Goal: Task Accomplishment & Management: Manage account settings

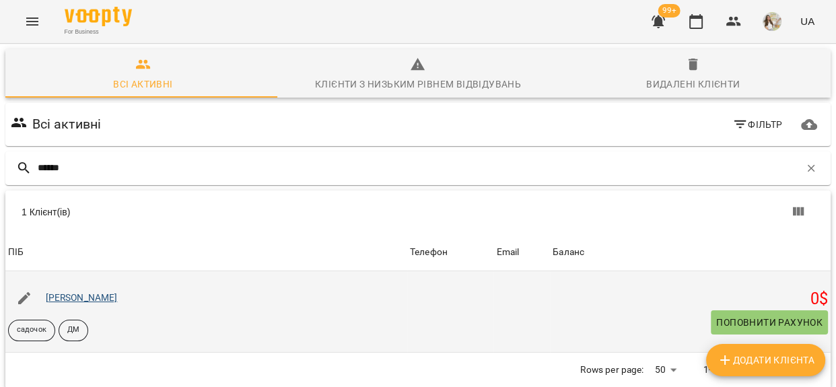
type input "******"
click at [79, 302] on link "[PERSON_NAME]" at bounding box center [82, 297] width 72 height 11
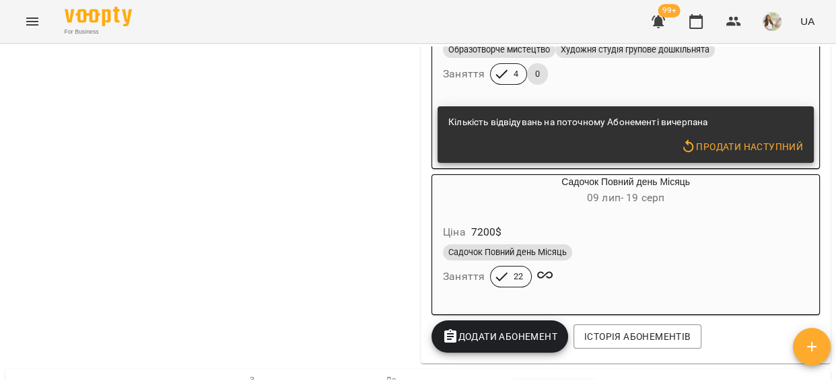
scroll to position [918, 0]
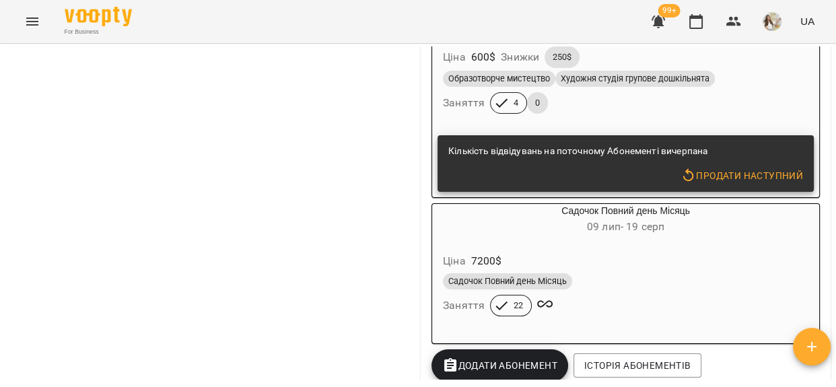
click at [617, 253] on div "Ціна 7200 $ Садочок Повний день Місяць Заняття 22" at bounding box center [625, 287] width 387 height 92
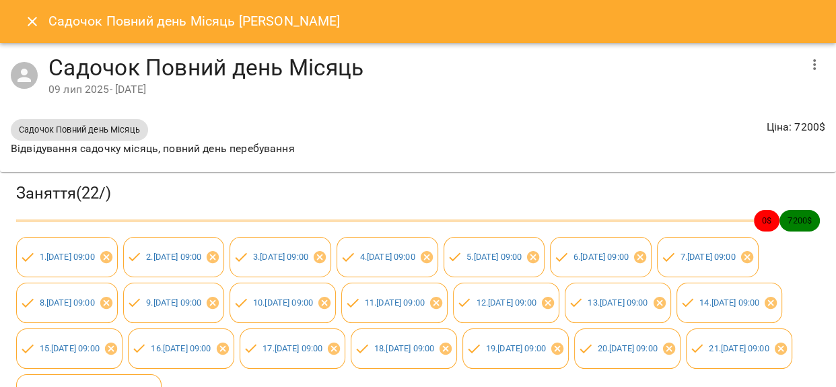
click at [813, 59] on icon "button" at bounding box center [814, 64] width 3 height 11
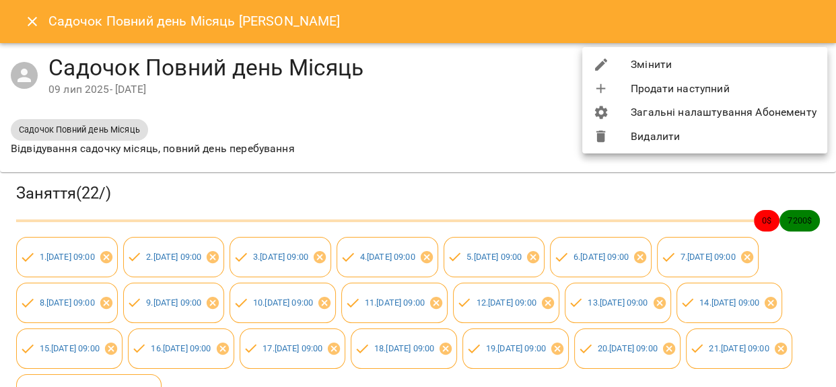
click at [614, 65] on div at bounding box center [612, 65] width 38 height 16
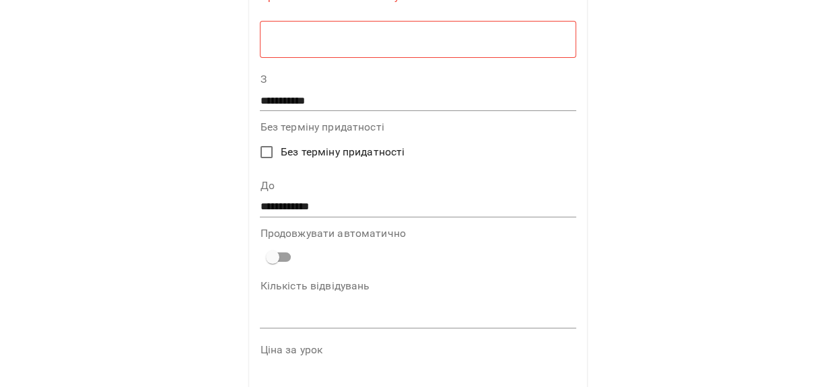
scroll to position [122, 0]
click at [288, 211] on input "**********" at bounding box center [418, 206] width 316 height 22
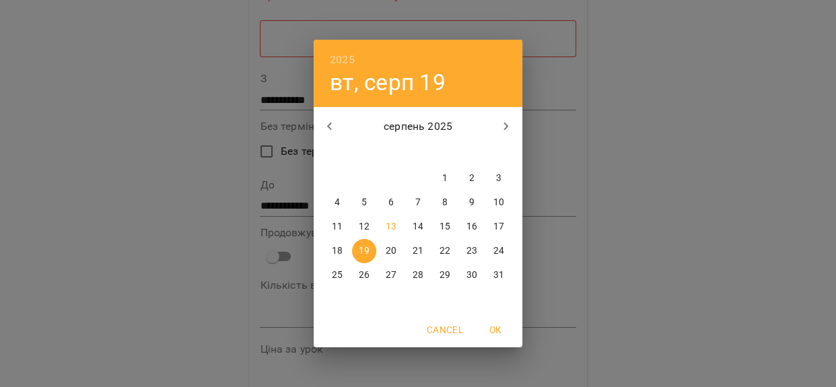
click at [580, 53] on div "2025 вт, серп 19 серпень 2025 пн вт ср чт пт сб нд 28 29 30 31 1 2 3 4 5 6 7 8 …" at bounding box center [418, 193] width 836 height 387
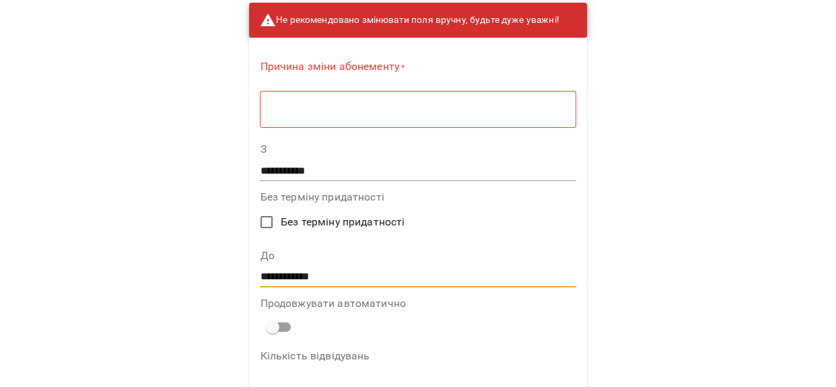
scroll to position [0, 0]
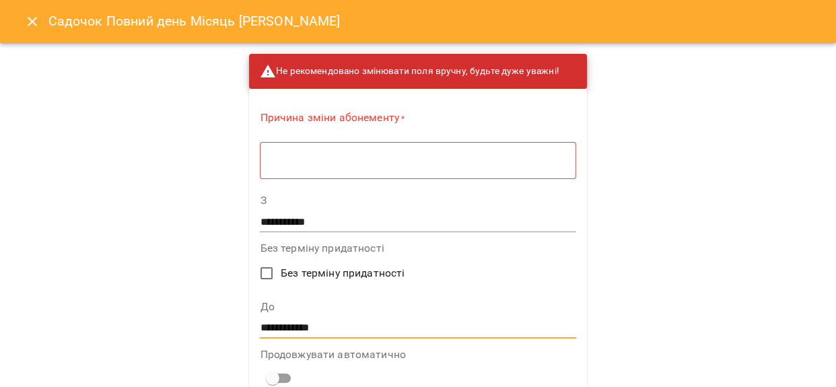
click at [36, 16] on icon "Close" at bounding box center [32, 21] width 16 height 16
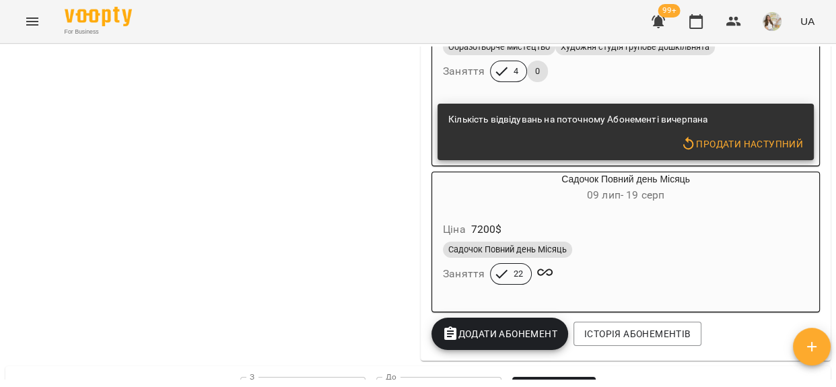
scroll to position [979, 0]
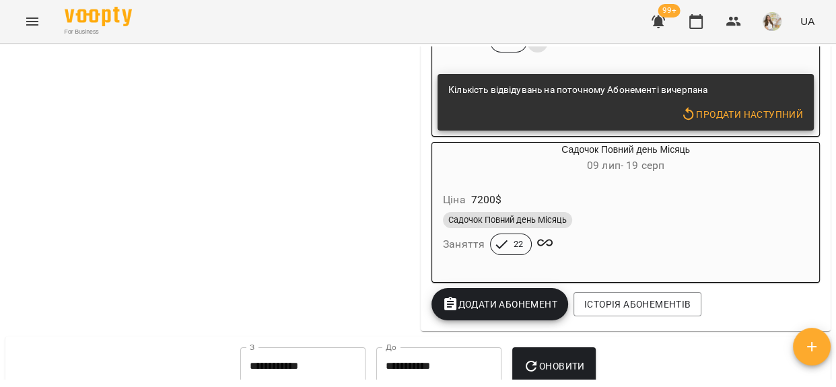
click at [617, 247] on div "Садочок Повний день Місяць Заняття 22" at bounding box center [625, 233] width 371 height 48
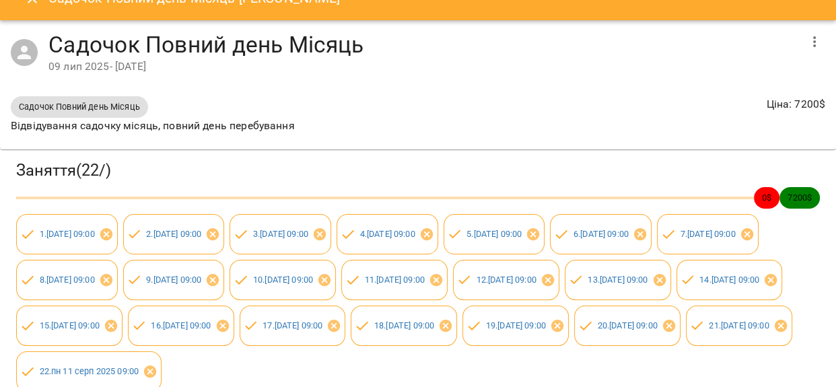
scroll to position [0, 0]
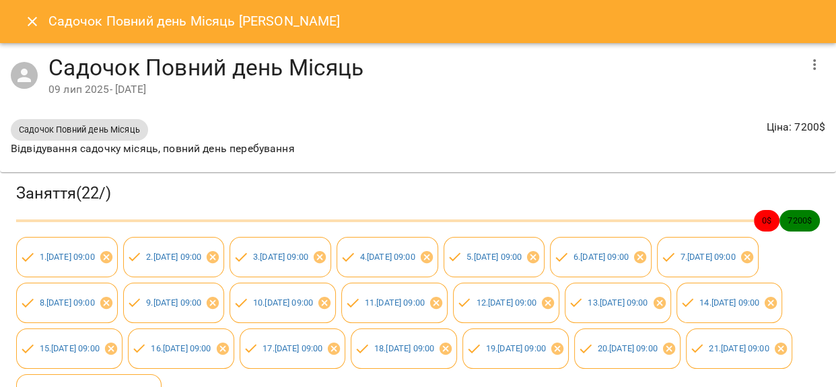
click at [62, 18] on h6 "Садочок Повний день Місяць Серьогіна Вероніка" at bounding box center [194, 21] width 292 height 21
click at [26, 20] on icon "Close" at bounding box center [32, 21] width 16 height 16
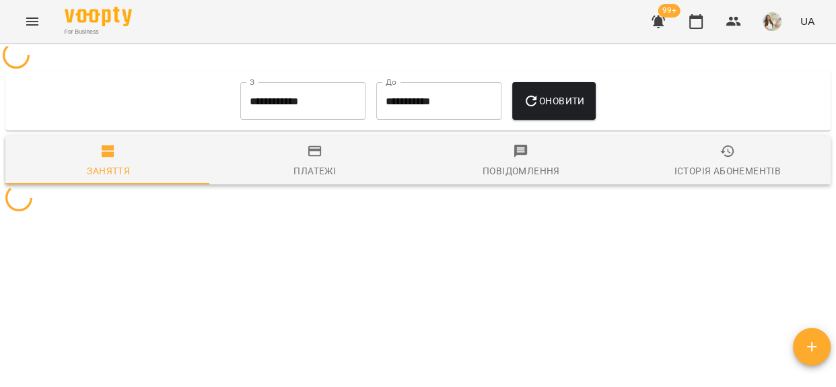
scroll to position [979, 0]
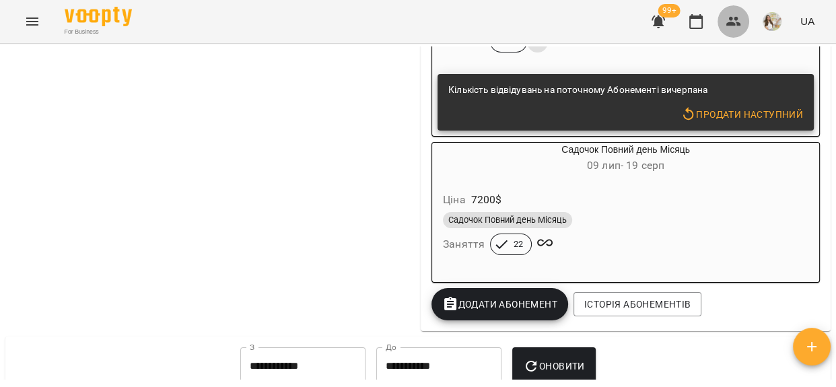
click at [730, 18] on icon "button" at bounding box center [734, 21] width 15 height 9
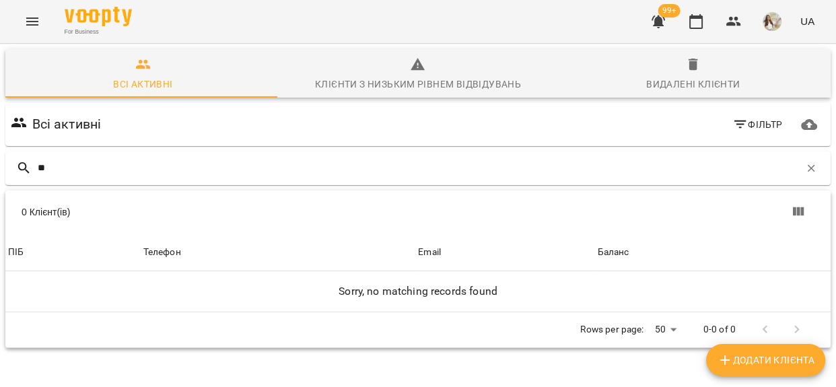
type input "*"
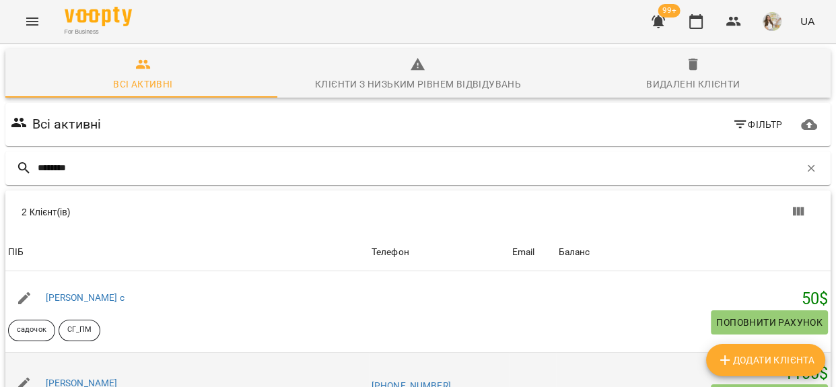
scroll to position [115, 0]
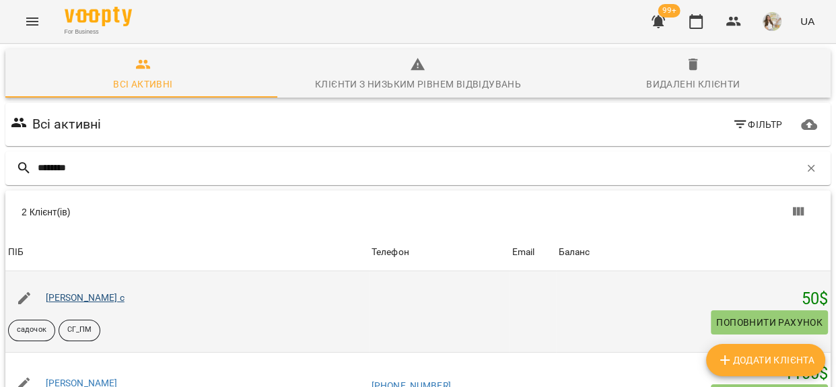
type input "********"
click at [77, 292] on link "Філіпеня Уля с" at bounding box center [85, 297] width 79 height 11
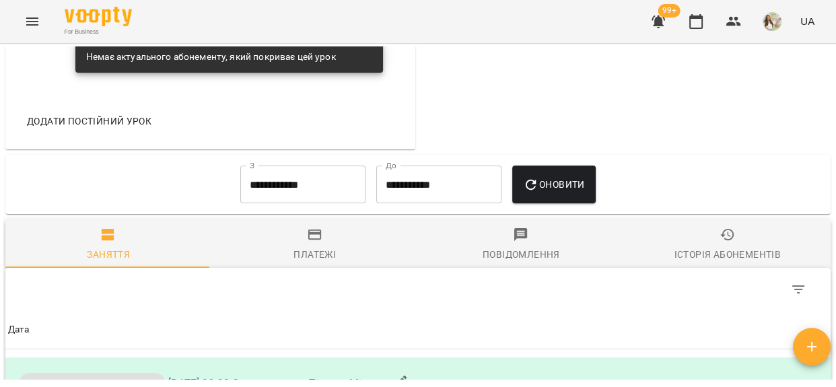
scroll to position [979, 0]
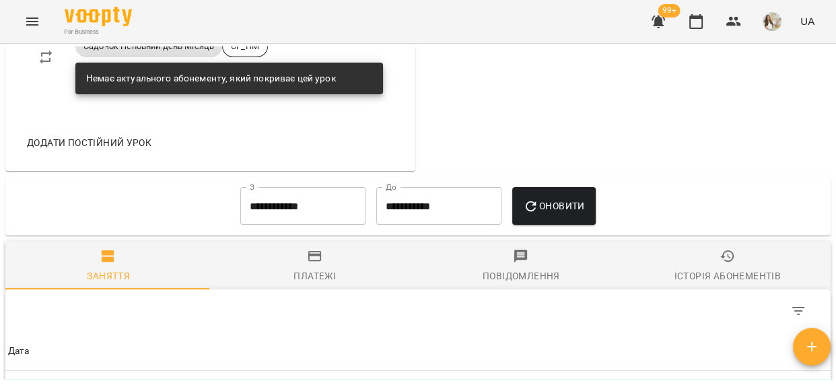
drag, startPoint x: 304, startPoint y: 160, endPoint x: 304, endPoint y: 180, distance: 20.2
click at [304, 160] on div "Додати постійний урок" at bounding box center [210, 142] width 389 height 35
click at [311, 201] on input "**********" at bounding box center [302, 206] width 125 height 38
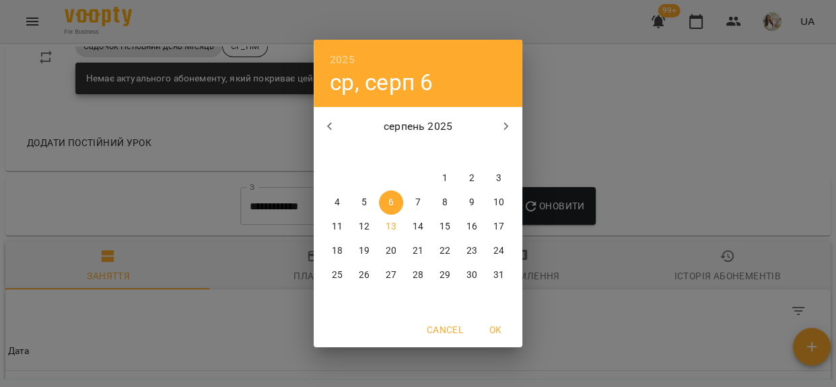
click at [323, 138] on button "button" at bounding box center [330, 126] width 32 height 32
click at [368, 174] on span "1" at bounding box center [364, 178] width 24 height 13
type input "**********"
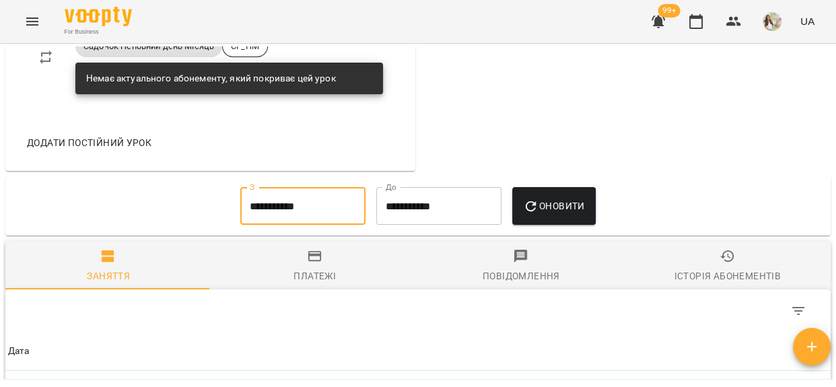
click at [552, 214] on span "Оновити" at bounding box center [553, 206] width 61 height 16
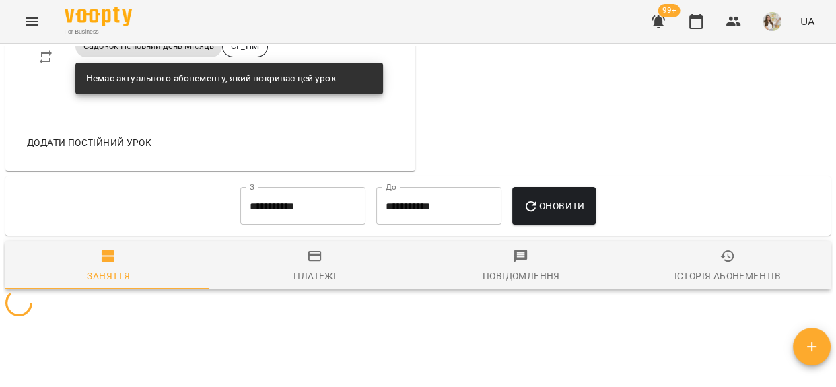
click at [356, 277] on span "Платежі" at bounding box center [315, 266] width 191 height 36
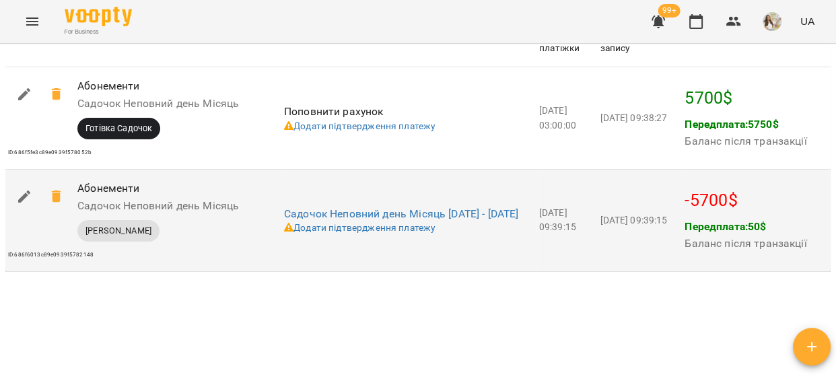
scroll to position [1390, 0]
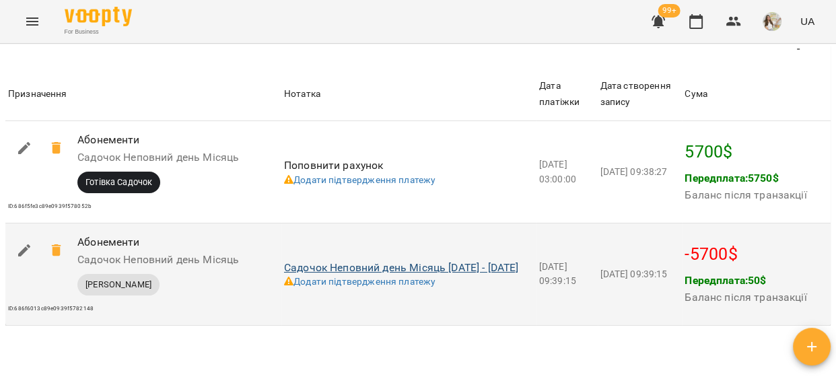
click at [447, 269] on link "Садочок Неповний день Місяць 09-07-2025 - 08-08-2025" at bounding box center [401, 267] width 235 height 13
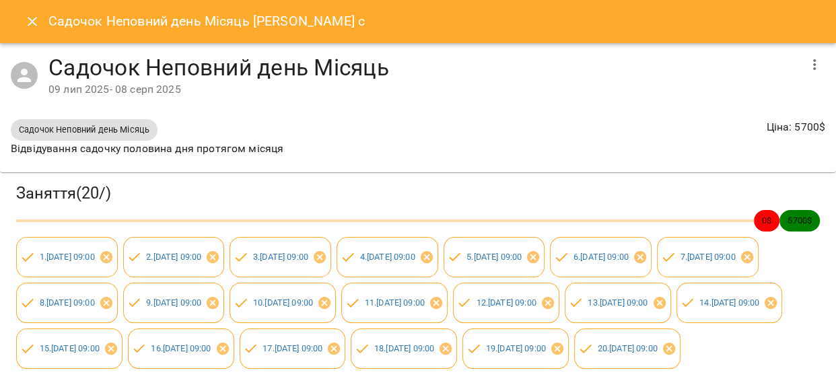
click at [810, 47] on div "Садочок Неповний день Місяць 09 лип 2025 - 08 серп 2025" at bounding box center [418, 75] width 836 height 65
click at [813, 61] on icon "button" at bounding box center [814, 64] width 3 height 11
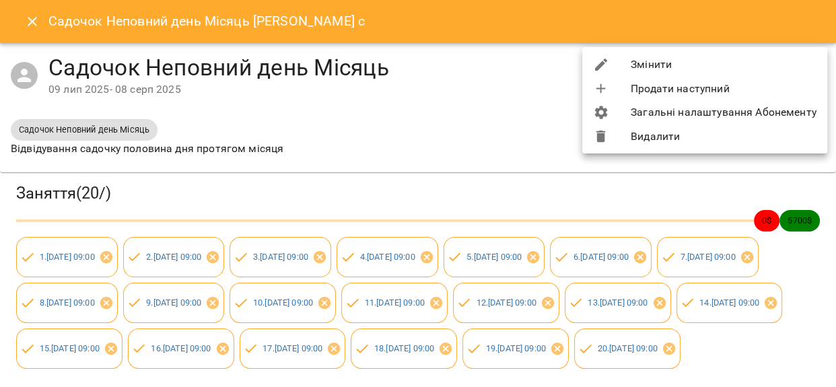
click at [642, 67] on li "Змінити" at bounding box center [704, 65] width 245 height 24
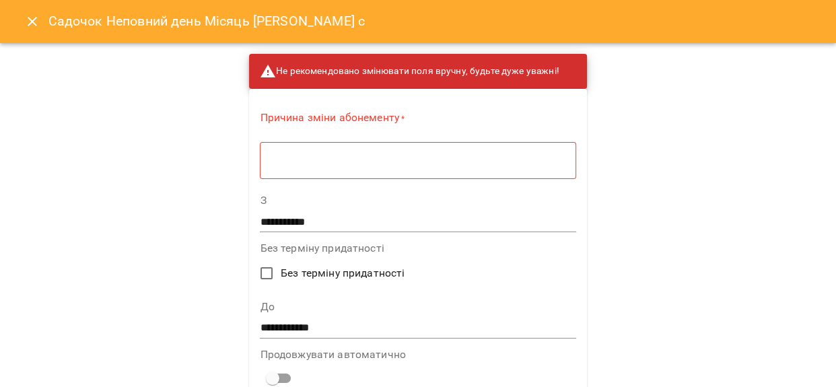
click at [308, 323] on input "**********" at bounding box center [418, 328] width 316 height 22
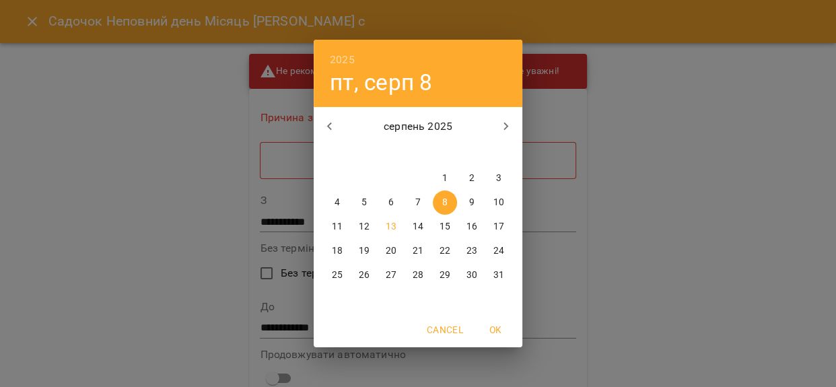
click at [685, 222] on div "2025 пт, серп 8 серпень 2025 пн вт ср чт пт сб нд 28 29 30 31 1 2 3 4 5 6 7 8 9…" at bounding box center [418, 193] width 836 height 387
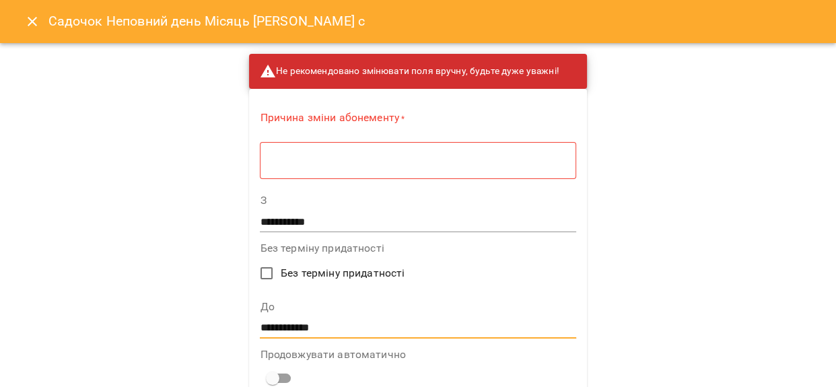
click at [36, 34] on button "Close" at bounding box center [32, 21] width 32 height 32
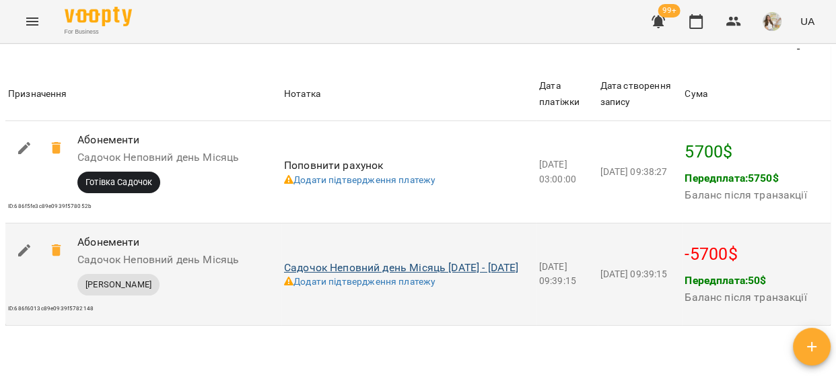
click at [395, 271] on link "Садочок Неповний день Місяць 09-07-2025 - 08-08-2025" at bounding box center [401, 267] width 235 height 13
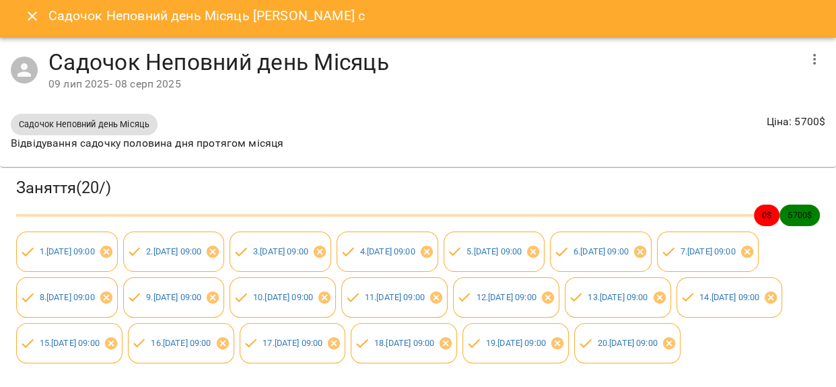
scroll to position [0, 0]
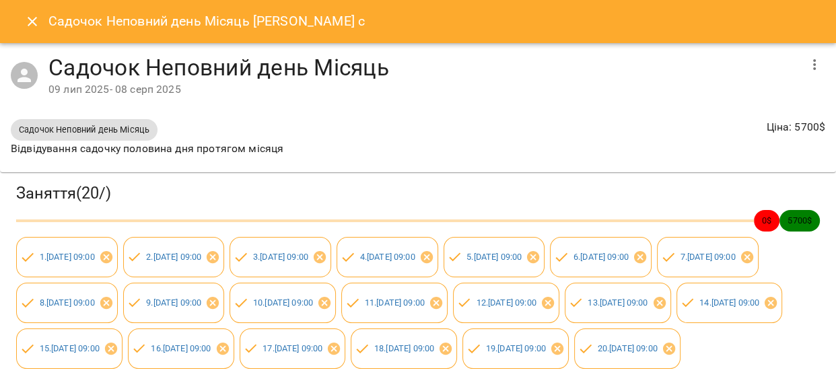
click at [807, 67] on icon "button" at bounding box center [815, 65] width 16 height 16
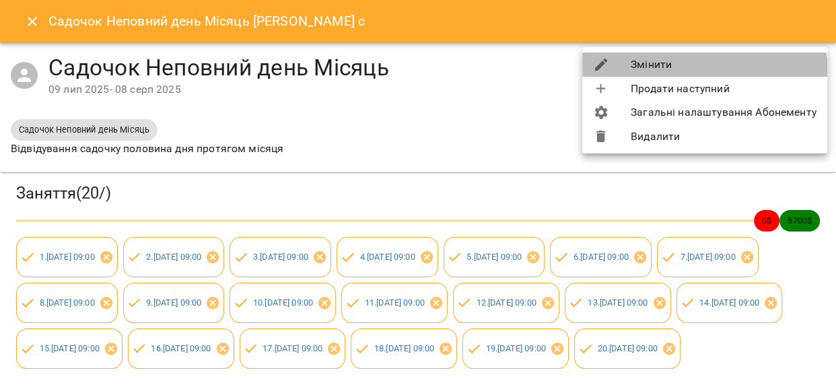
click at [689, 74] on li "Змінити" at bounding box center [704, 65] width 245 height 24
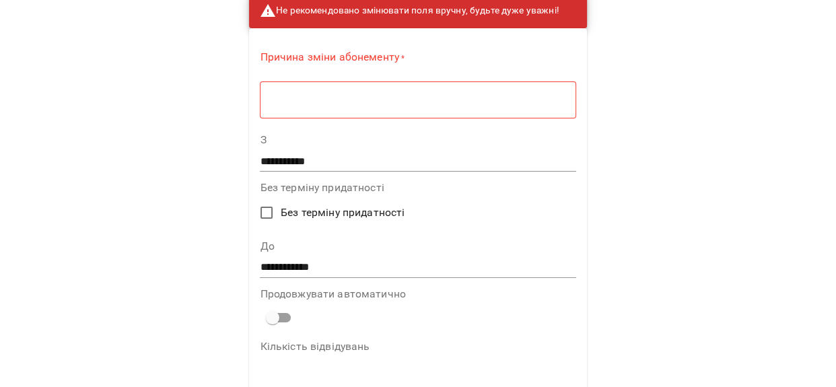
scroll to position [183, 0]
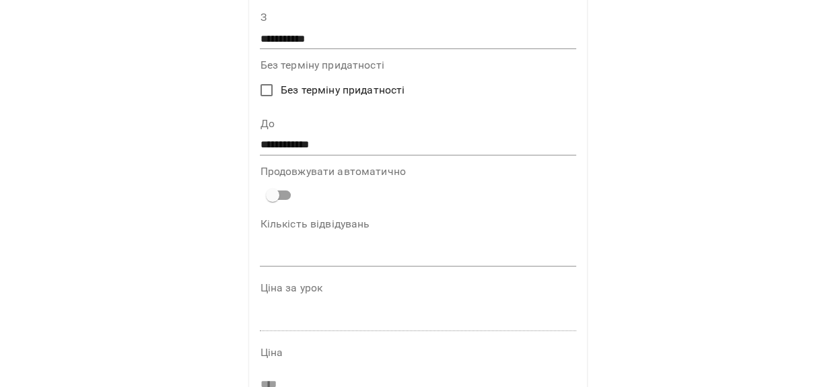
click at [288, 146] on input "**********" at bounding box center [418, 145] width 316 height 22
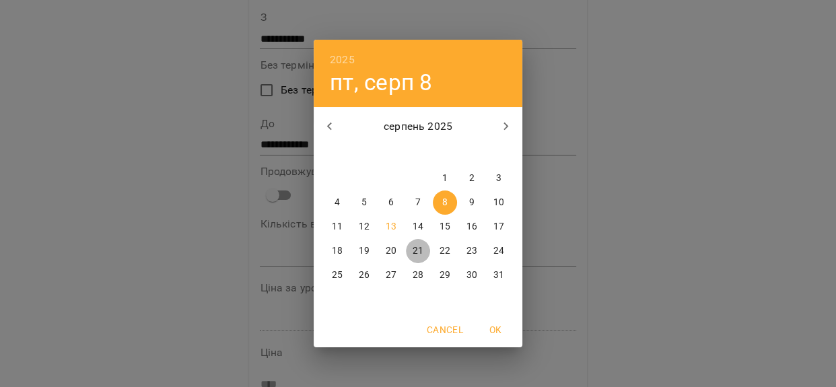
click at [415, 248] on p "21" at bounding box center [418, 250] width 11 height 13
type input "**********"
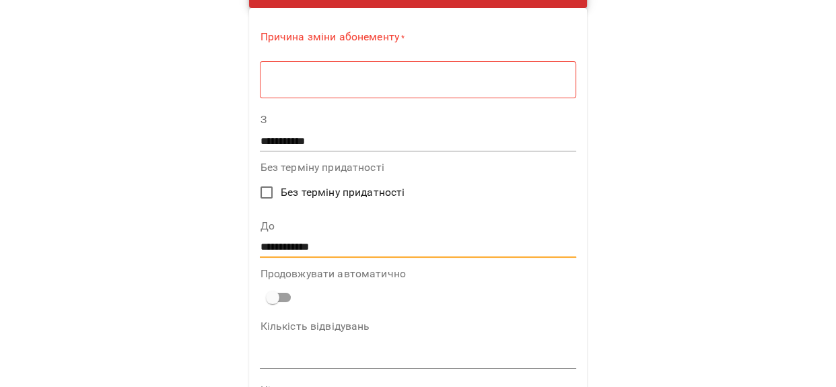
scroll to position [0, 0]
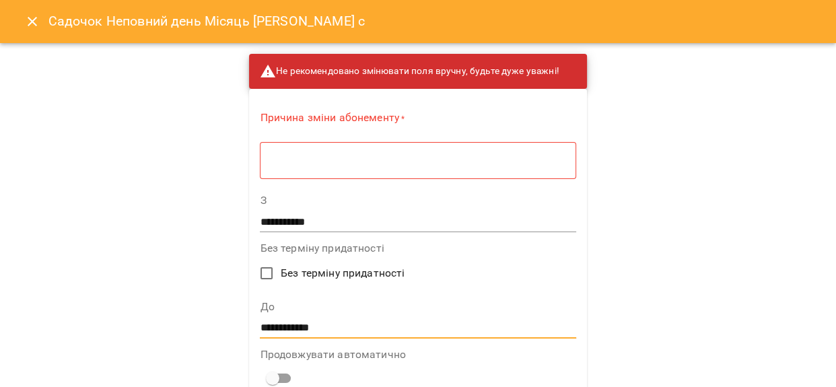
click at [302, 156] on textarea at bounding box center [417, 160] width 297 height 13
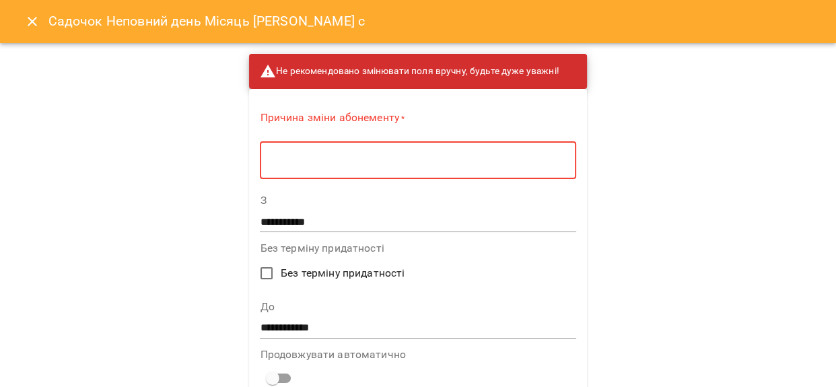
type textarea "*"
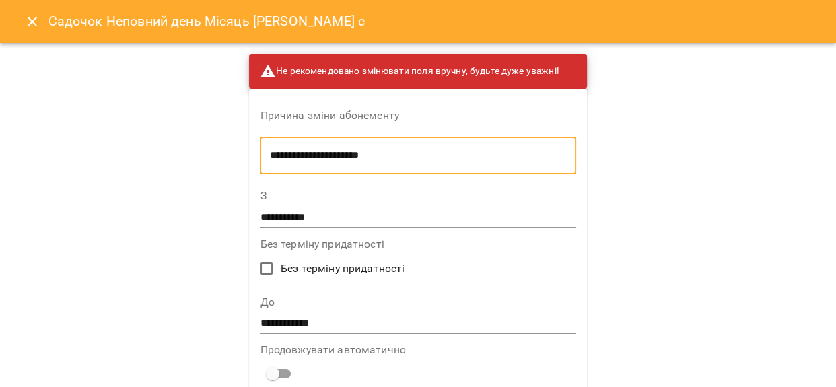
type textarea "**********"
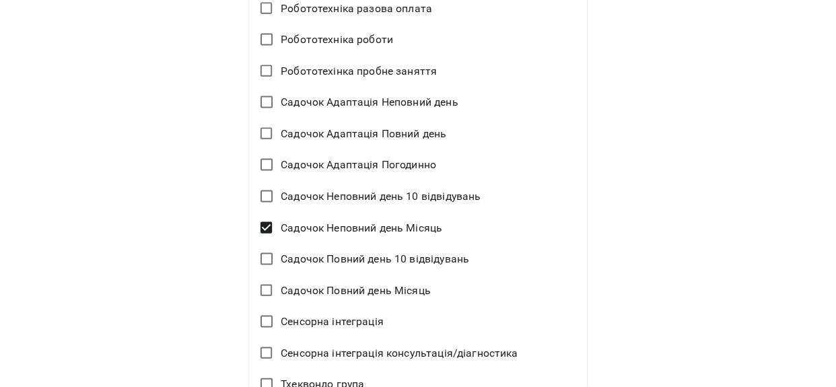
scroll to position [2850, 0]
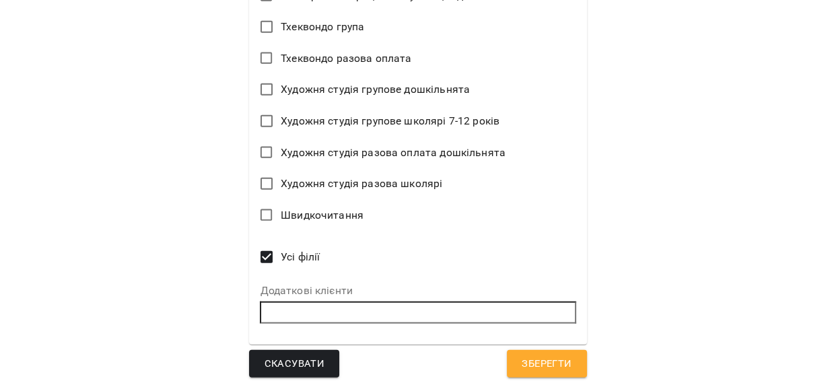
click at [507, 358] on button "Зберегти" at bounding box center [546, 364] width 79 height 28
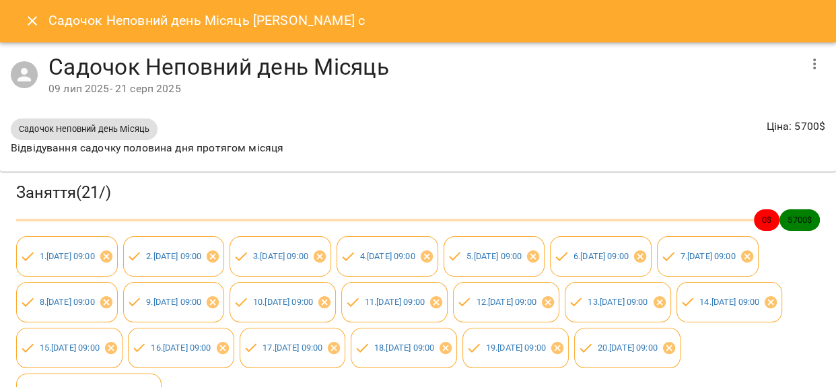
scroll to position [0, 0]
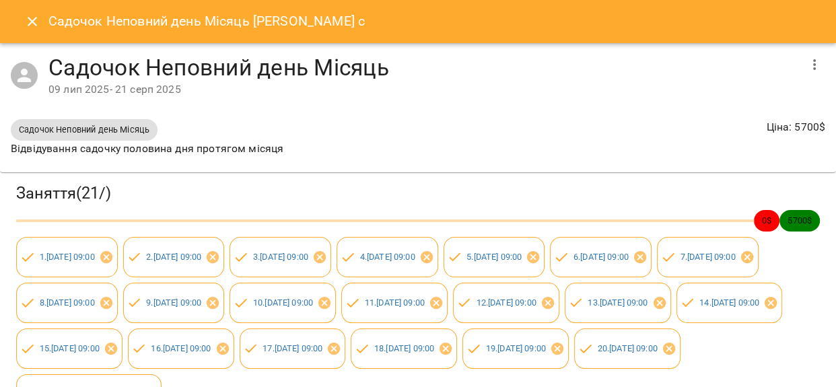
click at [42, 26] on button "Close" at bounding box center [32, 21] width 32 height 32
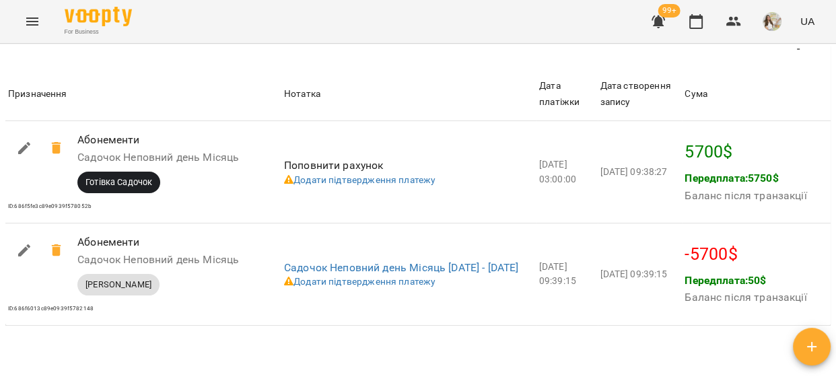
click at [719, 30] on div "99+ UA" at bounding box center [731, 21] width 178 height 35
click at [733, 24] on icon "button" at bounding box center [734, 21] width 15 height 9
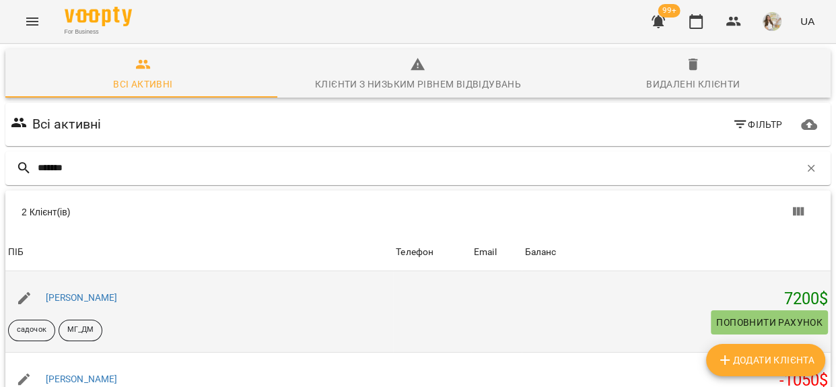
scroll to position [61, 0]
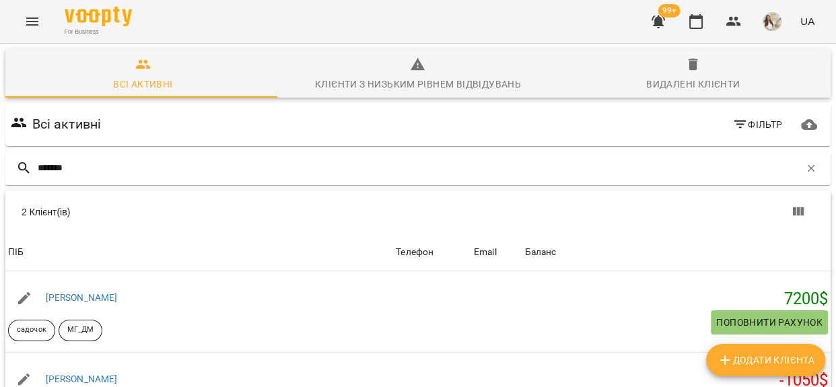
type input "*******"
drag, startPoint x: 76, startPoint y: 103, endPoint x: 16, endPoint y: 106, distance: 60.0
click at [20, 152] on div "*******" at bounding box center [418, 169] width 826 height 34
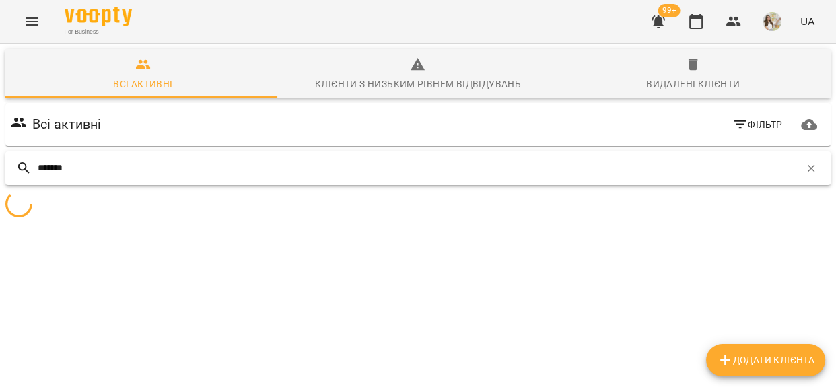
scroll to position [59, 0]
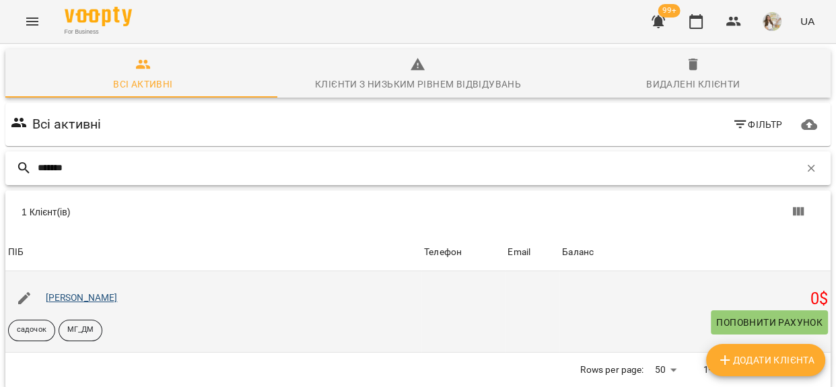
type input "*******"
click at [67, 292] on link "[PERSON_NAME]" at bounding box center [82, 297] width 72 height 11
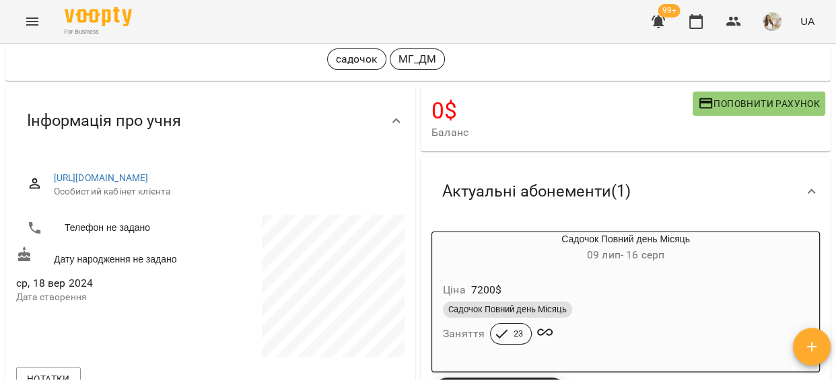
scroll to position [183, 0]
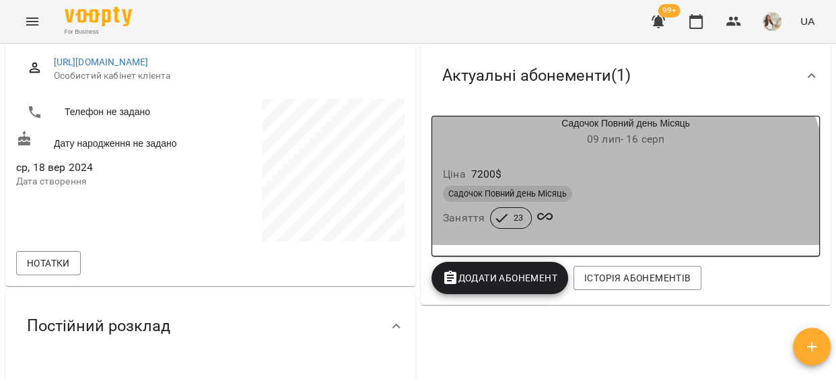
click at [615, 190] on div "Садочок Повний день Місяць" at bounding box center [626, 194] width 366 height 16
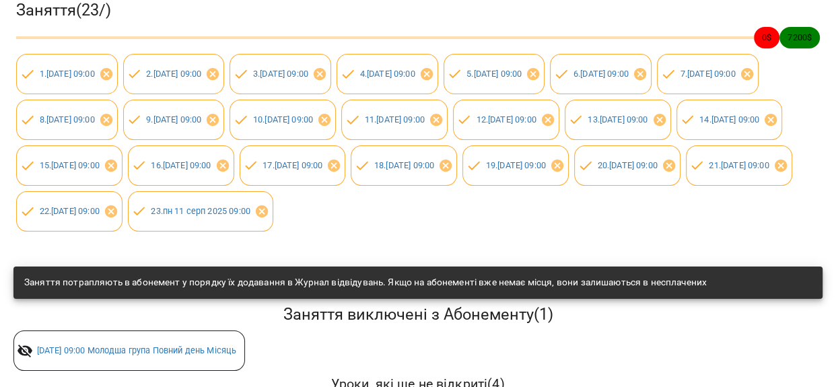
click at [557, 244] on div "Заняття ( 23 / ) 0 $ 7200 $ 1 . ср 09 лип 2025 09:00 2 . чт 10 лип 2025 09:00 3…" at bounding box center [418, 116] width 842 height 258
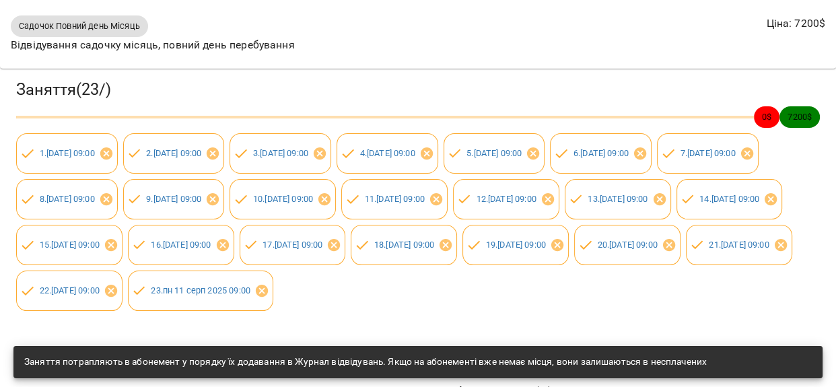
scroll to position [0, 0]
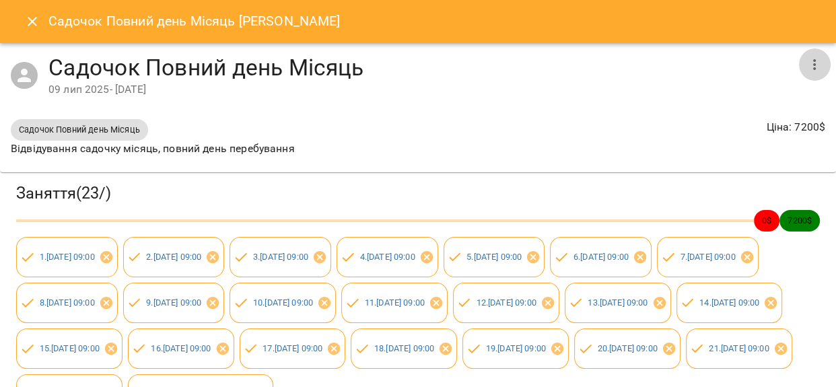
click at [815, 59] on button "button" at bounding box center [815, 64] width 32 height 32
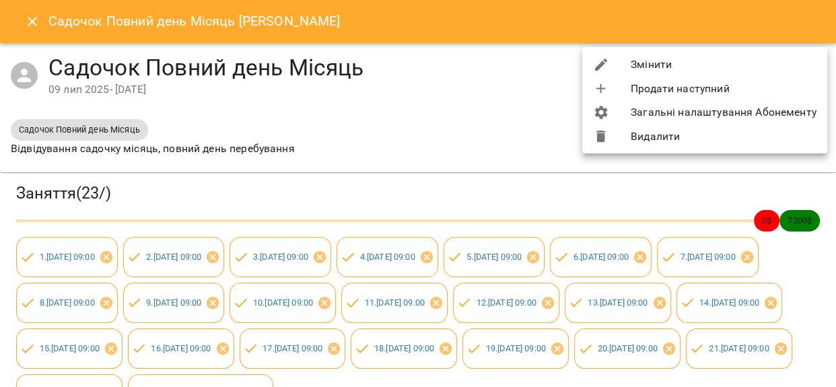
click at [650, 63] on li "Змінити" at bounding box center [704, 65] width 245 height 24
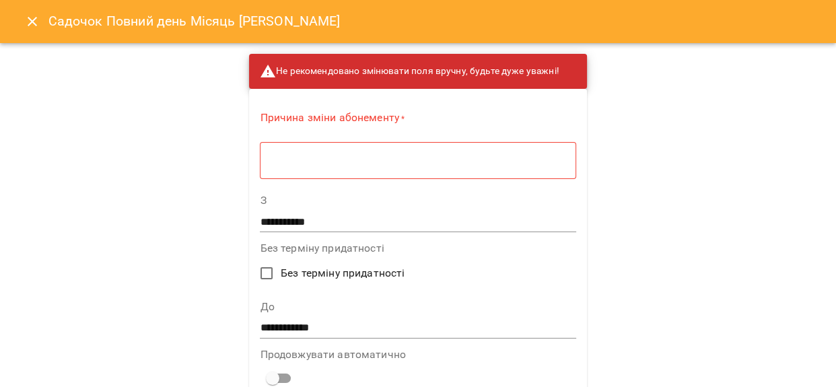
click at [297, 324] on input "**********" at bounding box center [418, 328] width 316 height 22
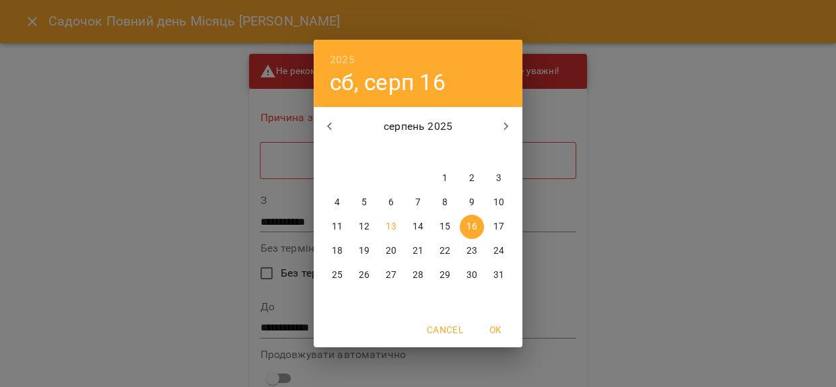
click at [359, 273] on p "26" at bounding box center [364, 275] width 11 height 13
type input "**********"
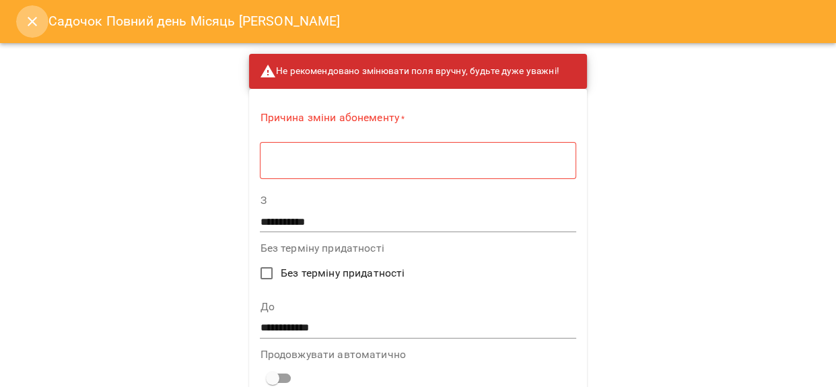
click at [40, 20] on button "Close" at bounding box center [32, 21] width 32 height 32
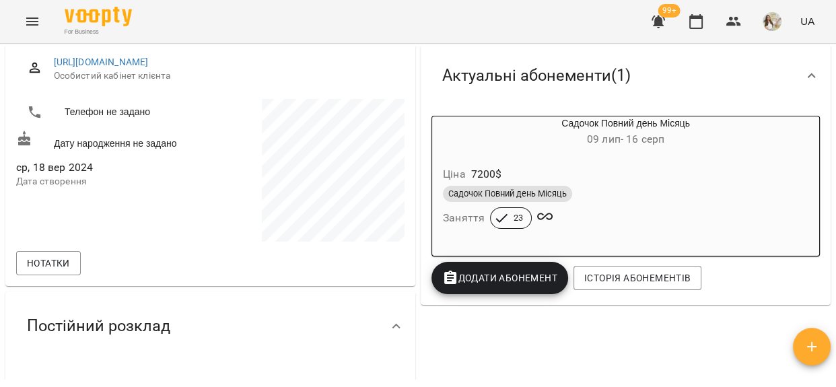
click at [663, 181] on div "Ціна 7200 $" at bounding box center [625, 174] width 371 height 24
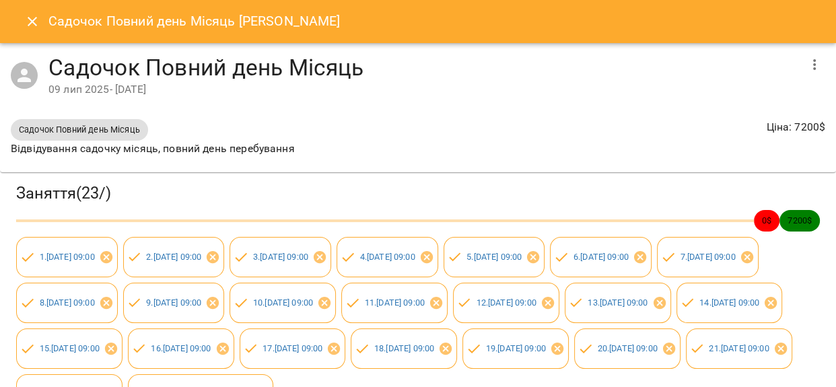
click at [807, 59] on icon "button" at bounding box center [815, 65] width 16 height 16
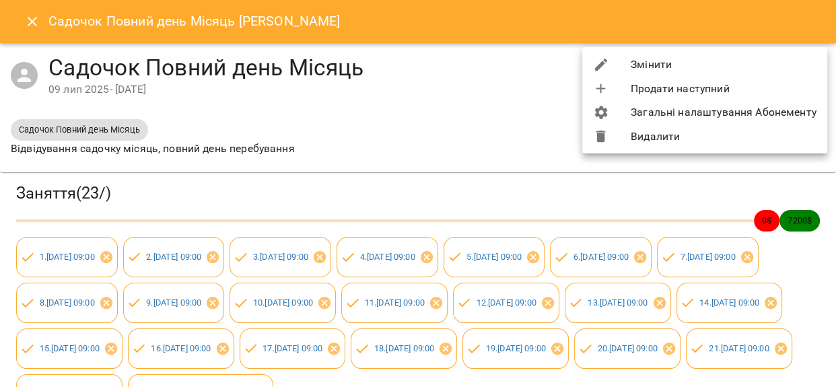
click at [632, 65] on li "Змінити" at bounding box center [704, 65] width 245 height 24
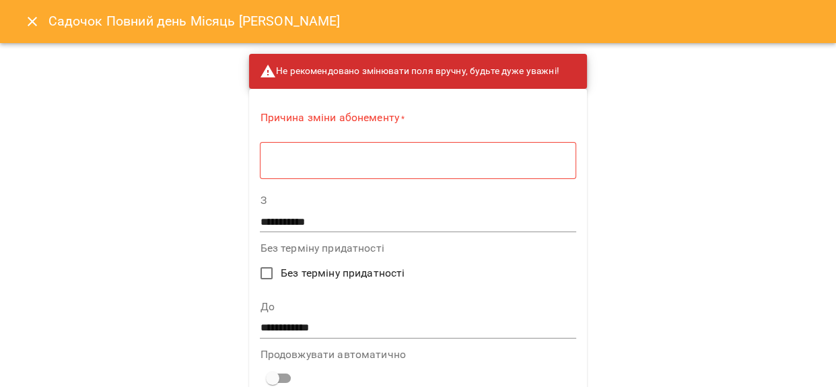
click at [24, 18] on icon "Close" at bounding box center [32, 21] width 16 height 16
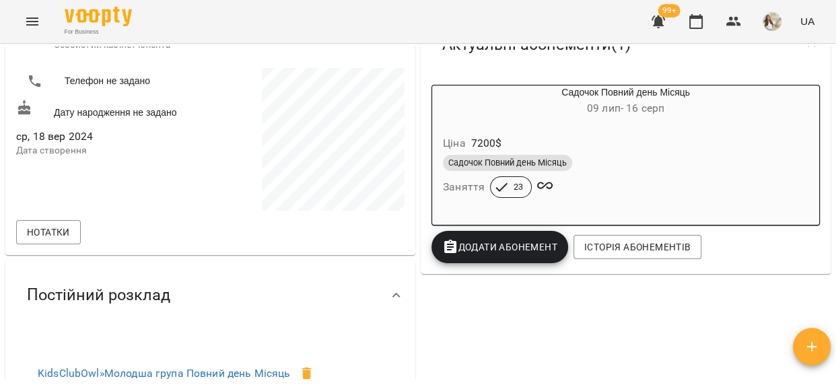
scroll to position [213, 0]
click at [630, 174] on div "Садочок Повний день Місяць" at bounding box center [625, 164] width 371 height 22
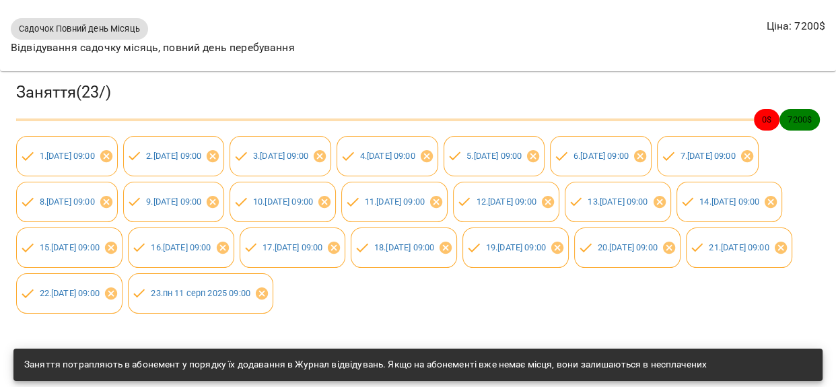
scroll to position [40, 0]
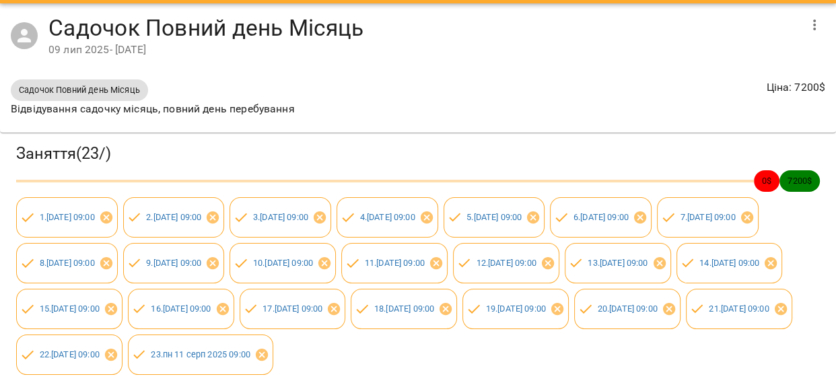
click at [807, 24] on icon "button" at bounding box center [815, 25] width 16 height 16
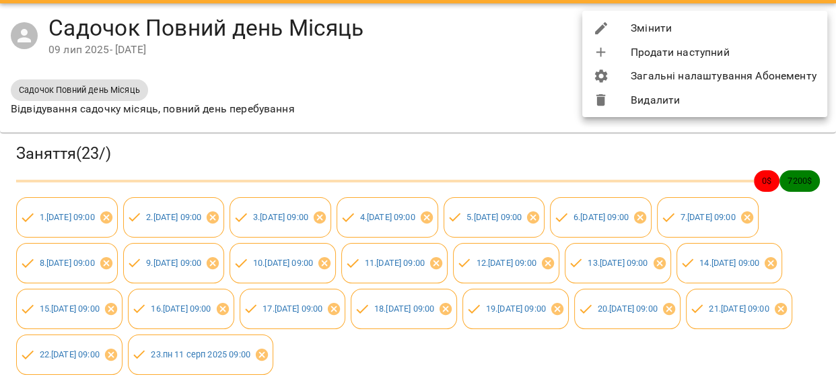
click at [669, 32] on li "Змінити" at bounding box center [704, 28] width 245 height 24
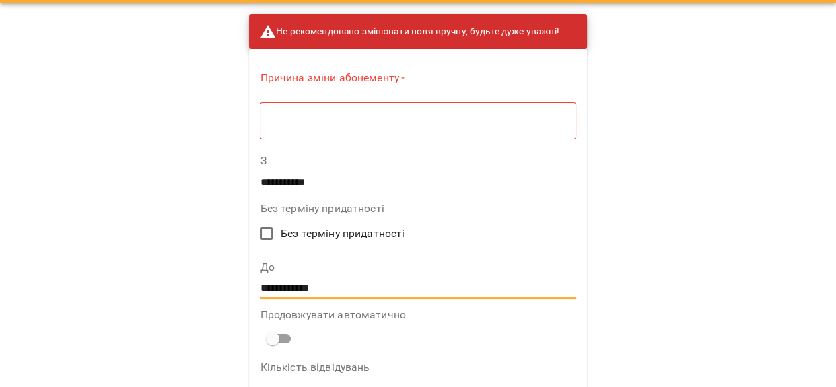
click at [282, 284] on input "**********" at bounding box center [418, 288] width 316 height 22
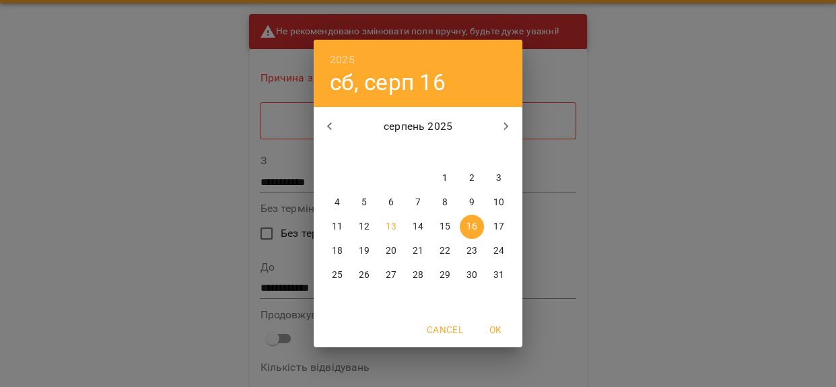
click at [356, 277] on span "26" at bounding box center [364, 275] width 24 height 13
type input "**********"
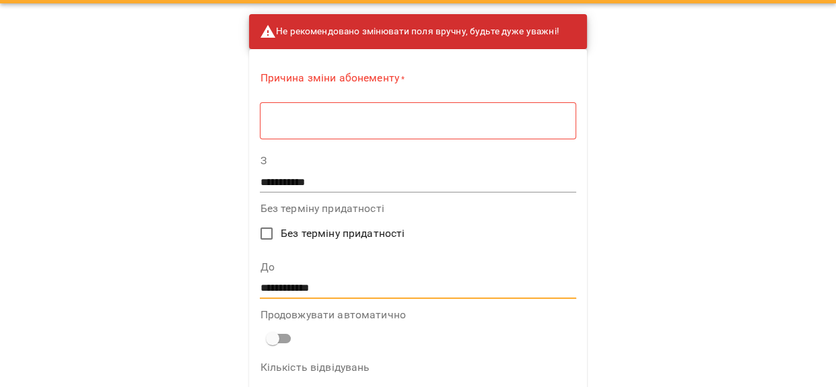
click at [360, 131] on div "* ​" at bounding box center [418, 121] width 316 height 38
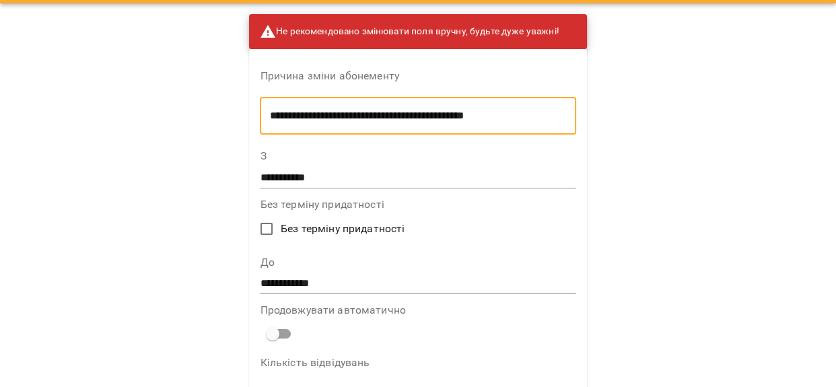
type textarea "**********"
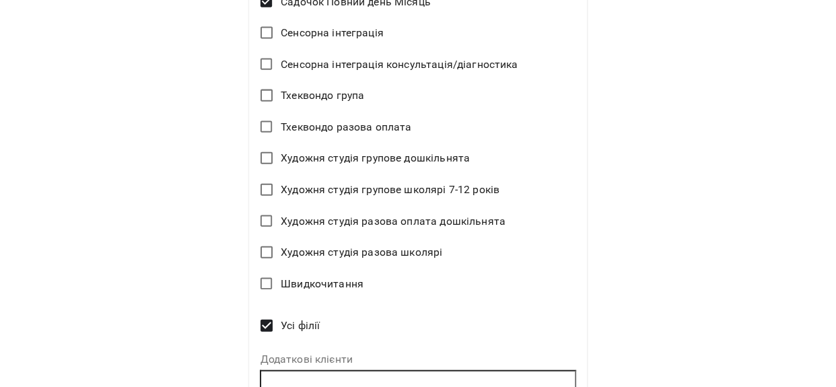
scroll to position [2850, 0]
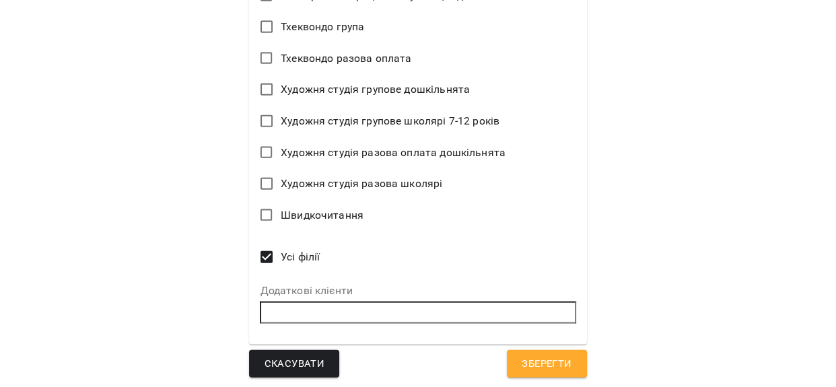
click at [538, 358] on span "Зберегти" at bounding box center [547, 365] width 50 height 18
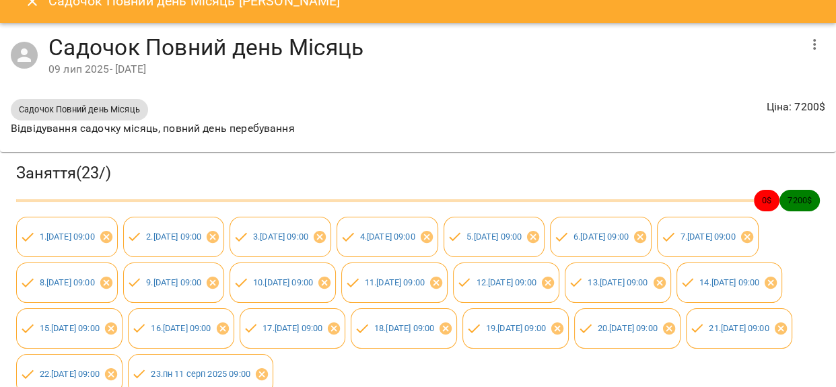
scroll to position [0, 0]
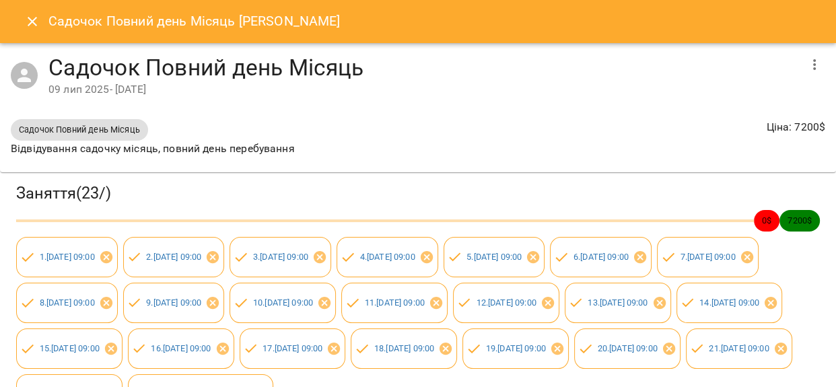
click at [25, 22] on icon "Close" at bounding box center [32, 21] width 16 height 16
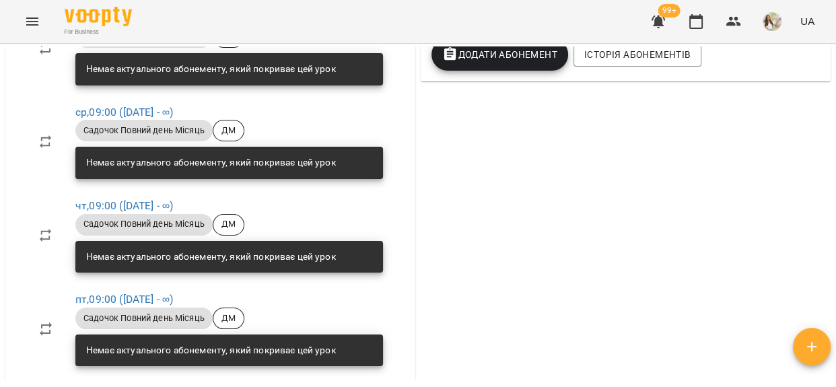
scroll to position [551, 0]
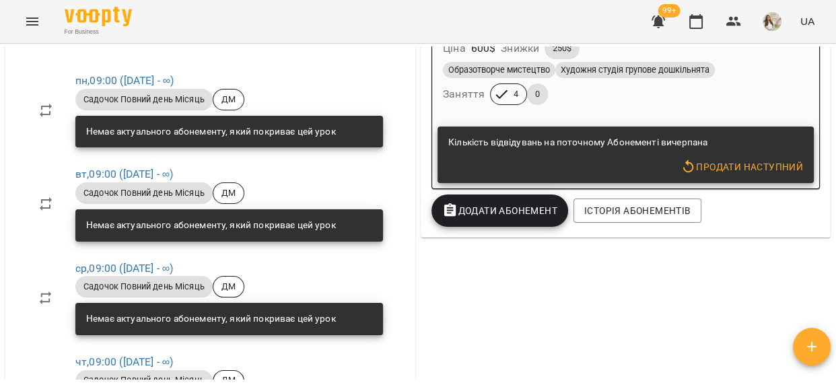
click at [507, 212] on span "Додати Абонемент" at bounding box center [499, 211] width 115 height 16
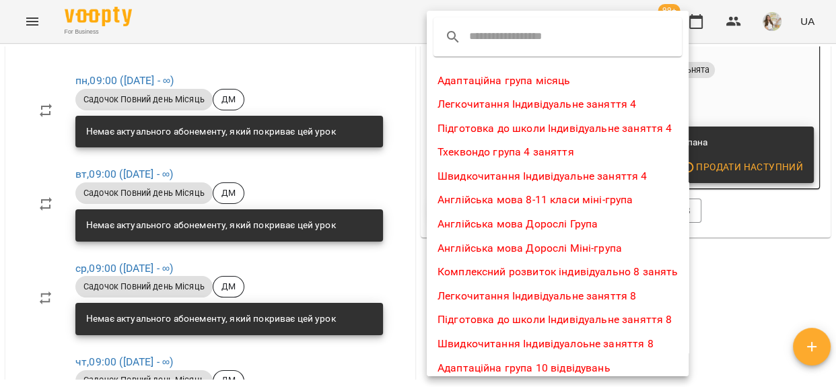
click at [503, 38] on input "text" at bounding box center [522, 37] width 106 height 22
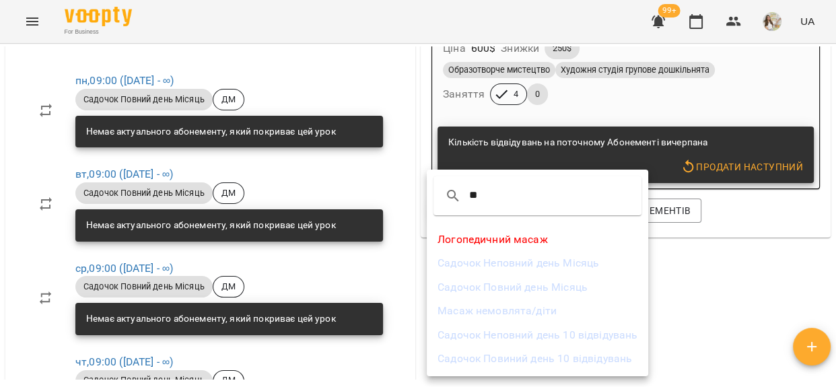
type input "**"
click at [517, 283] on li "Садочок Повний день Місяць" at bounding box center [538, 287] width 222 height 24
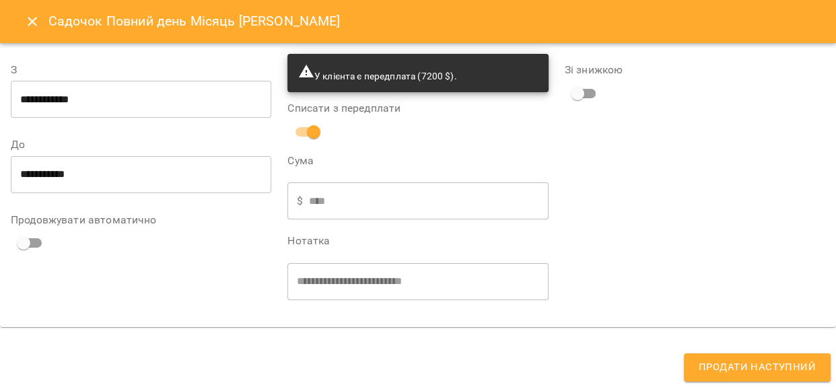
type input "**********"
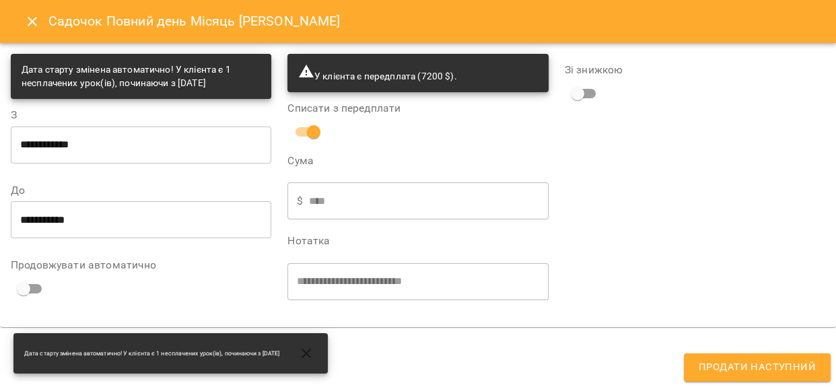
click at [745, 370] on span "Продати наступний" at bounding box center [757, 368] width 117 height 18
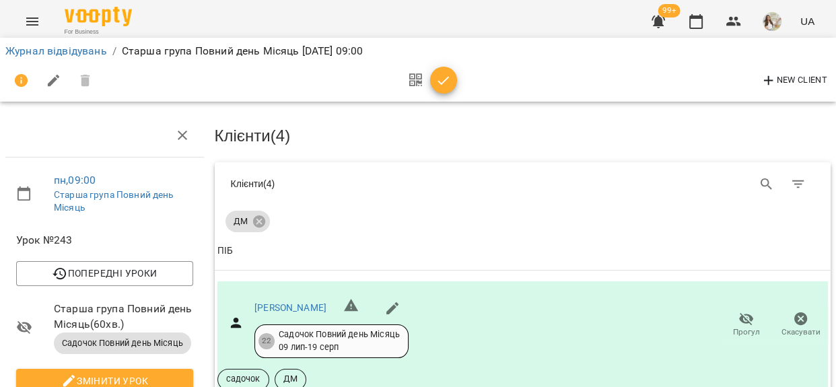
scroll to position [465, 0]
click at [452, 79] on span "button" at bounding box center [443, 81] width 27 height 16
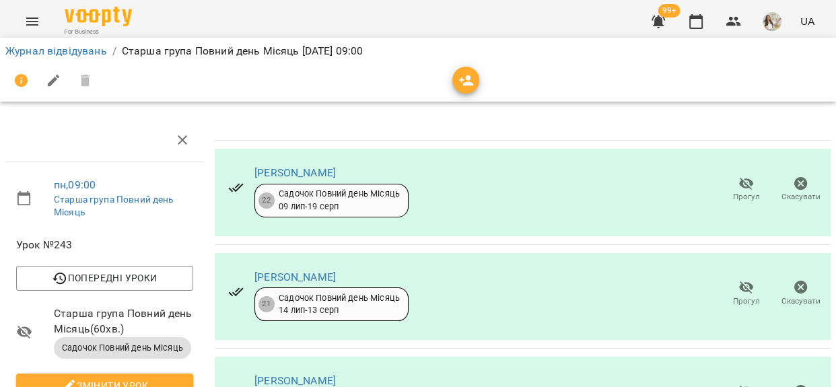
scroll to position [0, 0]
click at [88, 44] on link "Журнал відвідувань" at bounding box center [56, 50] width 102 height 13
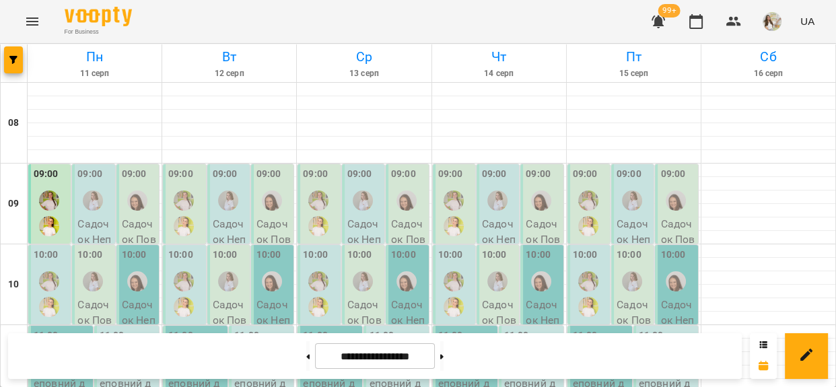
click at [98, 189] on div at bounding box center [92, 200] width 31 height 31
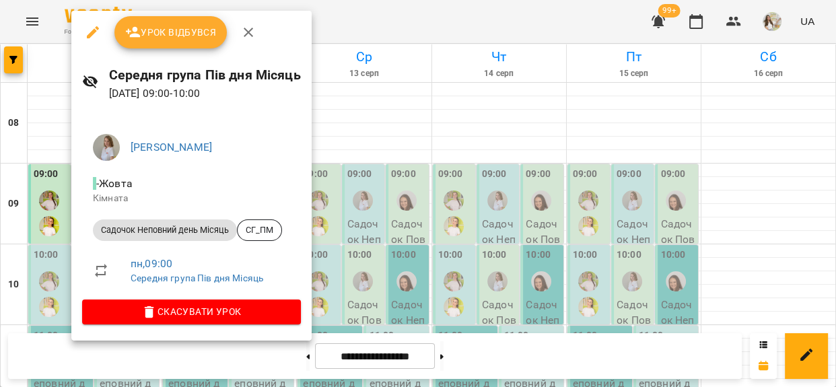
click at [172, 30] on span "Урок відбувся" at bounding box center [171, 32] width 92 height 16
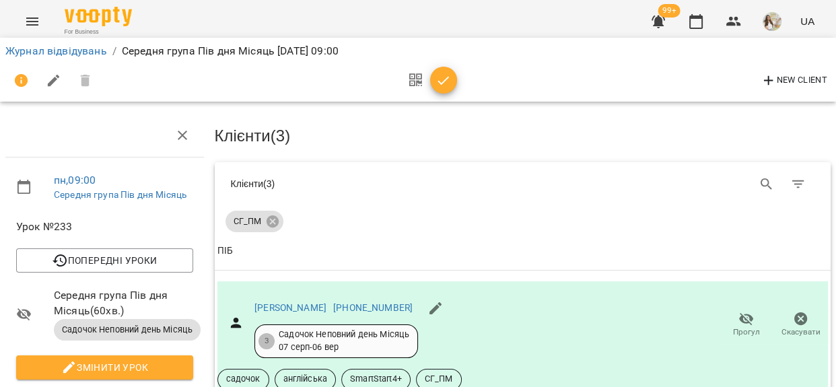
scroll to position [301, 0]
click at [449, 86] on icon "button" at bounding box center [444, 81] width 16 height 16
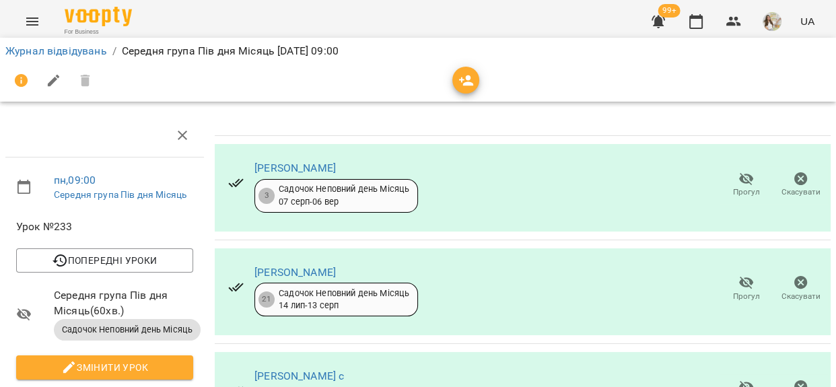
scroll to position [72, 0]
click at [94, 51] on link "Журнал відвідувань" at bounding box center [56, 50] width 102 height 13
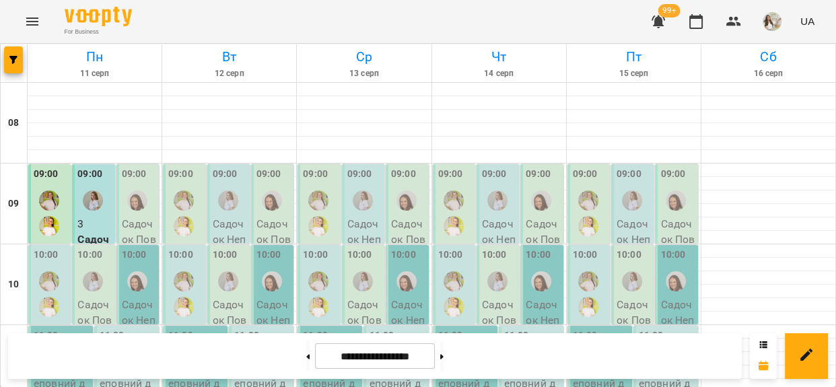
click at [136, 199] on img "Душанова Катерина" at bounding box center [137, 201] width 20 height 20
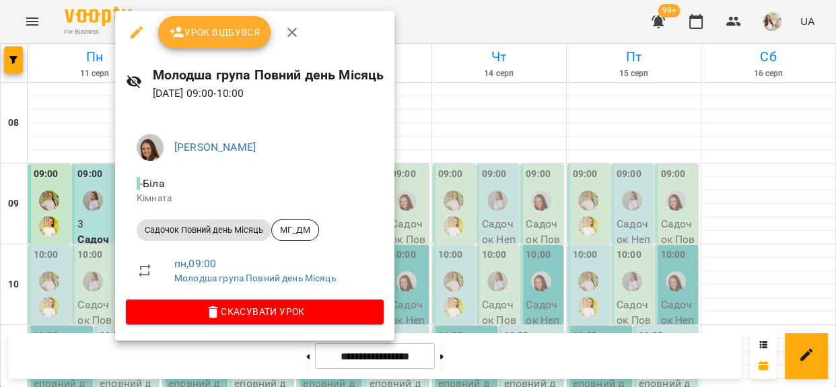
click at [205, 33] on span "Урок відбувся" at bounding box center [215, 32] width 92 height 16
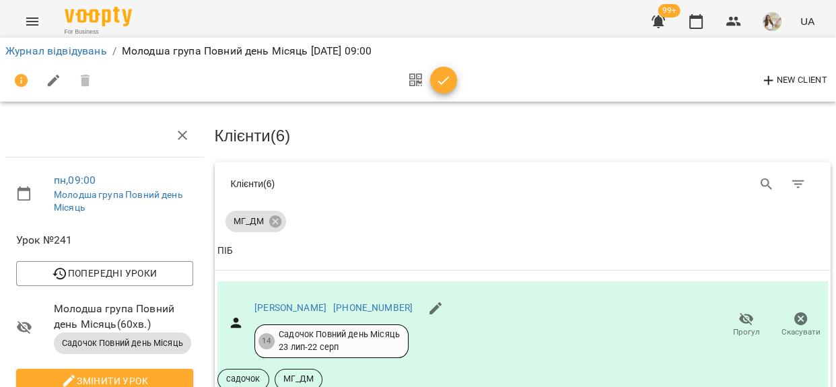
scroll to position [244, 0]
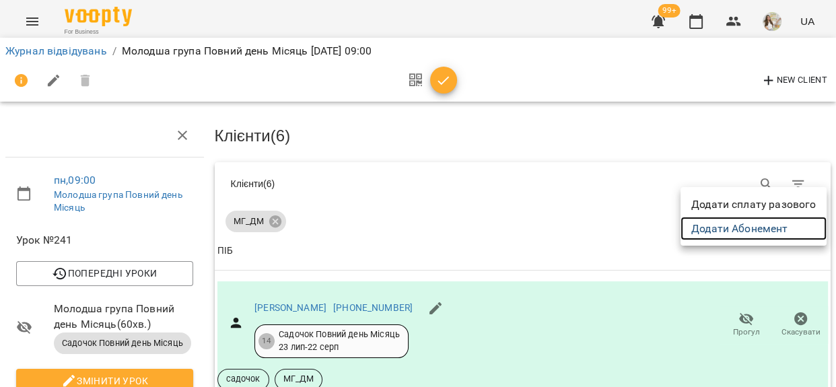
click at [794, 221] on link "Додати Абонемент" at bounding box center [754, 229] width 146 height 24
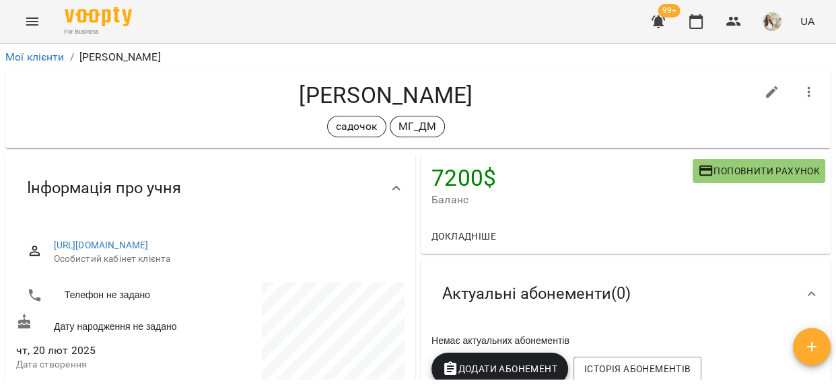
scroll to position [183, 0]
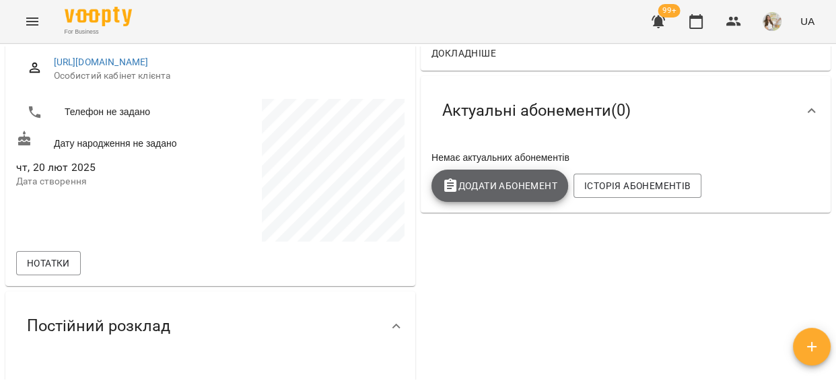
click at [464, 187] on span "Додати Абонемент" at bounding box center [499, 186] width 115 height 16
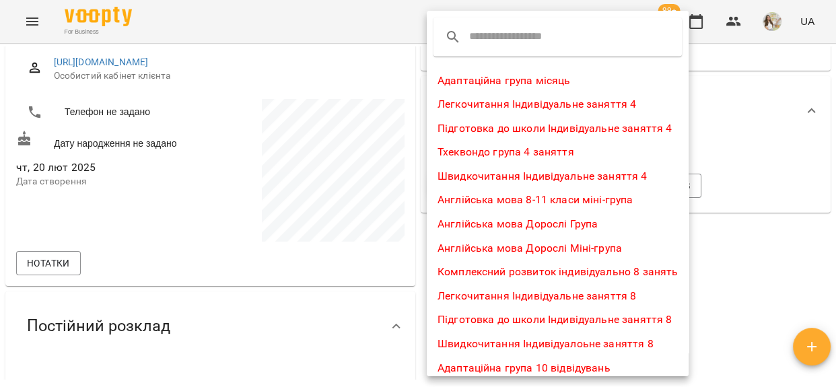
click at [512, 33] on input "text" at bounding box center [522, 37] width 106 height 22
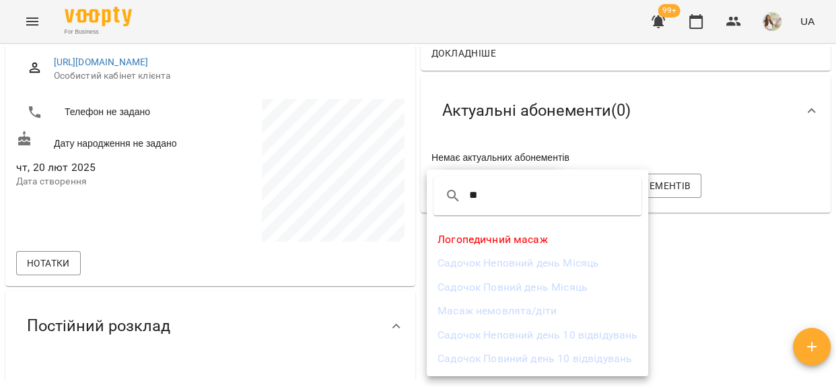
type input "**"
click at [535, 286] on li "Садочок Повний день Місяць" at bounding box center [538, 287] width 222 height 24
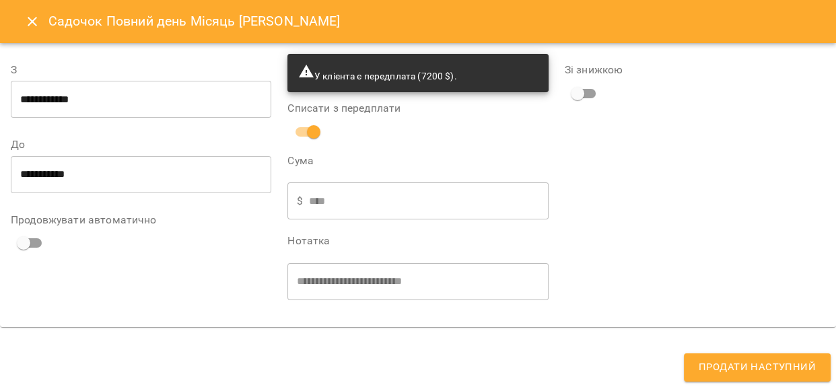
type input "**********"
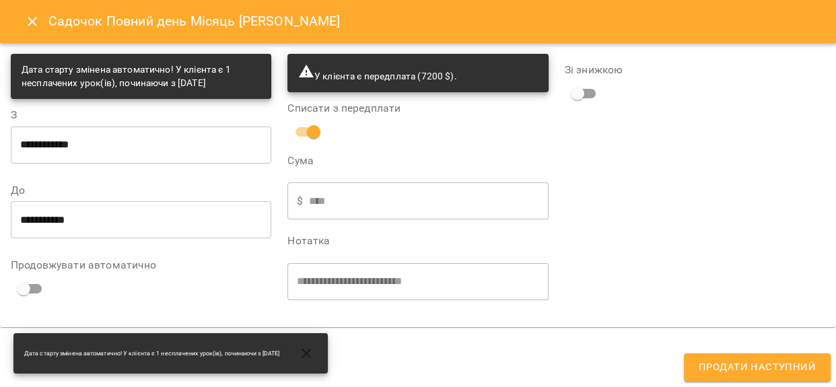
click at [718, 362] on span "Продати наступний" at bounding box center [757, 368] width 117 height 18
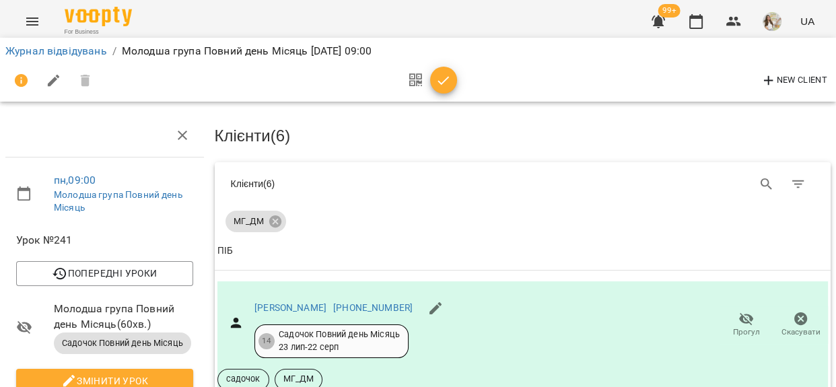
scroll to position [551, 0]
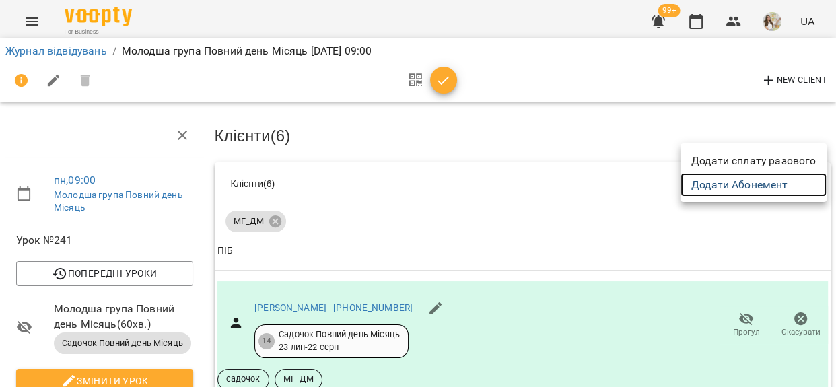
click at [771, 184] on link "Додати Абонемент" at bounding box center [754, 185] width 146 height 24
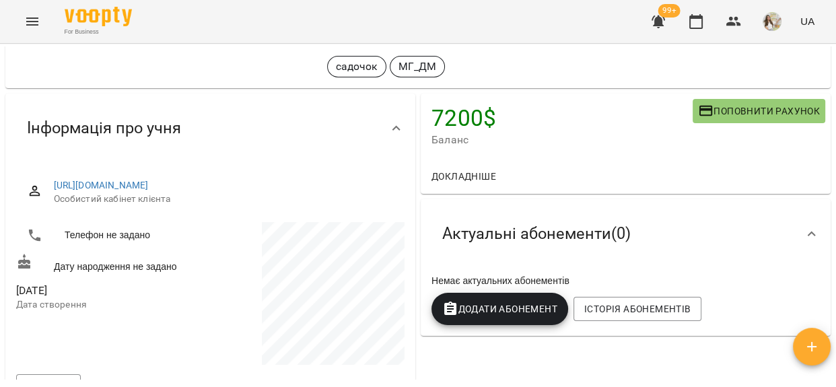
scroll to position [183, 0]
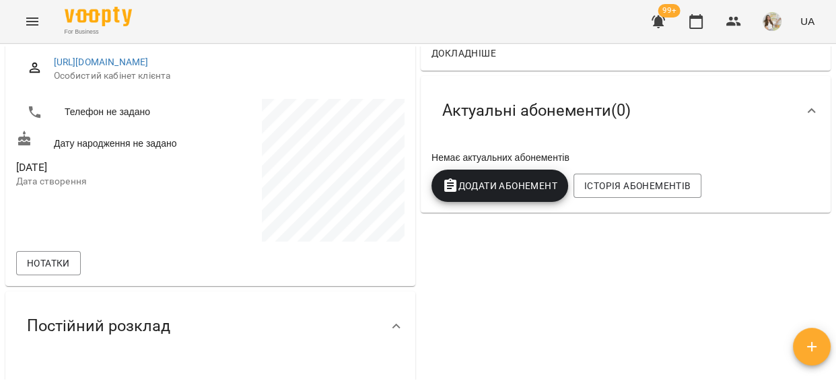
click at [473, 169] on div "Додати Абонемент" at bounding box center [500, 186] width 142 height 38
click at [484, 189] on span "Додати Абонемент" at bounding box center [499, 186] width 115 height 16
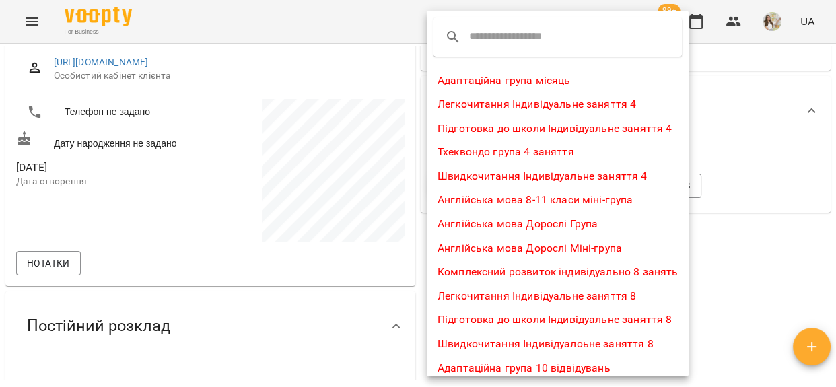
click at [492, 32] on input "text" at bounding box center [522, 37] width 106 height 22
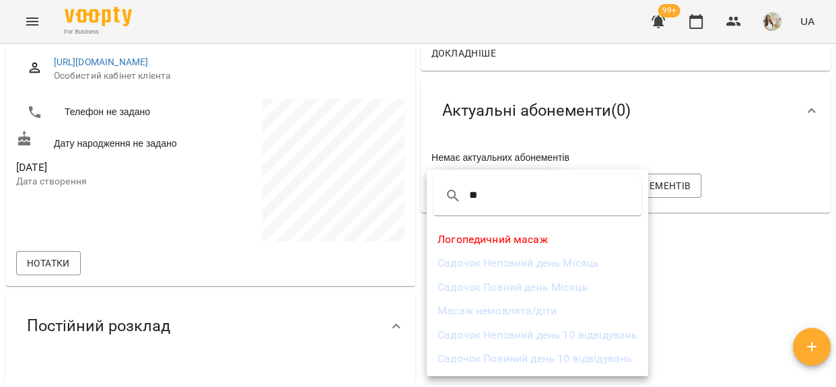
type input "**"
click at [533, 283] on li "Садочок Повний день Місяць" at bounding box center [538, 287] width 222 height 24
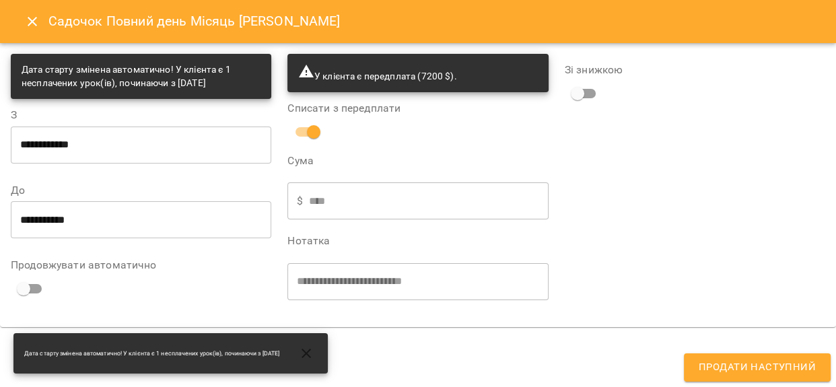
click at [734, 368] on span "Продати наступний" at bounding box center [757, 368] width 117 height 18
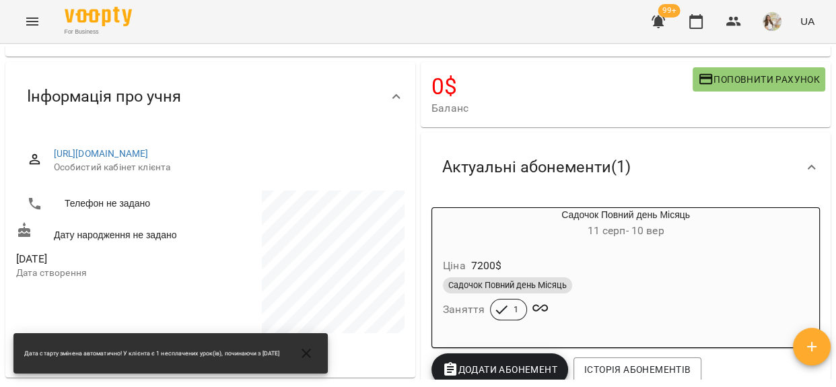
scroll to position [0, 0]
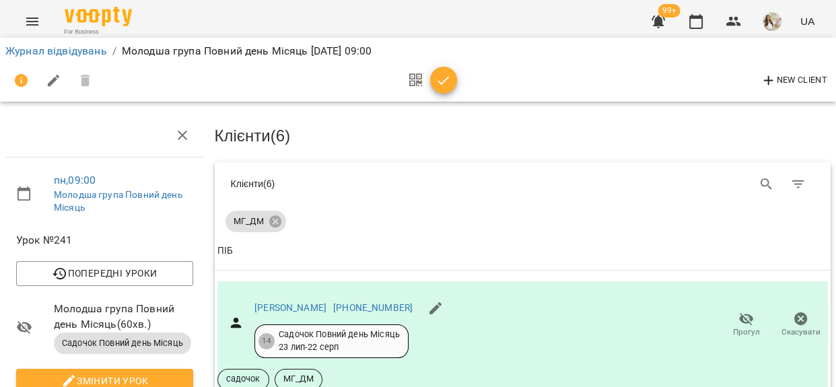
scroll to position [727, 0]
click at [445, 88] on icon "button" at bounding box center [444, 81] width 16 height 16
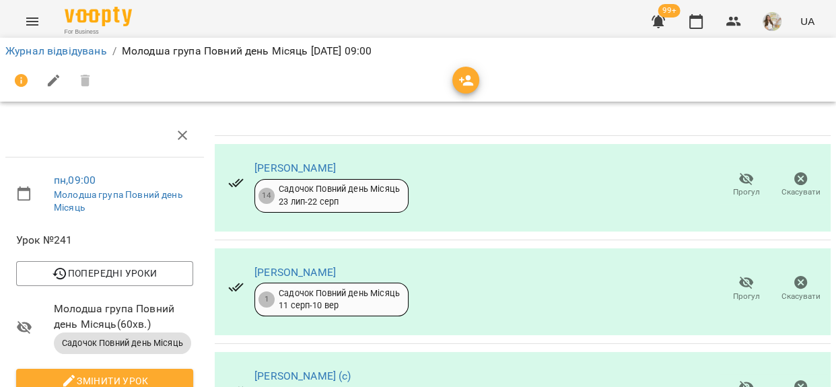
scroll to position [0, 0]
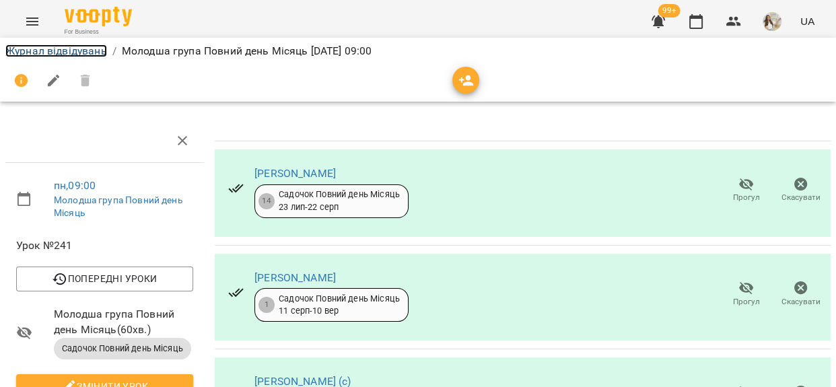
click at [34, 53] on link "Журнал відвідувань" at bounding box center [56, 50] width 102 height 13
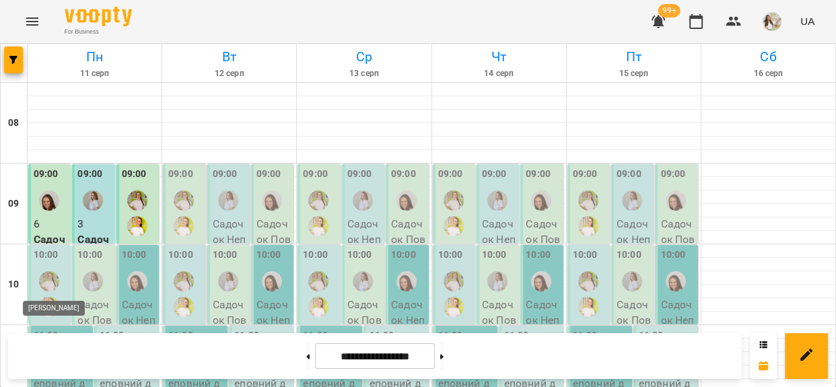
click at [54, 281] on img "Кузема Анна" at bounding box center [49, 281] width 20 height 20
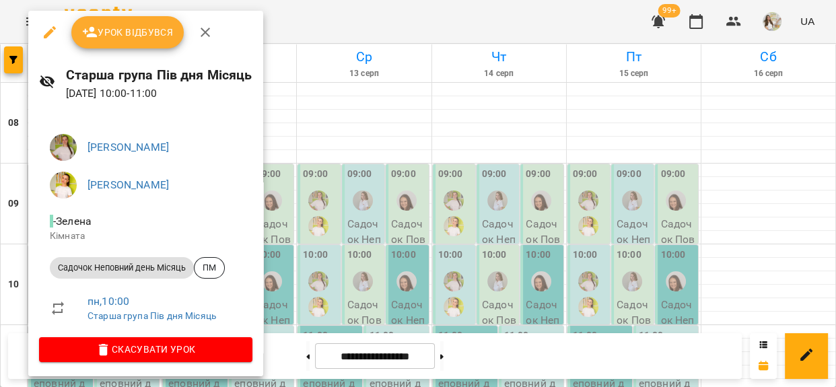
click at [138, 27] on span "Урок відбувся" at bounding box center [128, 32] width 92 height 16
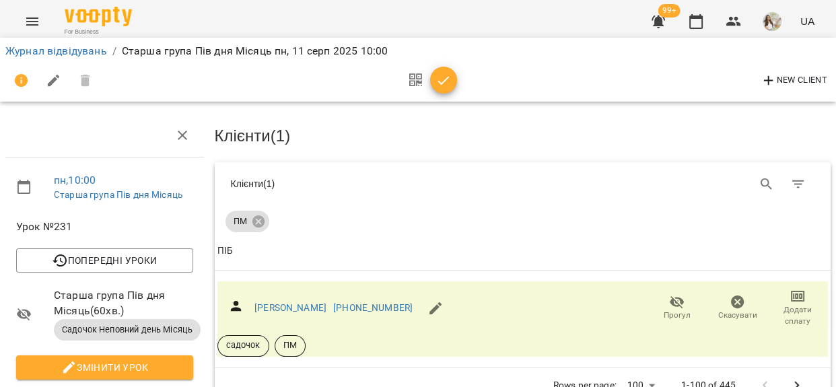
scroll to position [122, 0]
click at [82, 52] on link "Журнал відвідувань" at bounding box center [56, 50] width 102 height 13
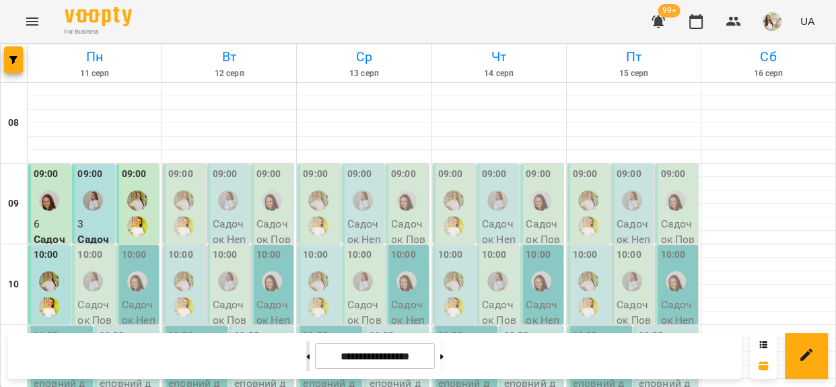
click at [306, 351] on button at bounding box center [307, 356] width 3 height 30
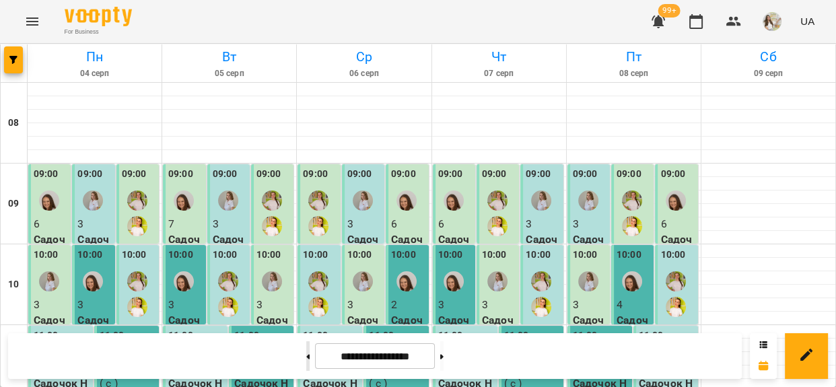
click at [306, 351] on button at bounding box center [307, 356] width 3 height 30
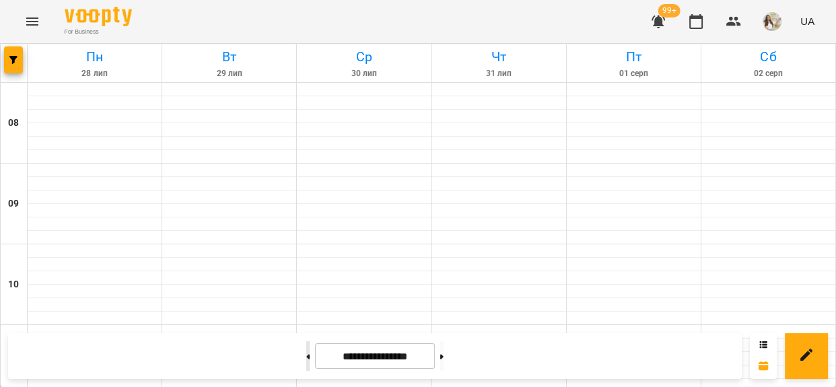
click at [306, 351] on button at bounding box center [307, 356] width 3 height 30
type input "**********"
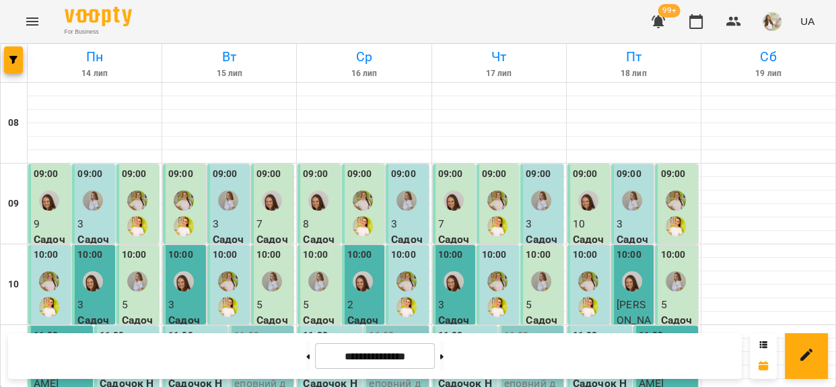
click at [57, 263] on div "10:00" at bounding box center [51, 285] width 34 height 75
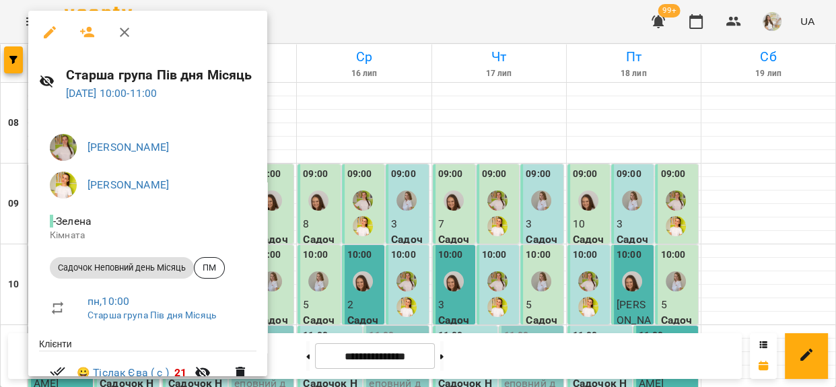
scroll to position [113, 0]
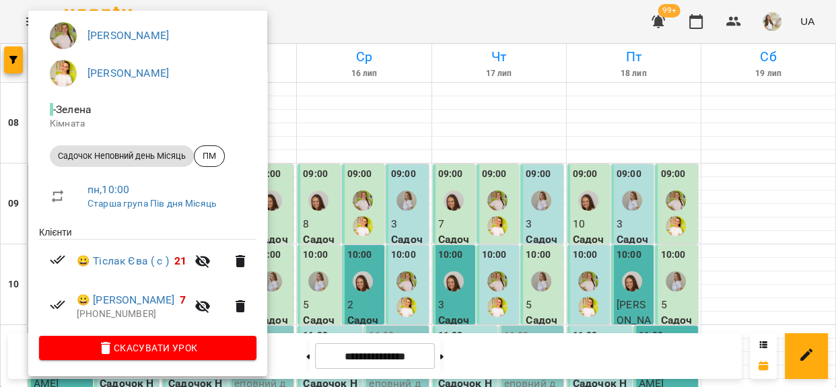
click at [329, 30] on div at bounding box center [418, 193] width 836 height 387
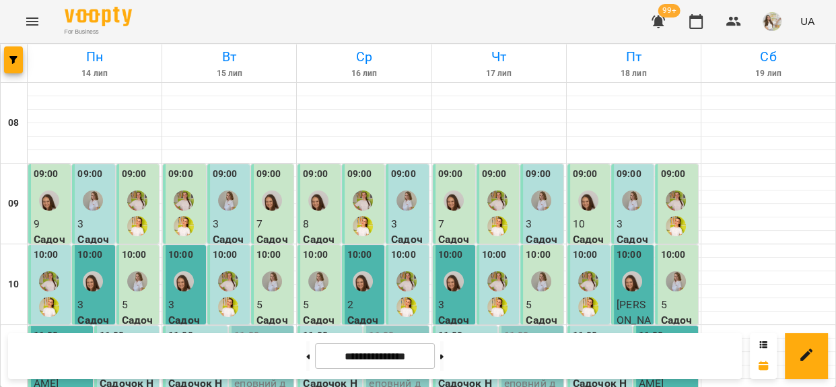
click at [47, 261] on label "10:00" at bounding box center [46, 255] width 25 height 15
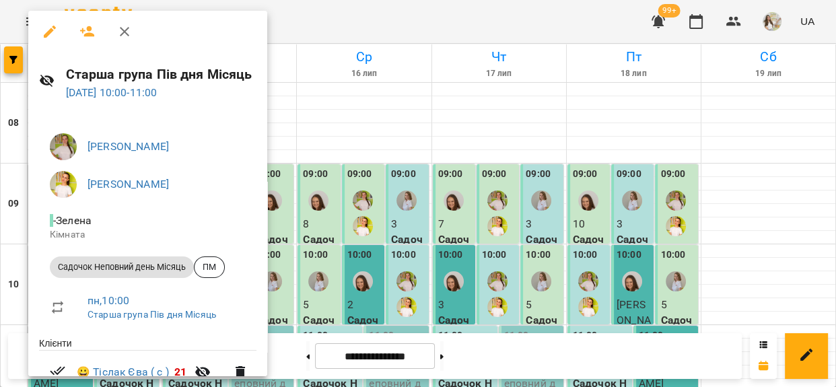
scroll to position [0, 0]
click at [127, 93] on link "[DATE] 10:00 - 11:00" at bounding box center [112, 93] width 92 height 13
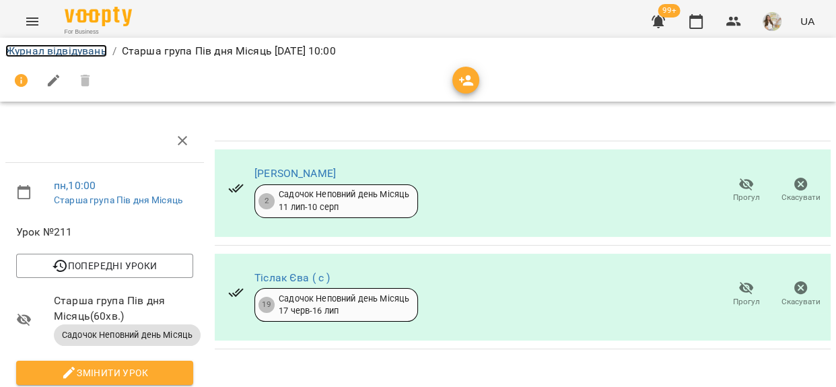
click at [63, 51] on link "Журнал відвідувань" at bounding box center [56, 50] width 102 height 13
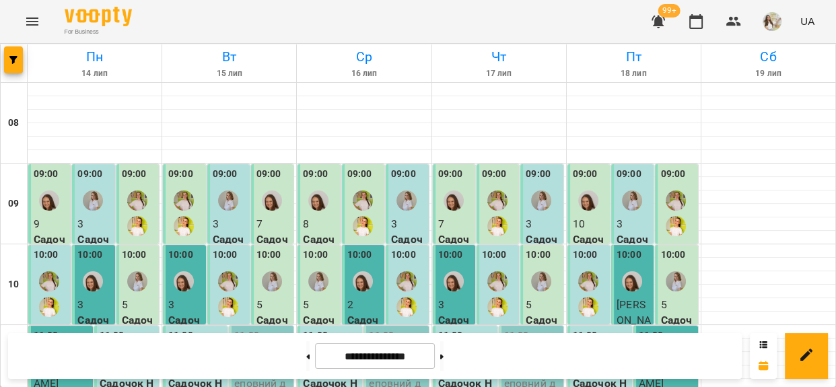
click at [242, 293] on div "10:00" at bounding box center [230, 285] width 34 height 75
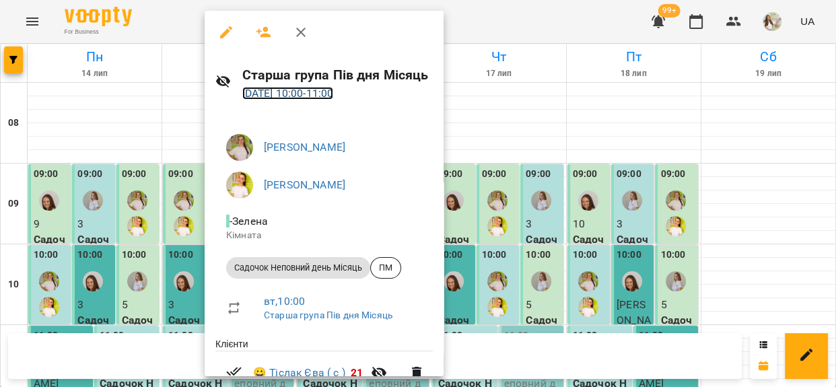
click at [281, 97] on link "[DATE] 10:00 - 11:00" at bounding box center [288, 93] width 92 height 13
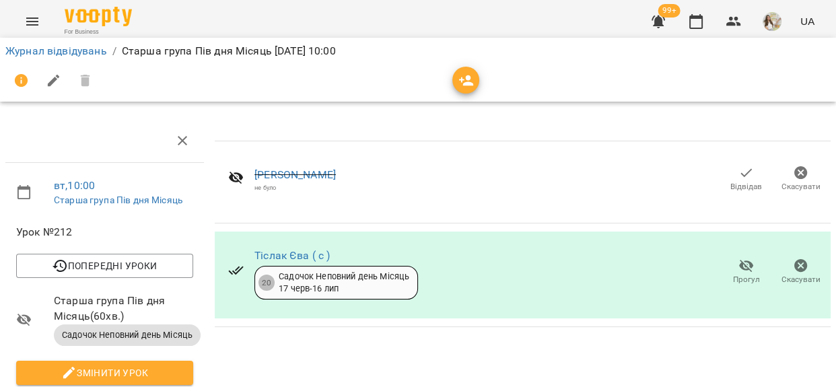
click at [739, 178] on icon "button" at bounding box center [747, 173] width 16 height 16
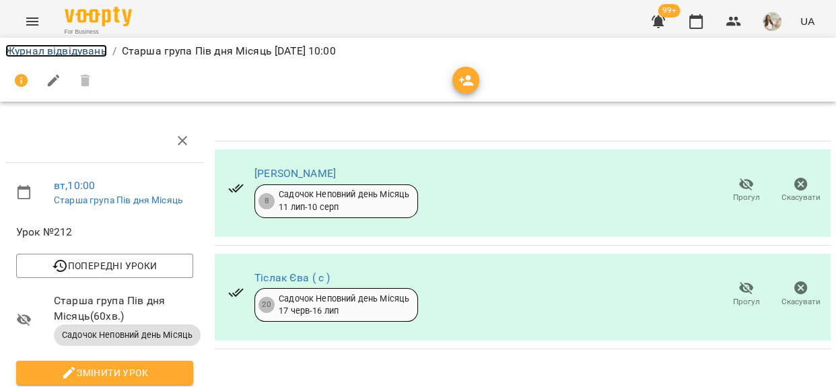
click at [79, 48] on link "Журнал відвідувань" at bounding box center [56, 50] width 102 height 13
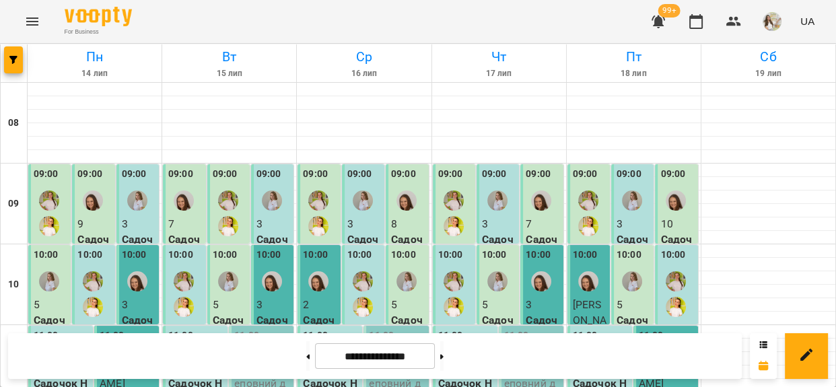
click at [364, 253] on label "10:00" at bounding box center [359, 255] width 25 height 15
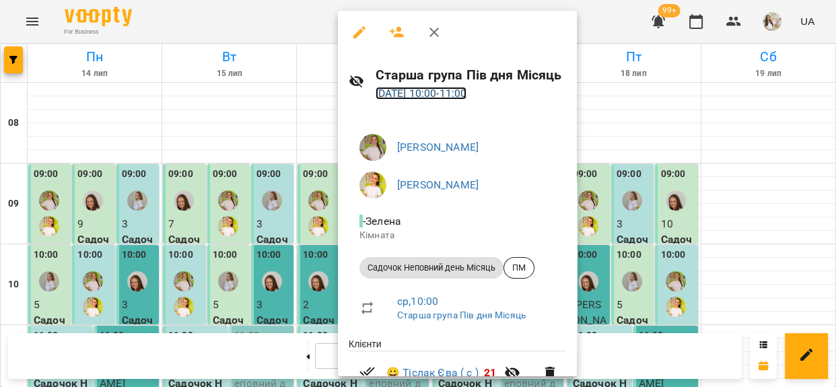
click at [413, 87] on link "[DATE] 10:00 - 11:00" at bounding box center [422, 93] width 92 height 13
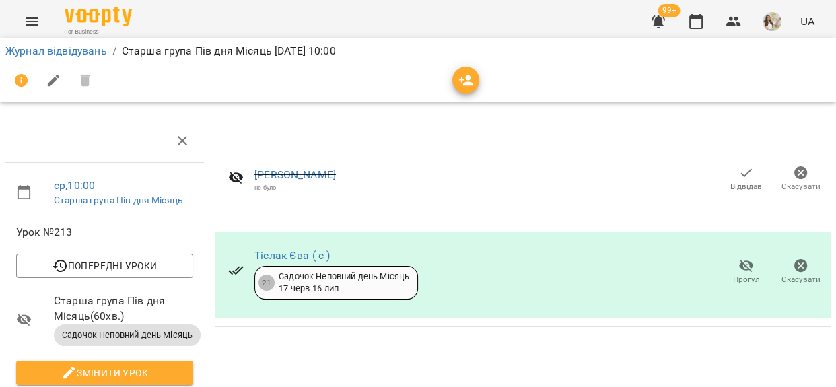
click at [739, 174] on icon "button" at bounding box center [747, 173] width 16 height 16
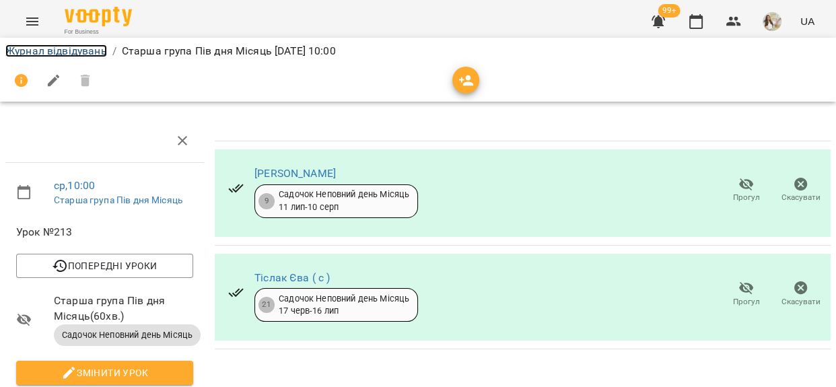
click at [28, 52] on link "Журнал відвідувань" at bounding box center [56, 50] width 102 height 13
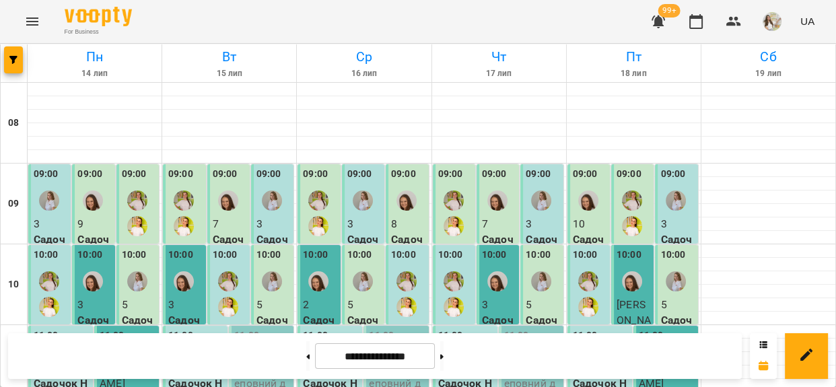
click at [440, 266] on div at bounding box center [453, 294] width 31 height 57
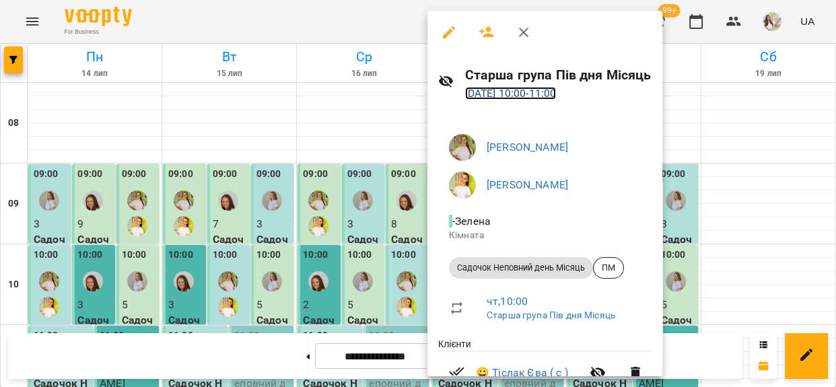
drag, startPoint x: 509, startPoint y: 88, endPoint x: 504, endPoint y: 101, distance: 13.9
click at [509, 90] on link "17 лип 2025 10:00 - 11:00" at bounding box center [511, 93] width 92 height 13
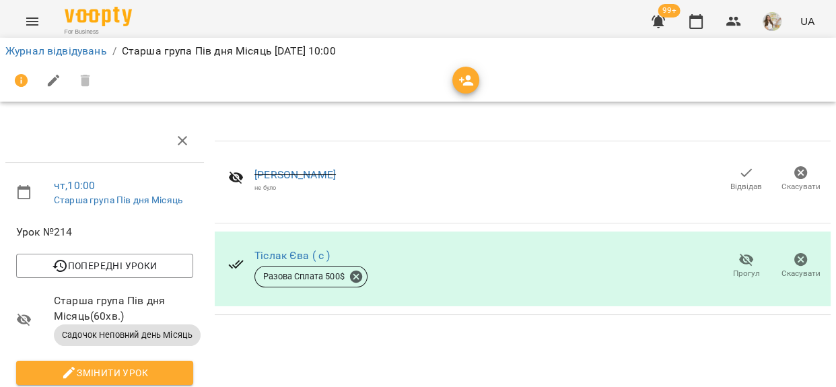
click at [735, 183] on span "Відвідав" at bounding box center [747, 186] width 32 height 11
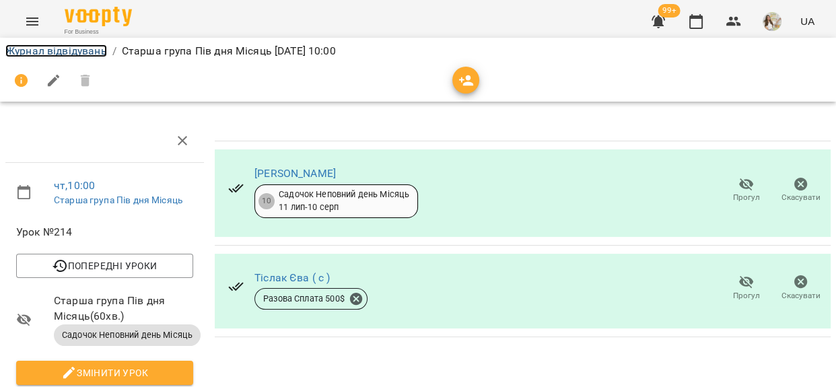
click at [90, 49] on link "Журнал відвідувань" at bounding box center [56, 50] width 102 height 13
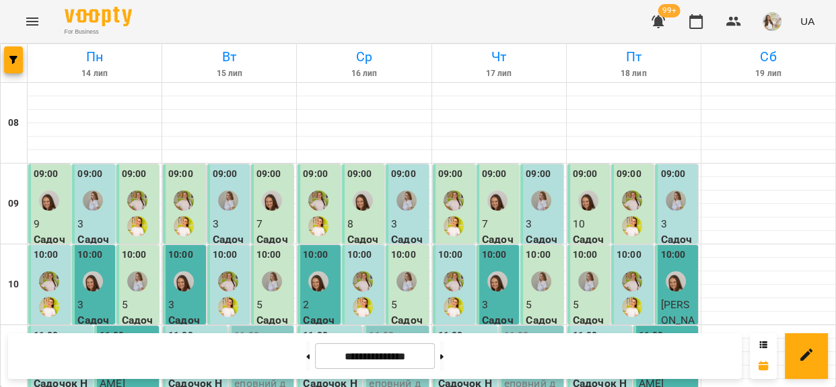
scroll to position [61, 0]
click at [626, 248] on label "10:00" at bounding box center [629, 255] width 25 height 15
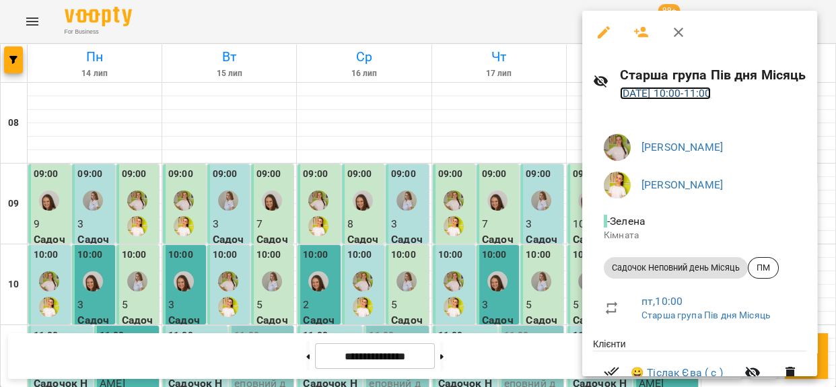
click at [667, 88] on link "18 лип 2025 10:00 - 11:00" at bounding box center [666, 93] width 92 height 13
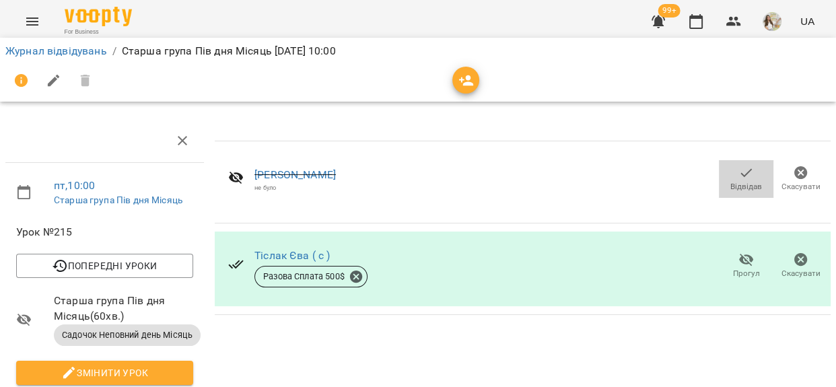
click at [740, 182] on span "Відвідав" at bounding box center [747, 186] width 32 height 11
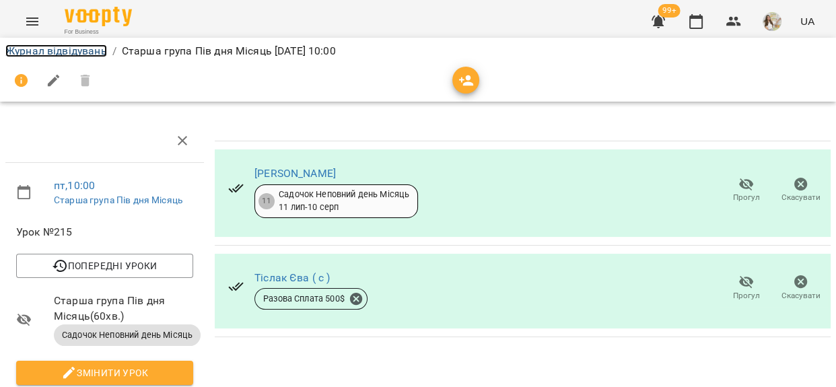
click at [83, 51] on link "Журнал відвідувань" at bounding box center [56, 50] width 102 height 13
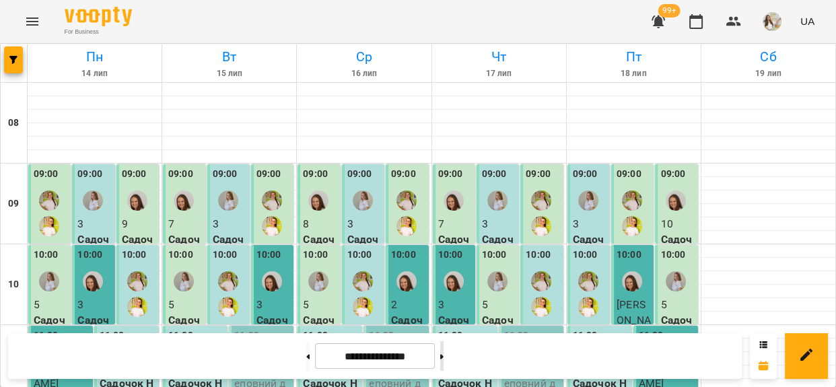
click at [444, 358] on icon at bounding box center [441, 356] width 3 height 5
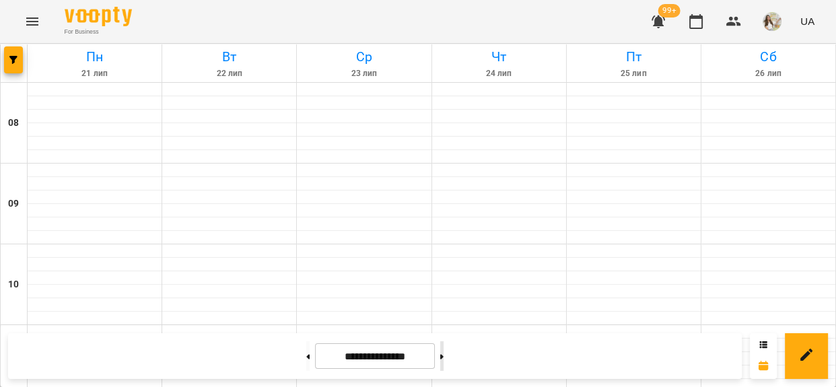
type input "**********"
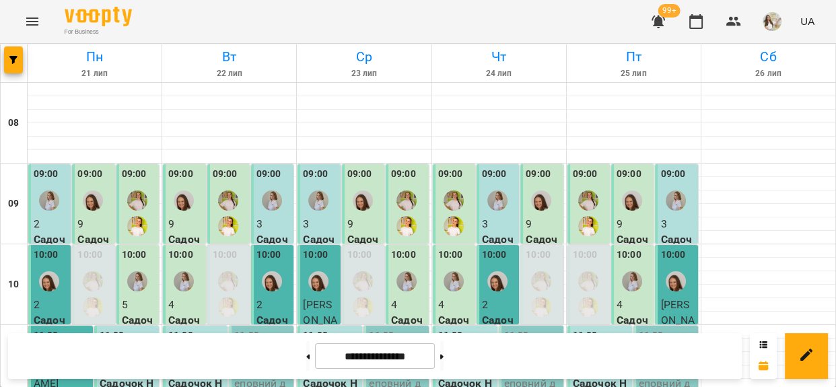
click at [93, 269] on div at bounding box center [92, 294] width 31 height 57
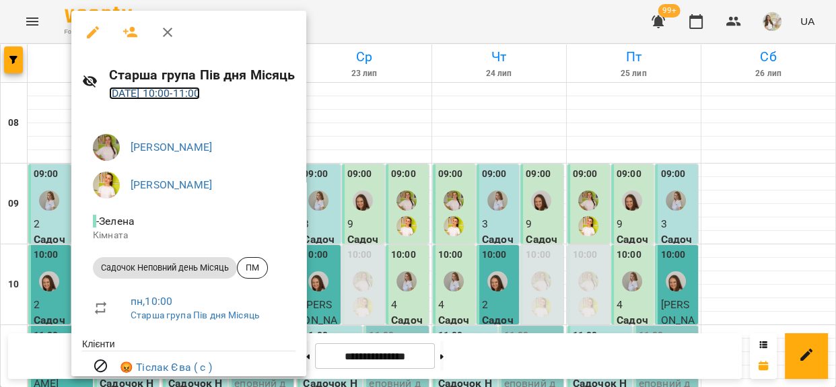
click at [169, 95] on link "21 лип 2025 10:00 - 11:00" at bounding box center [155, 93] width 92 height 13
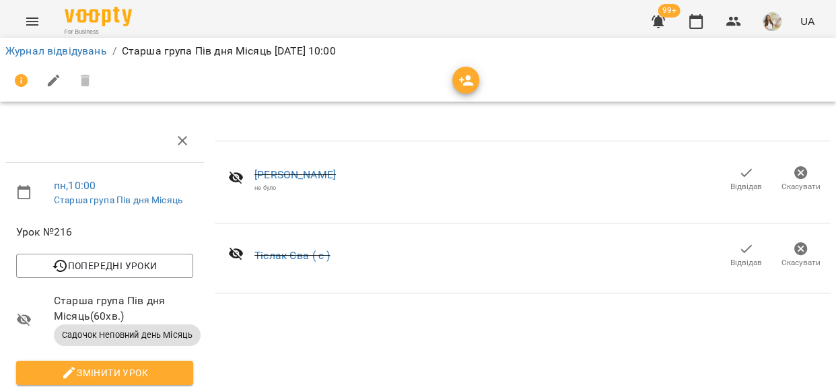
click at [719, 177] on button "Відвідав" at bounding box center [746, 179] width 55 height 38
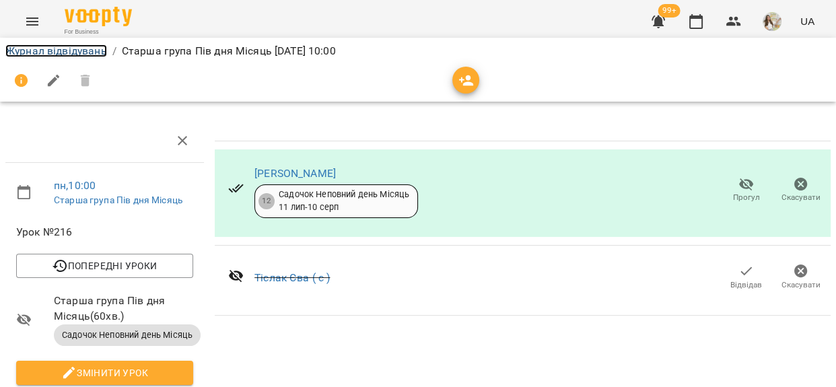
click at [89, 52] on link "Журнал відвідувань" at bounding box center [56, 50] width 102 height 13
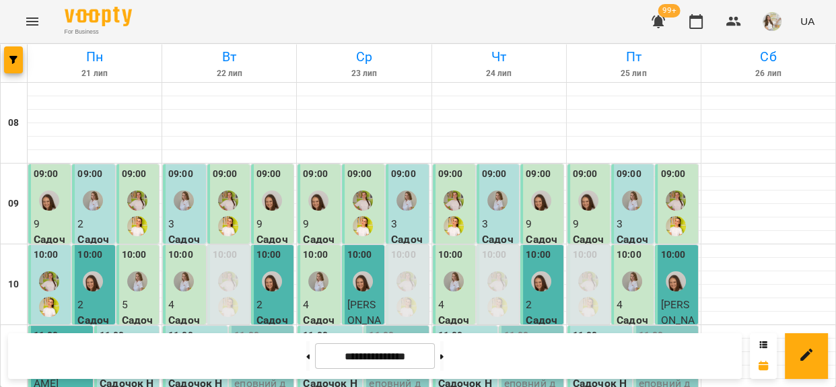
click at [215, 267] on div at bounding box center [228, 294] width 31 height 57
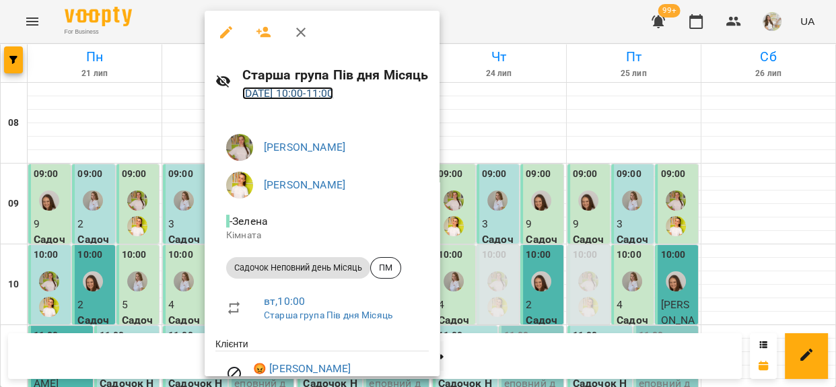
click at [273, 90] on link "22 лип 2025 10:00 - 11:00" at bounding box center [288, 93] width 92 height 13
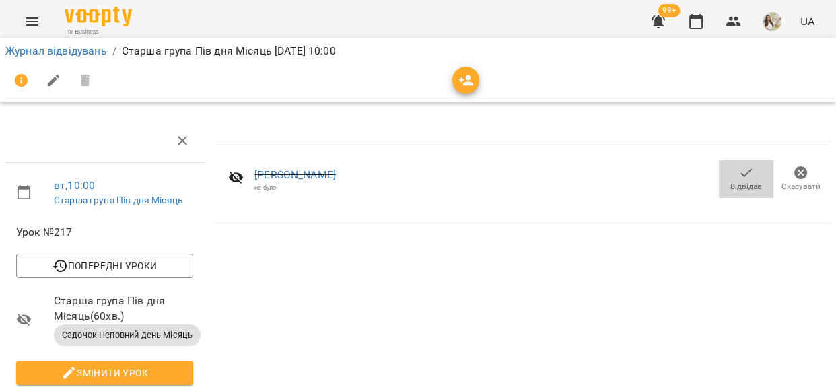
click at [733, 182] on span "Відвідав" at bounding box center [747, 186] width 32 height 11
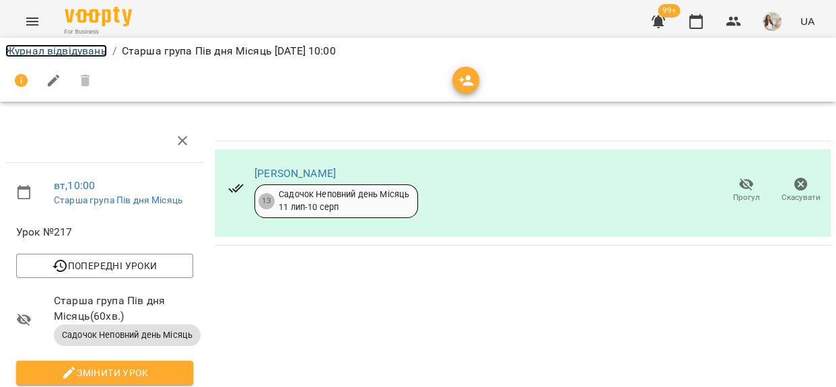
click at [72, 51] on link "Журнал відвідувань" at bounding box center [56, 50] width 102 height 13
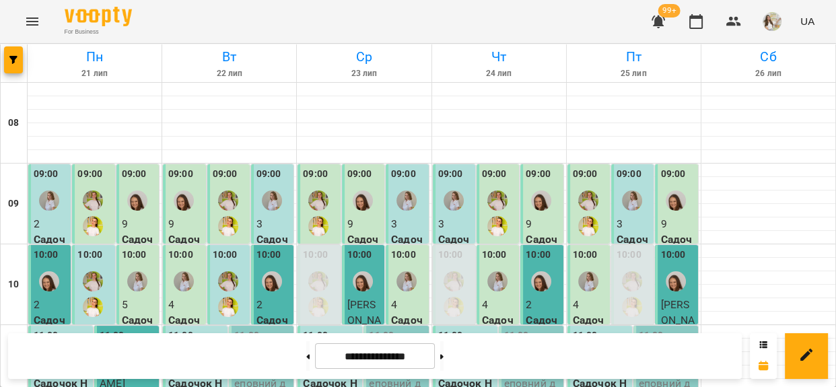
click at [318, 273] on img "Кузема Анна" at bounding box center [318, 281] width 20 height 20
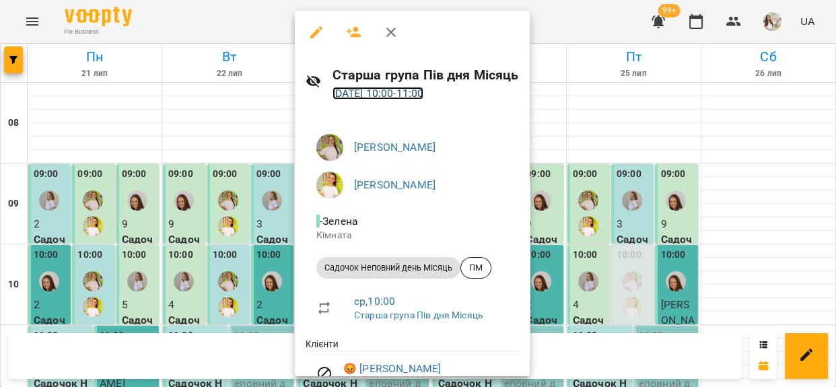
click at [373, 94] on link "23 лип 2025 10:00 - 11:00" at bounding box center [379, 93] width 92 height 13
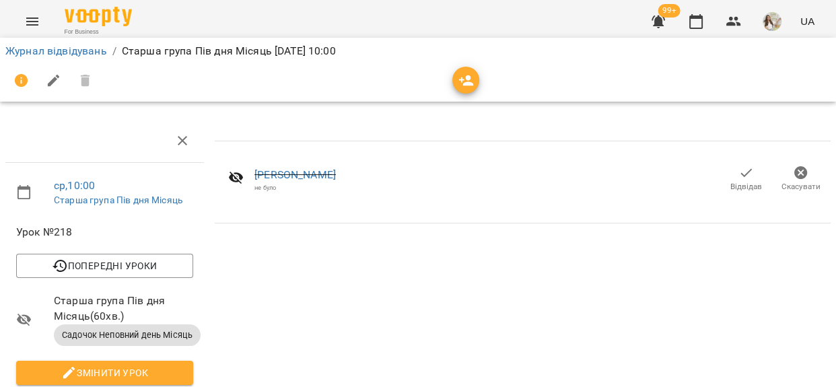
click at [731, 185] on span "Відвідав" at bounding box center [747, 186] width 32 height 11
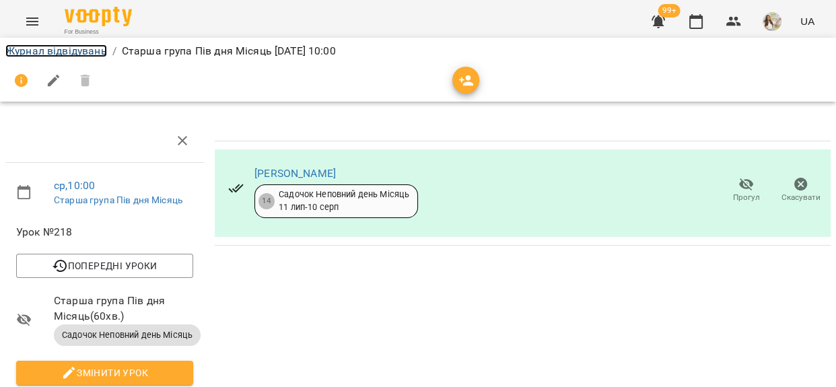
click at [96, 47] on link "Журнал відвідувань" at bounding box center [56, 50] width 102 height 13
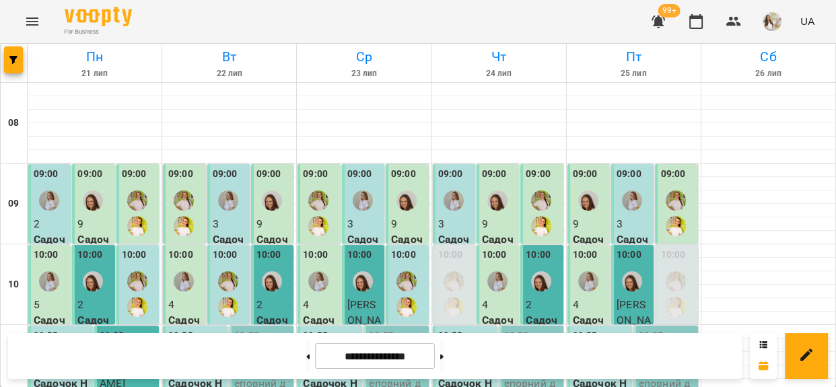
click at [462, 291] on div at bounding box center [453, 294] width 31 height 57
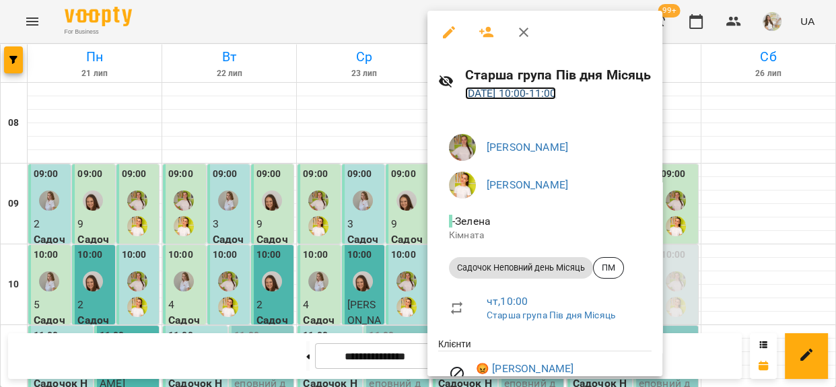
click at [498, 88] on link "24 лип 2025 10:00 - 11:00" at bounding box center [511, 93] width 92 height 13
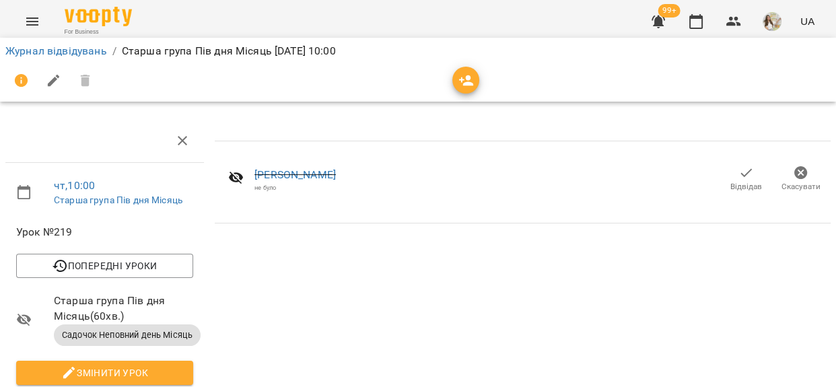
click at [734, 185] on span "Відвідав" at bounding box center [747, 186] width 32 height 11
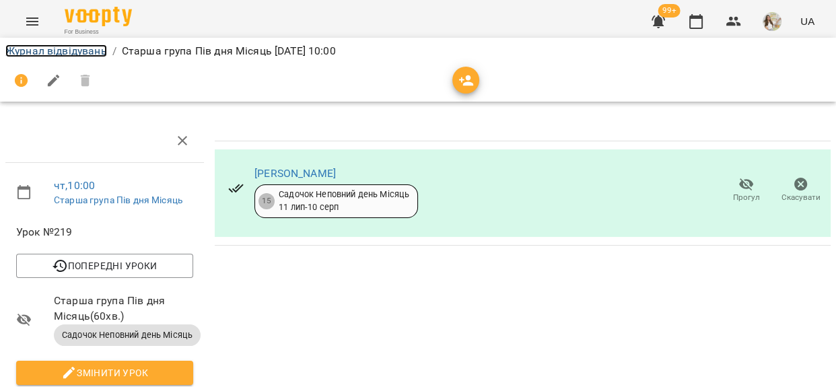
click at [86, 46] on link "Журнал відвідувань" at bounding box center [56, 50] width 102 height 13
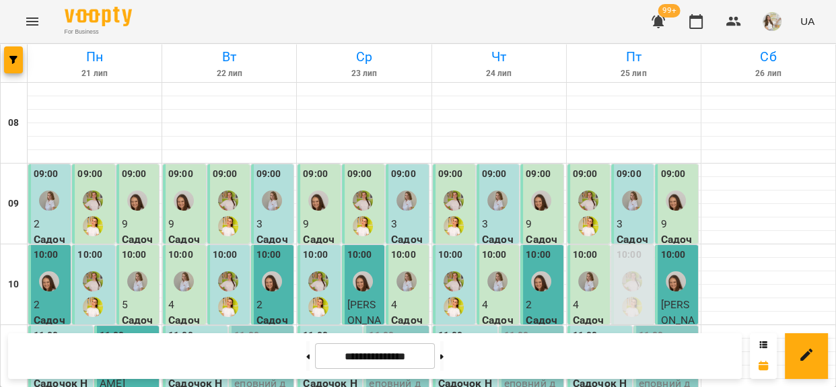
click at [622, 275] on img "Кузема Анна" at bounding box center [632, 281] width 20 height 20
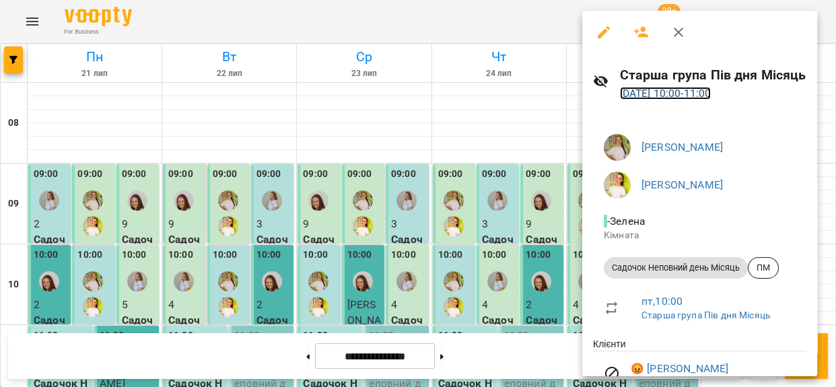
click at [646, 92] on link "25 лип 2025 10:00 - 11:00" at bounding box center [666, 93] width 92 height 13
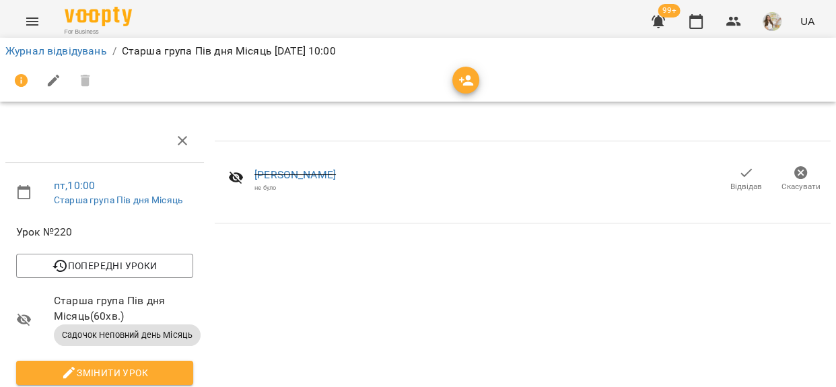
click at [739, 176] on icon "button" at bounding box center [747, 173] width 16 height 16
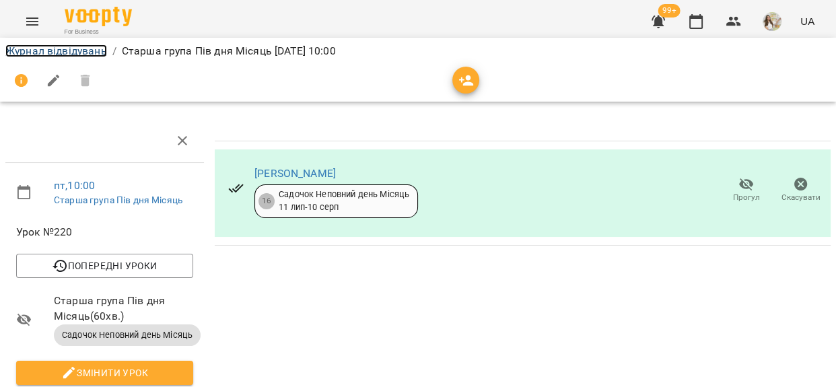
click at [49, 46] on link "Журнал відвідувань" at bounding box center [56, 50] width 102 height 13
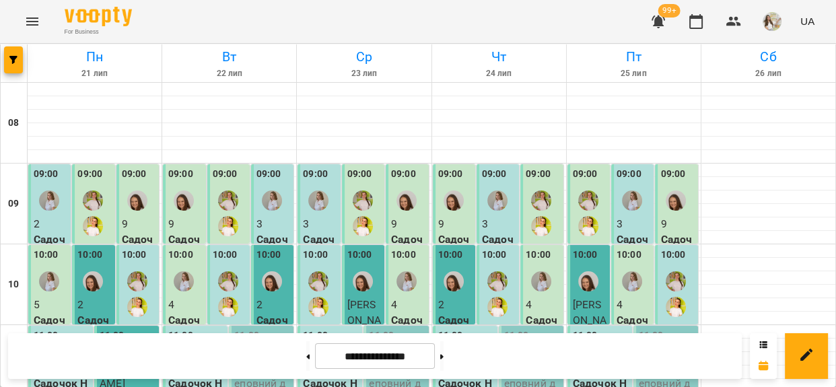
click at [662, 266] on div at bounding box center [676, 294] width 31 height 57
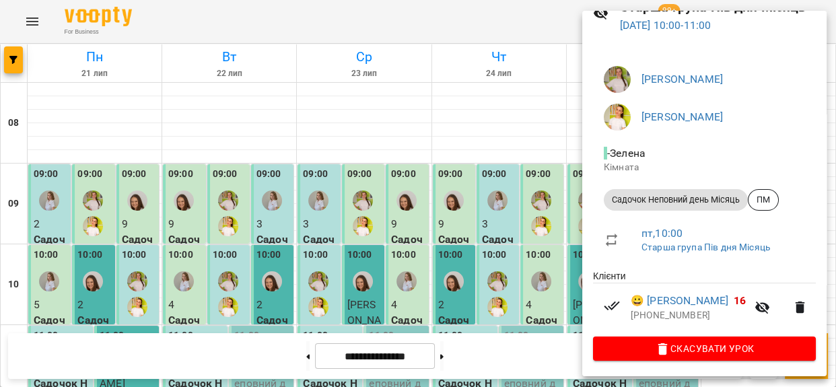
scroll to position [70, 0]
click at [413, 21] on div at bounding box center [418, 193] width 836 height 387
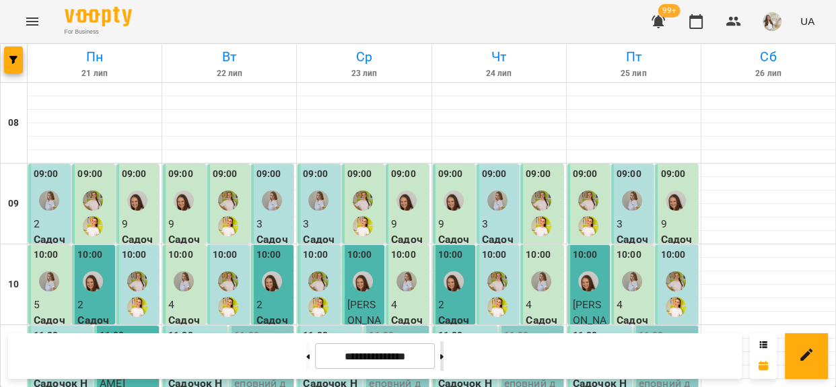
click at [444, 357] on button at bounding box center [441, 356] width 3 height 30
type input "**********"
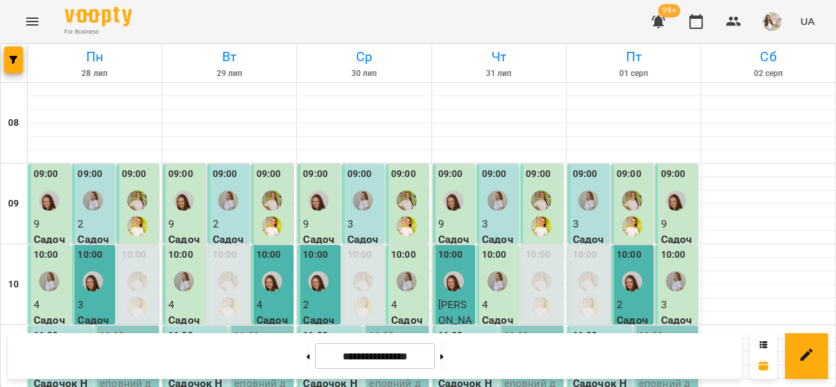
click at [122, 263] on div "10:00" at bounding box center [134, 257] width 25 height 18
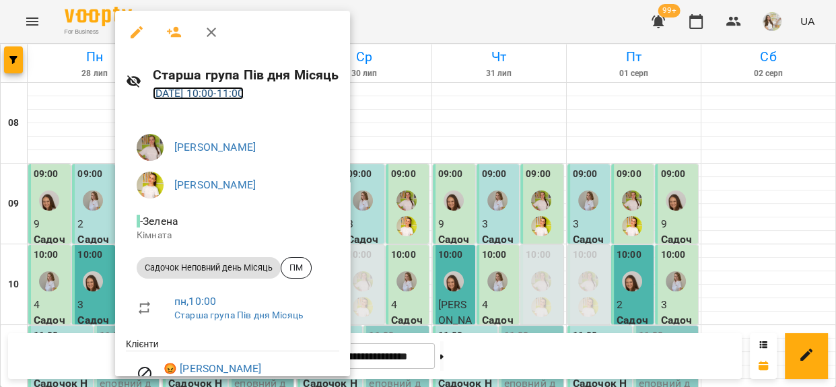
click at [202, 90] on link "28 лип 2025 10:00 - 11:00" at bounding box center [199, 93] width 92 height 13
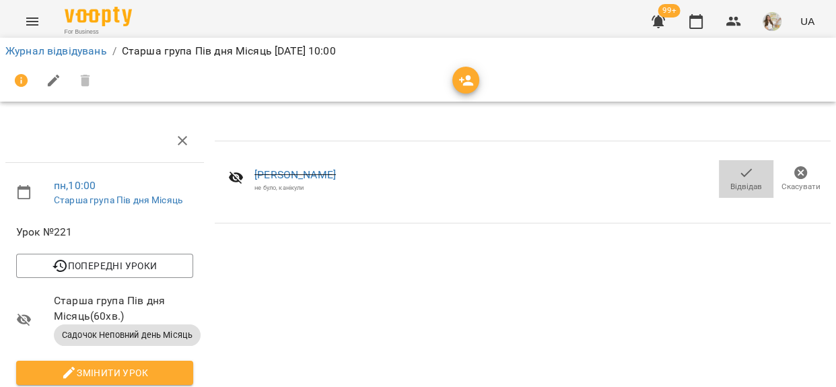
drag, startPoint x: 724, startPoint y: 187, endPoint x: 543, endPoint y: 160, distance: 183.2
click at [731, 187] on span "Відвідав" at bounding box center [747, 186] width 32 height 11
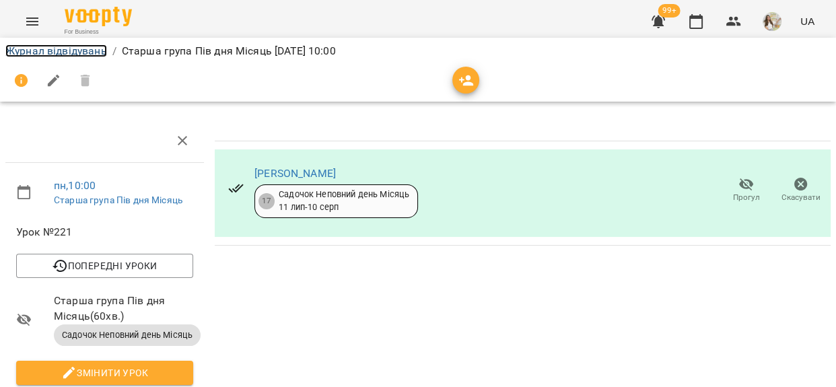
click at [77, 52] on link "Журнал відвідувань" at bounding box center [56, 50] width 102 height 13
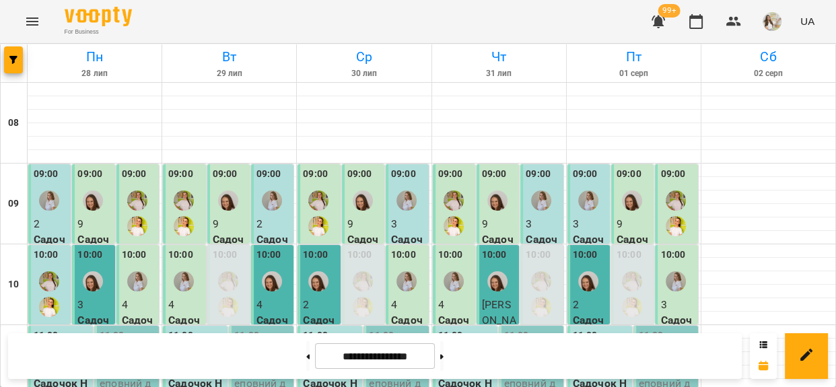
click at [224, 266] on div at bounding box center [228, 294] width 31 height 57
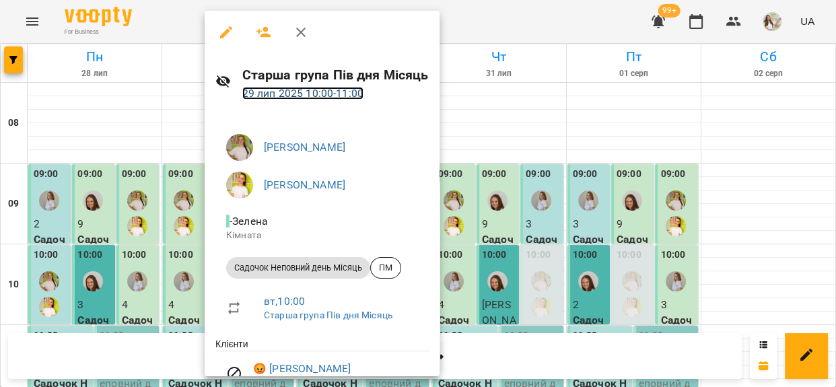
click at [276, 93] on link "29 лип 2025 10:00 - 11:00" at bounding box center [302, 93] width 121 height 13
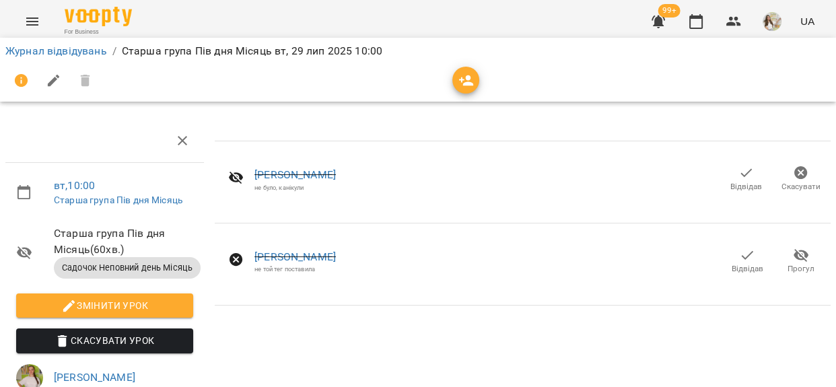
click at [739, 175] on icon "button" at bounding box center [747, 173] width 16 height 16
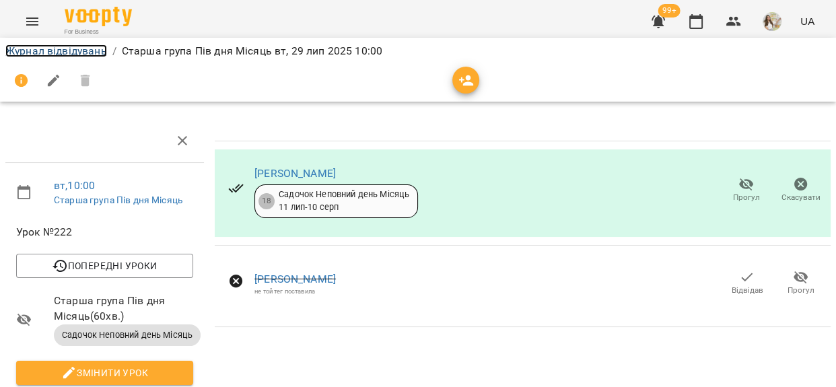
click at [95, 56] on link "Журнал відвідувань" at bounding box center [56, 50] width 102 height 13
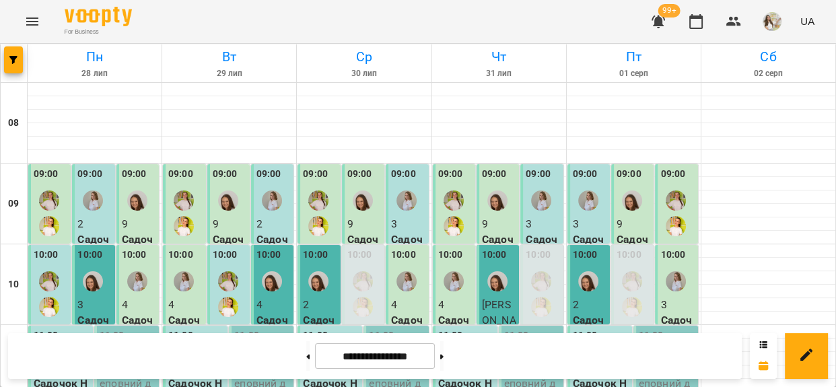
click at [360, 260] on label "10:00" at bounding box center [359, 255] width 25 height 15
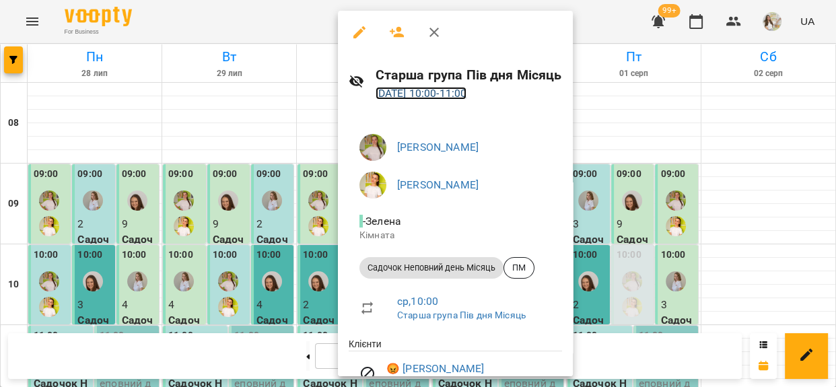
click at [405, 94] on link "30 лип 2025 10:00 - 11:00" at bounding box center [422, 93] width 92 height 13
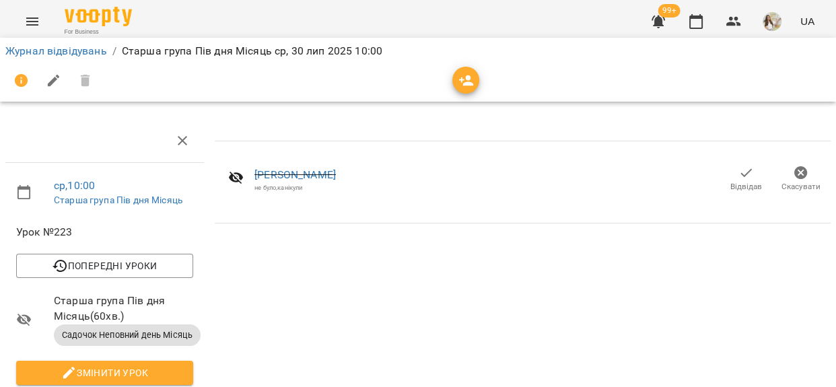
click at [727, 191] on button "Відвідав" at bounding box center [746, 179] width 55 height 38
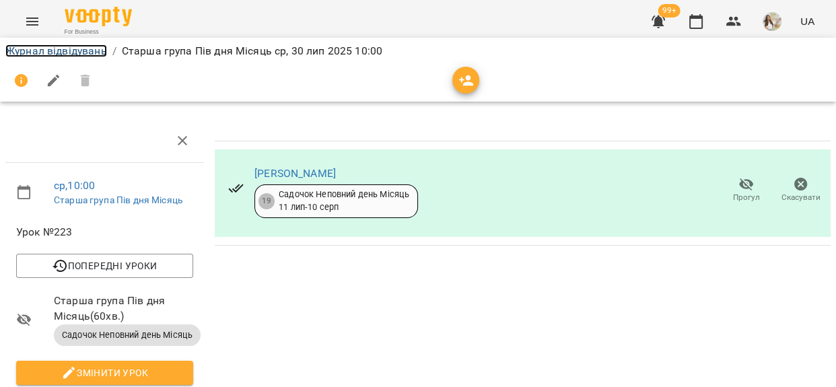
drag, startPoint x: 71, startPoint y: 51, endPoint x: 166, endPoint y: 57, distance: 95.8
click at [71, 50] on link "Журнал відвідувань" at bounding box center [56, 50] width 102 height 13
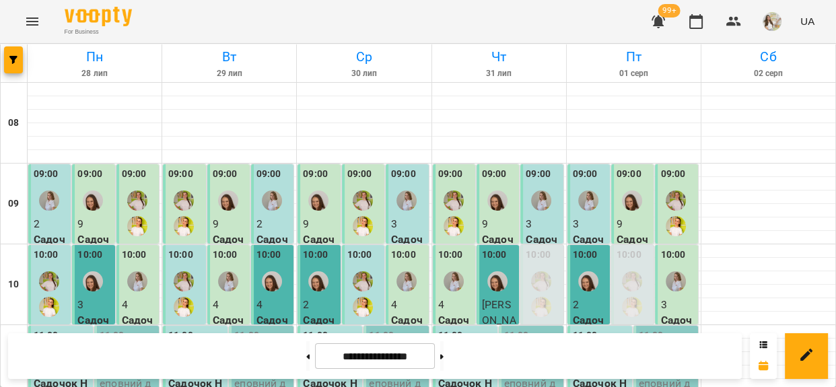
click at [532, 263] on div "10:00" at bounding box center [538, 257] width 25 height 18
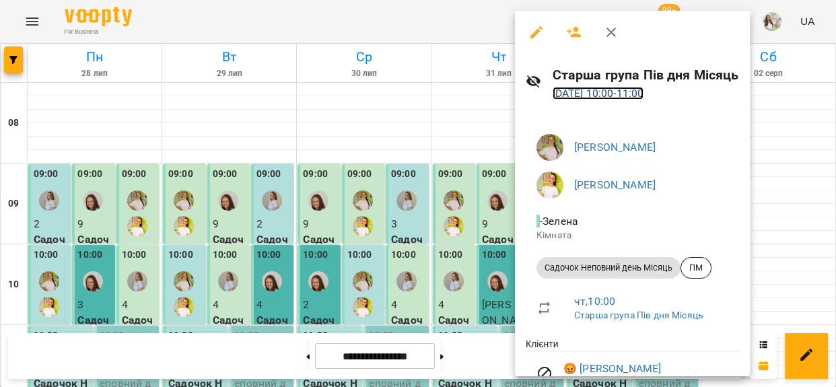
click at [574, 94] on link "31 лип 2025 10:00 - 11:00" at bounding box center [599, 93] width 92 height 13
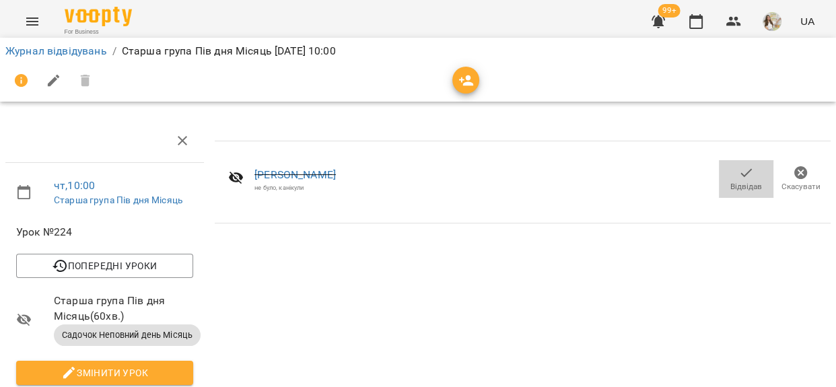
click at [734, 184] on span "Відвідав" at bounding box center [747, 186] width 32 height 11
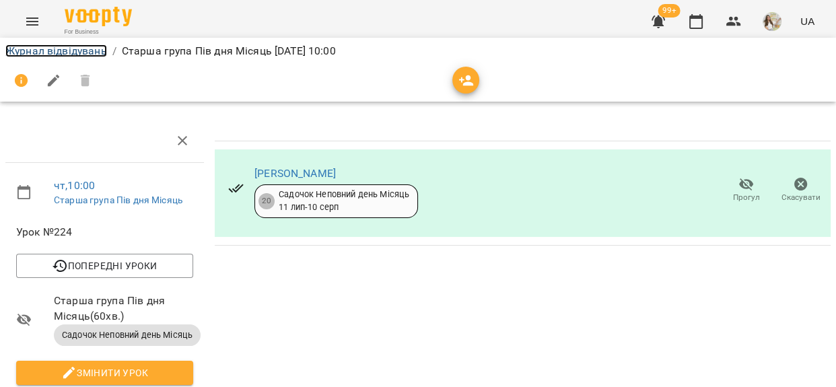
click at [85, 46] on link "Журнал відвідувань" at bounding box center [56, 50] width 102 height 13
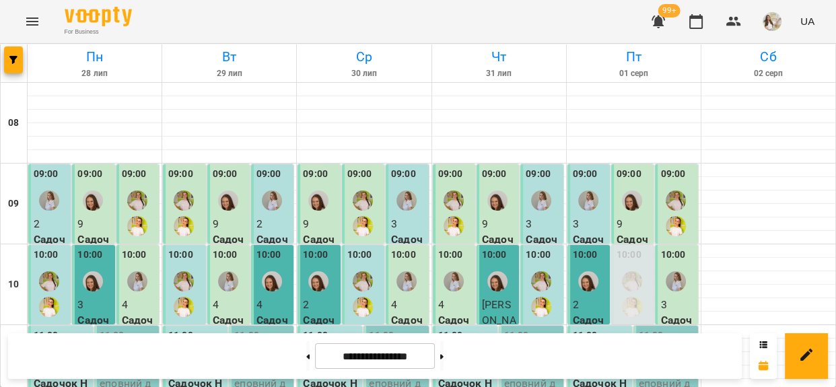
click at [617, 262] on label "10:00" at bounding box center [629, 255] width 25 height 15
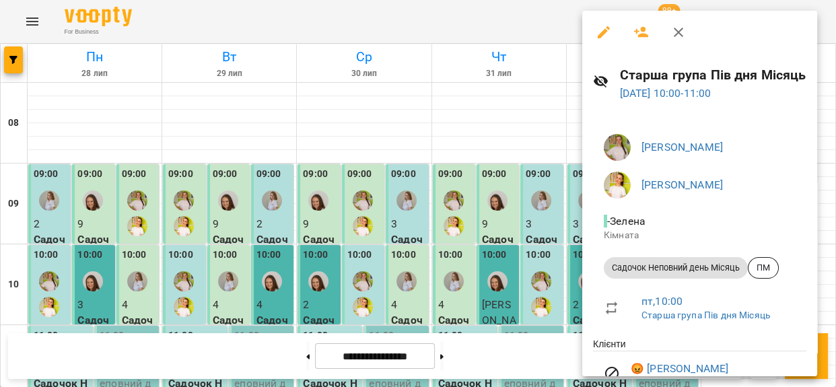
click at [635, 86] on p "01 серп 2025 10:00 - 11:00" at bounding box center [713, 94] width 187 height 16
click at [635, 94] on link "01 серп 2025 10:00 - 11:00" at bounding box center [666, 93] width 92 height 13
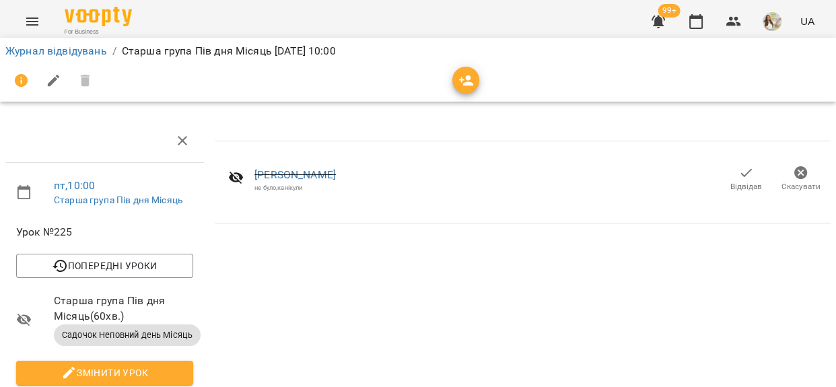
click at [739, 179] on icon "button" at bounding box center [747, 173] width 16 height 16
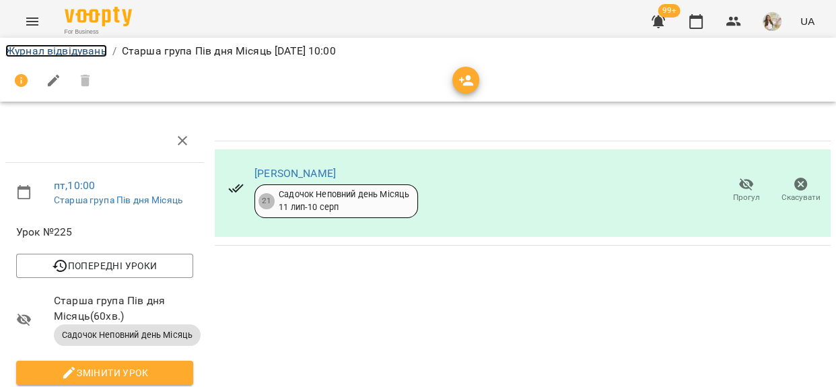
click at [65, 51] on link "Журнал відвідувань" at bounding box center [56, 50] width 102 height 13
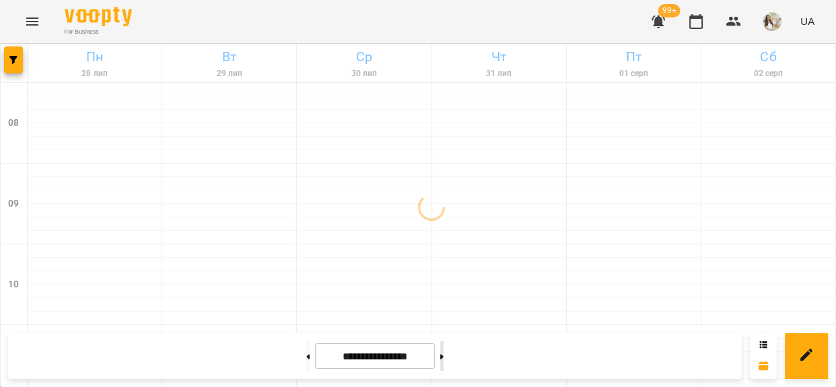
click at [444, 353] on button at bounding box center [441, 356] width 3 height 30
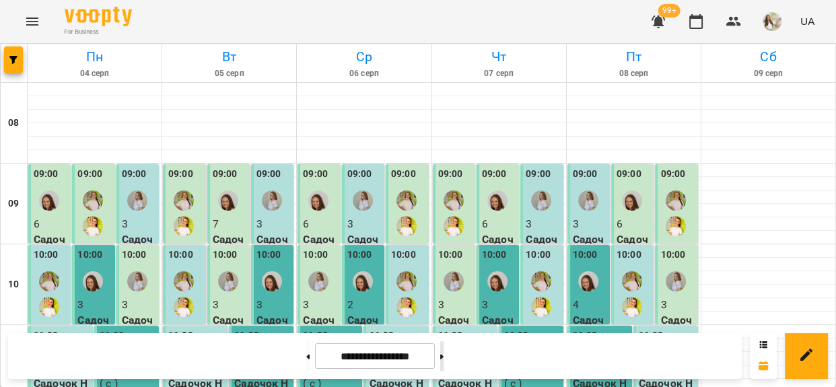
click at [444, 356] on icon at bounding box center [441, 356] width 3 height 5
type input "**********"
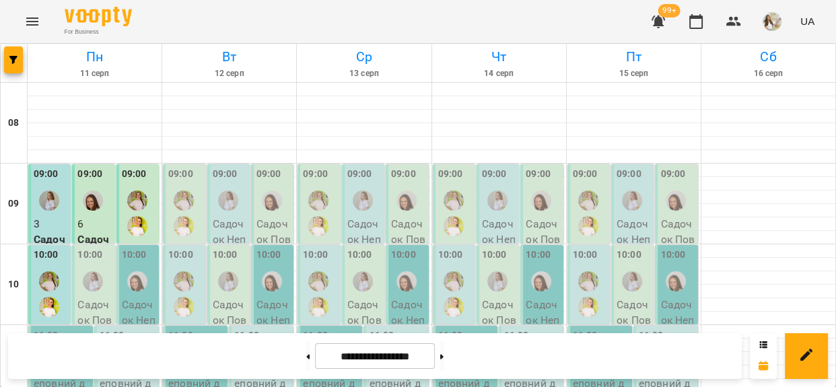
click at [100, 271] on div at bounding box center [92, 281] width 31 height 31
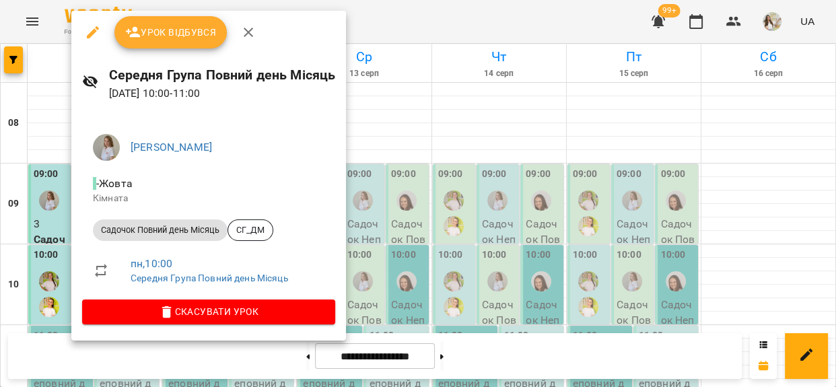
click at [46, 251] on div at bounding box center [418, 193] width 836 height 387
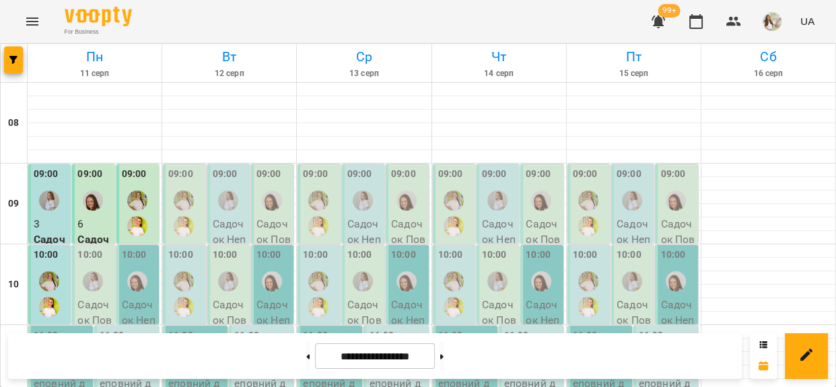
click at [49, 256] on label "10:00" at bounding box center [46, 255] width 25 height 15
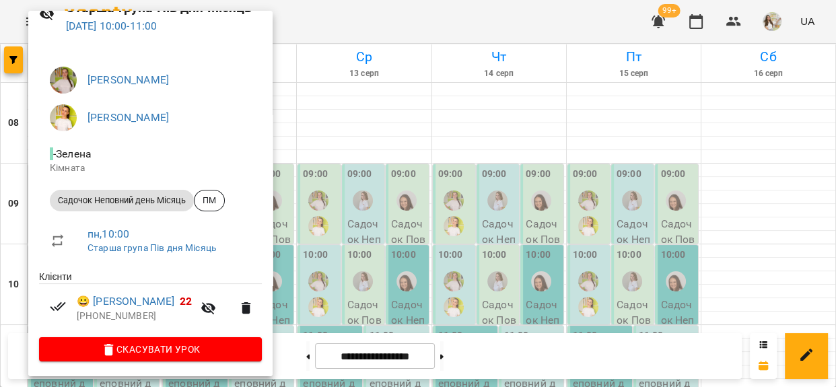
scroll to position [70, 0]
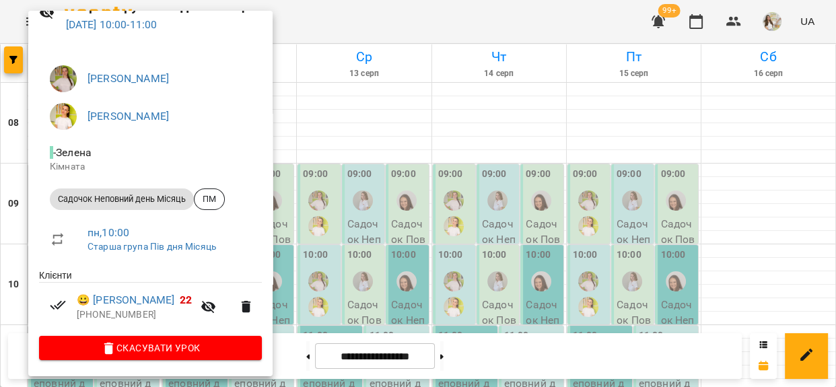
click at [296, 17] on div at bounding box center [418, 193] width 836 height 387
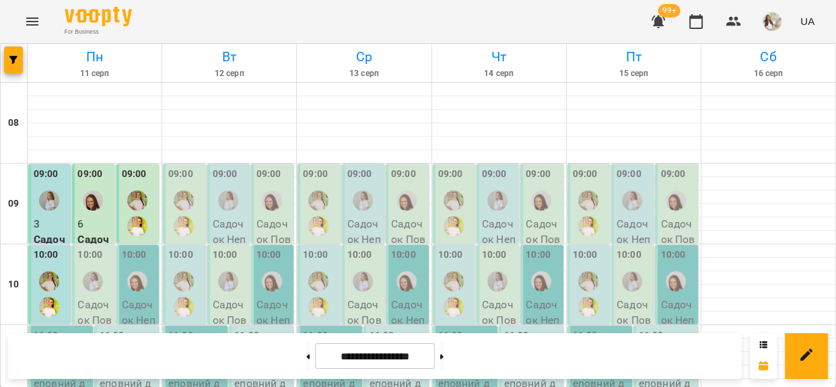
click at [92, 271] on img "Сиволап Тетяна" at bounding box center [93, 281] width 20 height 20
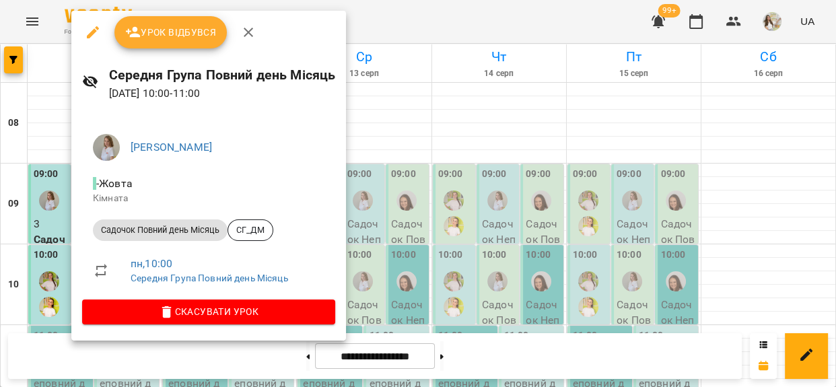
click at [175, 26] on span "Урок відбувся" at bounding box center [171, 32] width 92 height 16
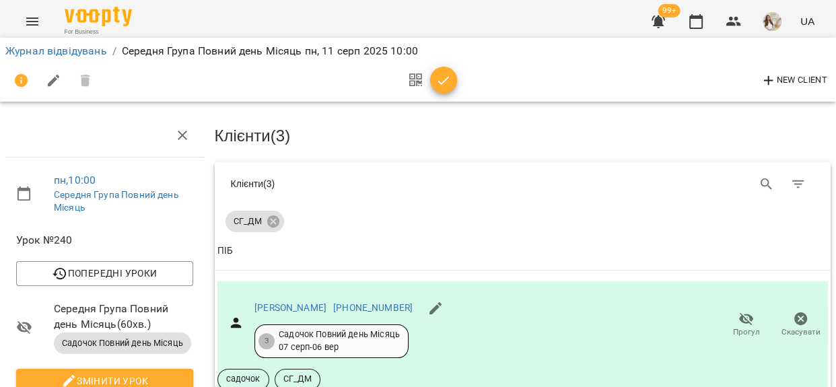
scroll to position [244, 0]
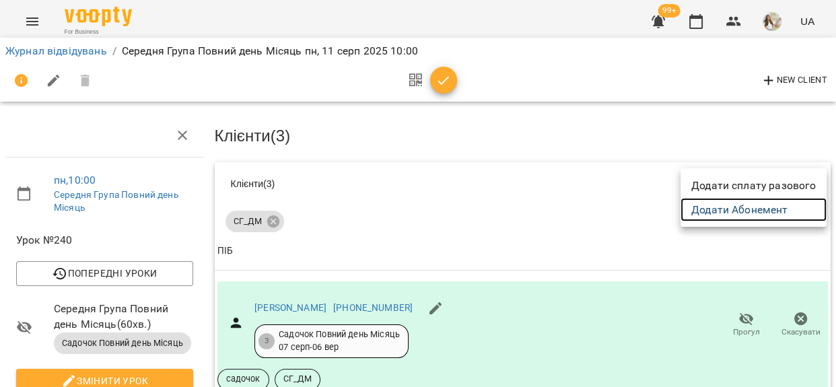
click at [784, 211] on link "Додати Абонемент" at bounding box center [754, 210] width 146 height 24
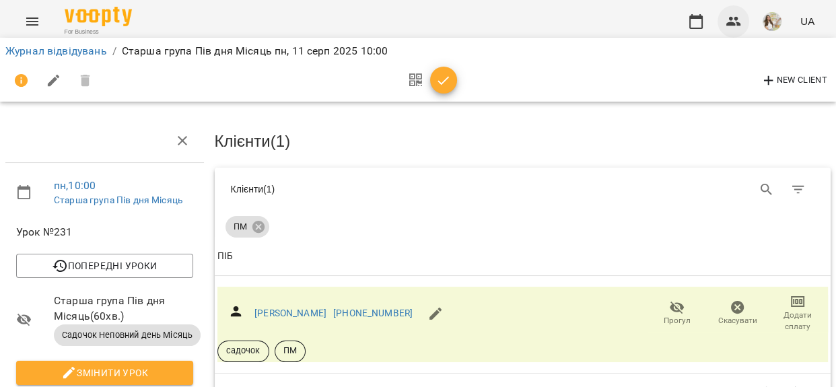
click at [732, 21] on icon "button" at bounding box center [734, 21] width 16 height 16
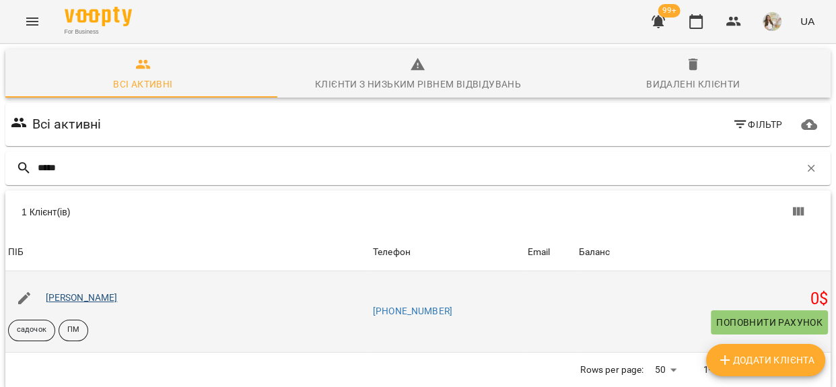
type input "*****"
click at [71, 294] on link "[PERSON_NAME]" at bounding box center [82, 297] width 72 height 11
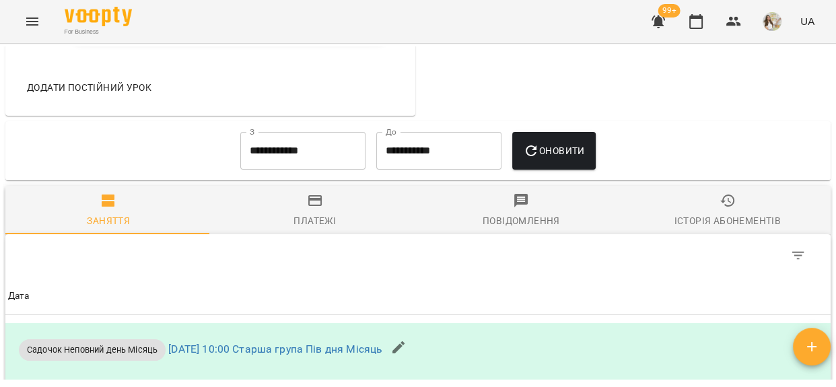
scroll to position [1102, 0]
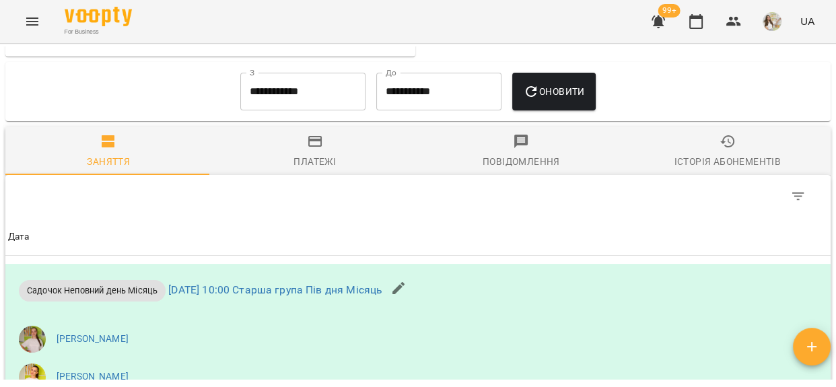
click at [323, 110] on input "**********" at bounding box center [302, 92] width 125 height 38
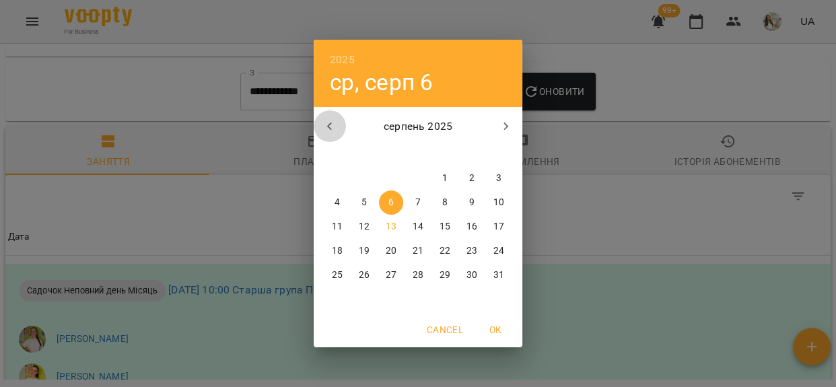
click at [335, 119] on icon "button" at bounding box center [330, 127] width 16 height 16
click at [357, 174] on span "1" at bounding box center [364, 178] width 24 height 13
type input "**********"
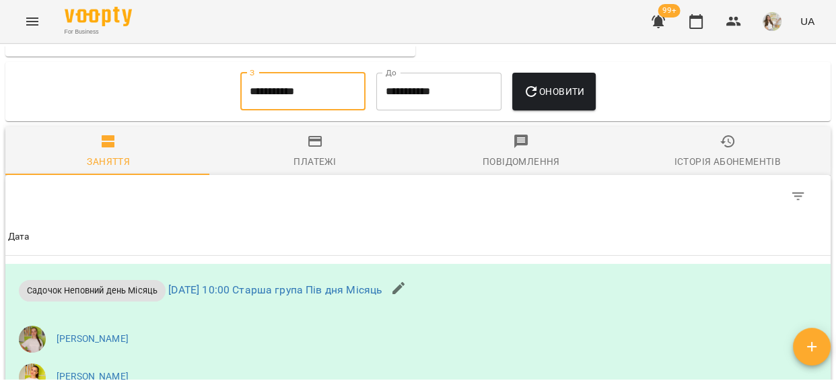
click at [539, 100] on icon "button" at bounding box center [531, 91] width 16 height 16
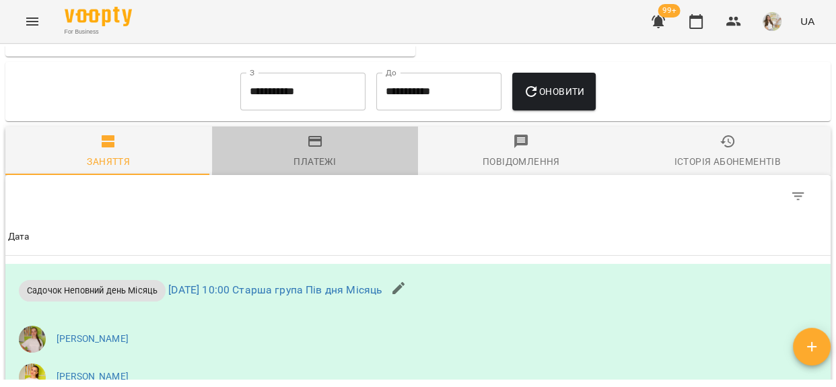
click at [337, 170] on span "Платежі" at bounding box center [315, 151] width 191 height 36
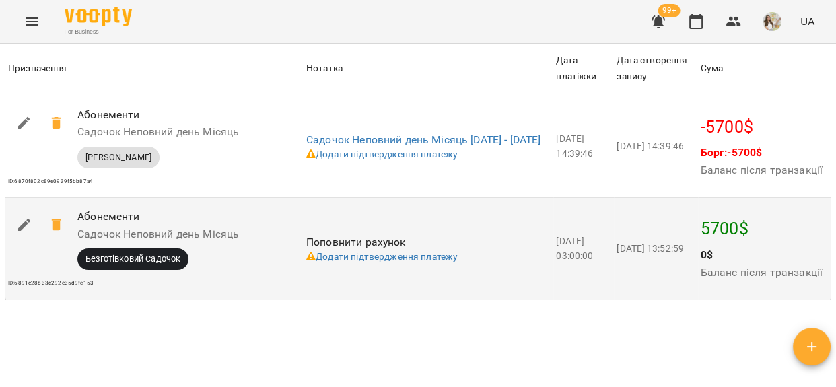
scroll to position [1414, 0]
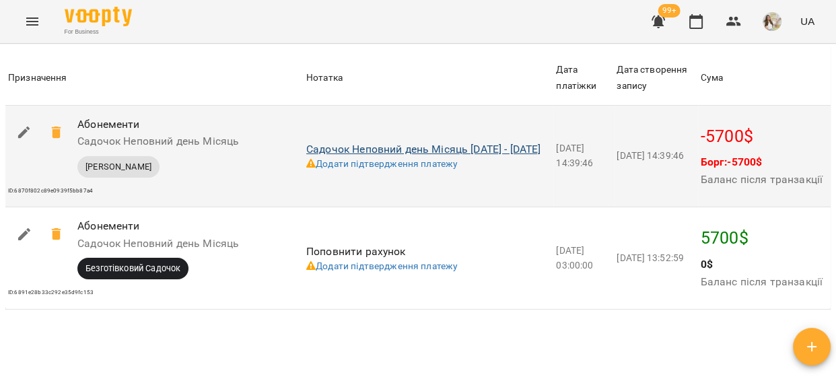
click at [343, 156] on link "Садочок Неповний день Місяць 11-07-2025 - 10-08-2025" at bounding box center [423, 149] width 235 height 13
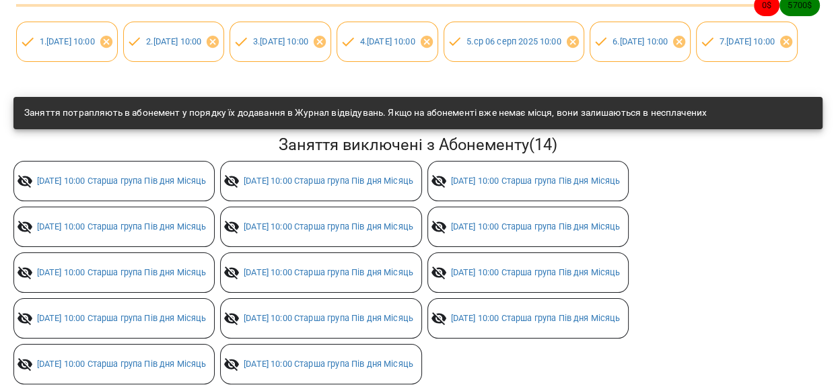
scroll to position [283, 0]
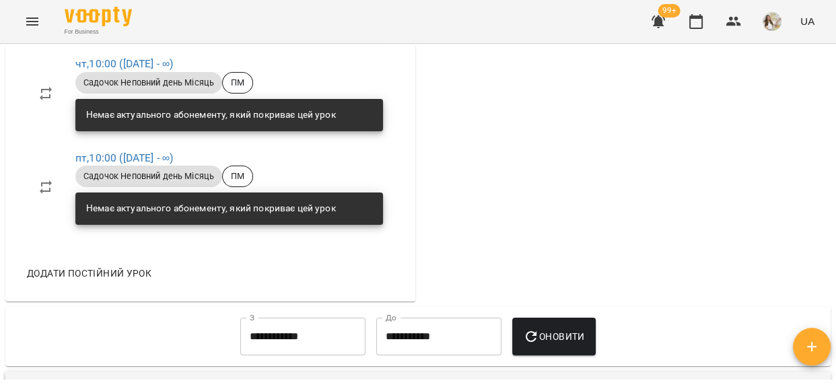
scroll to position [1102, 0]
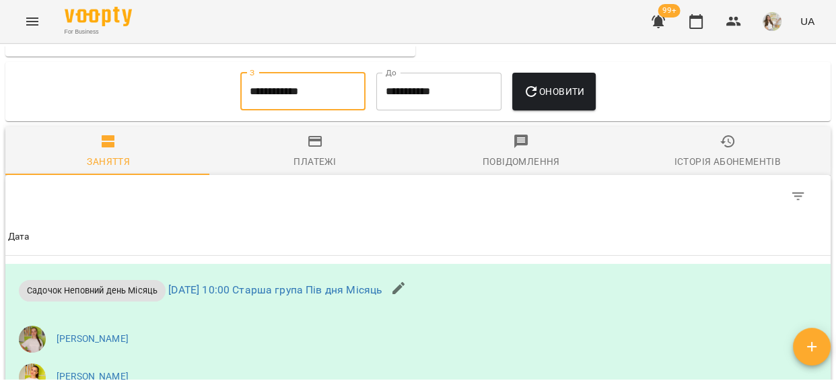
click at [312, 110] on input "**********" at bounding box center [302, 92] width 125 height 38
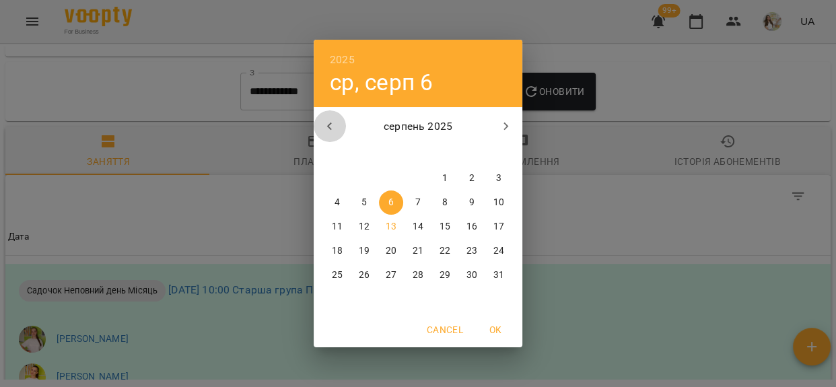
click at [336, 130] on icon "button" at bounding box center [330, 127] width 16 height 16
click at [367, 179] on span "1" at bounding box center [364, 178] width 24 height 13
type input "**********"
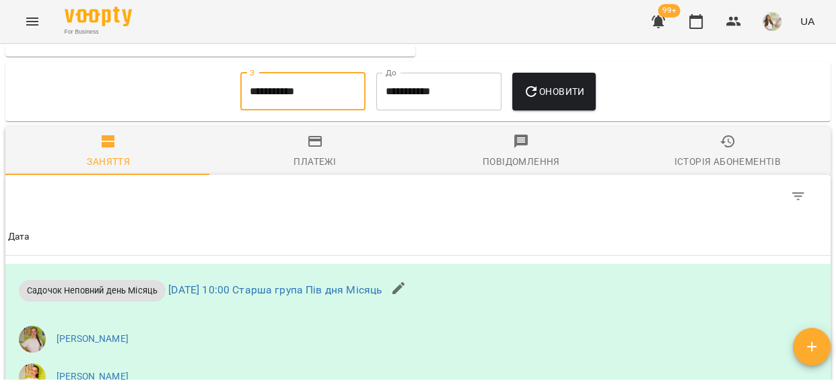
click at [548, 100] on span "Оновити" at bounding box center [553, 91] width 61 height 16
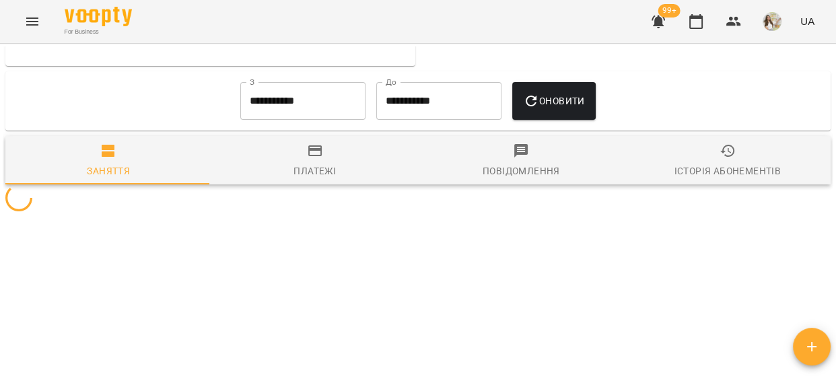
click at [354, 168] on span "Платежі" at bounding box center [315, 161] width 191 height 36
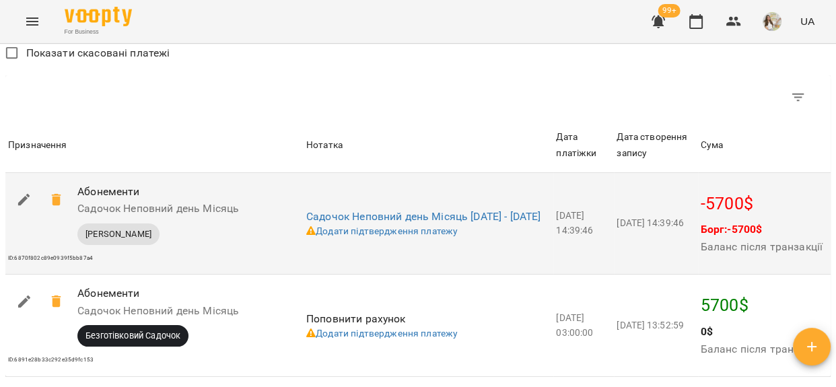
scroll to position [1469, 0]
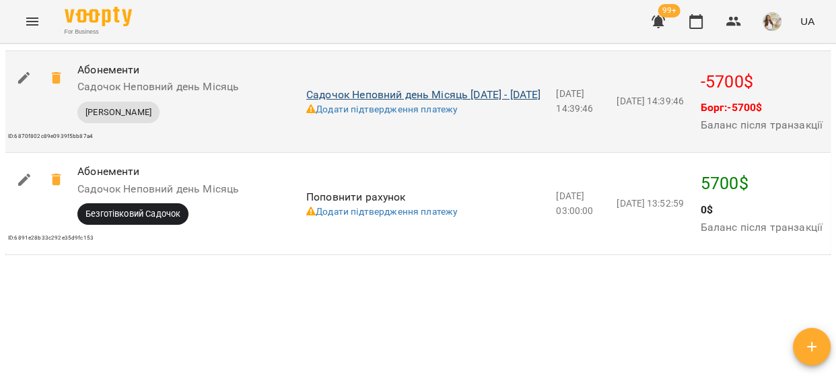
click at [357, 101] on link "Садочок Неповний день Місяць [DATE] - [DATE]" at bounding box center [423, 94] width 235 height 13
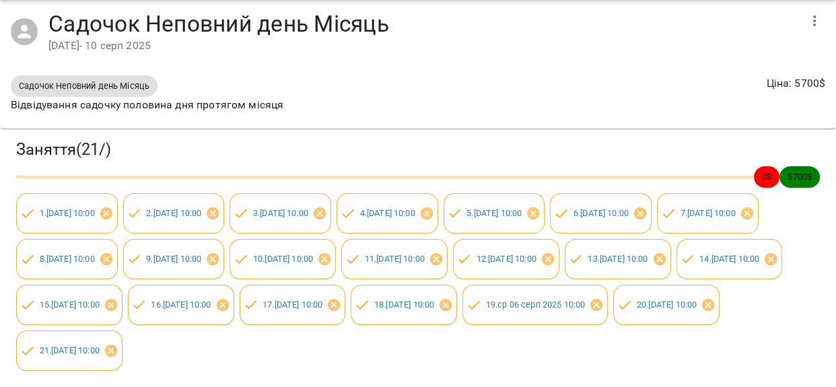
scroll to position [98, 0]
click at [504, 65] on div "Садочок Неповний день Місяць Відвідування садочку половина дня протягом місяця …" at bounding box center [418, 97] width 836 height 65
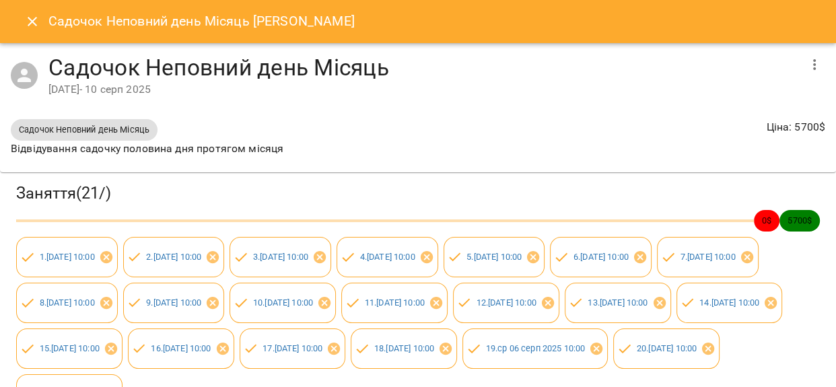
click at [813, 61] on icon "button" at bounding box center [815, 65] width 16 height 16
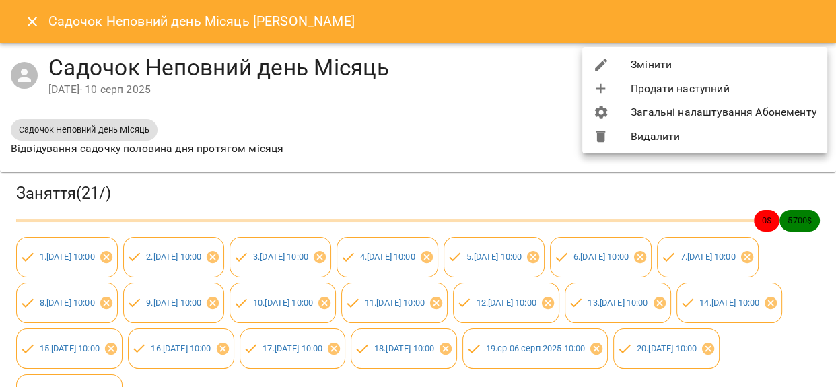
click at [666, 67] on li "Змінити" at bounding box center [704, 65] width 245 height 24
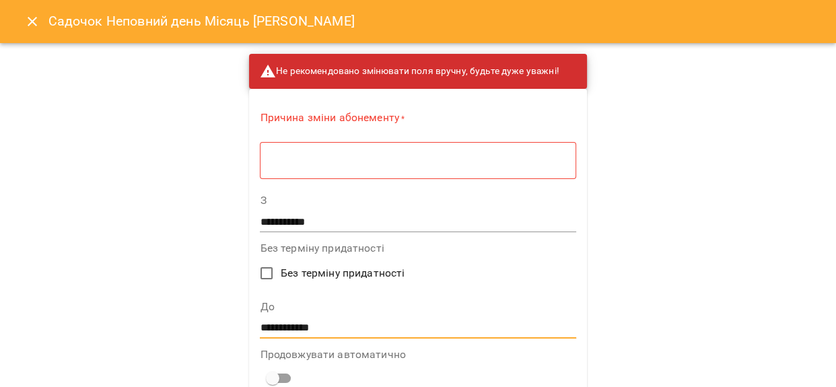
click at [309, 329] on input "**********" at bounding box center [418, 328] width 316 height 22
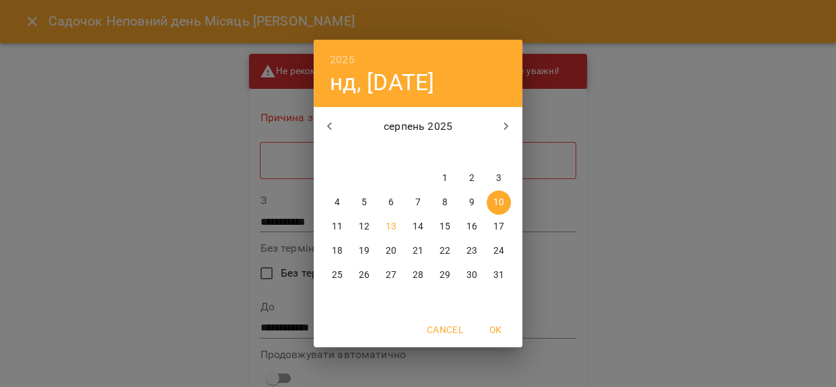
click at [438, 271] on span "29" at bounding box center [445, 275] width 24 height 13
type input "**********"
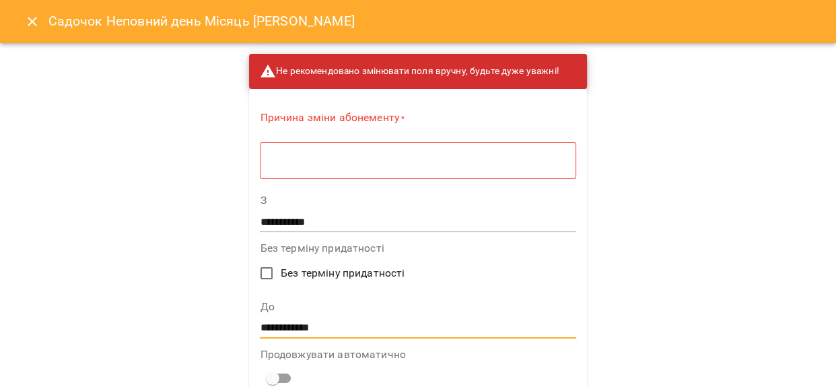
click at [312, 164] on textarea at bounding box center [417, 160] width 297 height 13
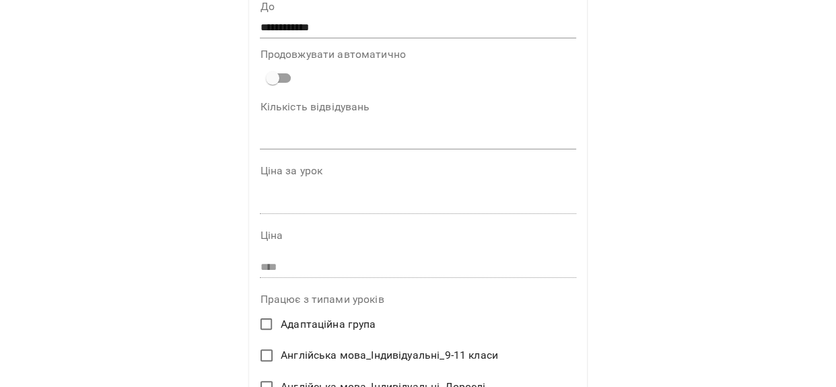
scroll to position [306, 0]
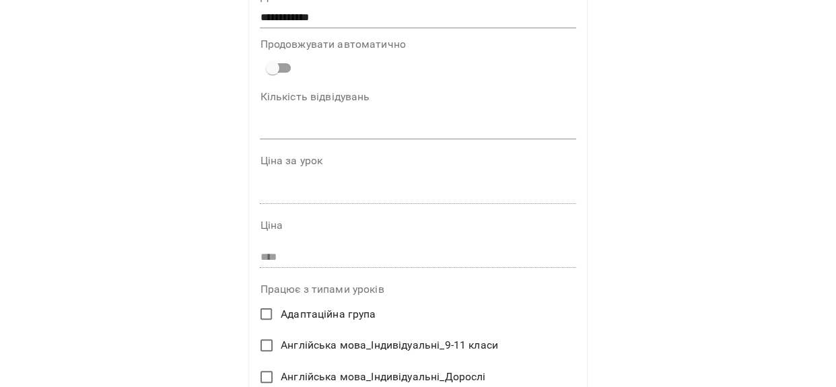
type textarea "**********"
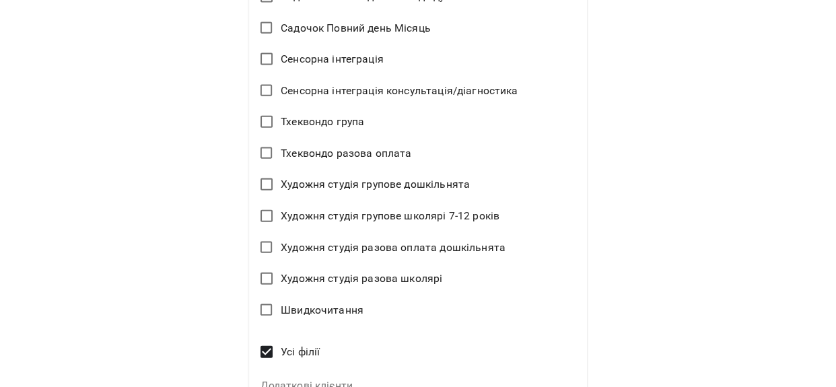
scroll to position [2850, 0]
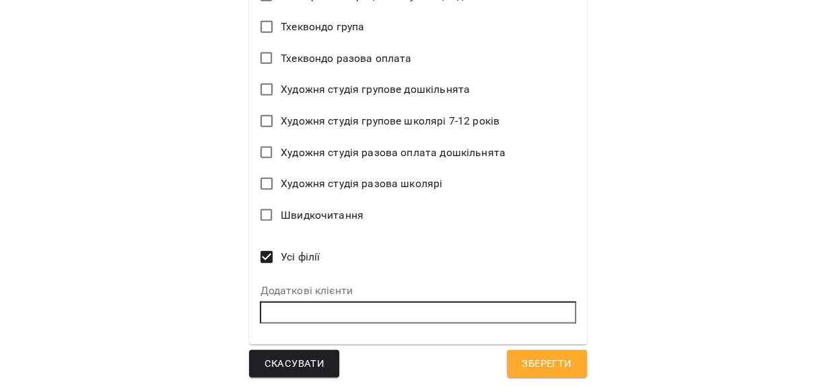
click at [547, 365] on span "Зберегти" at bounding box center [547, 365] width 50 height 18
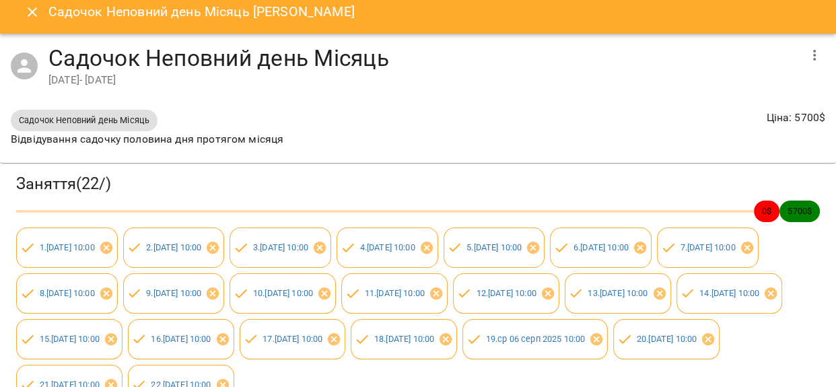
scroll to position [0, 0]
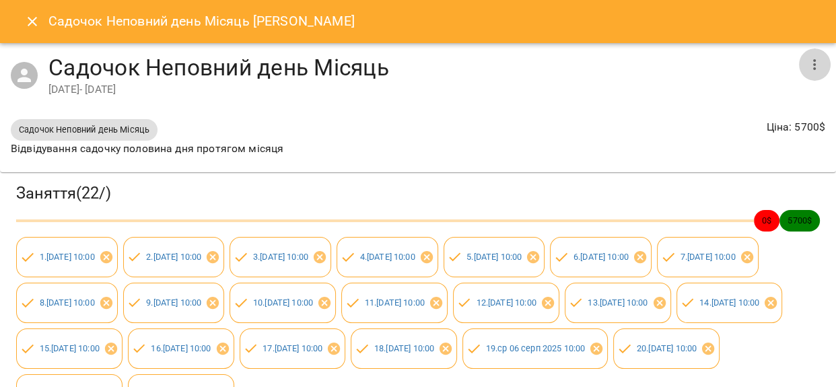
click at [804, 55] on button "button" at bounding box center [815, 64] width 32 height 32
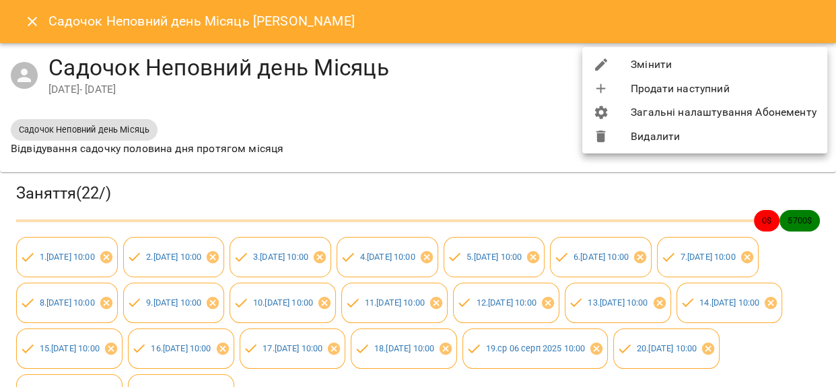
click at [661, 59] on li "Змінити" at bounding box center [704, 65] width 245 height 24
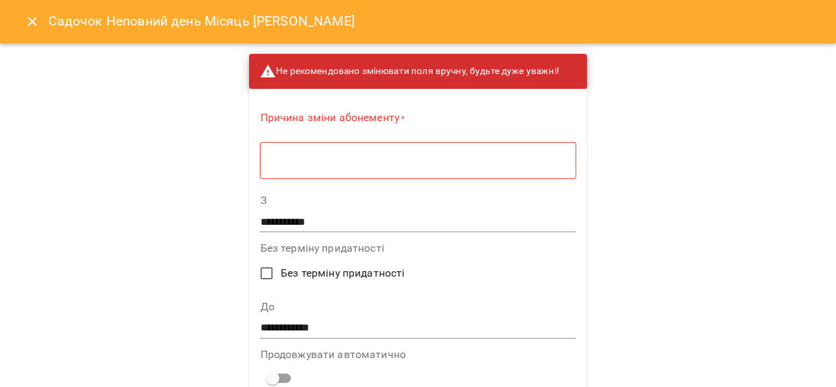
click at [281, 329] on input "**********" at bounding box center [418, 328] width 316 height 22
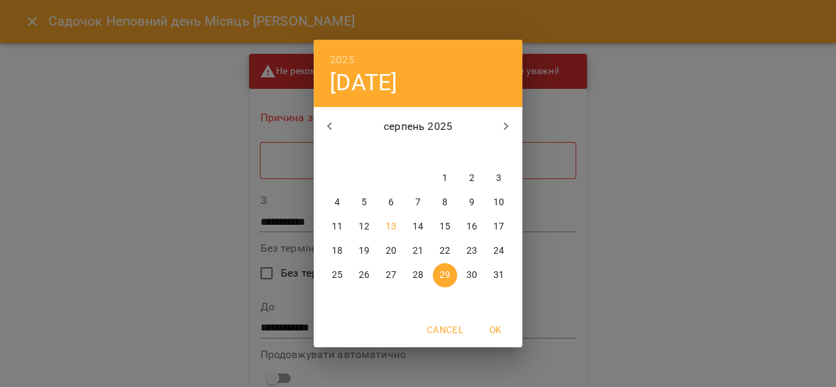
click at [447, 243] on button "22" at bounding box center [445, 251] width 24 height 24
type input "**********"
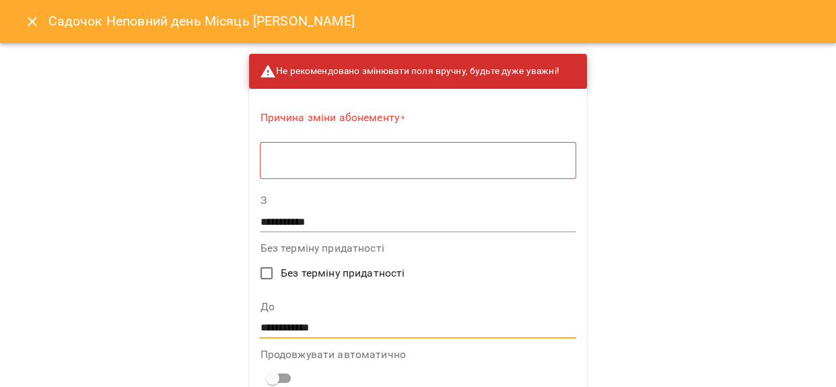
click at [334, 156] on textarea at bounding box center [417, 160] width 297 height 13
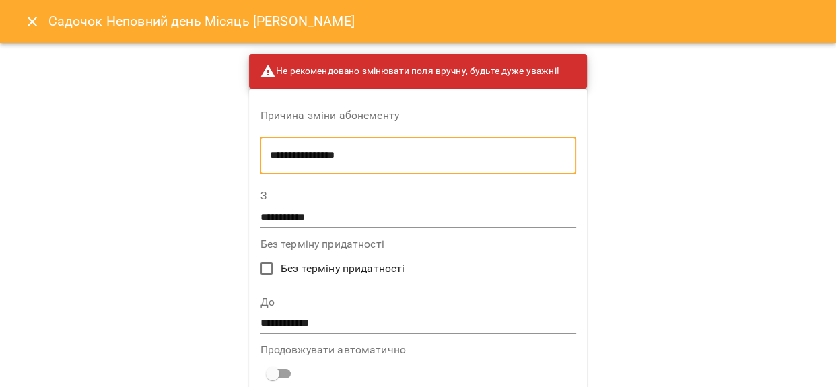
type textarea "**********"
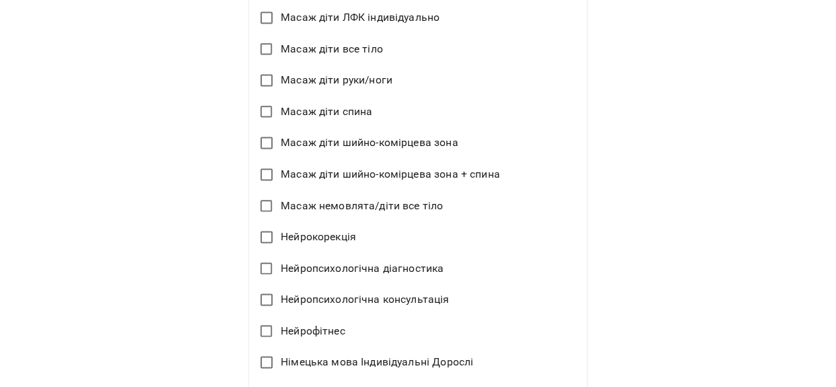
scroll to position [2850, 0]
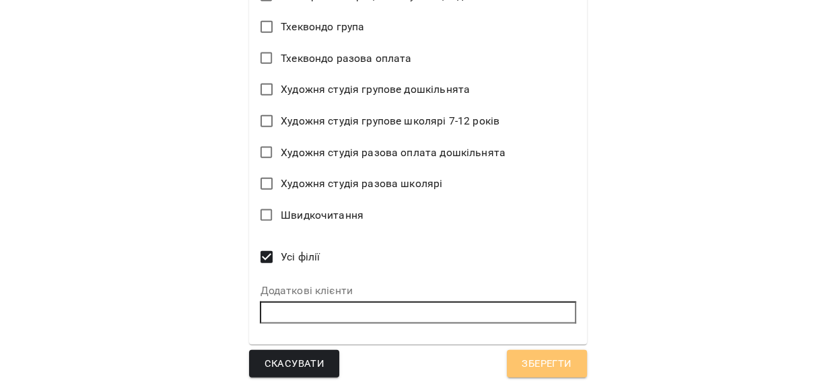
click at [569, 363] on button "Зберегти" at bounding box center [546, 364] width 79 height 28
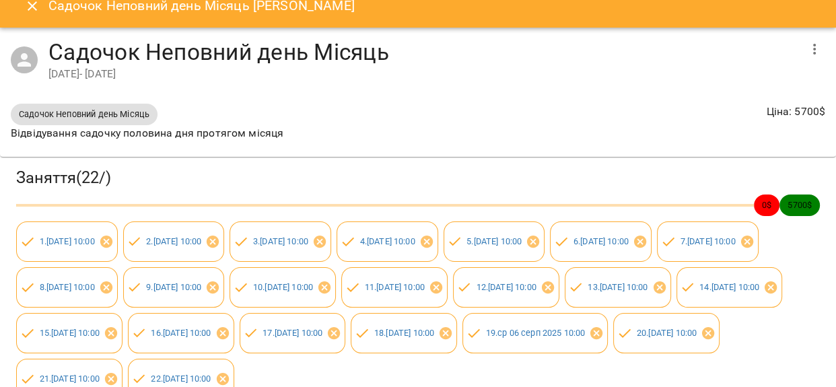
scroll to position [0, 0]
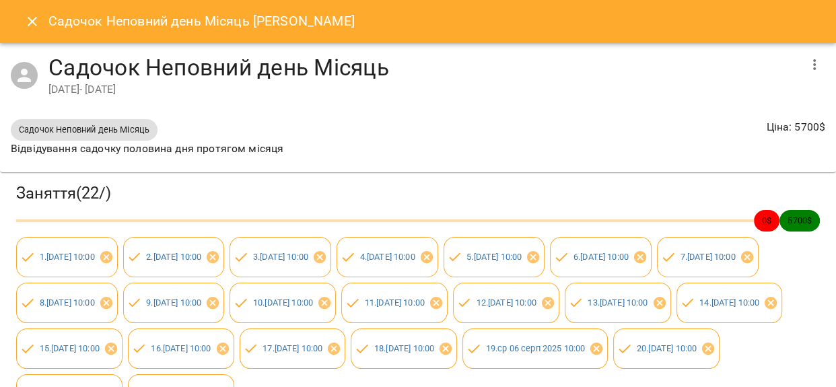
click at [28, 28] on icon "Close" at bounding box center [32, 21] width 16 height 16
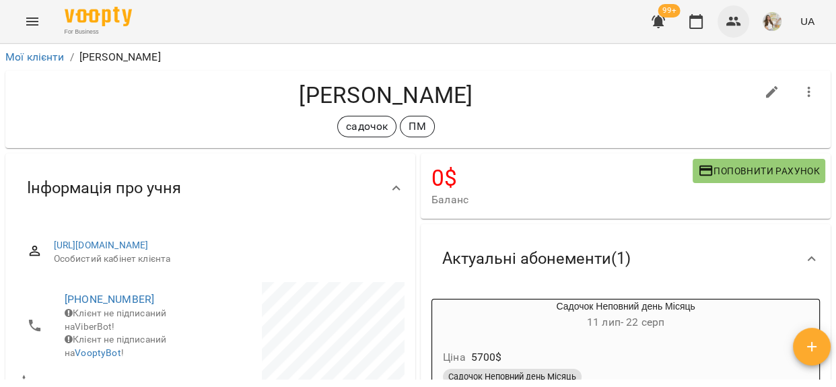
click at [732, 26] on icon "button" at bounding box center [734, 21] width 16 height 16
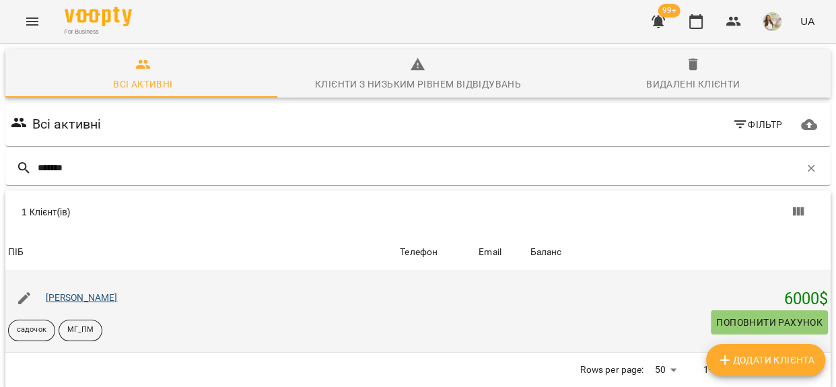
type input "*******"
click at [87, 302] on link "[PERSON_NAME]" at bounding box center [82, 297] width 72 height 11
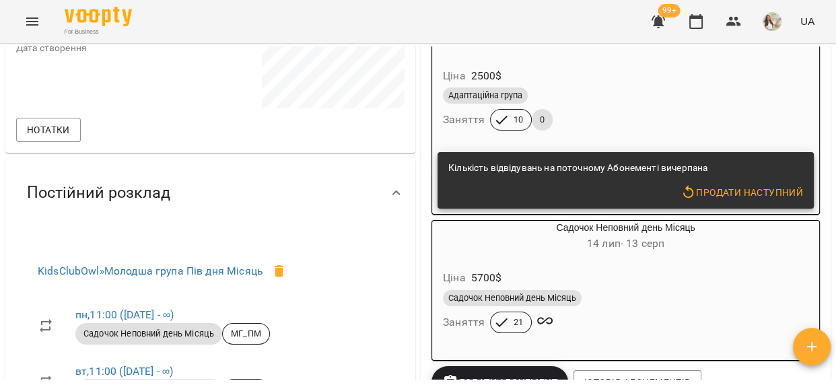
scroll to position [428, 0]
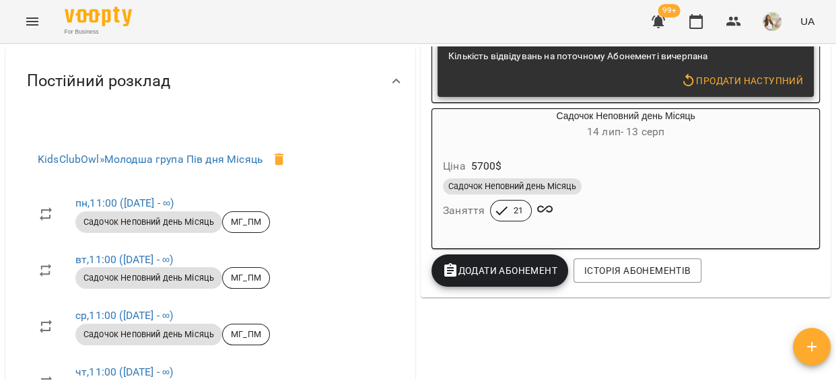
click at [620, 182] on div "Садочок Неповний день Місяць" at bounding box center [626, 186] width 366 height 16
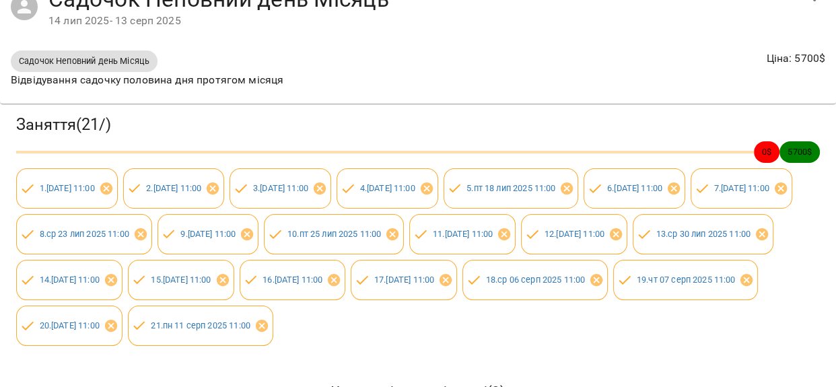
scroll to position [0, 0]
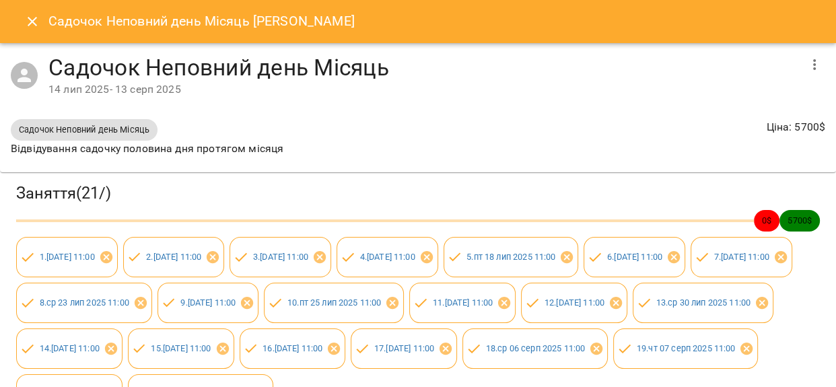
click at [32, 20] on icon "Close" at bounding box center [32, 21] width 16 height 16
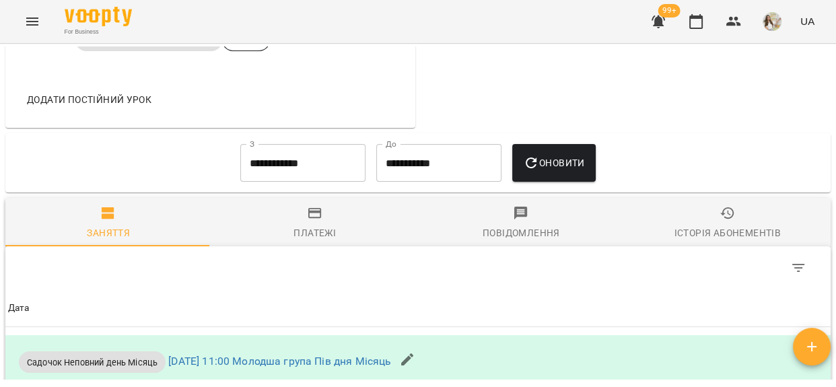
scroll to position [857, 0]
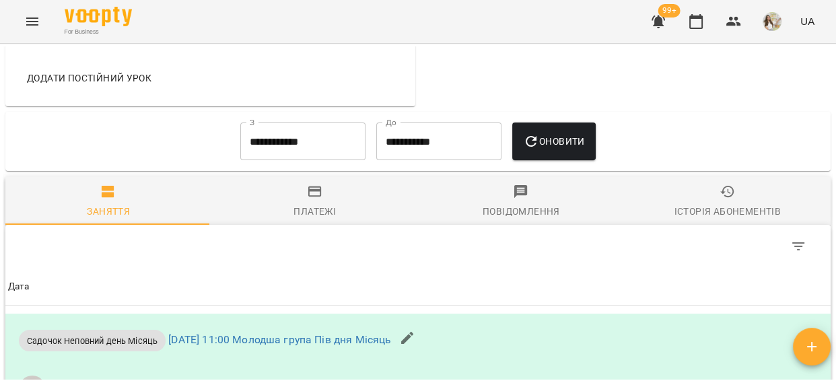
click at [268, 158] on input "**********" at bounding box center [302, 142] width 125 height 38
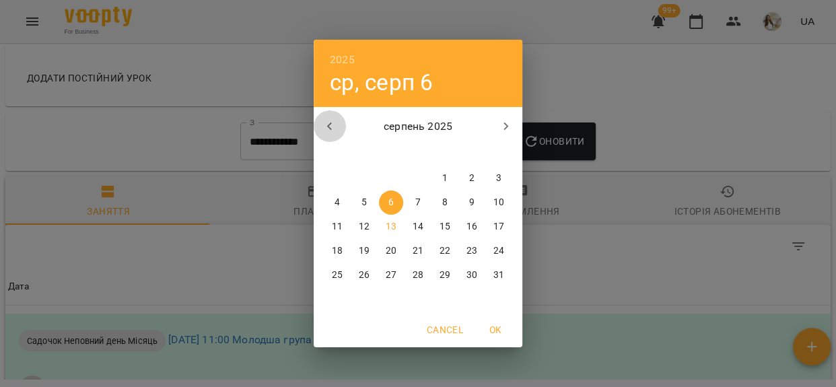
click at [325, 121] on icon "button" at bounding box center [330, 127] width 16 height 16
click at [362, 174] on p "1" at bounding box center [364, 178] width 5 height 13
type input "**********"
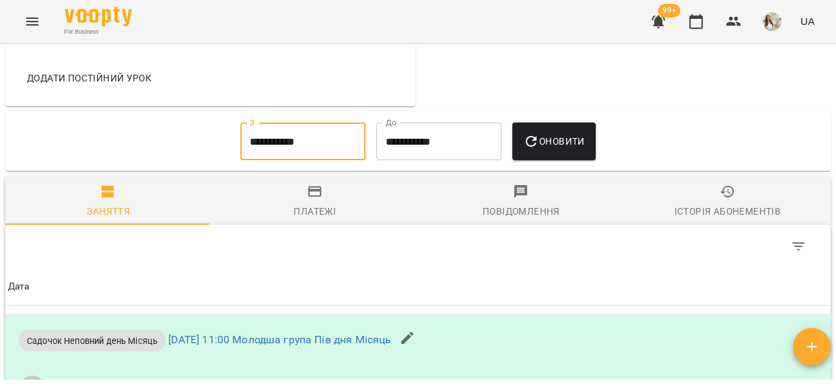
click at [582, 149] on span "Оновити" at bounding box center [553, 141] width 61 height 16
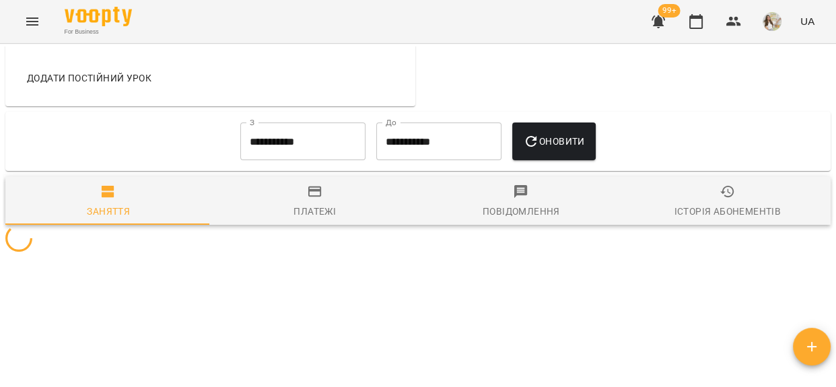
click at [339, 203] on span "Платежі" at bounding box center [315, 202] width 191 height 36
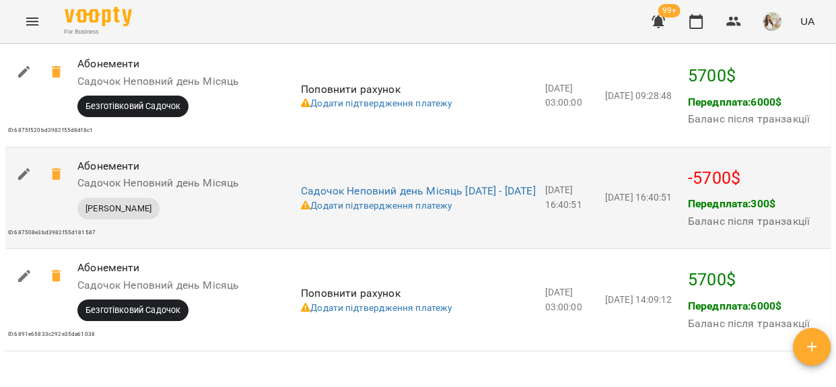
scroll to position [1224, 0]
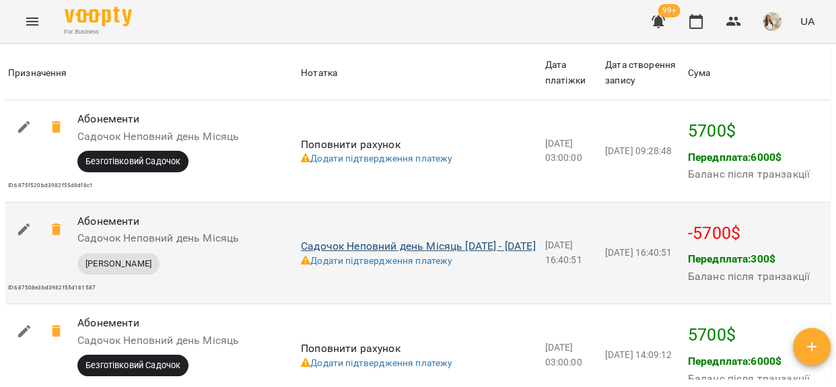
click at [388, 246] on link "Садочок Неповний день Місяць 14-07-2025 - 13-08-2025" at bounding box center [418, 246] width 235 height 13
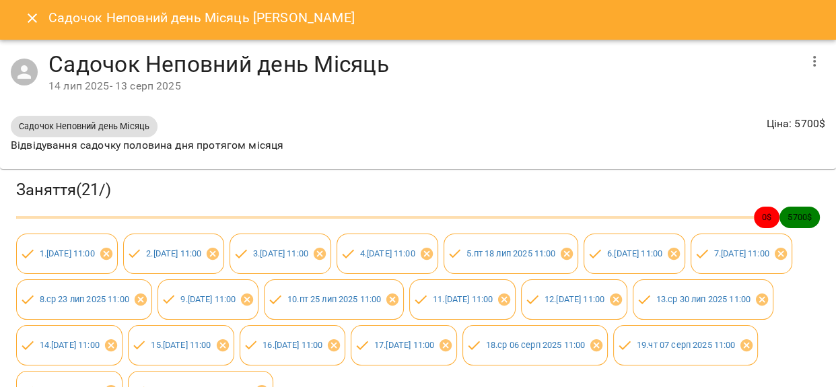
scroll to position [0, 0]
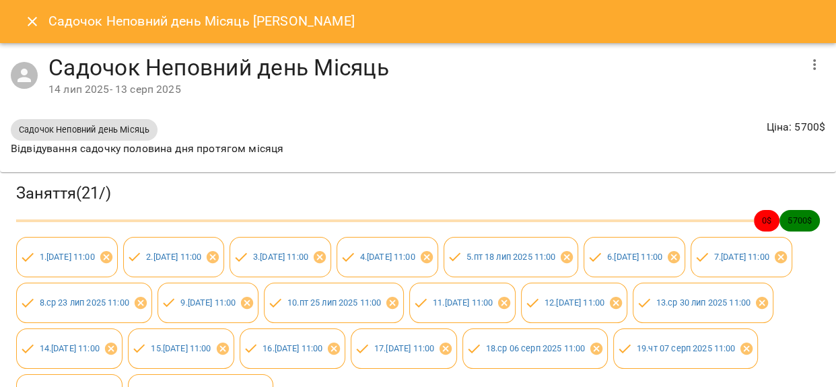
click at [29, 26] on icon "Close" at bounding box center [32, 21] width 16 height 16
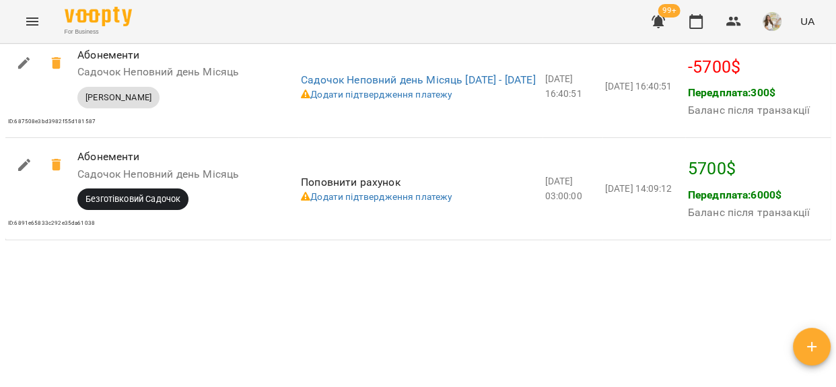
scroll to position [1421, 0]
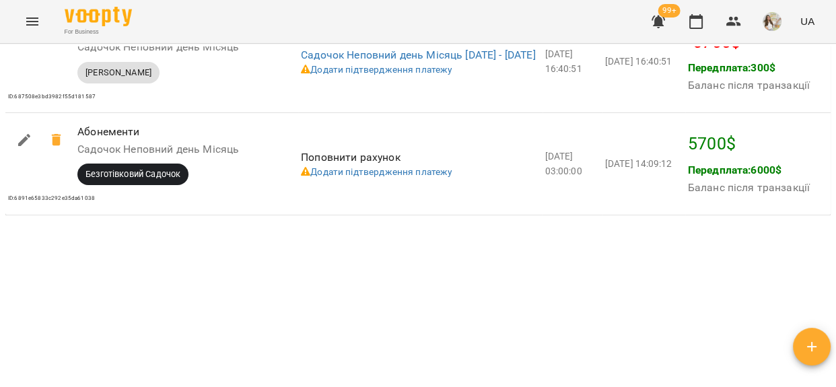
click at [468, 326] on div "Мої клієнти / Флоренко Еріка Флоренко Еріка садочок МГ_ПМ 6000 $ Баланс Поповни…" at bounding box center [418, 212] width 831 height 333
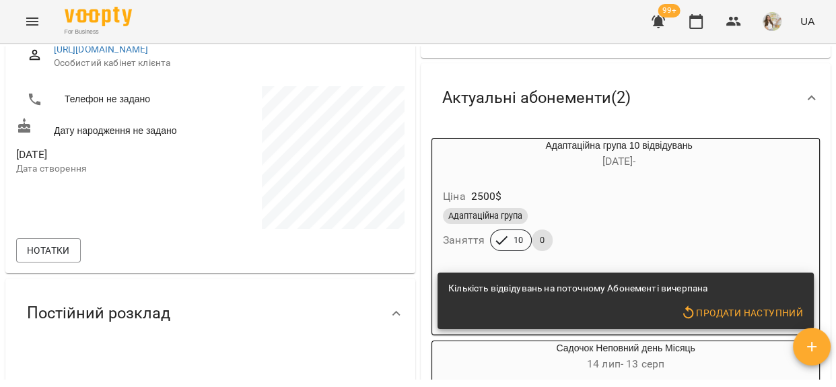
scroll to position [0, 0]
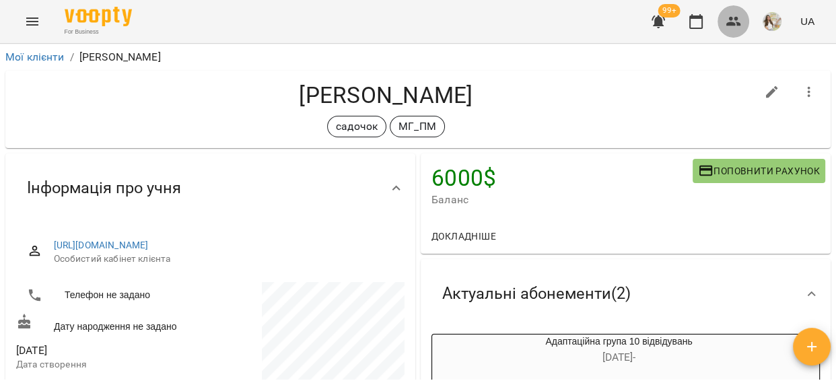
click at [737, 20] on icon "button" at bounding box center [734, 21] width 15 height 9
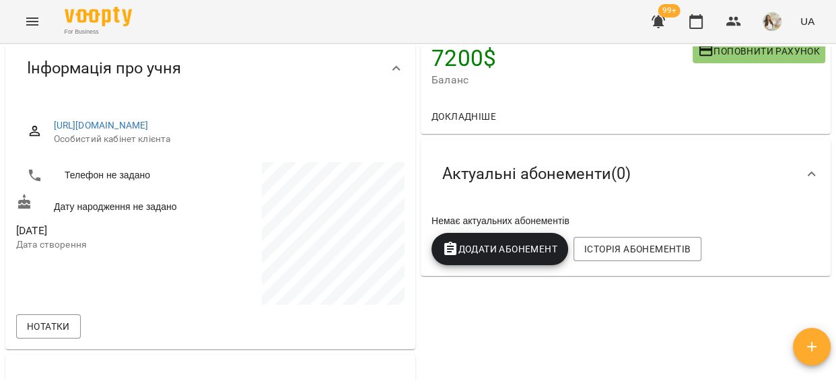
scroll to position [183, 0]
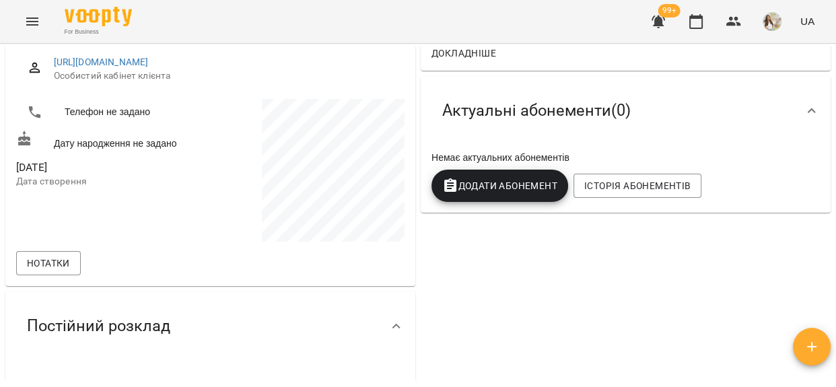
click at [479, 194] on span "Додати Абонемент" at bounding box center [499, 186] width 115 height 16
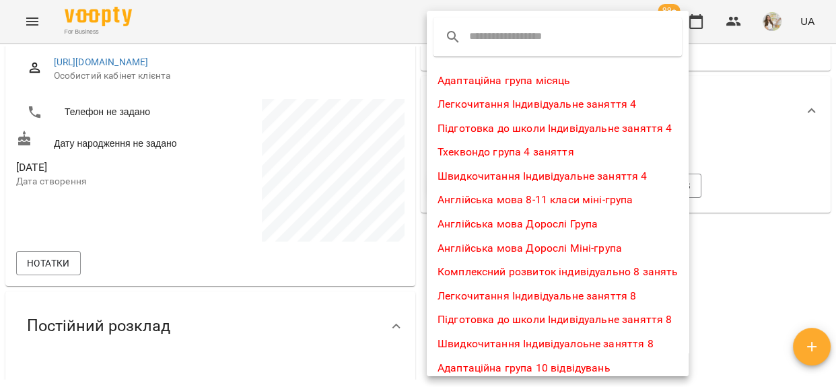
click at [504, 38] on input "text" at bounding box center [522, 37] width 106 height 22
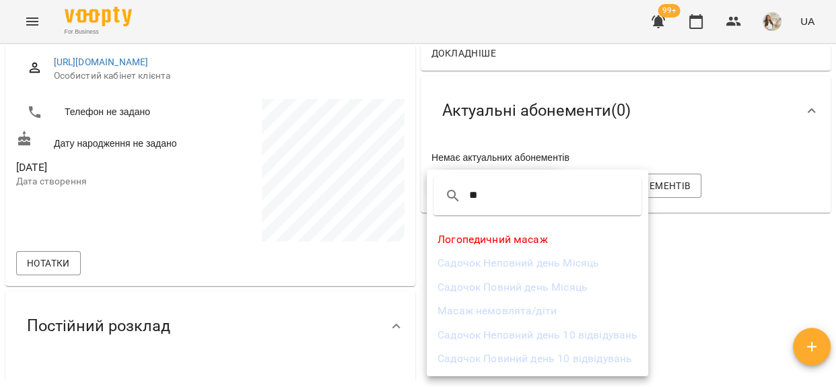
type input "**"
click at [520, 287] on li "Садочок Повний день Місяць" at bounding box center [538, 287] width 222 height 24
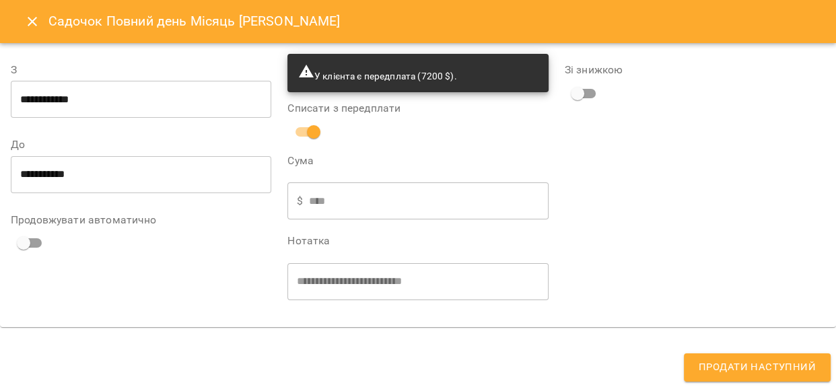
type input "**********"
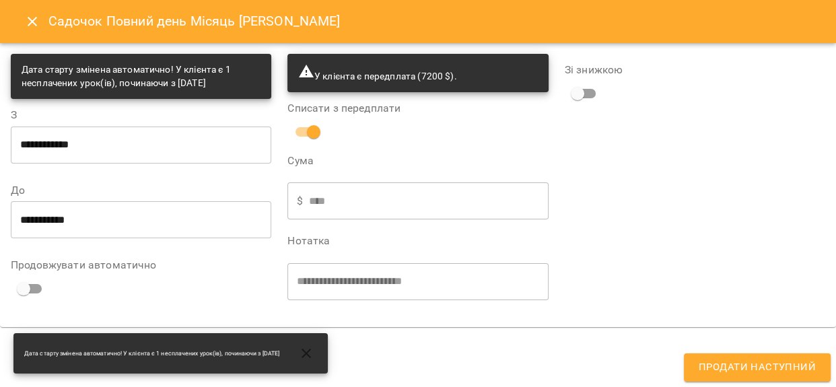
click at [751, 374] on span "Продати наступний" at bounding box center [757, 368] width 117 height 18
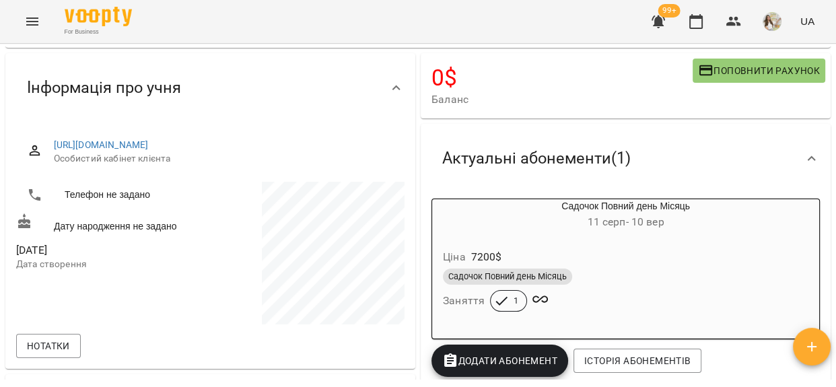
scroll to position [0, 0]
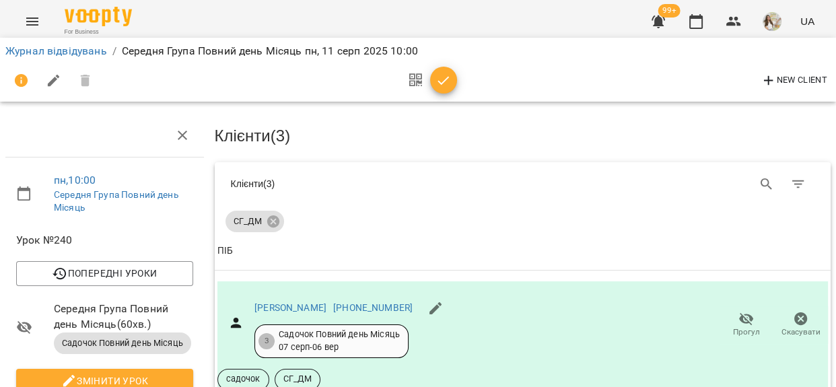
scroll to position [273, 0]
click at [440, 75] on icon "button" at bounding box center [444, 81] width 16 height 16
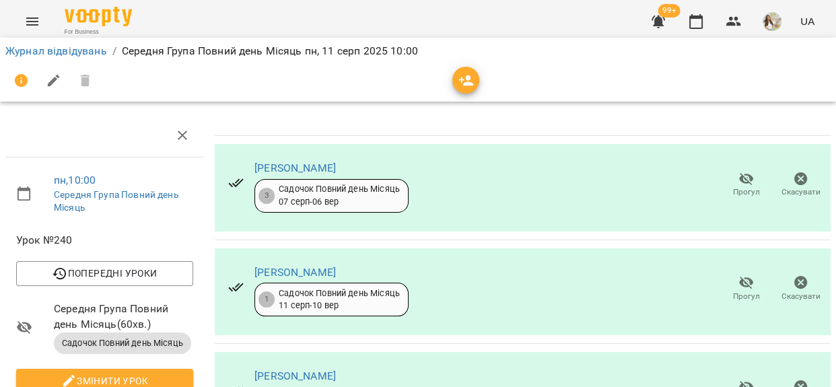
scroll to position [269, 0]
click at [95, 47] on link "Журнал відвідувань" at bounding box center [56, 50] width 102 height 13
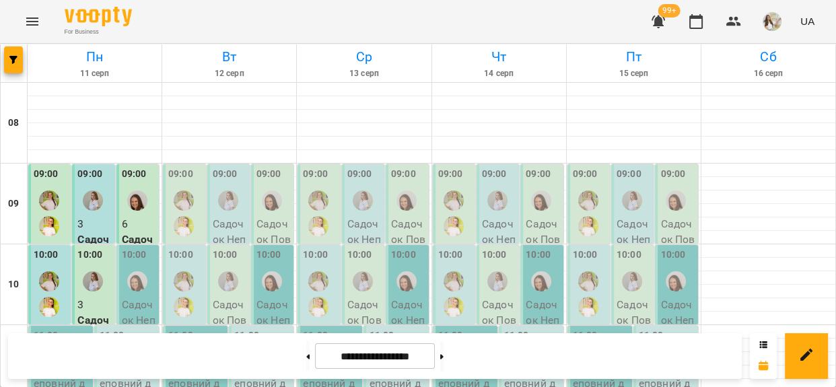
click at [127, 263] on div "10:00" at bounding box center [134, 257] width 25 height 18
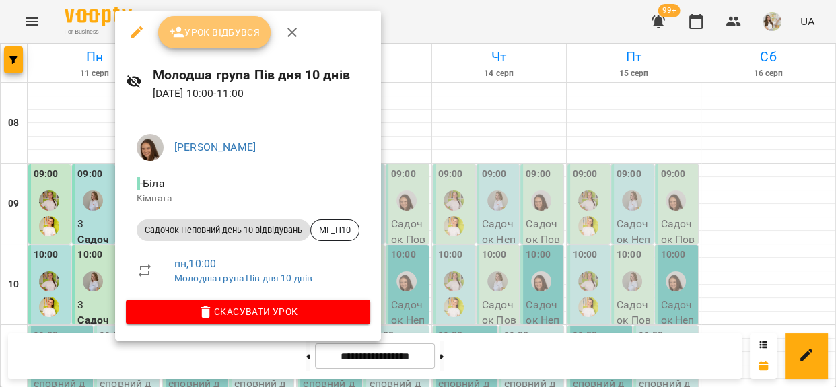
click at [222, 34] on span "Урок відбувся" at bounding box center [215, 32] width 92 height 16
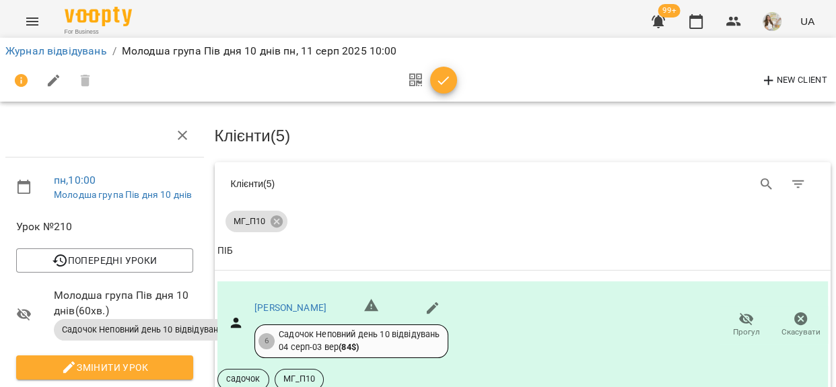
scroll to position [367, 0]
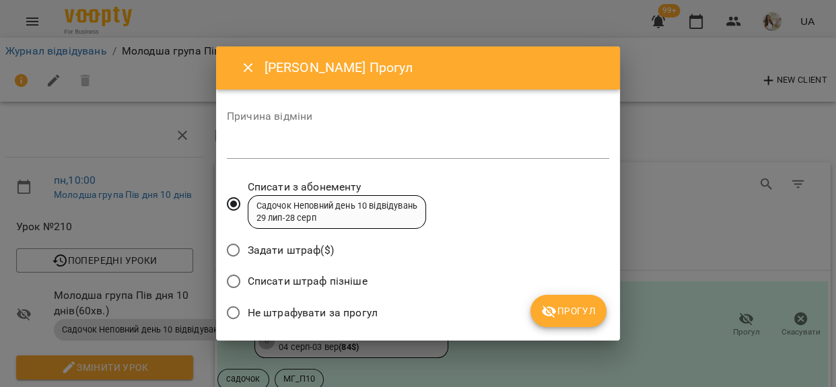
click at [284, 143] on textarea at bounding box center [418, 147] width 382 height 13
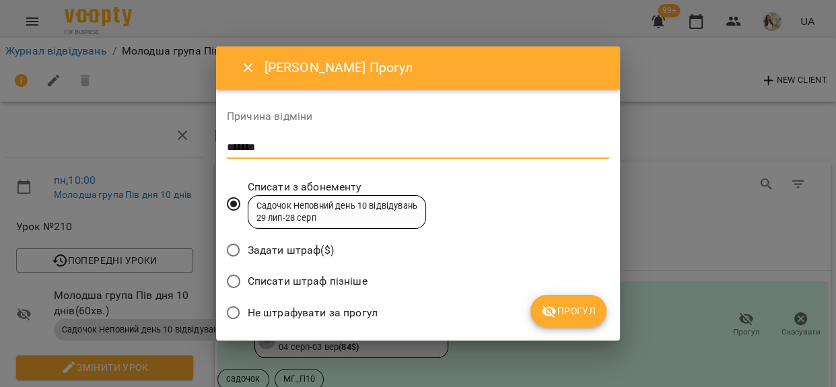
type textarea "*******"
click at [335, 310] on span "Не штрафувати за прогул" at bounding box center [313, 313] width 130 height 16
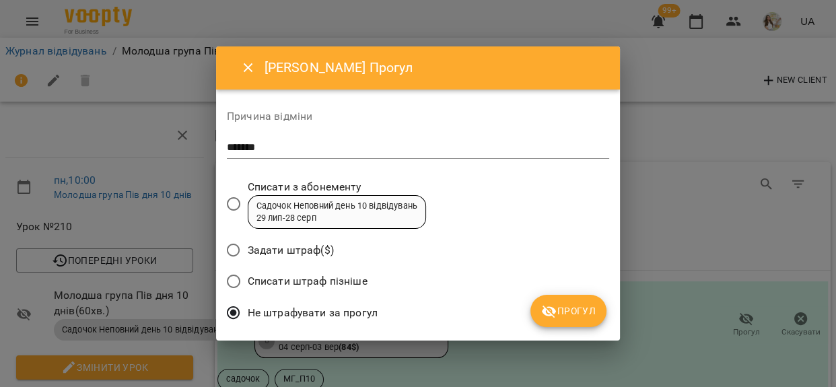
click at [571, 300] on button "Прогул" at bounding box center [569, 311] width 76 height 32
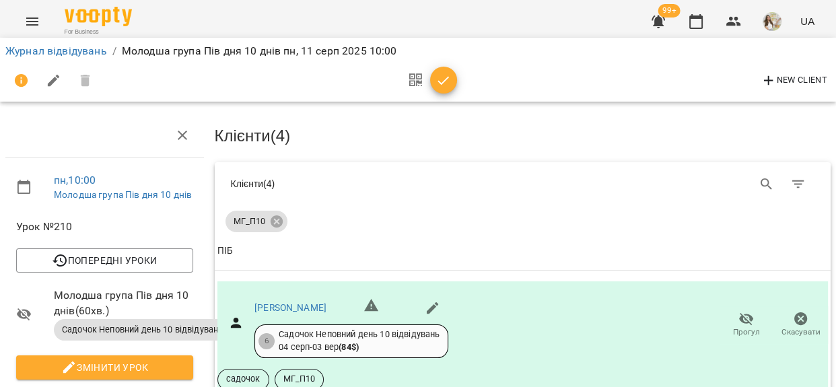
scroll to position [490, 0]
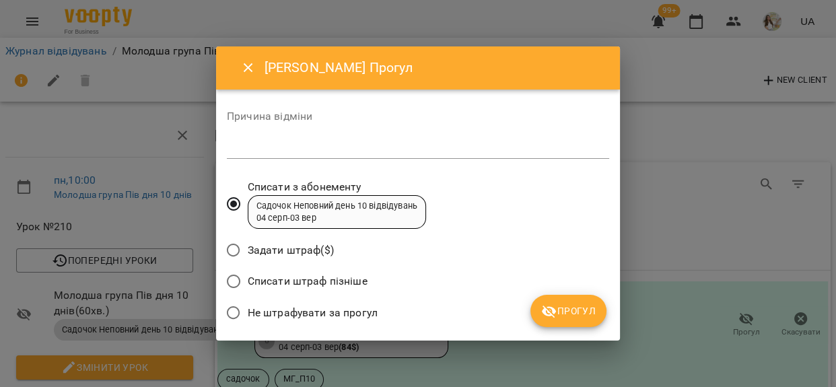
click at [347, 143] on textarea at bounding box center [418, 147] width 382 height 13
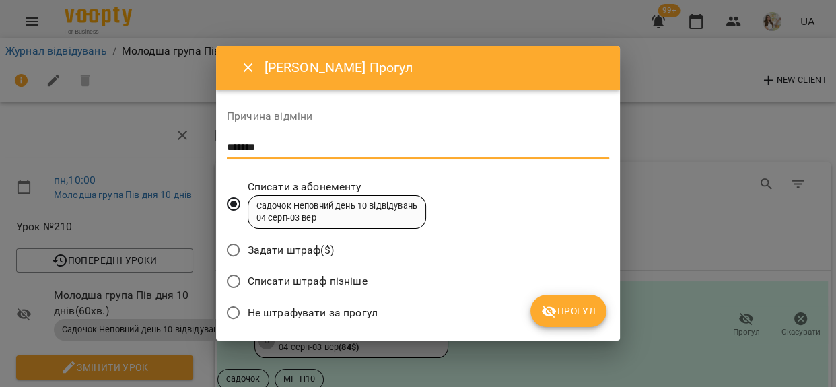
type textarea "*******"
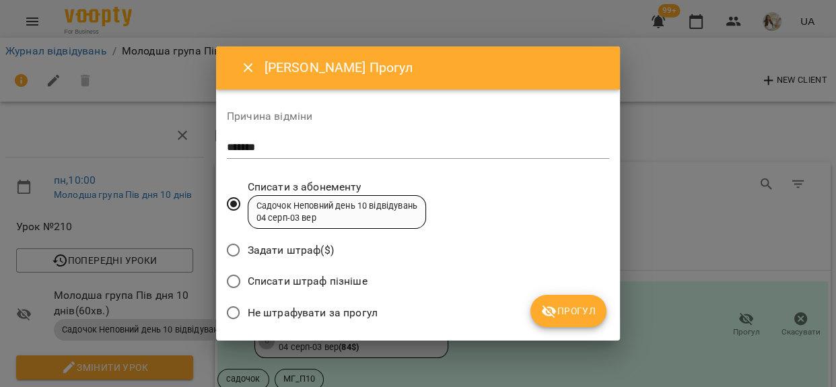
click at [349, 318] on span "Не штрафувати за прогул" at bounding box center [313, 313] width 130 height 16
click at [562, 317] on span "Прогул" at bounding box center [568, 311] width 55 height 16
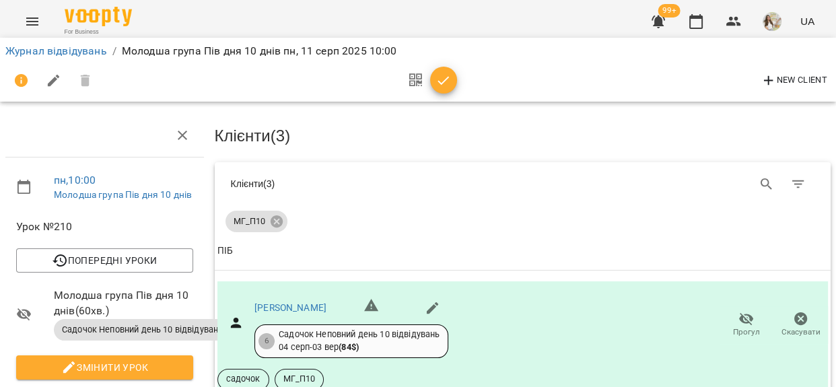
scroll to position [119, 0]
click at [444, 73] on icon "button" at bounding box center [444, 81] width 16 height 16
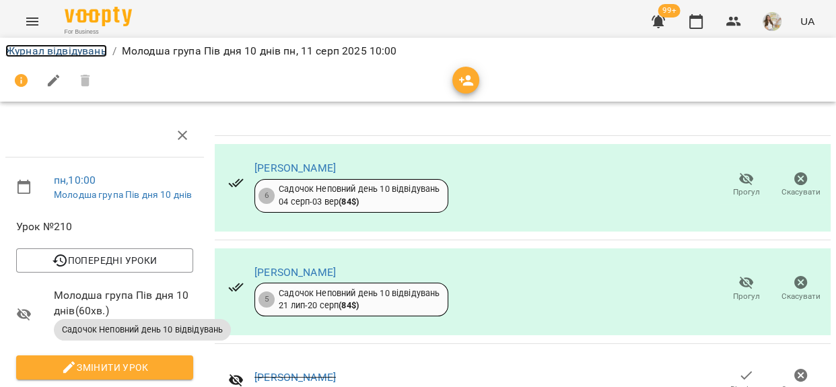
click at [88, 53] on link "Журнал відвідувань" at bounding box center [56, 50] width 102 height 13
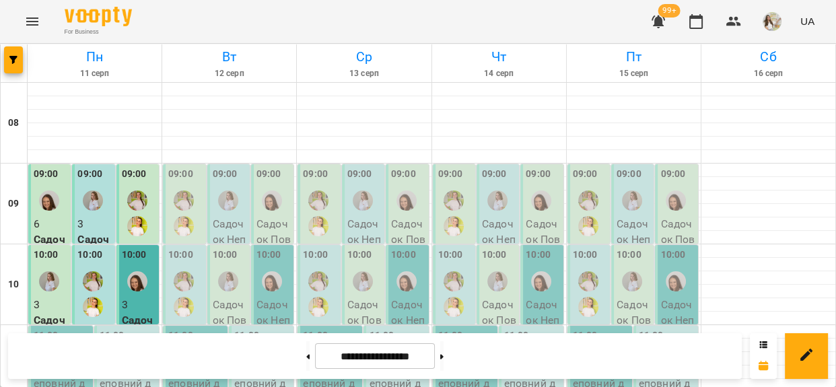
scroll to position [183, 0]
click at [60, 329] on div at bounding box center [74, 344] width 31 height 31
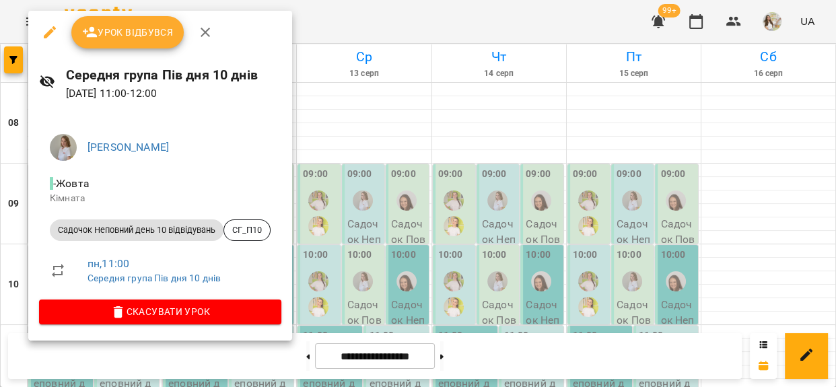
click at [114, 34] on span "Урок відбувся" at bounding box center [128, 32] width 92 height 16
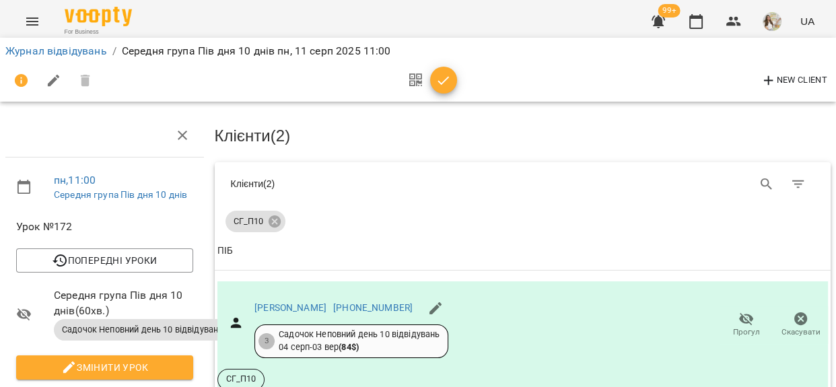
scroll to position [183, 0]
click at [450, 71] on button "button" at bounding box center [443, 80] width 27 height 27
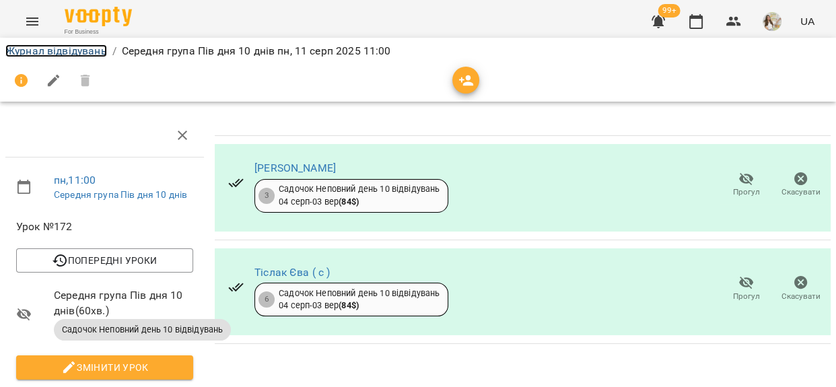
click at [80, 53] on link "Журнал відвідувань" at bounding box center [56, 50] width 102 height 13
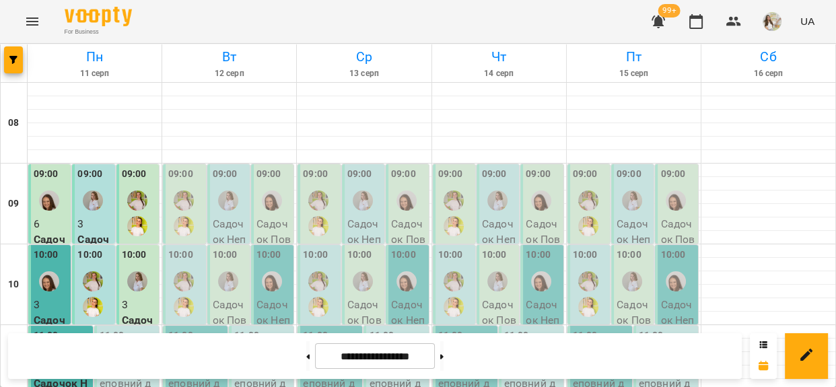
scroll to position [183, 0]
click at [115, 360] on p "Садочок Неповний день Місяць - МГ_ПМ" at bounding box center [128, 391] width 57 height 63
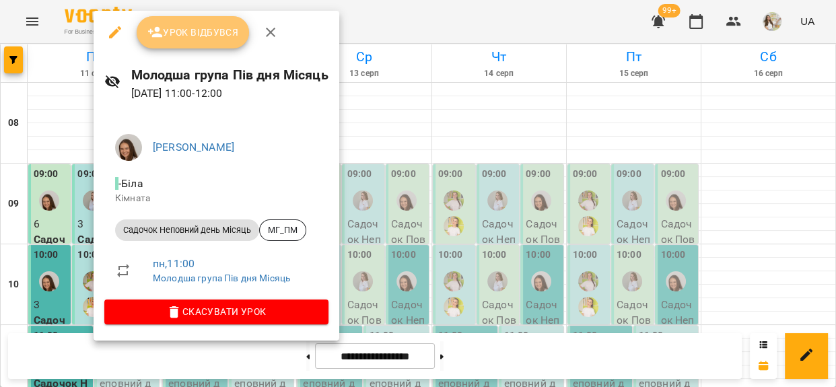
click at [172, 36] on span "Урок відбувся" at bounding box center [193, 32] width 92 height 16
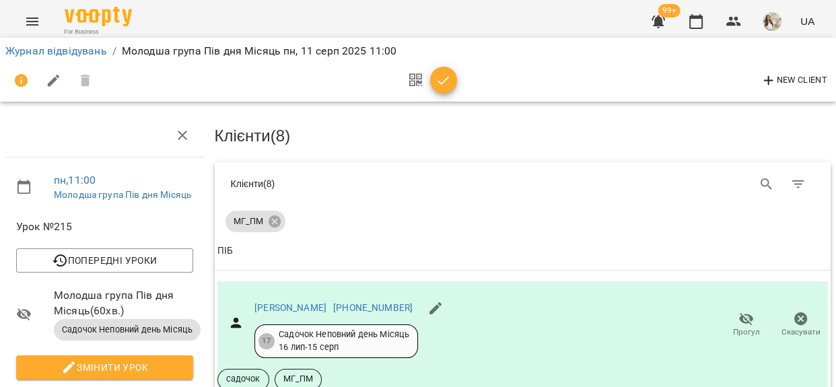
scroll to position [989, 0]
click at [444, 88] on icon "button" at bounding box center [444, 81] width 16 height 16
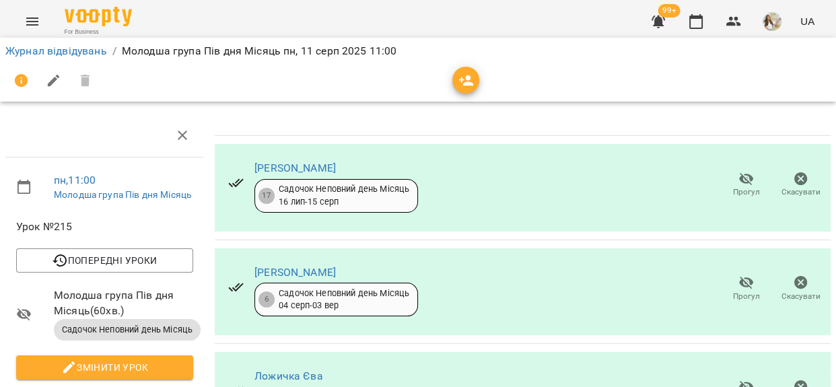
scroll to position [605, 0]
click at [84, 50] on link "Журнал відвідувань" at bounding box center [56, 50] width 102 height 13
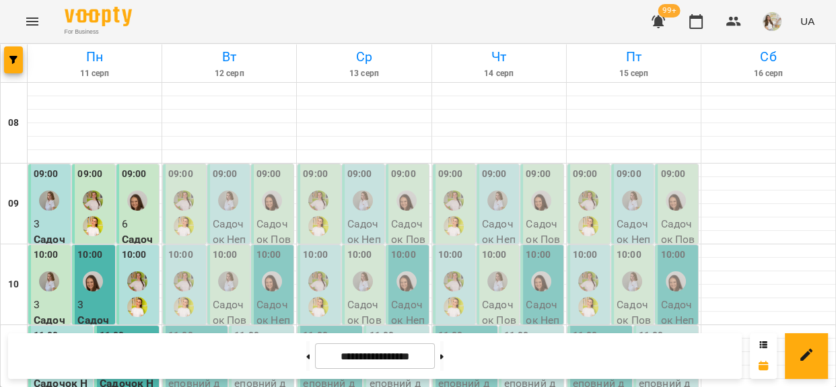
scroll to position [244, 0]
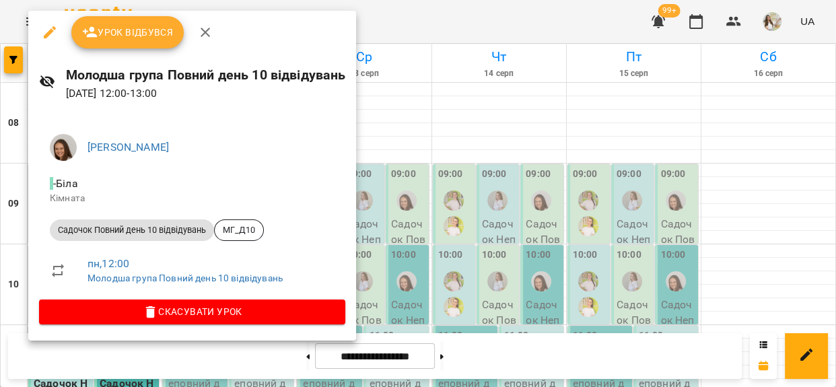
click at [137, 34] on span "Урок відбувся" at bounding box center [128, 32] width 92 height 16
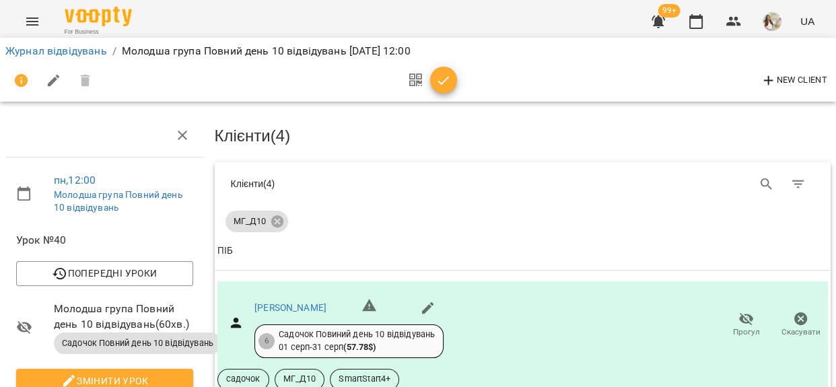
scroll to position [244, 0]
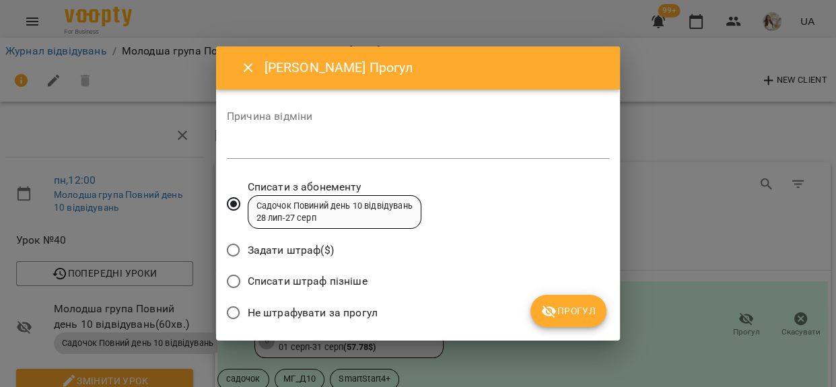
click at [310, 147] on textarea at bounding box center [418, 147] width 382 height 13
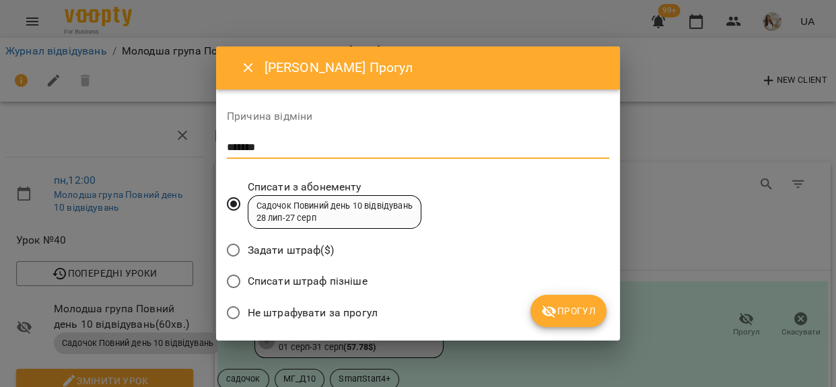
type textarea "*******"
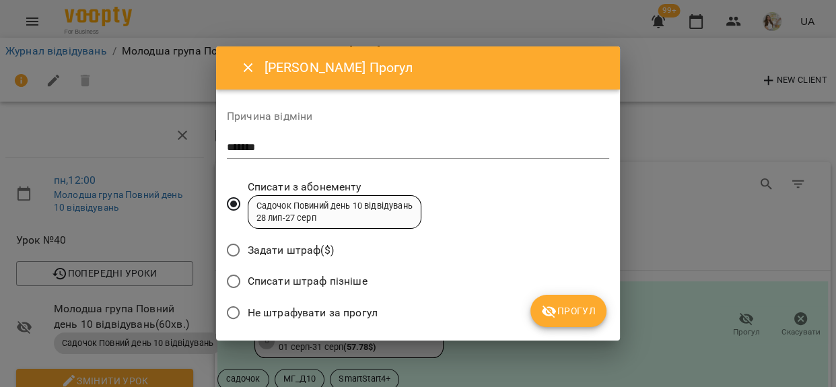
click at [370, 316] on span "Не штрафувати за прогул" at bounding box center [313, 313] width 130 height 16
click at [586, 304] on span "Прогул" at bounding box center [568, 311] width 55 height 16
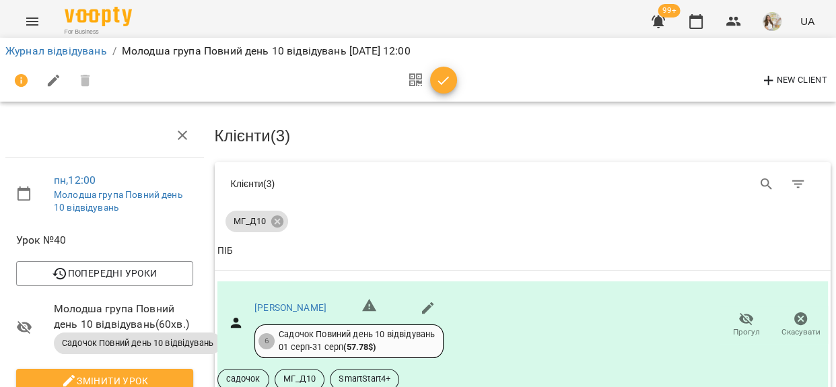
scroll to position [367, 0]
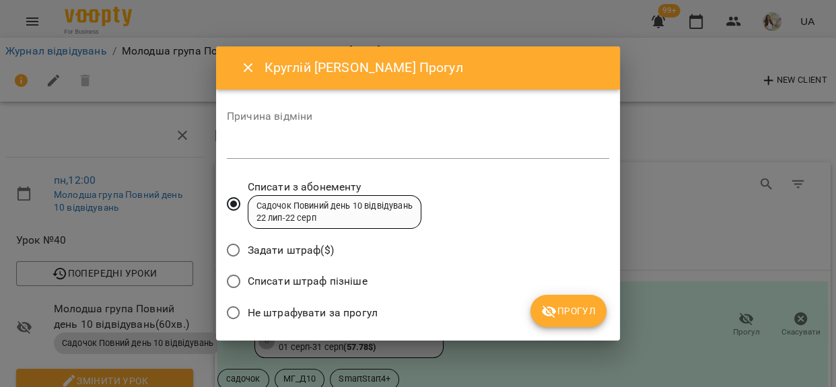
click at [302, 142] on textarea at bounding box center [418, 147] width 382 height 13
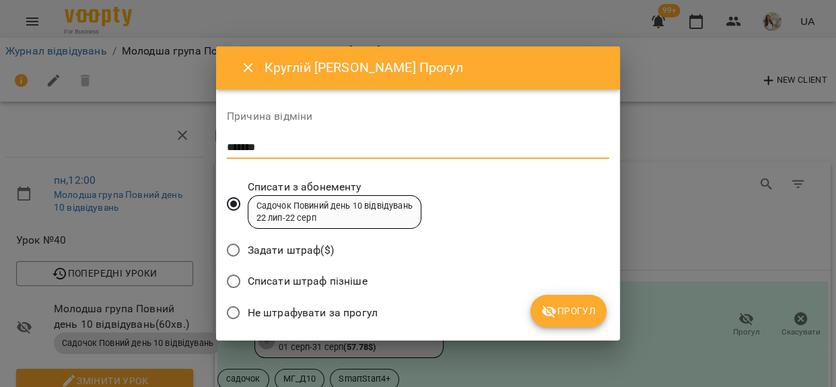
type textarea "*******"
click at [286, 313] on span "Не штрафувати за прогул" at bounding box center [313, 313] width 130 height 16
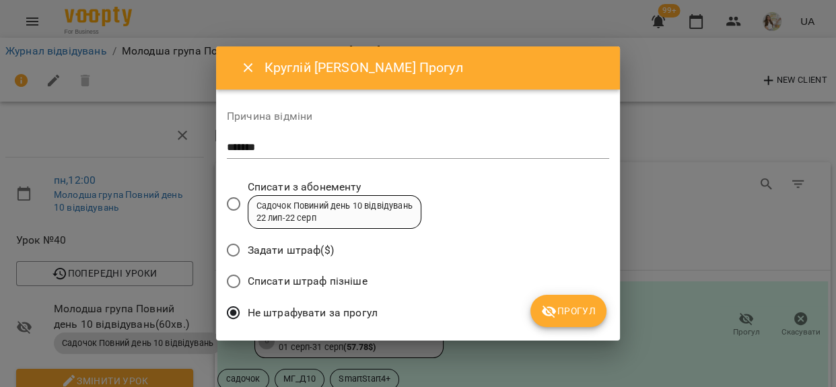
click at [561, 319] on span "Прогул" at bounding box center [568, 311] width 55 height 16
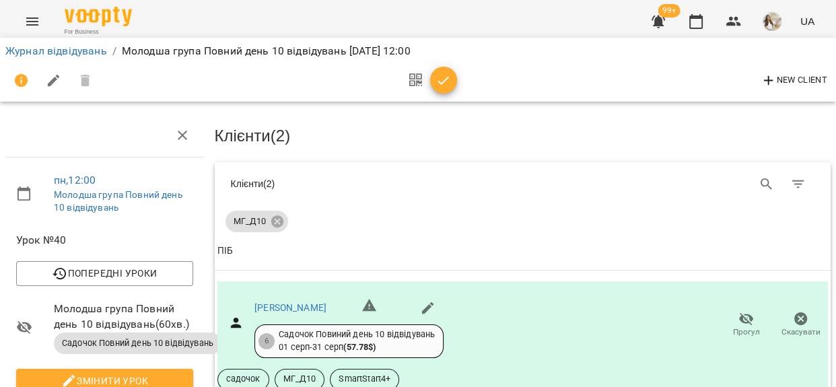
scroll to position [416, 0]
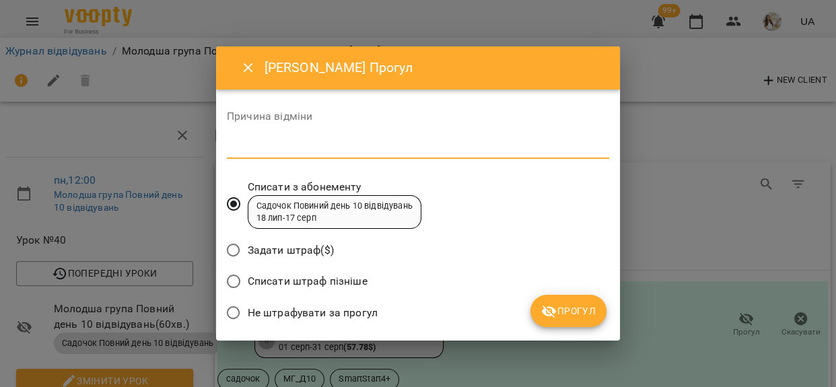
click at [337, 145] on textarea at bounding box center [418, 147] width 382 height 13
type textarea "*******"
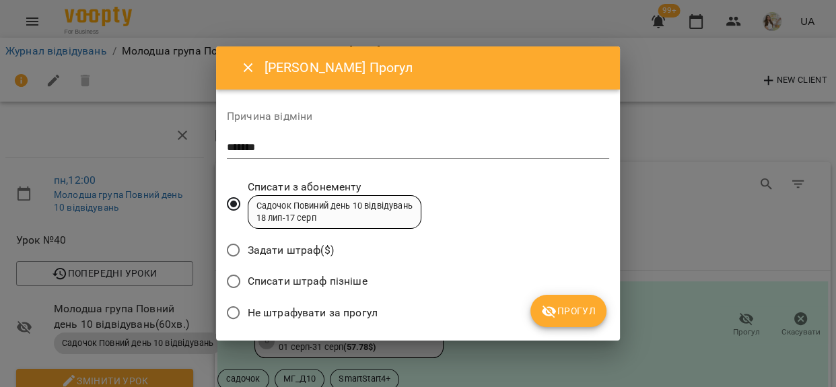
click at [295, 307] on span "Не штрафувати за прогул" at bounding box center [313, 313] width 130 height 16
click at [556, 310] on icon "submit" at bounding box center [549, 312] width 15 height 13
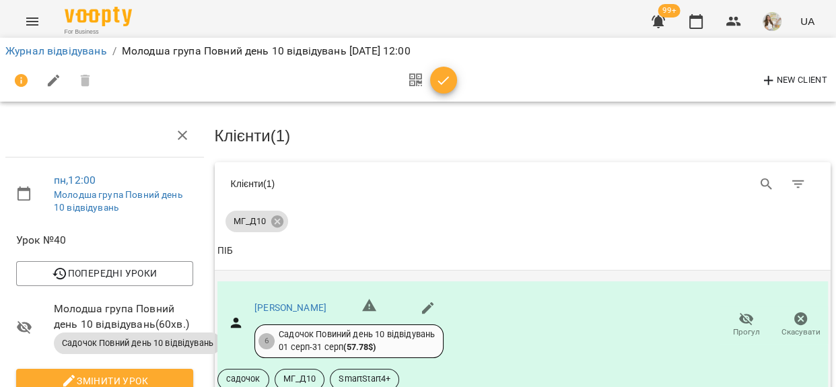
scroll to position [24, 0]
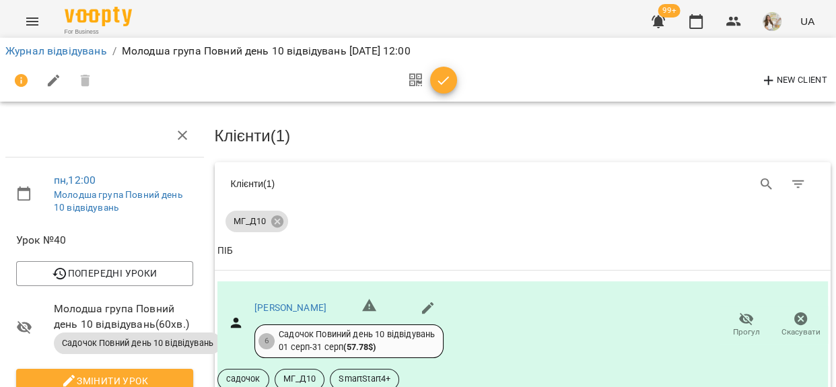
click at [450, 73] on icon "button" at bounding box center [444, 81] width 16 height 16
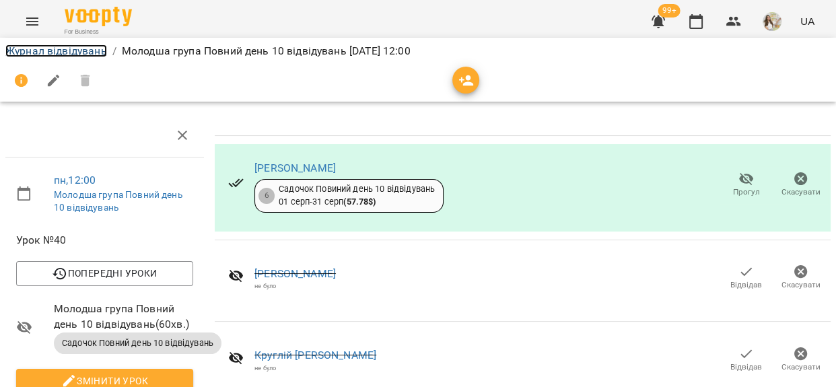
click at [53, 48] on link "Журнал відвідувань" at bounding box center [56, 50] width 102 height 13
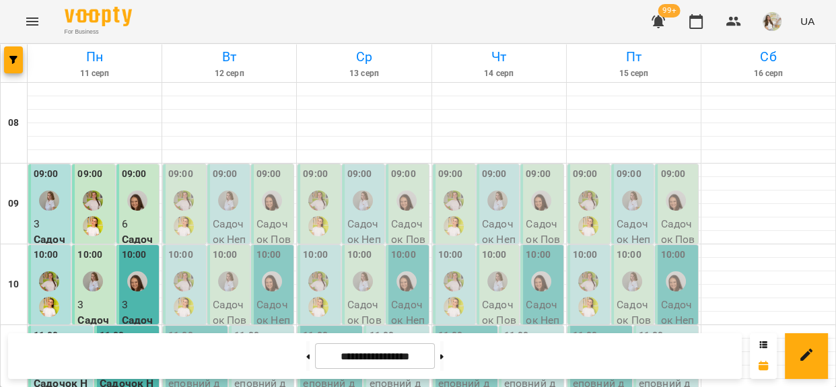
scroll to position [367, 0]
click at [306, 352] on button at bounding box center [307, 356] width 3 height 30
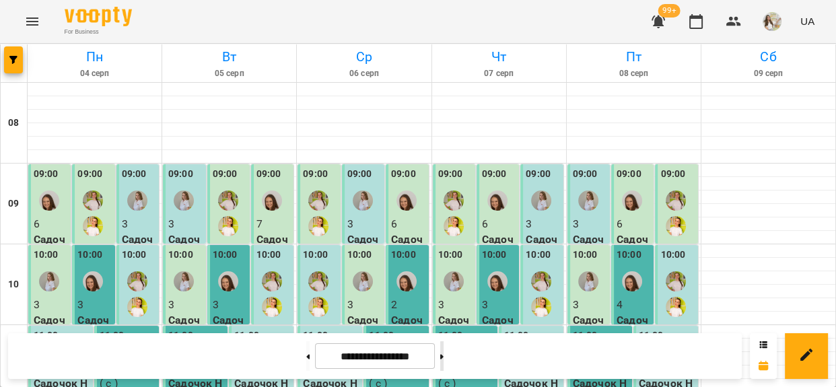
click at [444, 364] on button at bounding box center [441, 356] width 3 height 30
type input "**********"
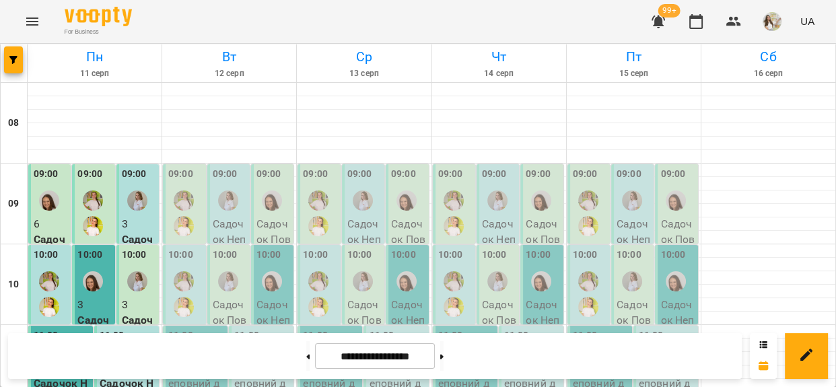
scroll to position [0, 0]
click at [187, 168] on label "09:00" at bounding box center [180, 174] width 25 height 15
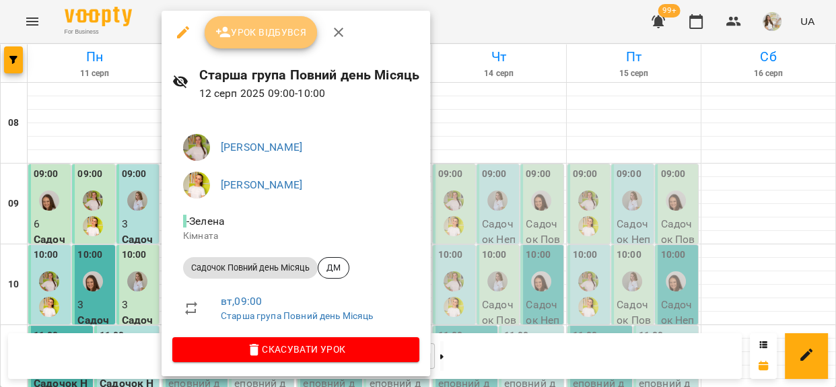
click at [247, 32] on span "Урок відбувся" at bounding box center [261, 32] width 92 height 16
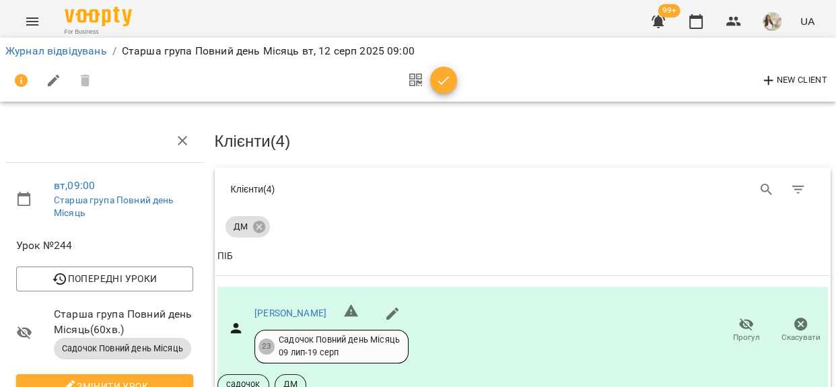
click at [441, 83] on icon "button" at bounding box center [443, 80] width 11 height 9
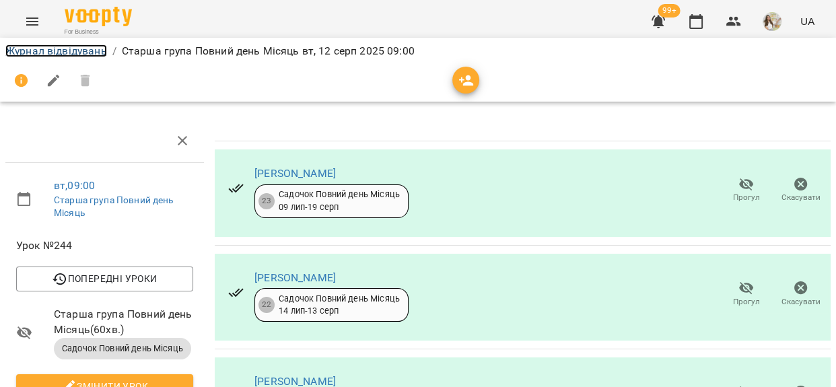
click at [92, 53] on link "Журнал відвідувань" at bounding box center [56, 50] width 102 height 13
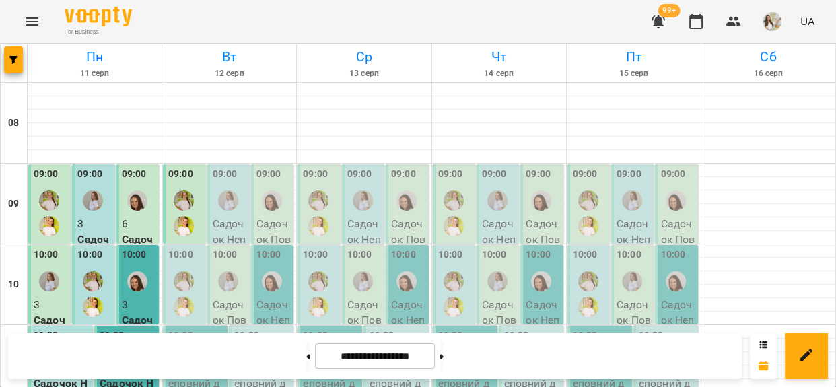
click at [234, 185] on div at bounding box center [228, 200] width 31 height 31
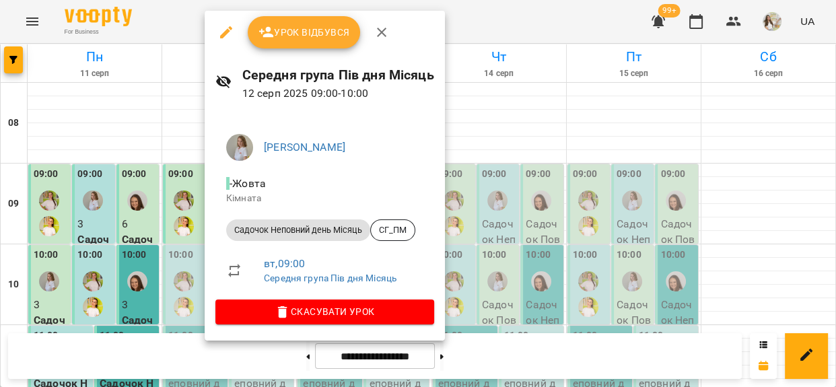
click at [300, 34] on span "Урок відбувся" at bounding box center [305, 32] width 92 height 16
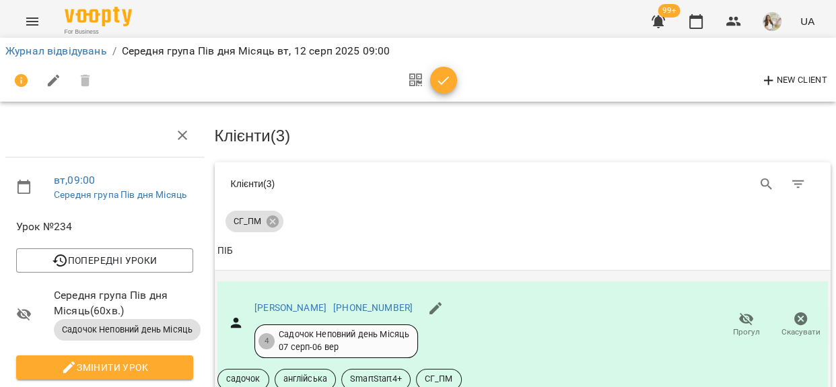
scroll to position [244, 0]
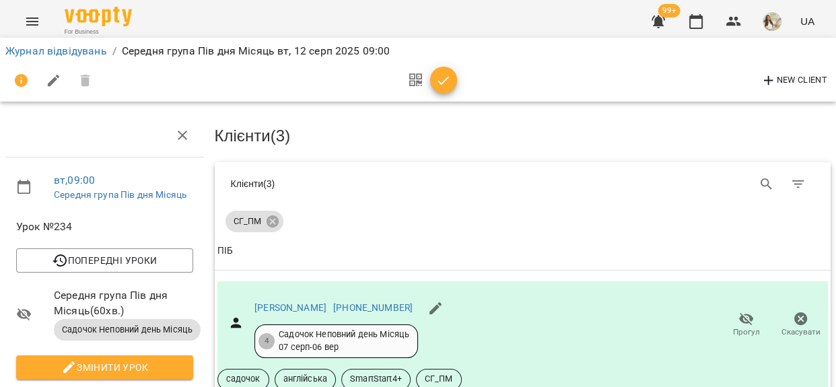
click at [447, 79] on icon "button" at bounding box center [444, 81] width 16 height 16
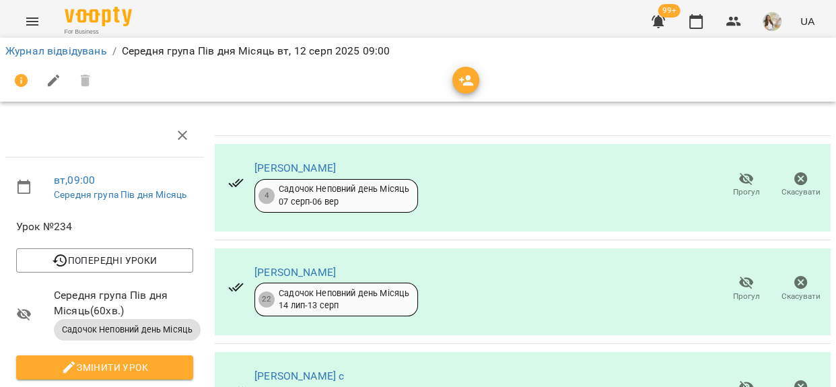
scroll to position [122, 0]
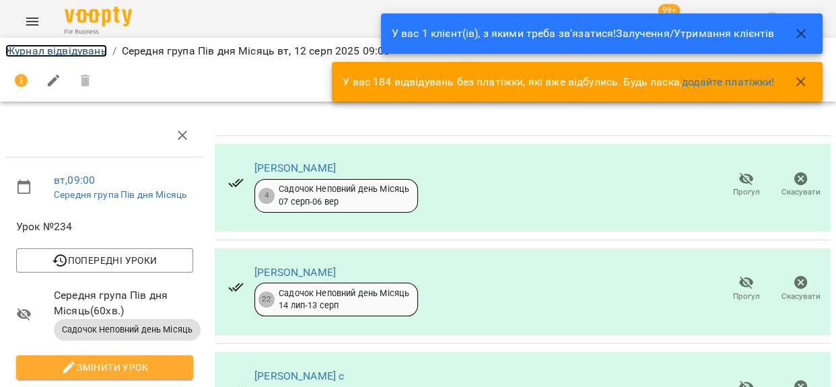
click at [79, 52] on link "Журнал відвідувань" at bounding box center [56, 50] width 102 height 13
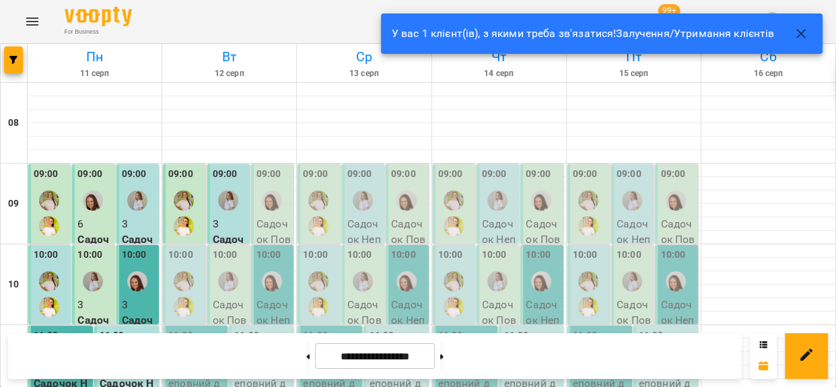
click at [801, 28] on icon "button" at bounding box center [801, 34] width 16 height 16
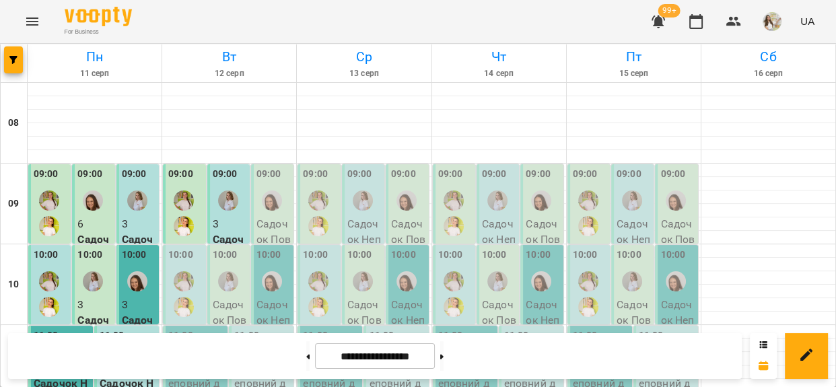
click at [276, 187] on div at bounding box center [272, 200] width 31 height 31
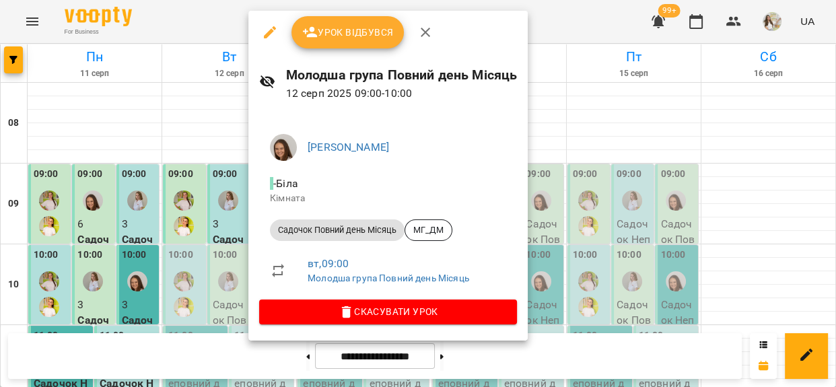
click at [336, 32] on span "Урок відбувся" at bounding box center [348, 32] width 92 height 16
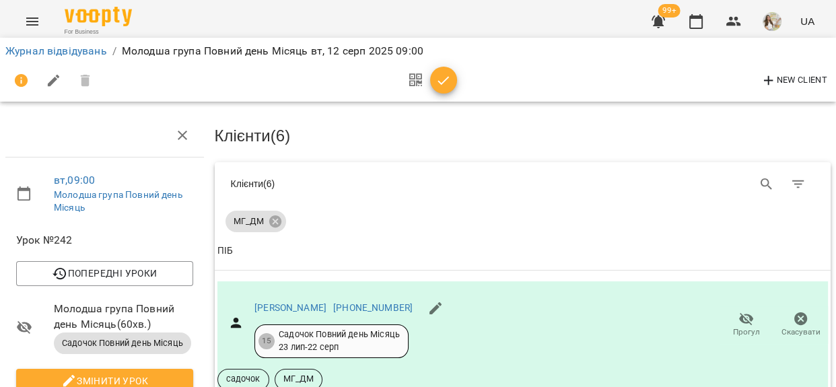
scroll to position [727, 0]
click at [459, 83] on div "New Client" at bounding box center [418, 81] width 826 height 32
click at [450, 83] on icon "button" at bounding box center [444, 81] width 16 height 16
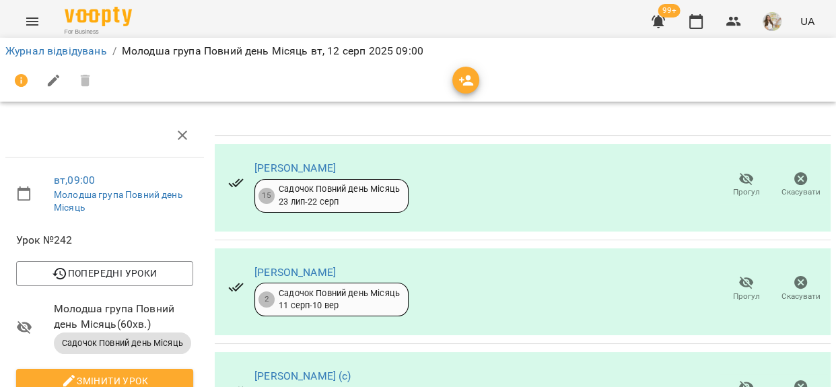
scroll to position [397, 0]
click at [81, 51] on link "Журнал відвідувань" at bounding box center [56, 50] width 102 height 13
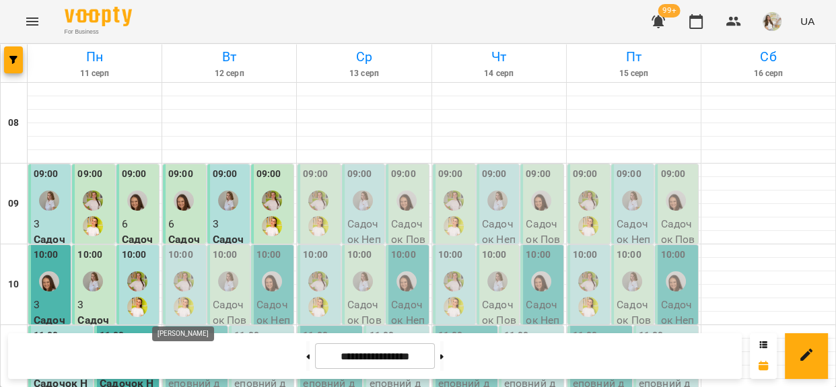
click at [187, 286] on img "Кузема Анна" at bounding box center [184, 281] width 20 height 20
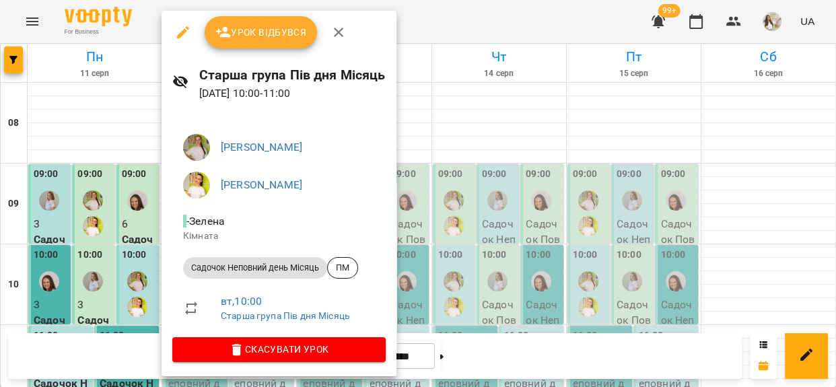
click at [267, 13] on div "Урок відбувся" at bounding box center [279, 32] width 235 height 43
click at [270, 23] on button "Урок відбувся" at bounding box center [261, 32] width 113 height 32
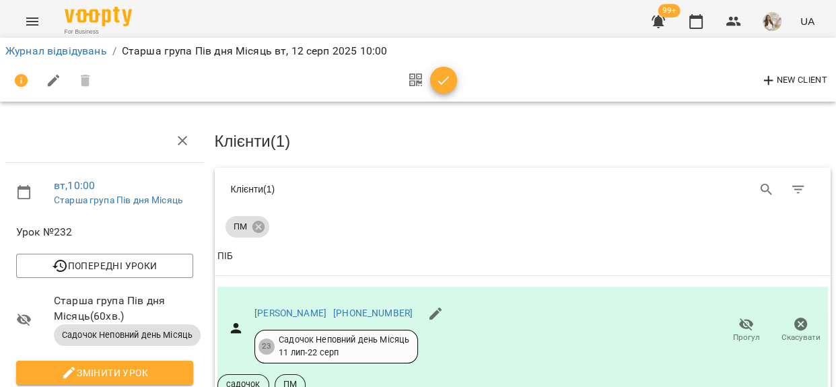
scroll to position [183, 0]
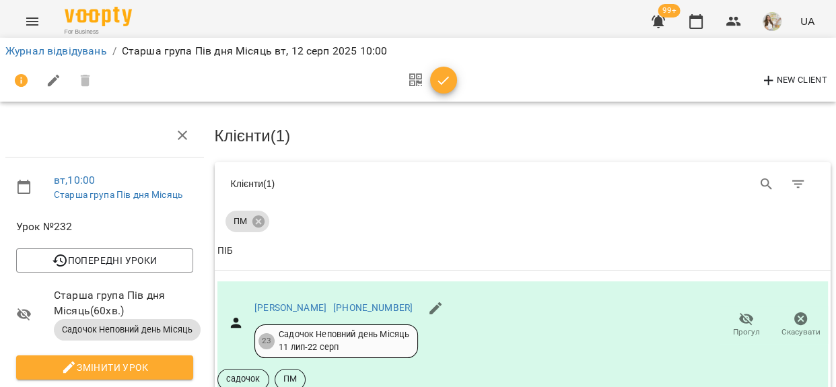
click at [449, 73] on icon "button" at bounding box center [444, 81] width 16 height 16
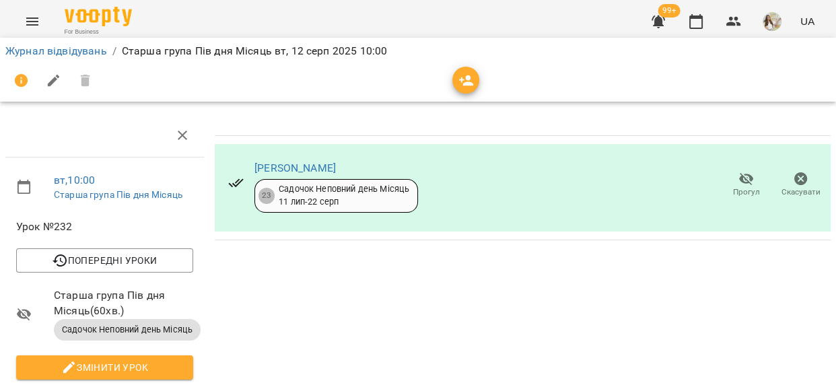
scroll to position [0, 0]
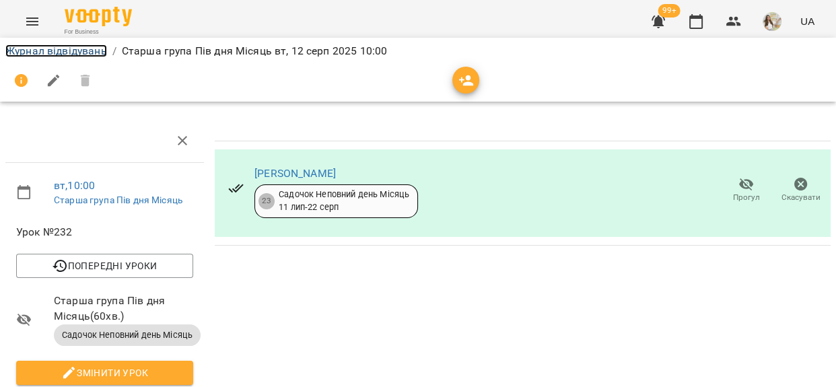
click at [61, 47] on link "Журнал відвідувань" at bounding box center [56, 50] width 102 height 13
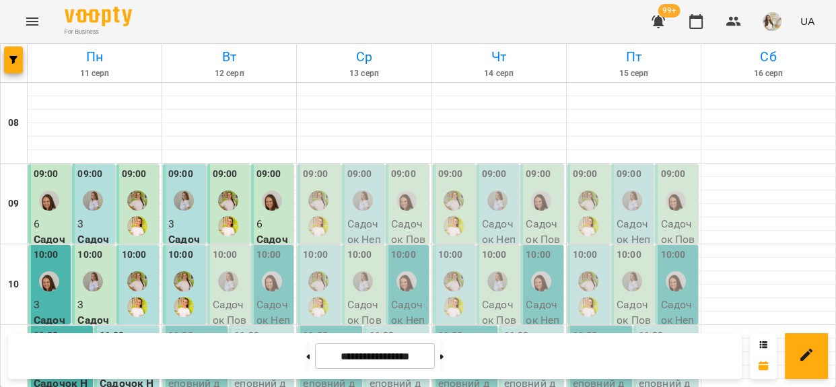
click at [224, 261] on label "10:00" at bounding box center [225, 255] width 25 height 15
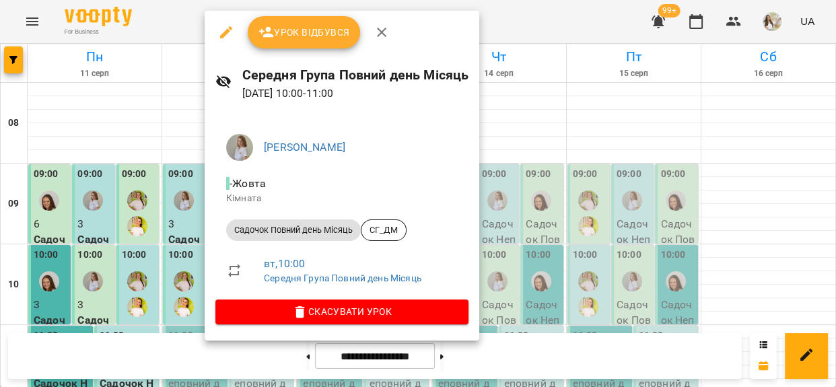
click at [295, 27] on span "Урок відбувся" at bounding box center [305, 32] width 92 height 16
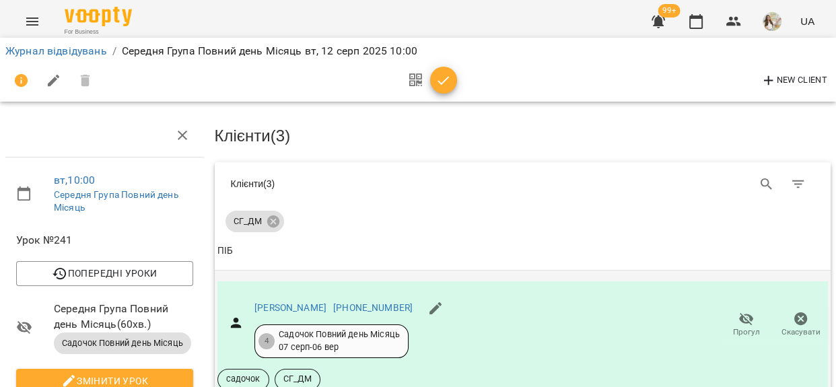
scroll to position [335, 0]
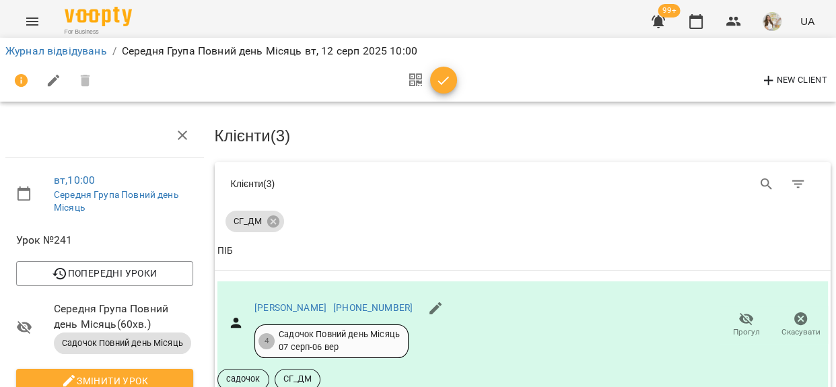
click at [445, 78] on icon "button" at bounding box center [444, 81] width 16 height 16
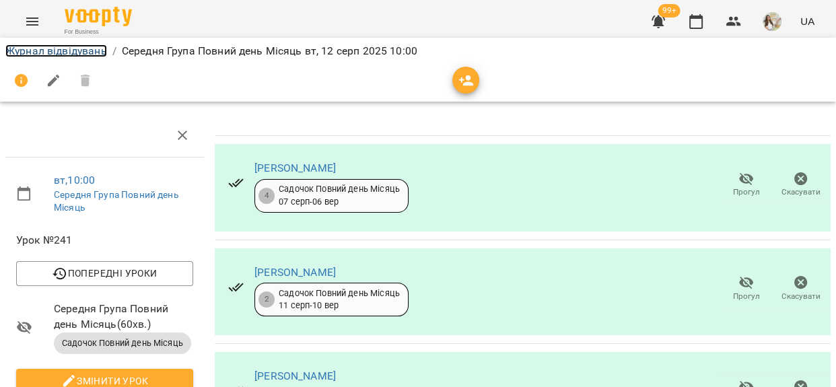
click at [102, 48] on link "Журнал відвідувань" at bounding box center [56, 50] width 102 height 13
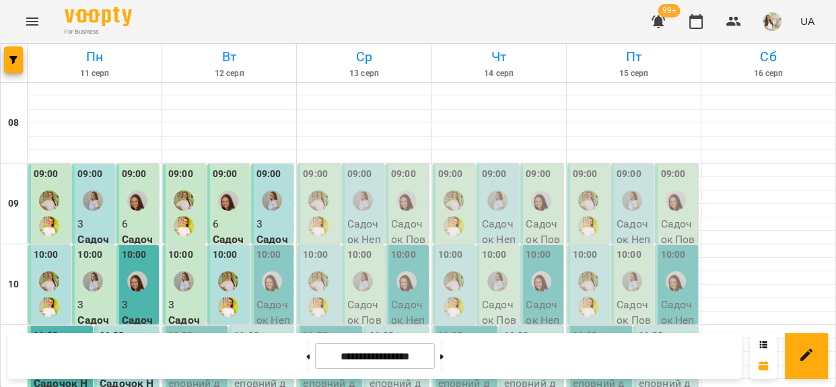
click at [258, 257] on label "10:00" at bounding box center [269, 255] width 25 height 15
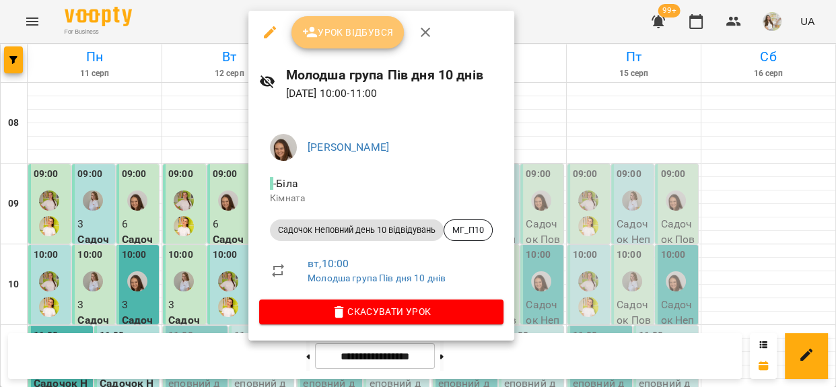
click at [372, 26] on span "Урок відбувся" at bounding box center [348, 32] width 92 height 16
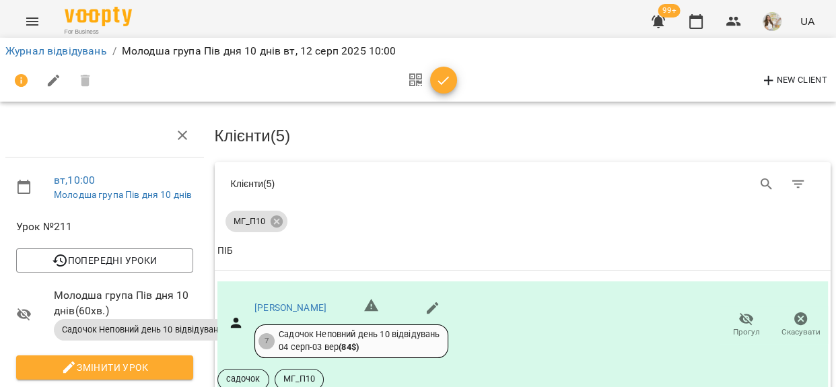
scroll to position [367, 0]
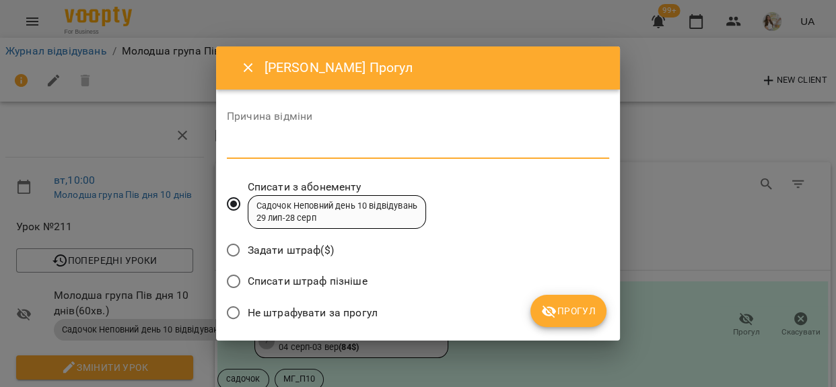
click at [372, 142] on textarea at bounding box center [418, 147] width 382 height 13
type textarea "*******"
click at [307, 316] on span "Не штрафувати за прогул" at bounding box center [313, 313] width 130 height 16
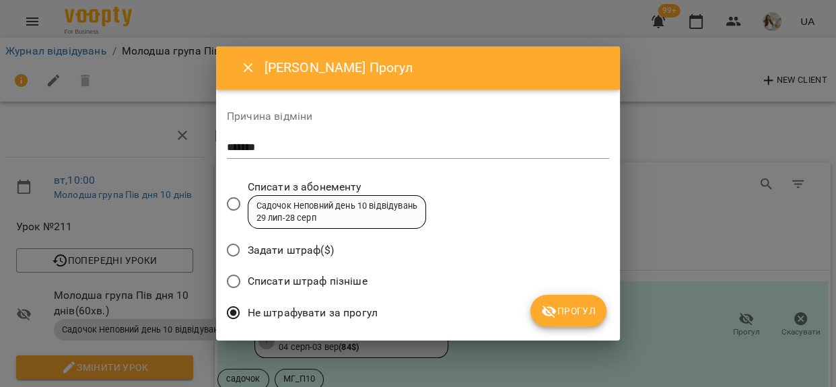
click at [584, 304] on span "Прогул" at bounding box center [568, 311] width 55 height 16
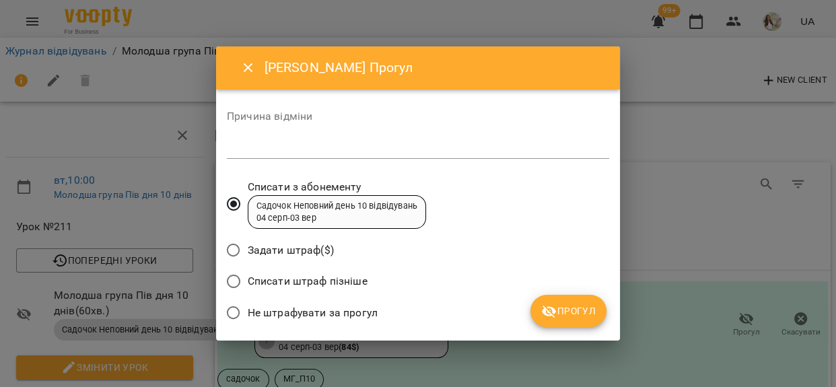
click at [349, 149] on textarea at bounding box center [418, 147] width 382 height 13
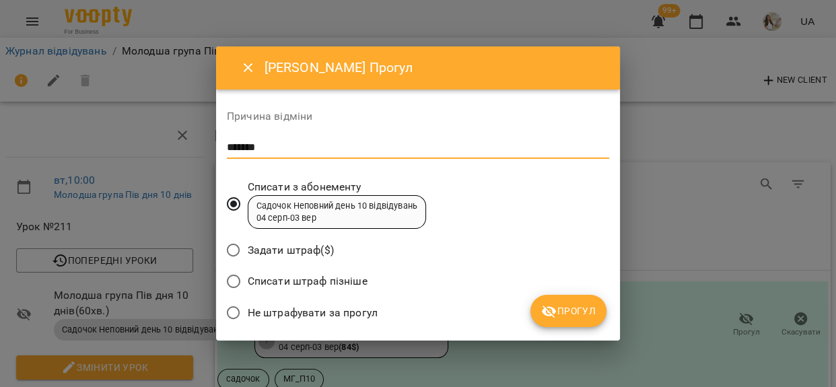
type textarea "*******"
click at [288, 314] on span "Не штрафувати за прогул" at bounding box center [313, 313] width 130 height 16
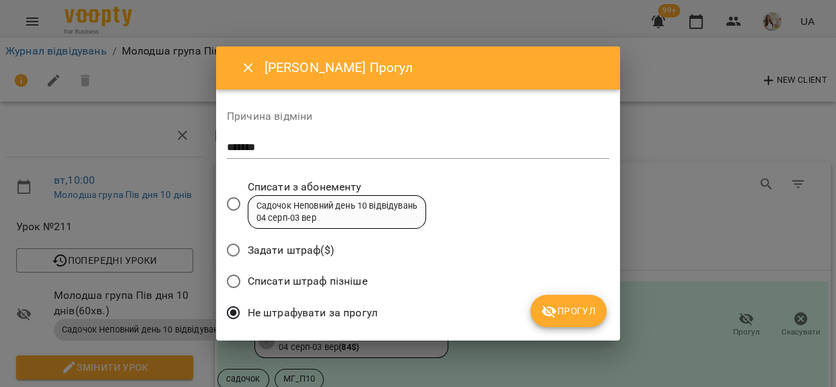
click at [552, 312] on icon "submit" at bounding box center [549, 312] width 16 height 16
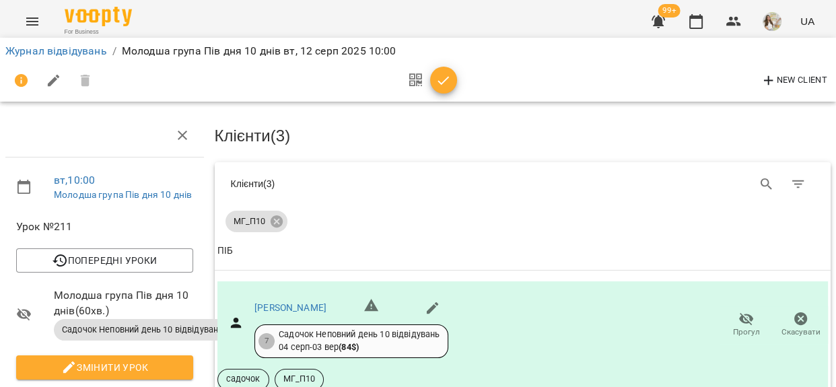
scroll to position [547, 0]
click at [443, 88] on button "button" at bounding box center [443, 80] width 27 height 27
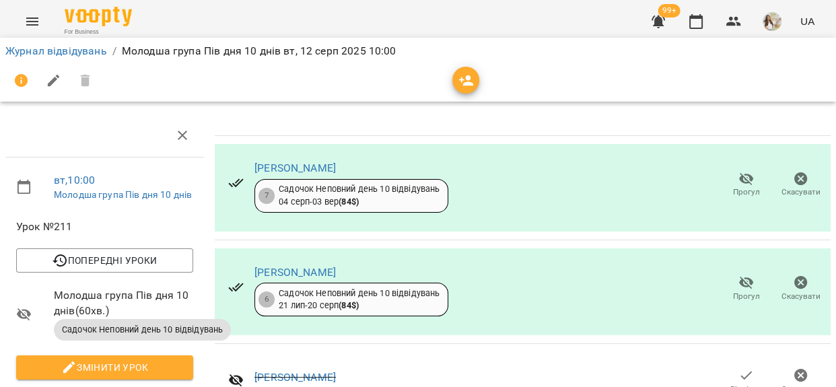
scroll to position [269, 0]
click at [70, 48] on link "Журнал відвідувань" at bounding box center [56, 50] width 102 height 13
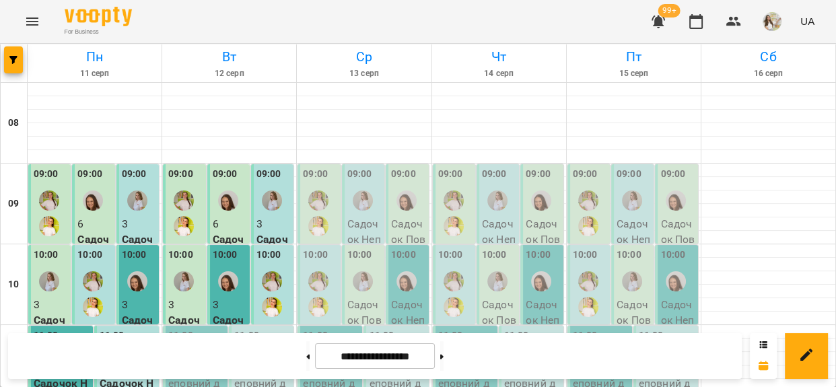
scroll to position [122, 0]
click at [182, 329] on div "11:00" at bounding box center [180, 344] width 25 height 31
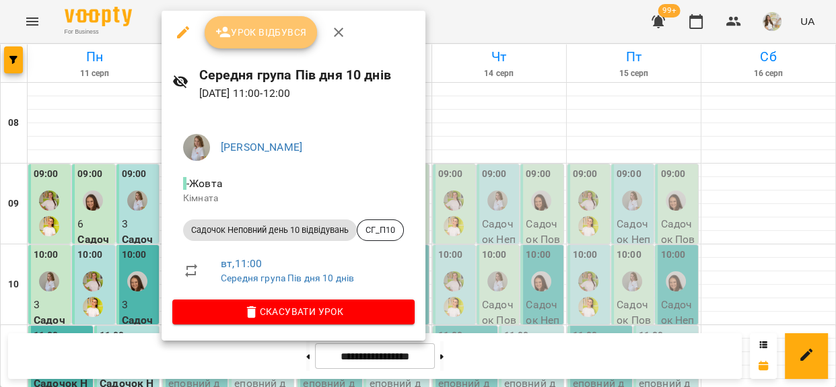
click at [246, 39] on span "Урок відбувся" at bounding box center [261, 32] width 92 height 16
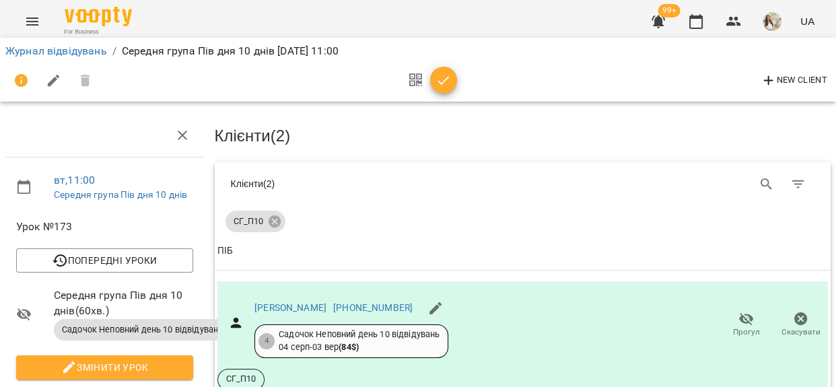
scroll to position [244, 0]
click at [452, 80] on span "button" at bounding box center [443, 81] width 27 height 16
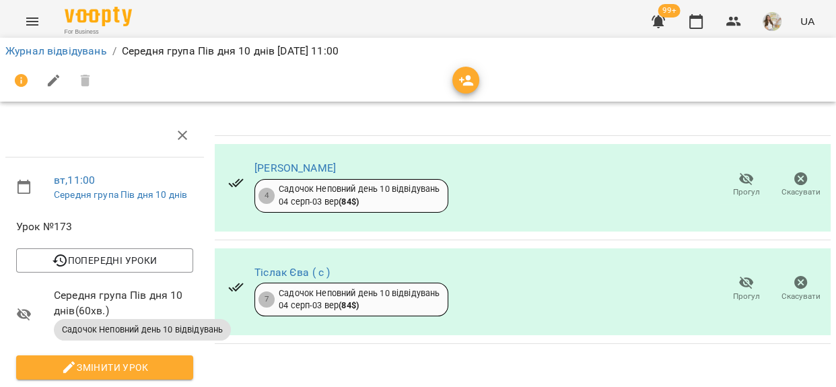
scroll to position [0, 0]
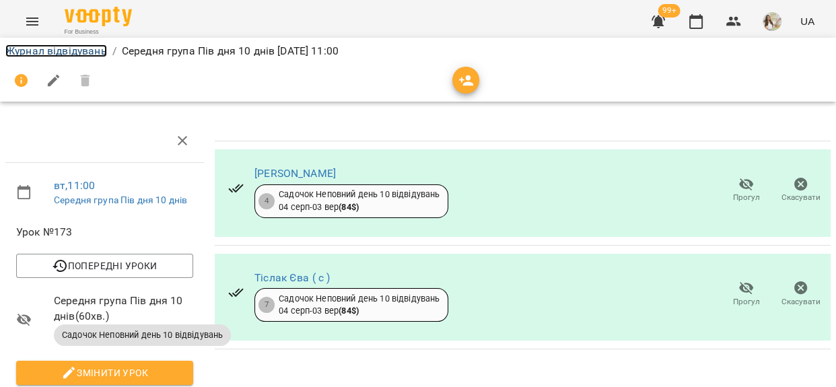
click at [89, 52] on link "Журнал відвідувань" at bounding box center [56, 50] width 102 height 13
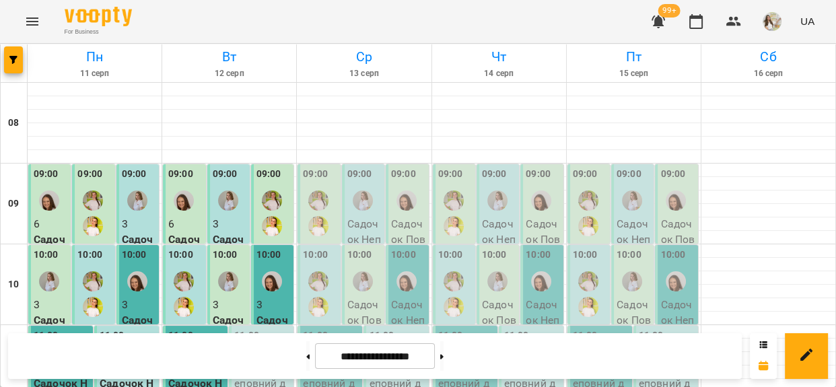
scroll to position [183, 0]
click at [246, 360] on p "Садочок Неповний день Місяць - МГ_ПМ" at bounding box center [262, 391] width 57 height 63
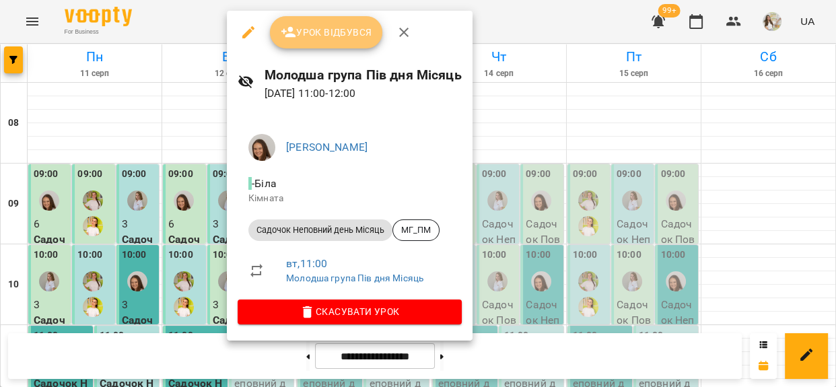
click at [326, 27] on span "Урок відбувся" at bounding box center [327, 32] width 92 height 16
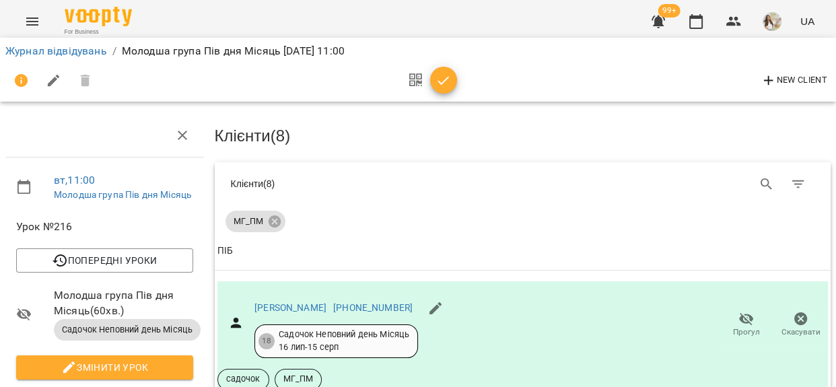
scroll to position [989, 0]
click at [445, 83] on icon "button" at bounding box center [444, 81] width 16 height 16
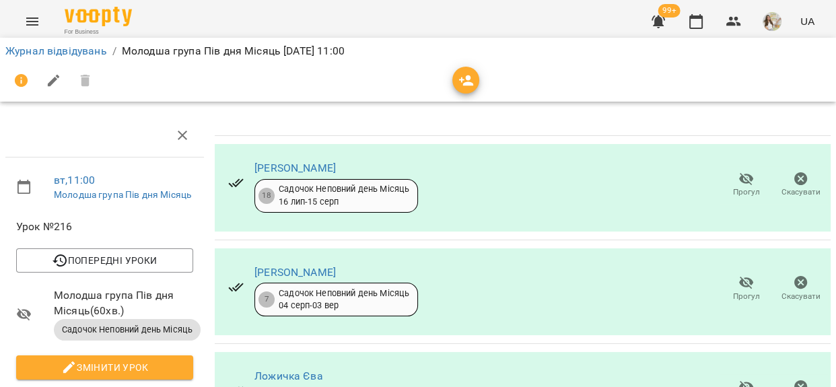
scroll to position [605, 0]
click at [51, 51] on link "Журнал відвідувань" at bounding box center [56, 50] width 102 height 13
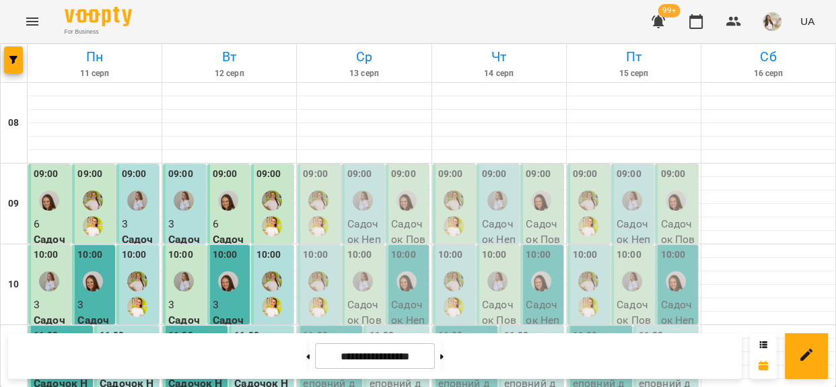
scroll to position [183, 0]
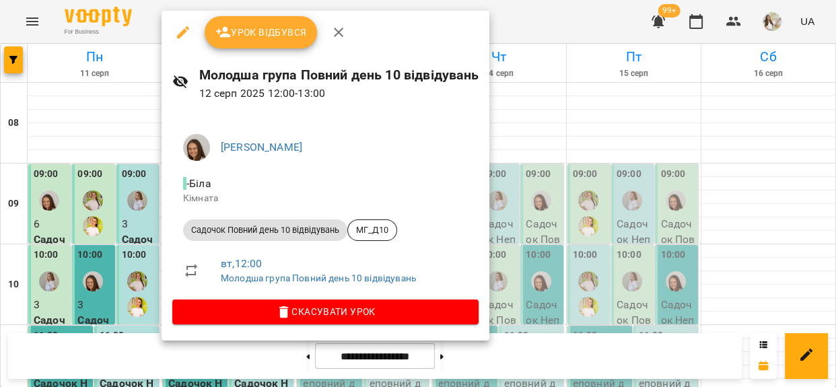
click at [273, 28] on span "Урок відбувся" at bounding box center [261, 32] width 92 height 16
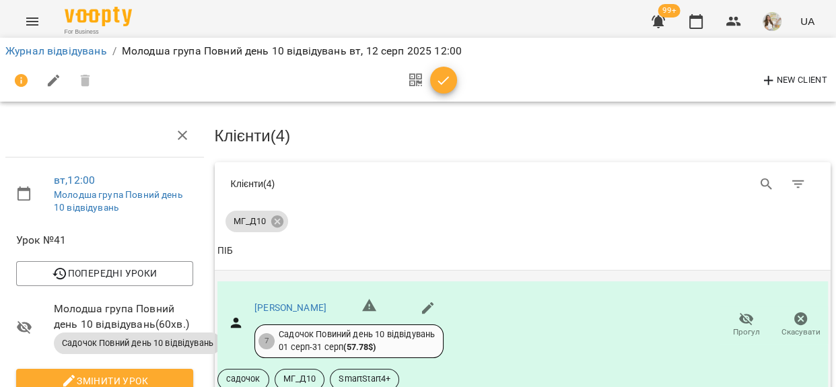
scroll to position [244, 0]
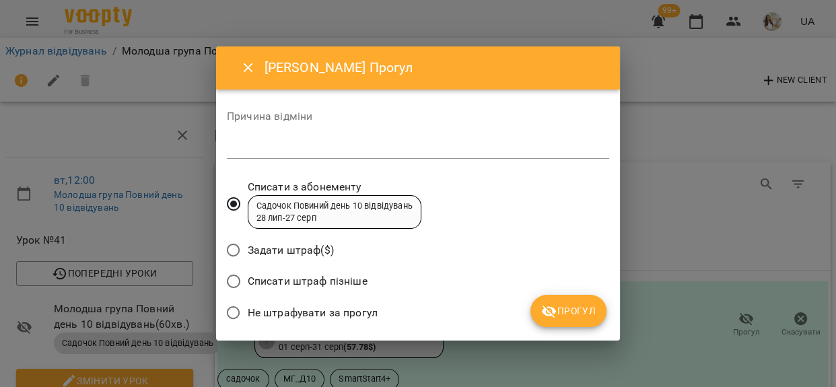
click at [336, 145] on textarea at bounding box center [418, 147] width 382 height 13
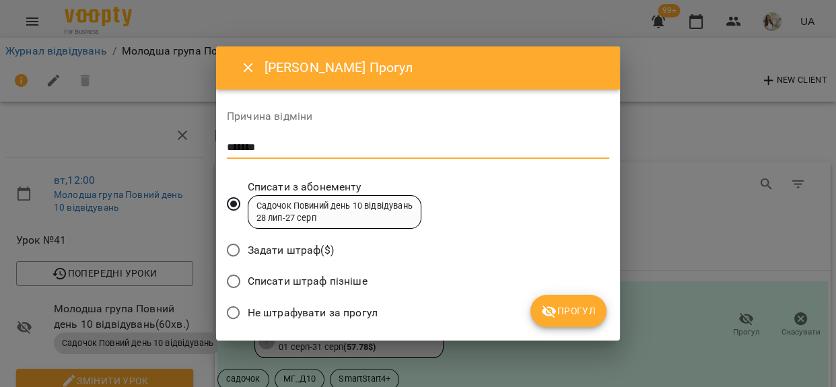
type textarea "*******"
drag, startPoint x: 337, startPoint y: 312, endPoint x: 378, endPoint y: 308, distance: 41.3
click at [339, 312] on span "Не штрафувати за прогул" at bounding box center [313, 313] width 130 height 16
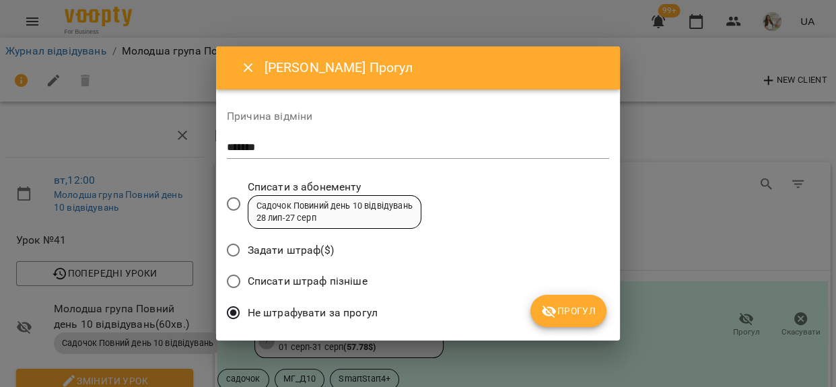
click at [558, 301] on button "Прогул" at bounding box center [569, 311] width 76 height 32
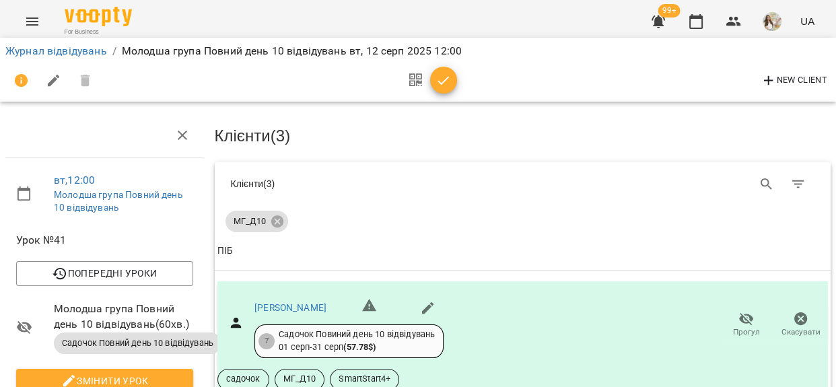
scroll to position [440, 0]
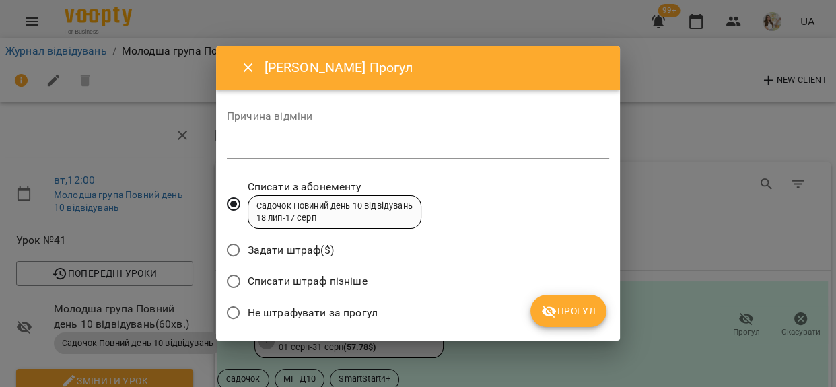
click at [391, 147] on textarea at bounding box center [418, 147] width 382 height 13
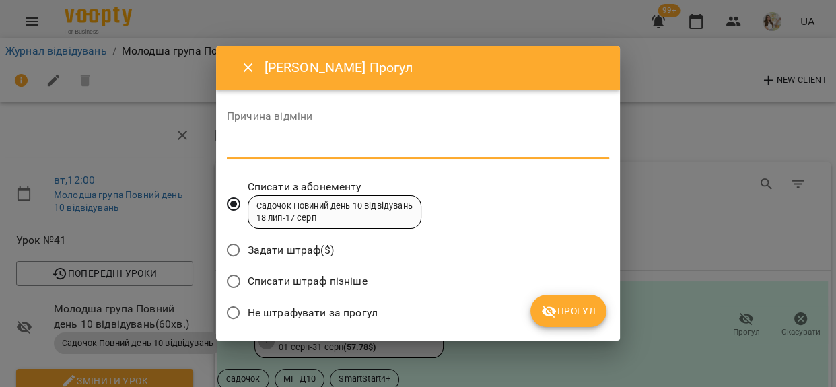
type textarea "*"
type textarea "*******"
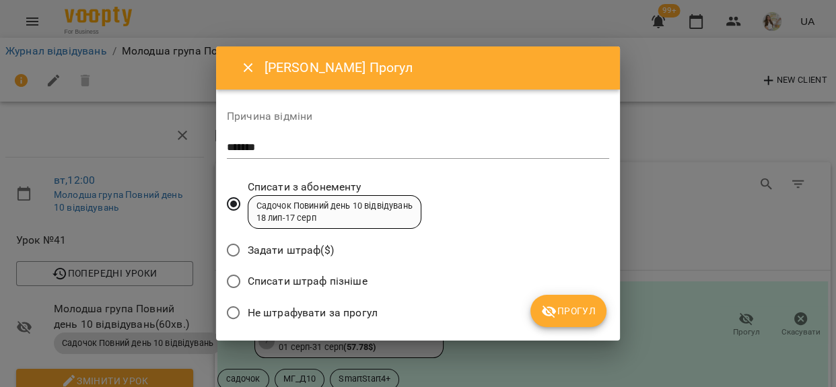
click at [305, 312] on span "Не штрафувати за прогул" at bounding box center [313, 313] width 130 height 16
click at [572, 318] on span "Прогул" at bounding box center [568, 311] width 55 height 16
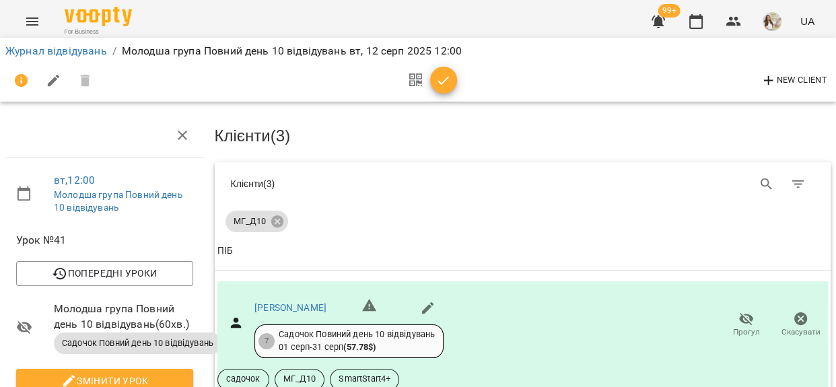
scroll to position [416, 0]
click at [439, 85] on icon "button" at bounding box center [444, 81] width 16 height 16
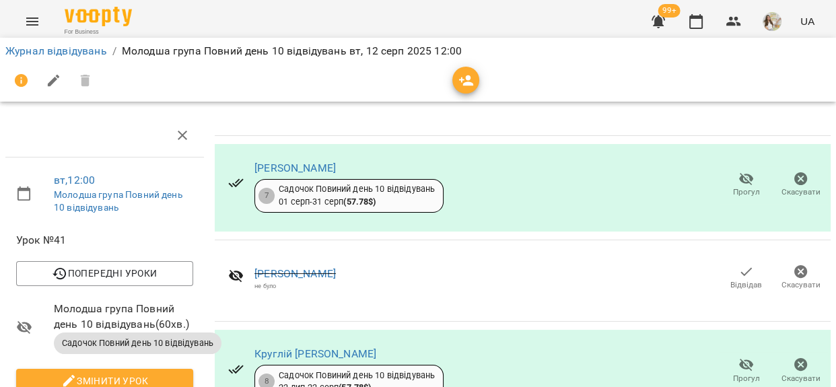
scroll to position [0, 0]
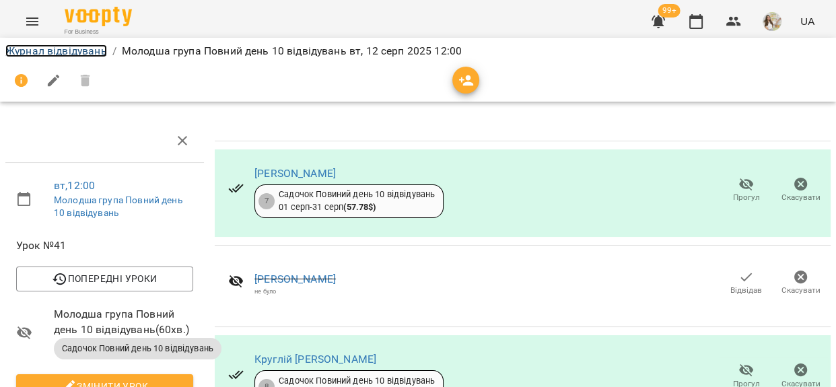
click at [57, 53] on link "Журнал відвідувань" at bounding box center [56, 50] width 102 height 13
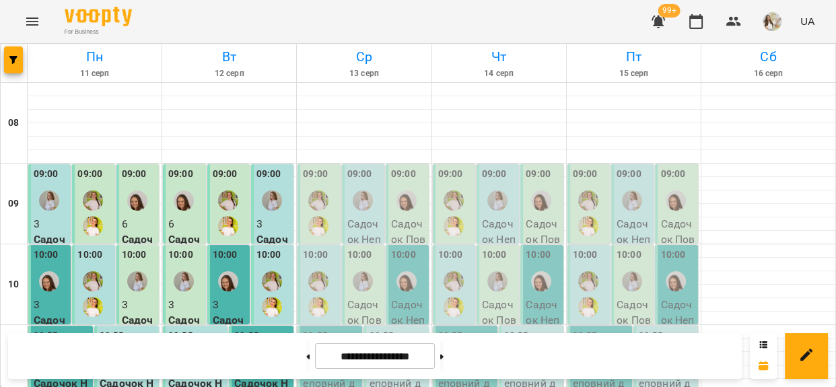
scroll to position [183, 0]
click at [246, 360] on p "2" at bounding box center [262, 368] width 57 height 16
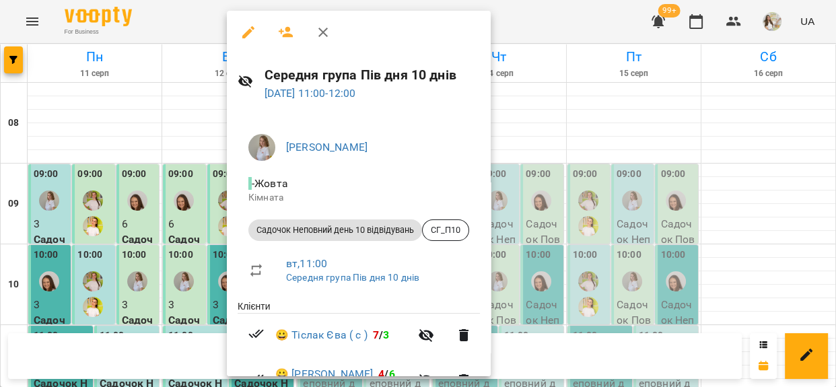
click at [196, 182] on div at bounding box center [418, 193] width 836 height 387
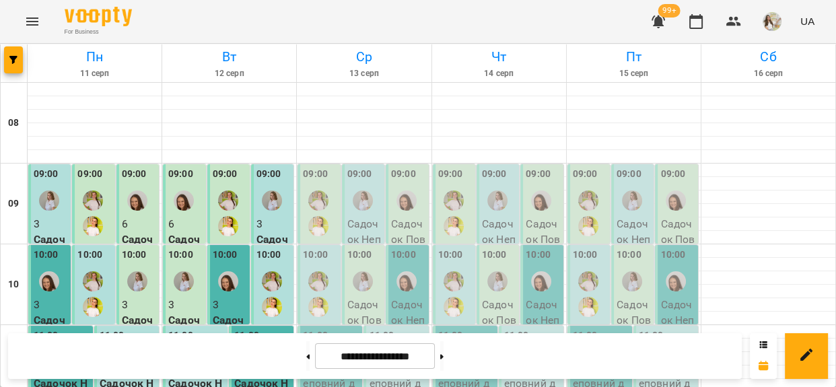
click at [196, 360] on p "8" at bounding box center [196, 368] width 57 height 16
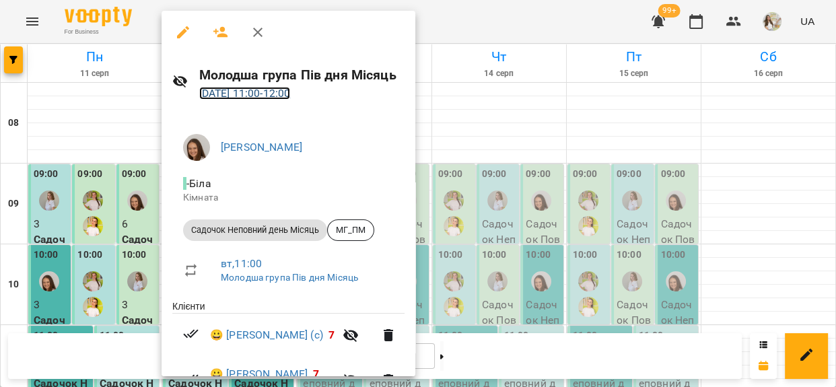
click at [269, 90] on link "12 серп 2025 11:00 - 12:00" at bounding box center [245, 93] width 92 height 13
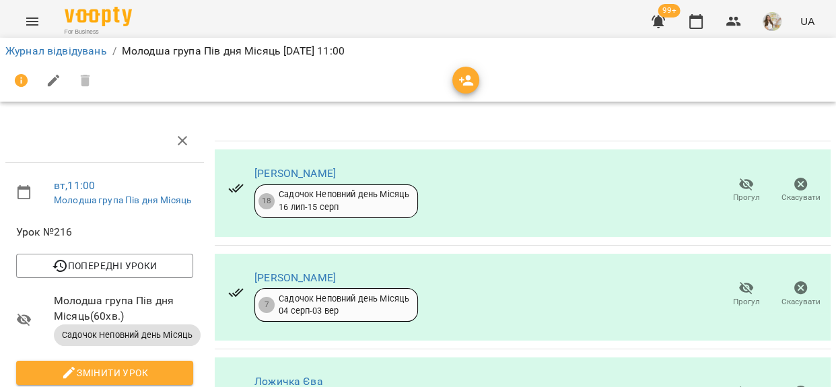
click at [475, 83] on span "button" at bounding box center [465, 81] width 27 height 16
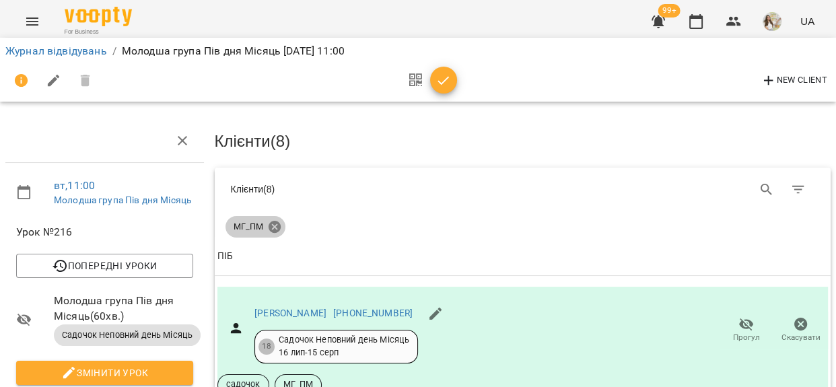
click at [271, 228] on icon at bounding box center [274, 227] width 12 height 12
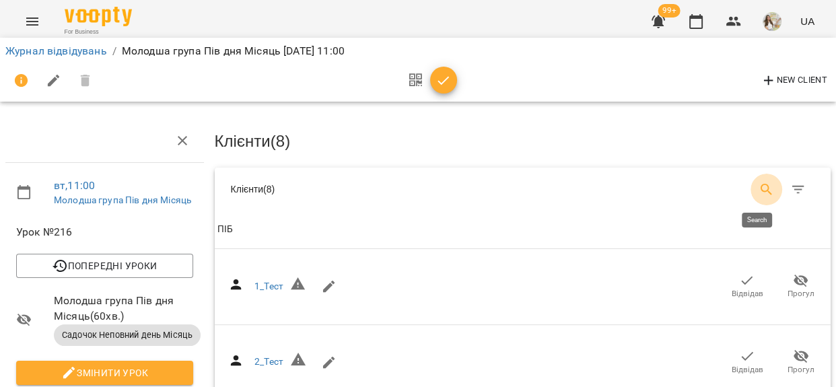
click at [759, 189] on icon "Search" at bounding box center [767, 190] width 16 height 16
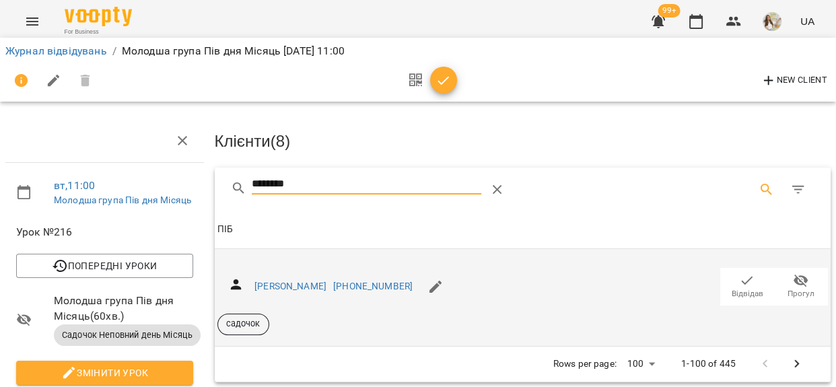
type input "********"
click at [745, 290] on span "Відвідав" at bounding box center [748, 293] width 32 height 11
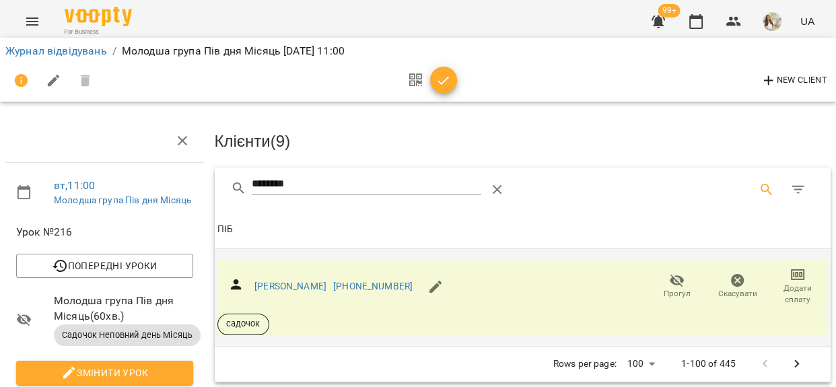
click at [795, 276] on icon "button" at bounding box center [798, 275] width 16 height 16
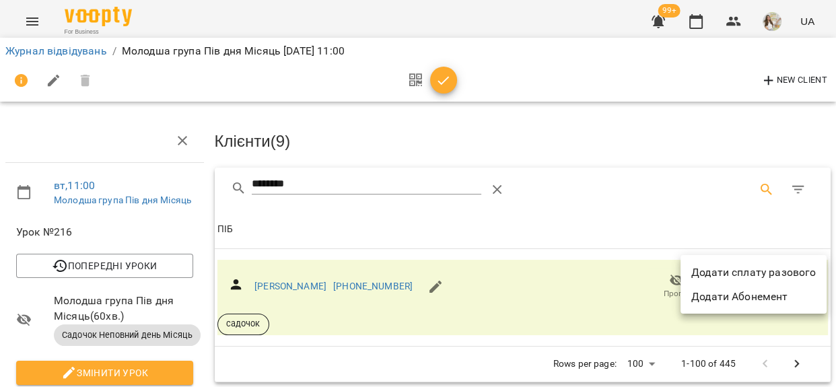
click at [792, 273] on li "Додати сплату разового" at bounding box center [754, 273] width 146 height 24
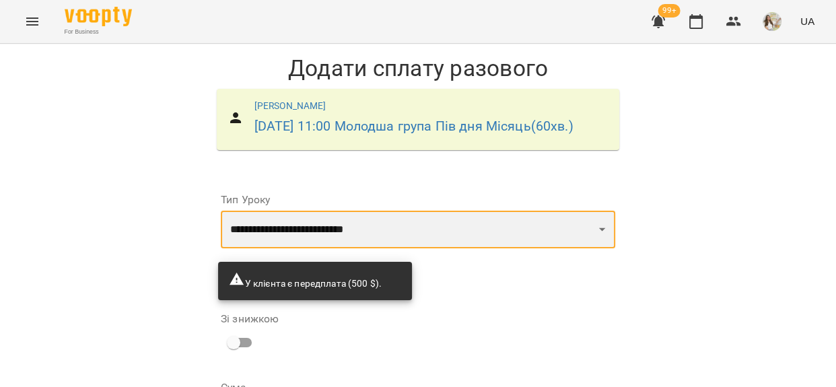
click at [325, 248] on select "**********" at bounding box center [418, 230] width 395 height 38
select select "**********"
click at [221, 232] on select "**********" at bounding box center [418, 230] width 395 height 38
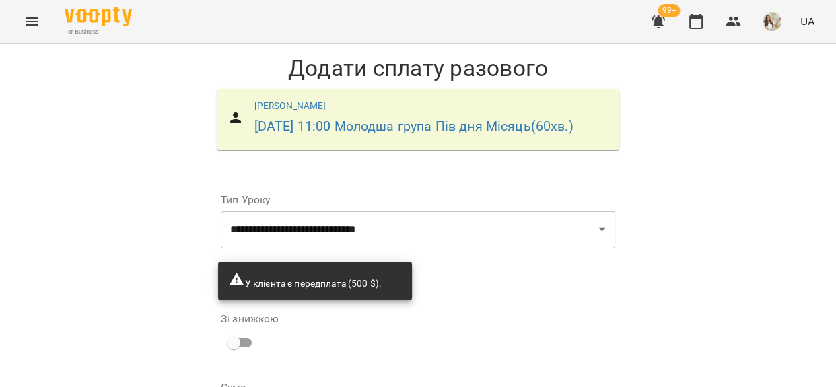
scroll to position [348, 0]
type input "***"
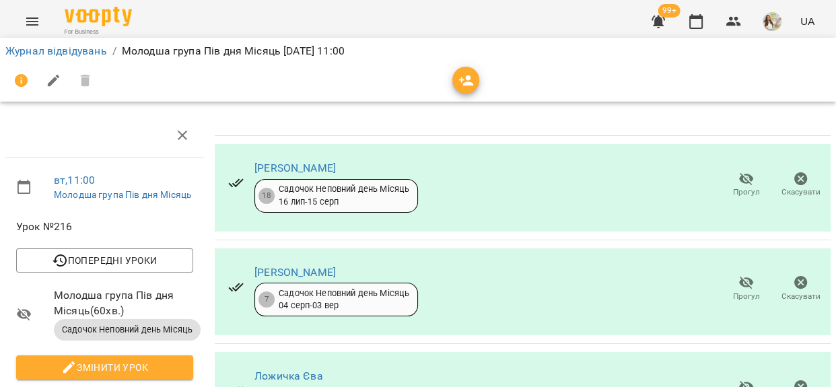
scroll to position [122, 0]
click at [88, 49] on link "Журнал відвідувань" at bounding box center [56, 50] width 102 height 13
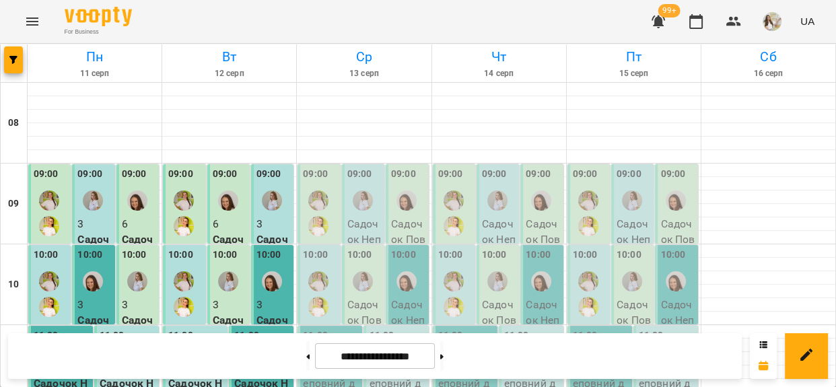
scroll to position [61, 0]
click at [392, 14] on div "For Business 99+ UA" at bounding box center [418, 21] width 836 height 43
click at [311, 176] on label "09:00" at bounding box center [315, 174] width 25 height 15
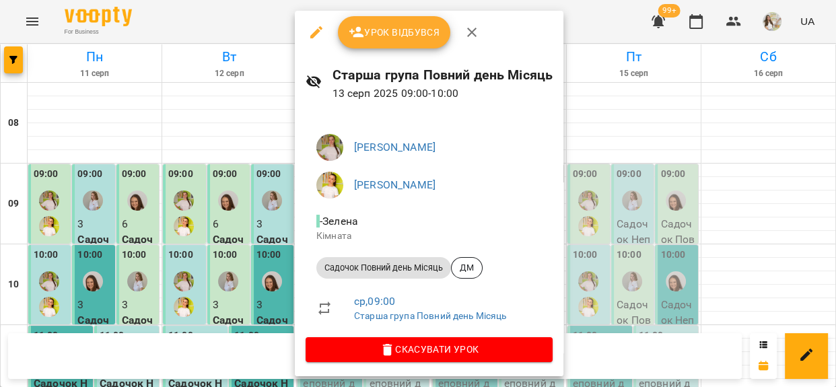
click at [393, 33] on span "Урок відбувся" at bounding box center [395, 32] width 92 height 16
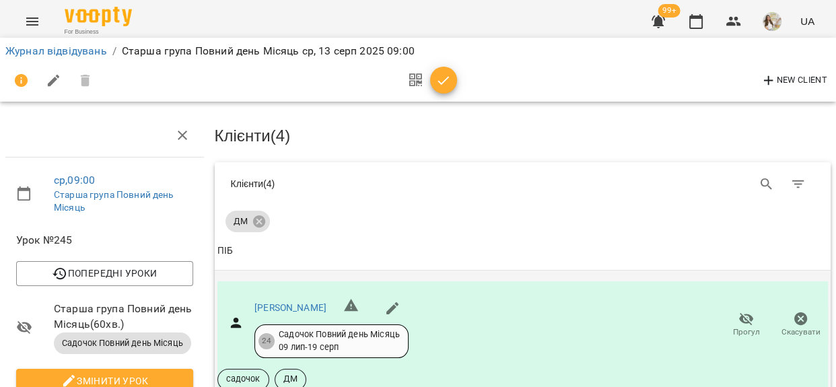
scroll to position [465, 0]
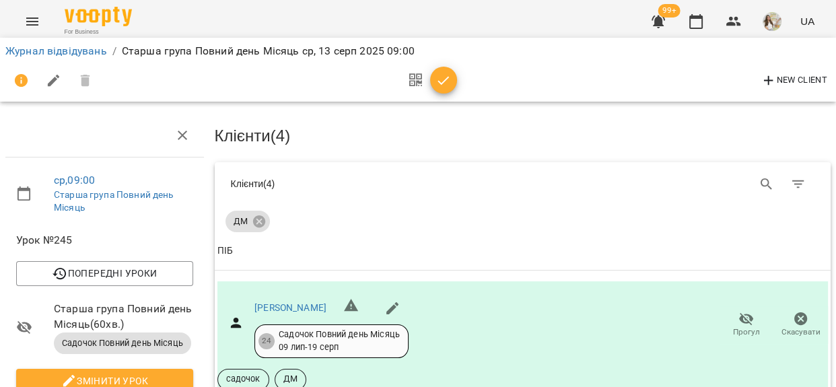
click at [433, 78] on span "button" at bounding box center [443, 81] width 27 height 16
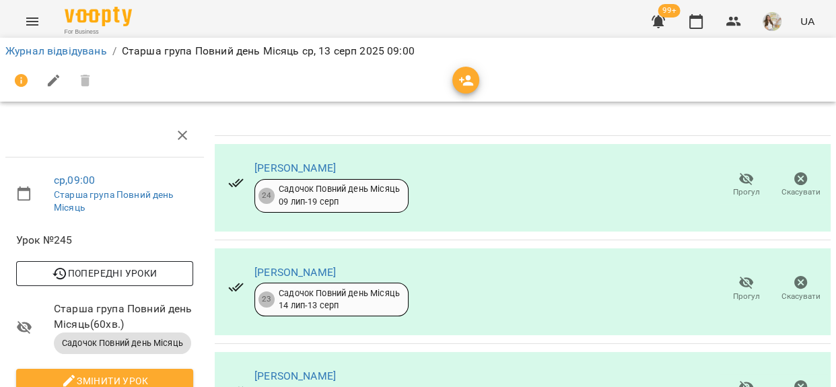
scroll to position [123, 0]
click at [77, 48] on link "Журнал відвідувань" at bounding box center [56, 50] width 102 height 13
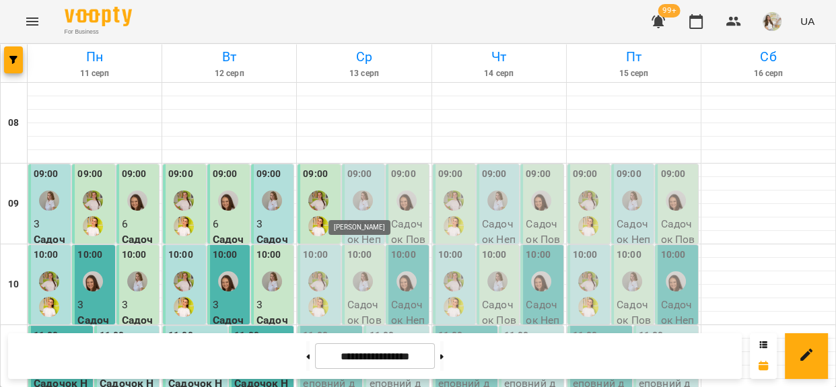
click at [363, 202] on img "Сиволап Тетяна" at bounding box center [363, 201] width 20 height 20
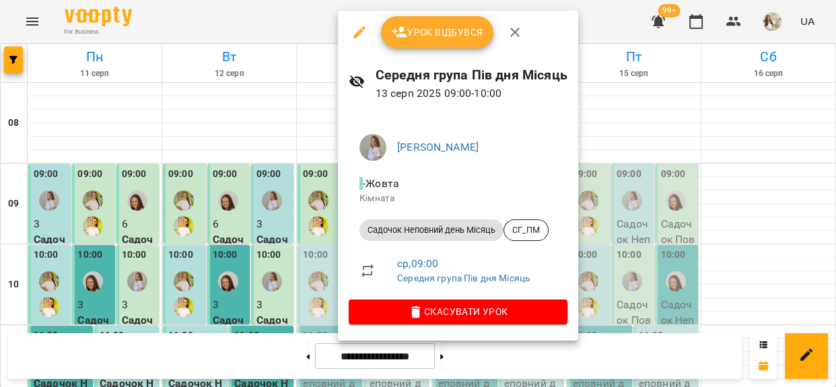
click at [411, 44] on button "Урок відбувся" at bounding box center [437, 32] width 113 height 32
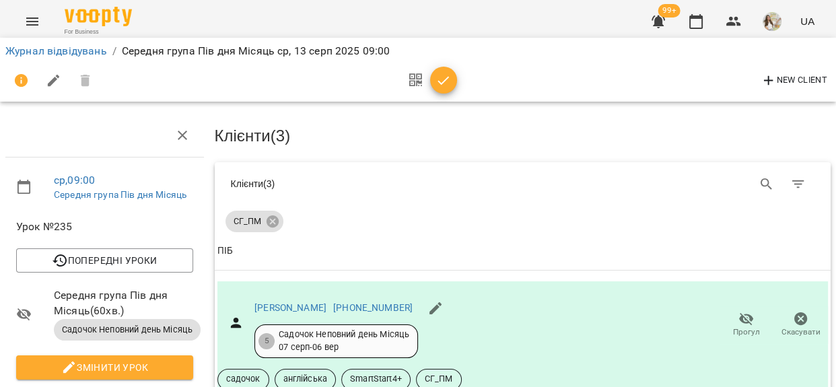
scroll to position [335, 0]
click at [452, 81] on span "button" at bounding box center [443, 81] width 27 height 16
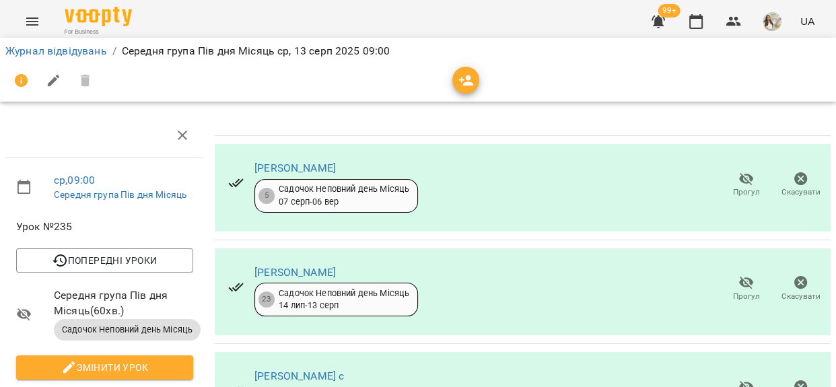
scroll to position [256, 0]
click at [61, 43] on li "Журнал відвідувань" at bounding box center [56, 51] width 102 height 16
click at [66, 44] on link "Журнал відвідувань" at bounding box center [56, 50] width 102 height 13
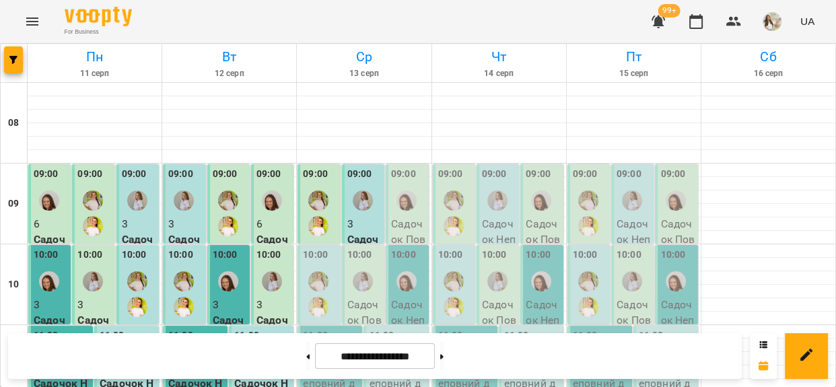
click at [397, 189] on div at bounding box center [406, 200] width 31 height 31
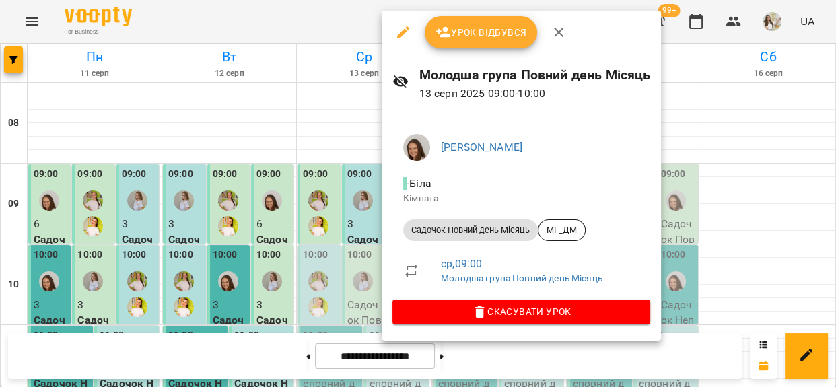
click at [448, 23] on button "Урок відбувся" at bounding box center [481, 32] width 113 height 32
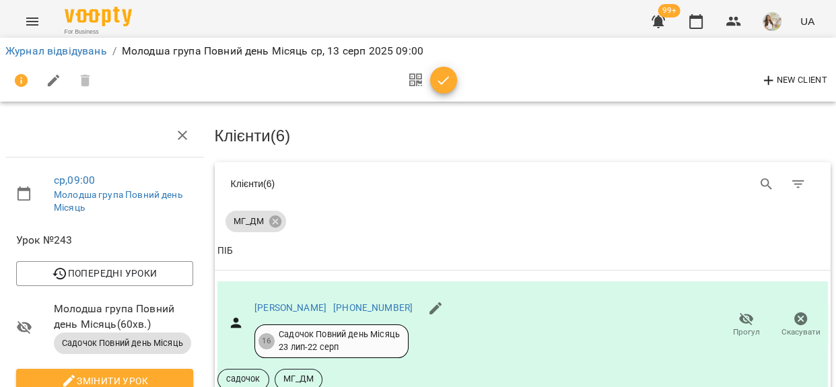
scroll to position [727, 0]
click at [444, 85] on icon "button" at bounding box center [444, 81] width 16 height 16
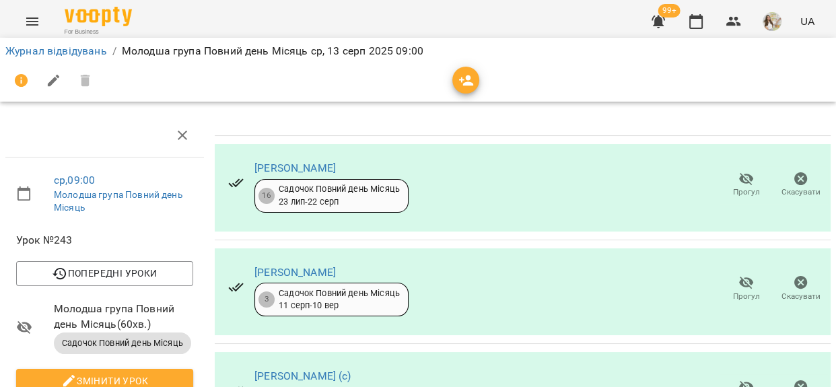
scroll to position [397, 0]
click at [55, 51] on link "Журнал відвідувань" at bounding box center [56, 50] width 102 height 13
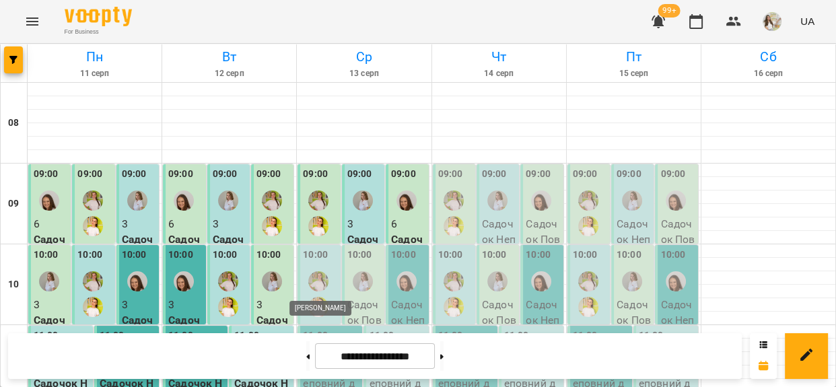
click at [316, 288] on img "Кузема Анна" at bounding box center [318, 281] width 20 height 20
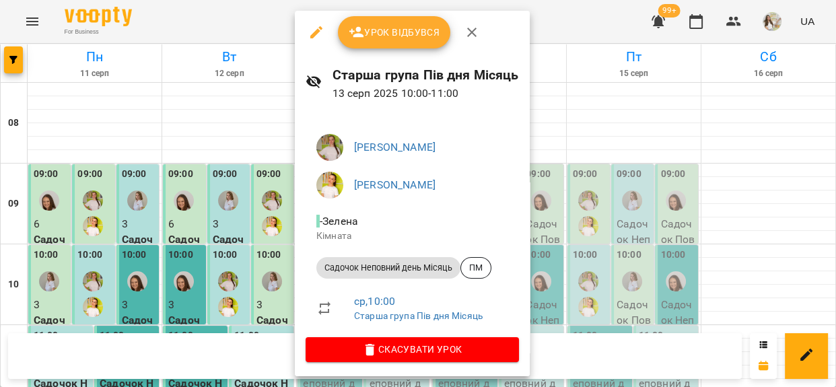
click at [373, 45] on button "Урок відбувся" at bounding box center [394, 32] width 113 height 32
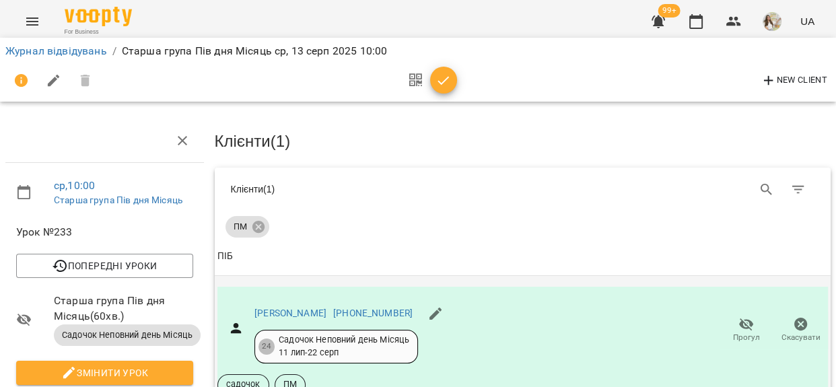
scroll to position [122, 0]
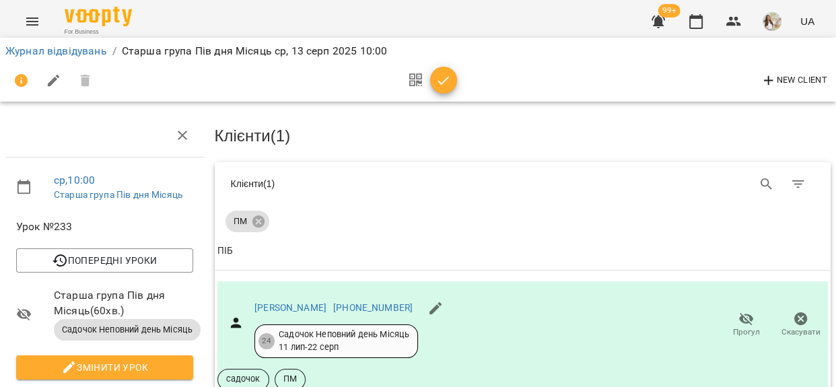
click at [438, 66] on div at bounding box center [429, 81] width 56 height 32
click at [440, 83] on icon "button" at bounding box center [444, 81] width 16 height 16
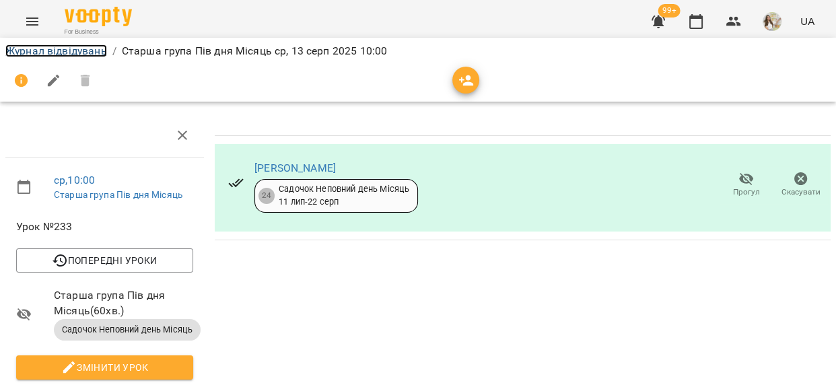
drag, startPoint x: 86, startPoint y: 47, endPoint x: 111, endPoint y: 57, distance: 26.6
click at [86, 47] on link "Журнал відвідувань" at bounding box center [56, 50] width 102 height 13
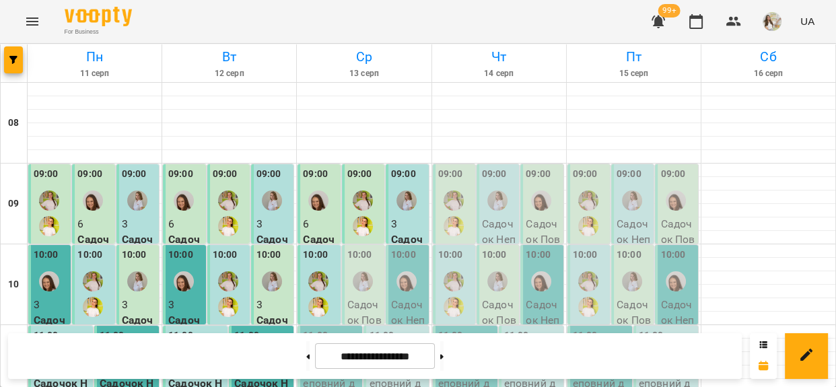
click at [357, 266] on div at bounding box center [362, 281] width 31 height 31
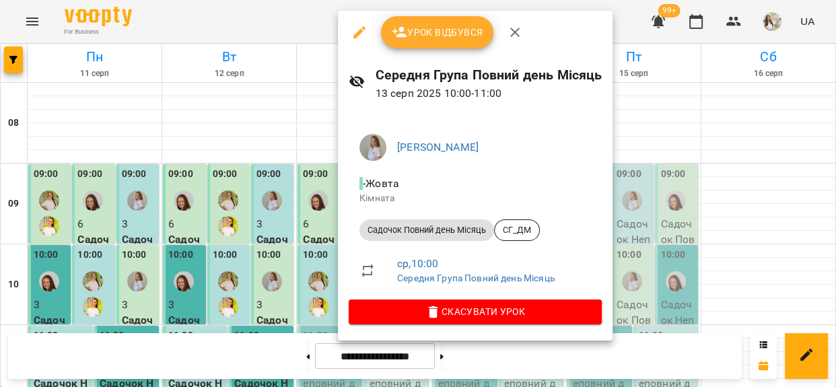
click at [422, 32] on span "Урок відбувся" at bounding box center [438, 32] width 92 height 16
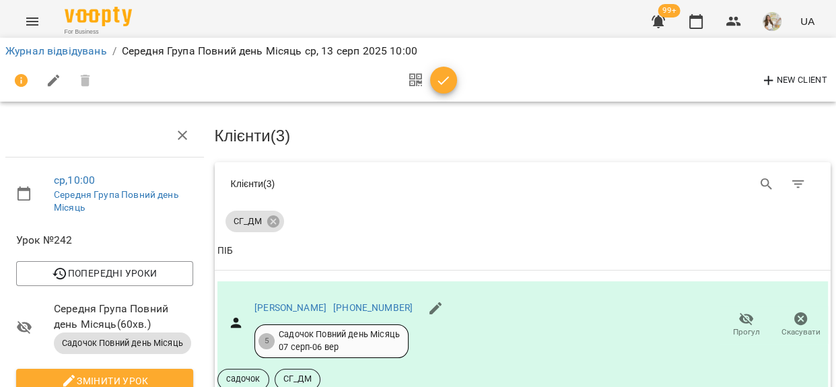
scroll to position [335, 0]
click at [445, 79] on icon "button" at bounding box center [443, 80] width 11 height 9
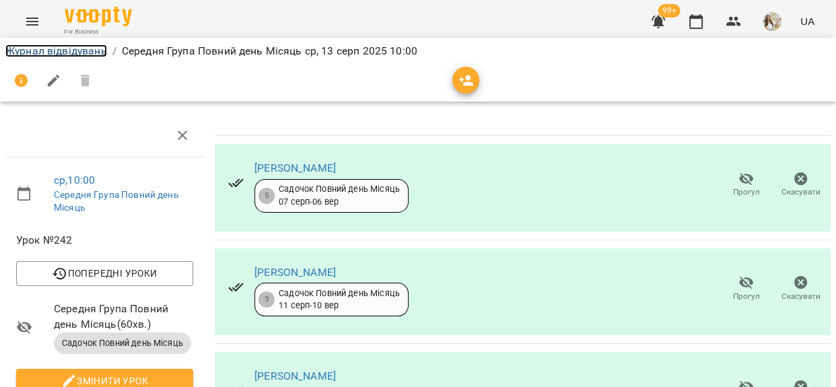
click at [60, 47] on link "Журнал відвідувань" at bounding box center [56, 50] width 102 height 13
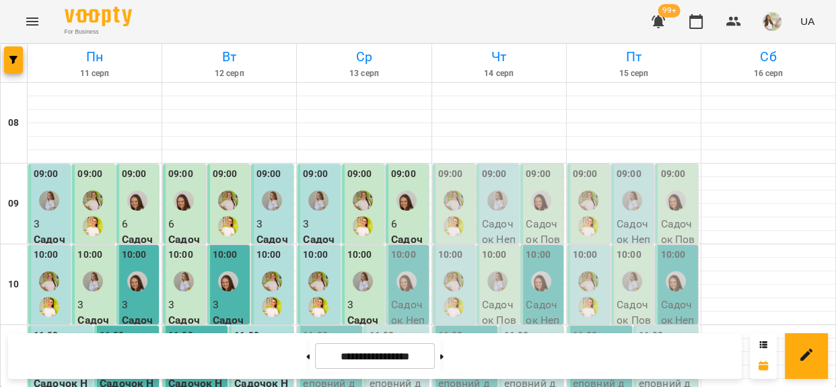
click at [403, 252] on label "10:00" at bounding box center [403, 255] width 25 height 15
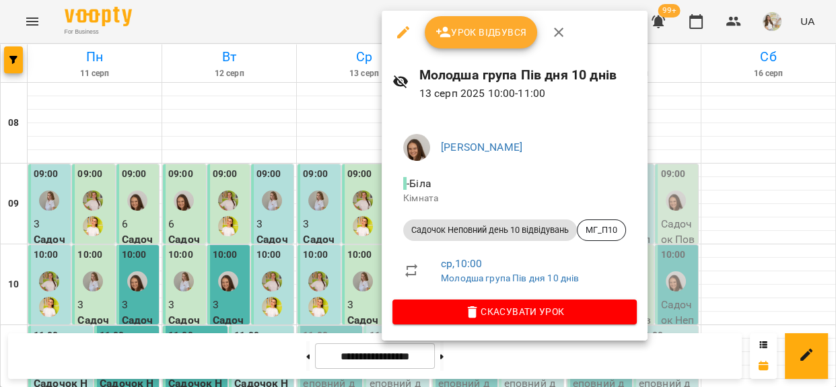
click at [444, 24] on icon "button" at bounding box center [444, 32] width 16 height 16
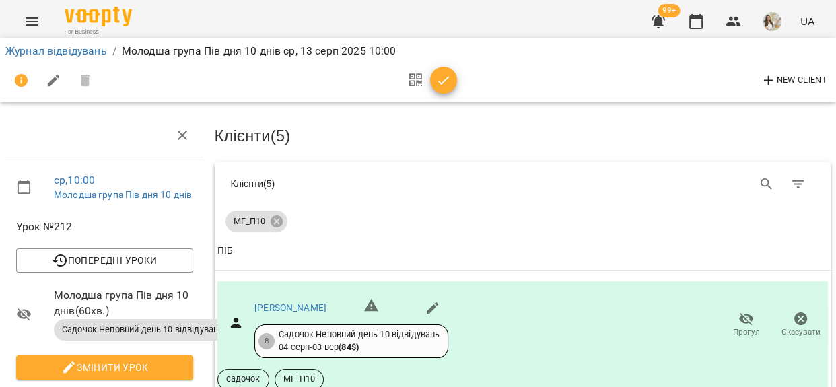
scroll to position [367, 0]
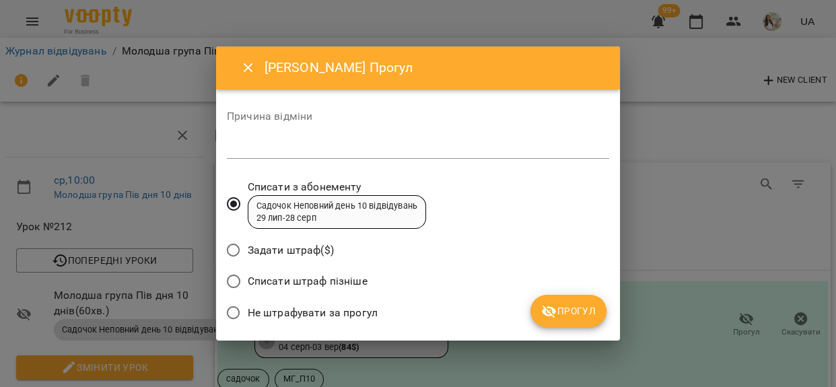
click at [457, 145] on textarea at bounding box center [418, 147] width 382 height 13
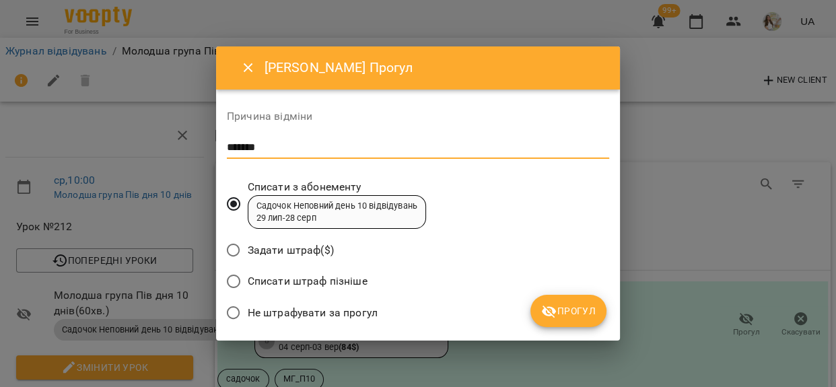
type textarea "*******"
click at [342, 310] on span "Не штрафувати за прогул" at bounding box center [313, 313] width 130 height 16
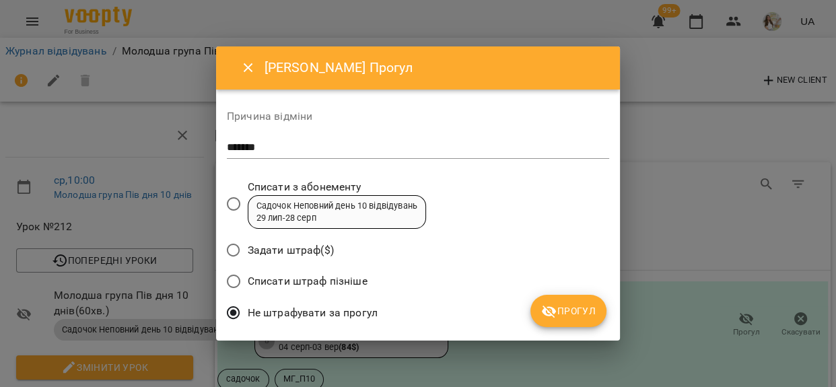
click at [564, 324] on button "Прогул" at bounding box center [569, 311] width 76 height 32
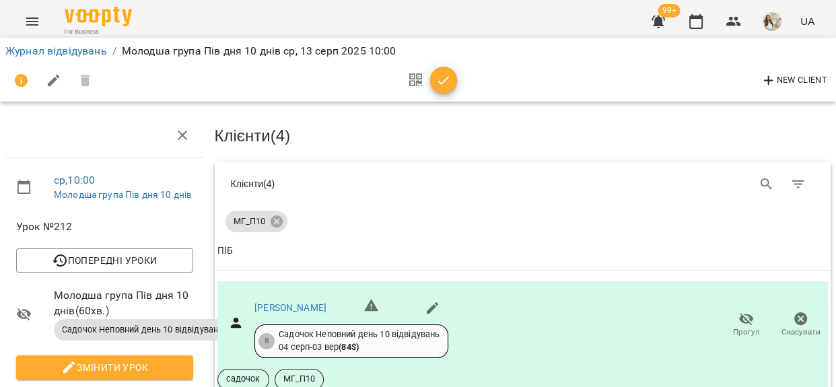
scroll to position [490, 0]
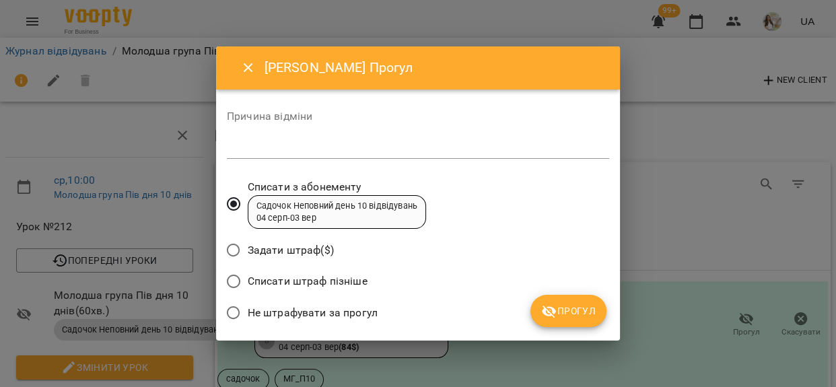
click at [312, 149] on textarea at bounding box center [418, 147] width 382 height 13
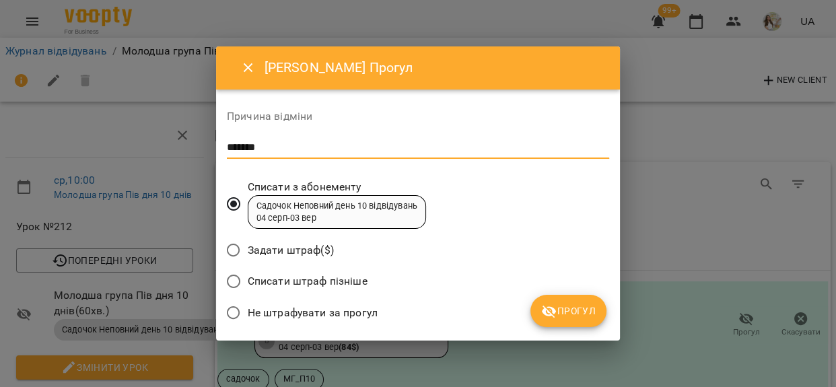
type textarea "*******"
click at [316, 309] on span "Не штрафувати за прогул" at bounding box center [313, 313] width 130 height 16
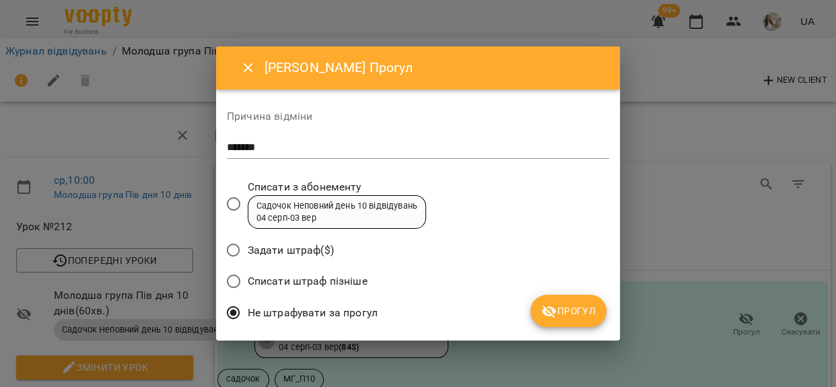
click at [552, 316] on icon "submit" at bounding box center [549, 312] width 15 height 13
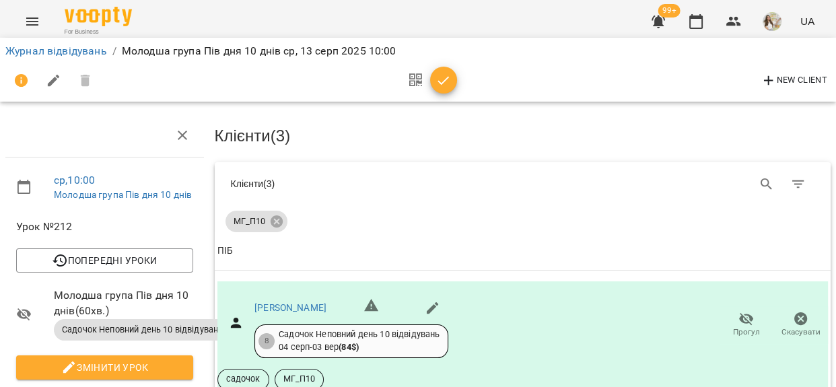
scroll to position [547, 0]
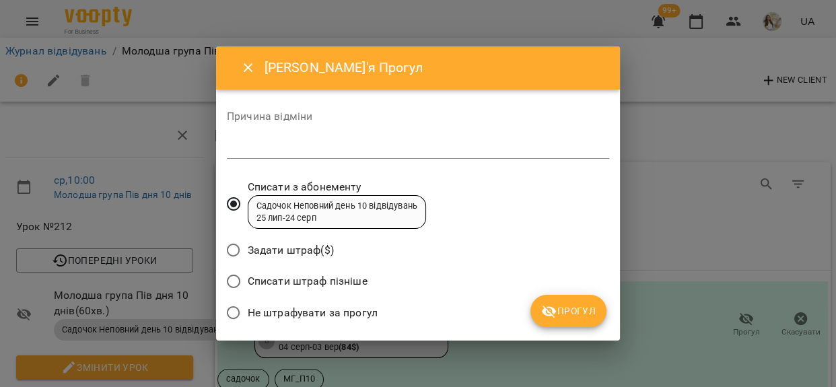
click at [360, 146] on textarea at bounding box center [418, 147] width 382 height 13
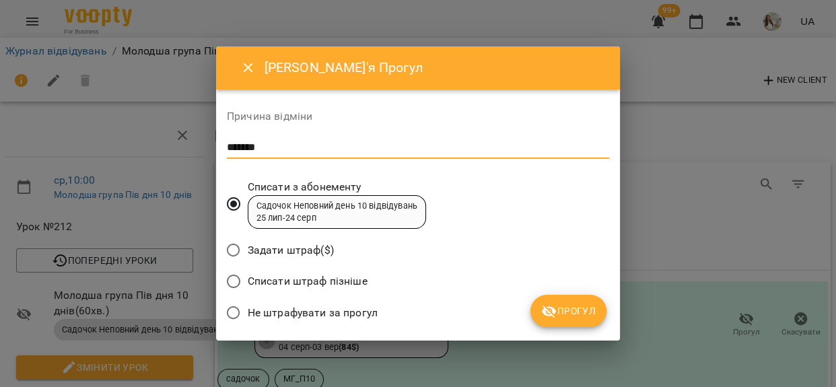
type textarea "*******"
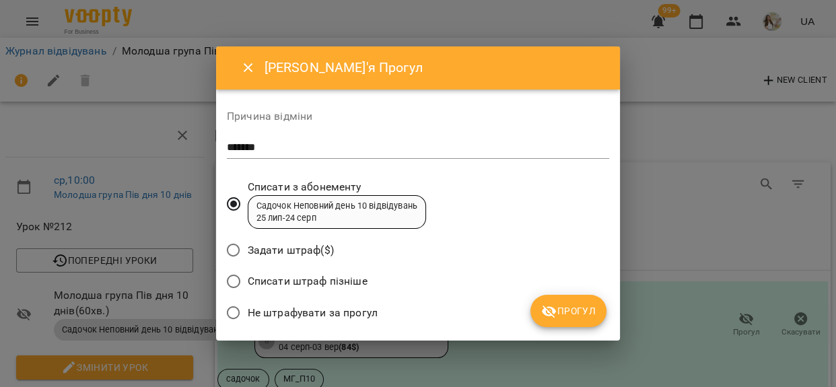
click at [337, 310] on span "Не штрафувати за прогул" at bounding box center [313, 313] width 130 height 16
click at [551, 306] on icon "submit" at bounding box center [549, 312] width 16 height 16
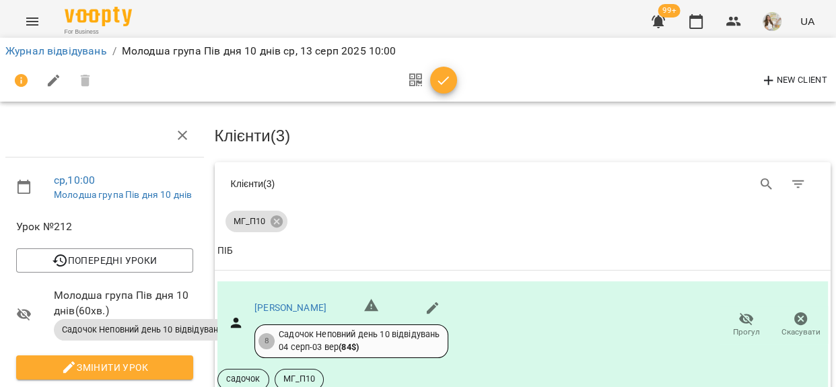
scroll to position [522, 0]
click at [438, 85] on icon "button" at bounding box center [444, 81] width 16 height 16
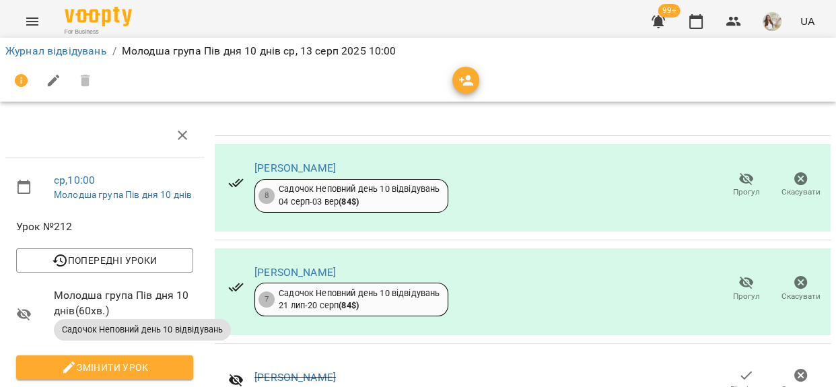
scroll to position [0, 0]
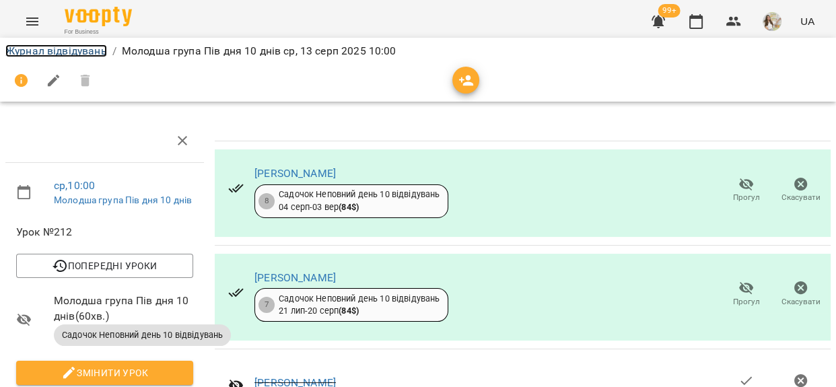
click at [73, 51] on link "Журнал відвідувань" at bounding box center [56, 50] width 102 height 13
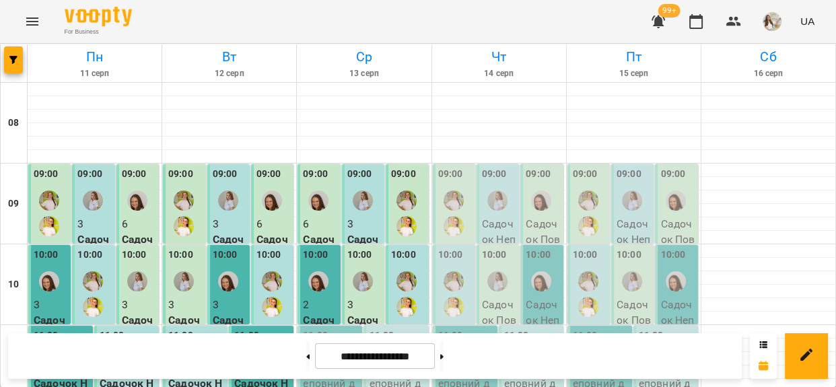
scroll to position [61, 0]
click at [334, 334] on img "Сиволап Тетяна" at bounding box center [344, 344] width 20 height 20
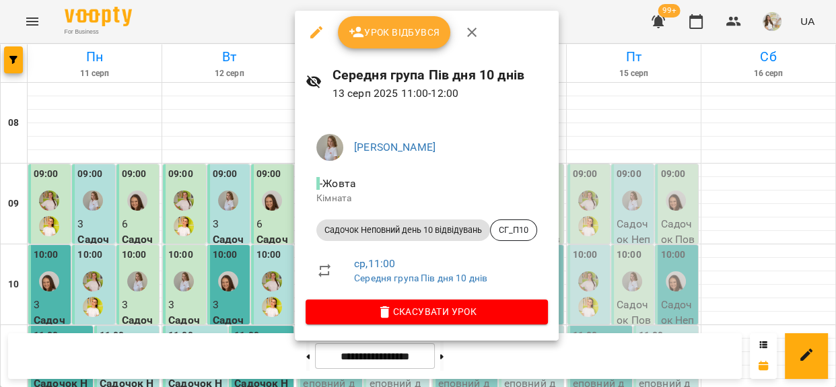
click at [404, 40] on button "Урок відбувся" at bounding box center [394, 32] width 113 height 32
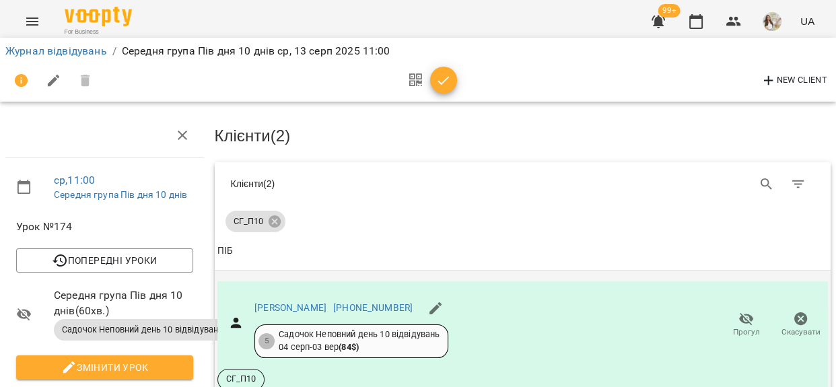
scroll to position [122, 0]
click at [741, 327] on span "Прогул" at bounding box center [746, 332] width 27 height 11
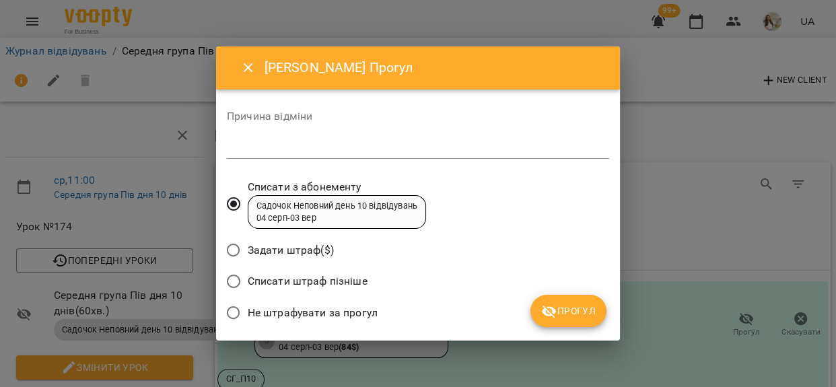
click at [324, 149] on textarea at bounding box center [418, 147] width 382 height 13
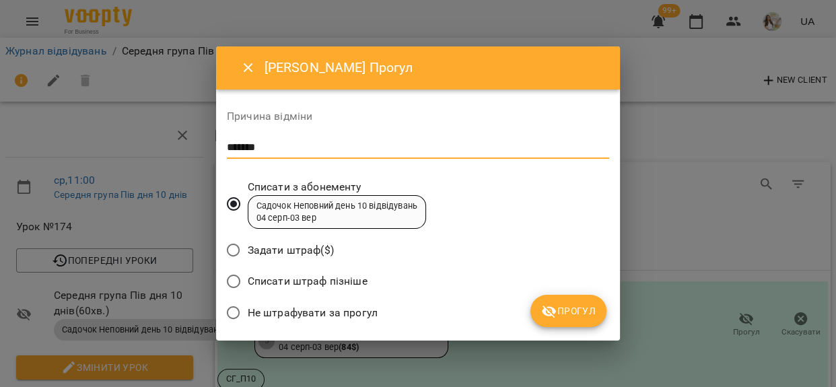
type textarea "*******"
click at [322, 310] on span "Не штрафувати за прогул" at bounding box center [313, 313] width 130 height 16
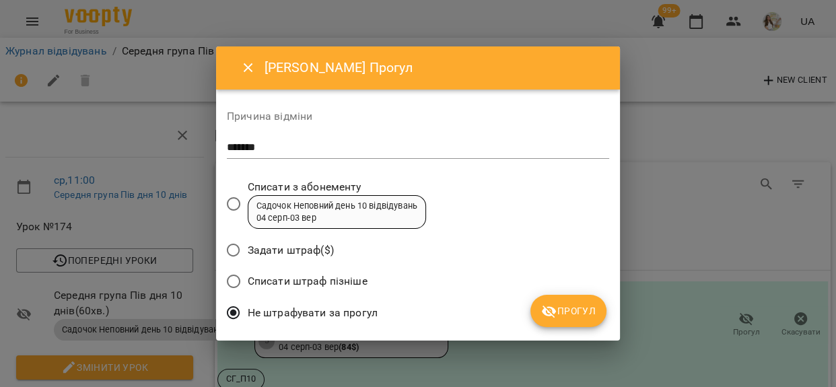
click at [553, 309] on icon "submit" at bounding box center [549, 312] width 15 height 13
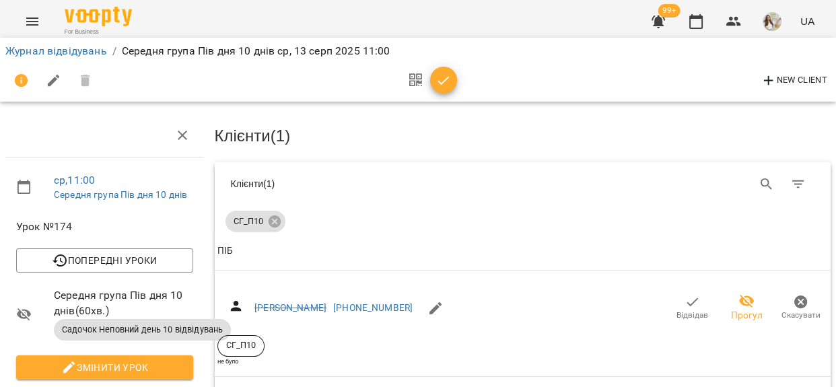
click at [444, 84] on icon "button" at bounding box center [444, 81] width 16 height 16
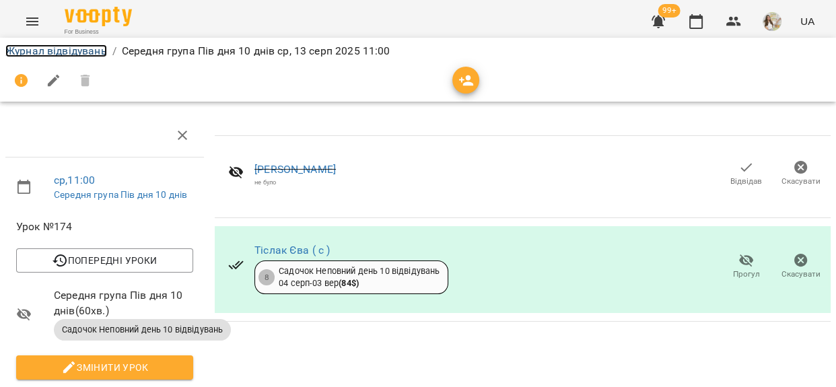
click at [104, 53] on link "Журнал відвідувань" at bounding box center [56, 50] width 102 height 13
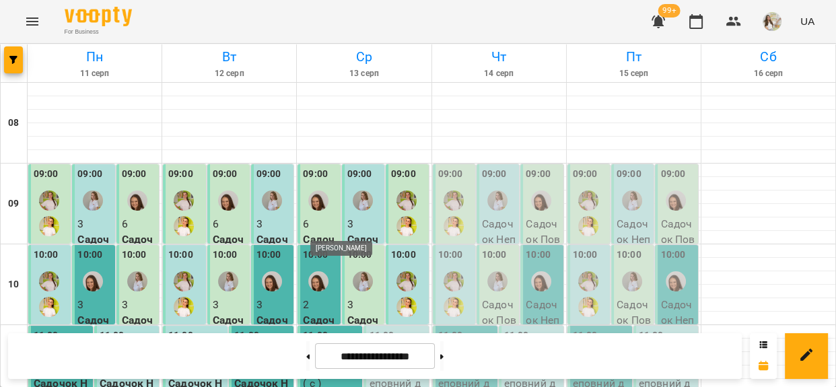
scroll to position [122, 0]
click at [383, 329] on div "11:00" at bounding box center [381, 344] width 25 height 31
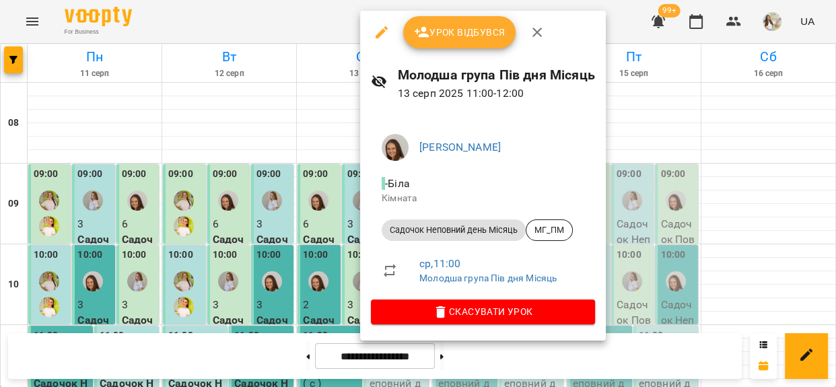
click at [473, 26] on span "Урок відбувся" at bounding box center [460, 32] width 92 height 16
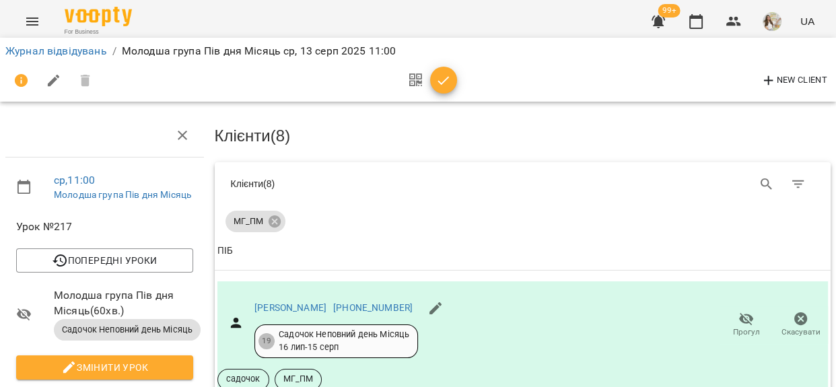
scroll to position [989, 0]
click at [446, 83] on icon "button" at bounding box center [444, 81] width 16 height 16
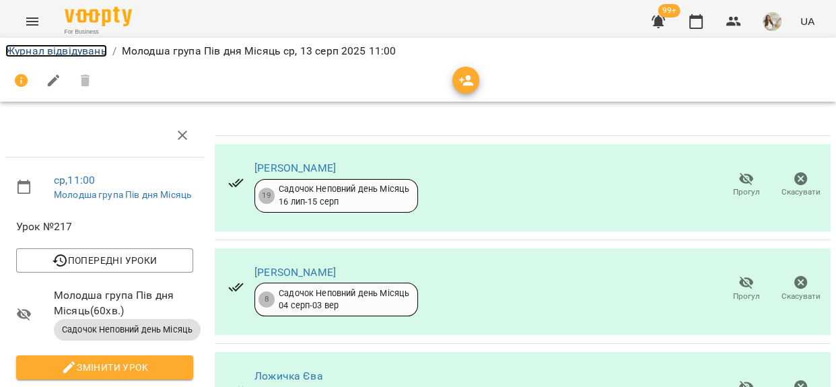
click at [88, 54] on link "Журнал відвідувань" at bounding box center [56, 50] width 102 height 13
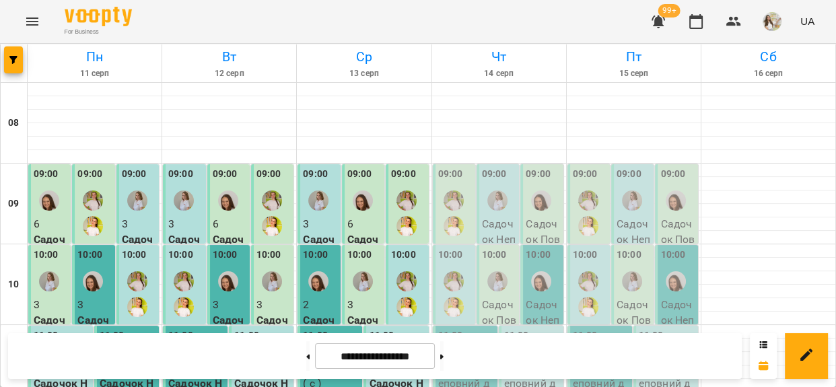
scroll to position [183, 0]
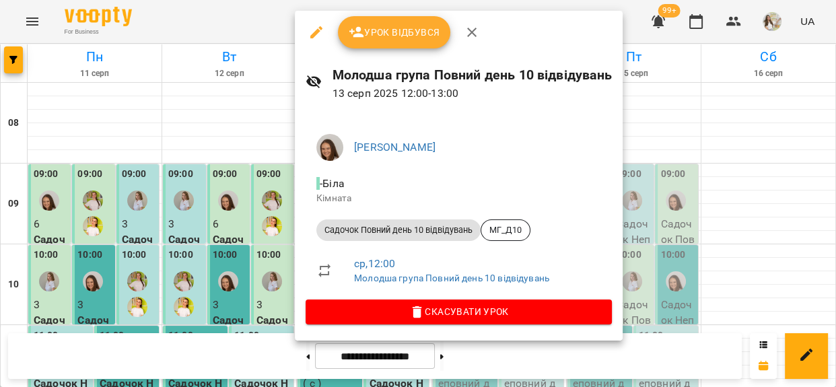
click at [406, 34] on span "Урок відбувся" at bounding box center [395, 32] width 92 height 16
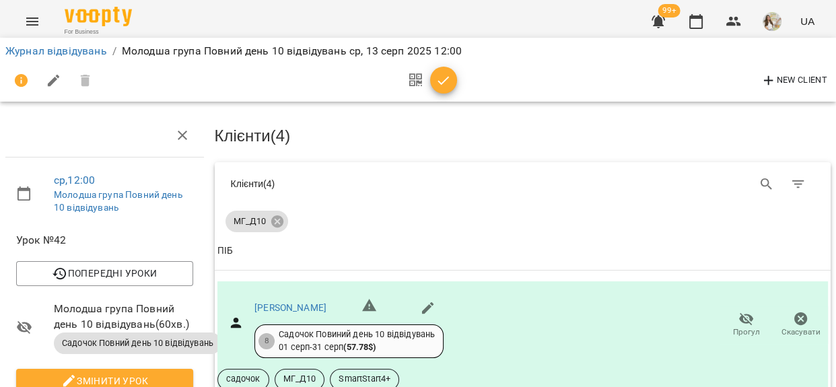
scroll to position [244, 0]
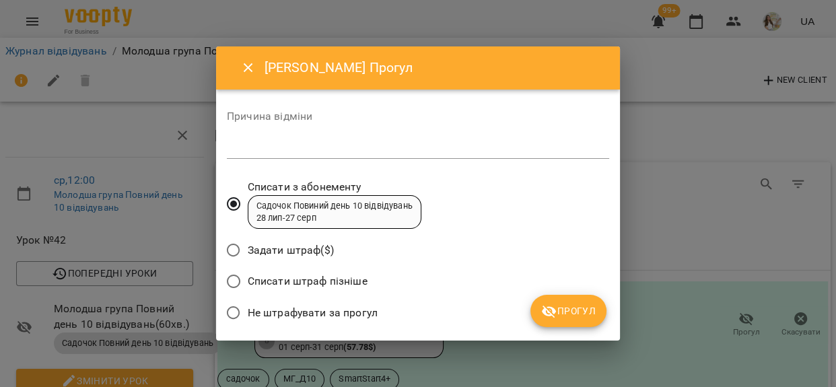
click at [347, 147] on textarea at bounding box center [418, 147] width 382 height 13
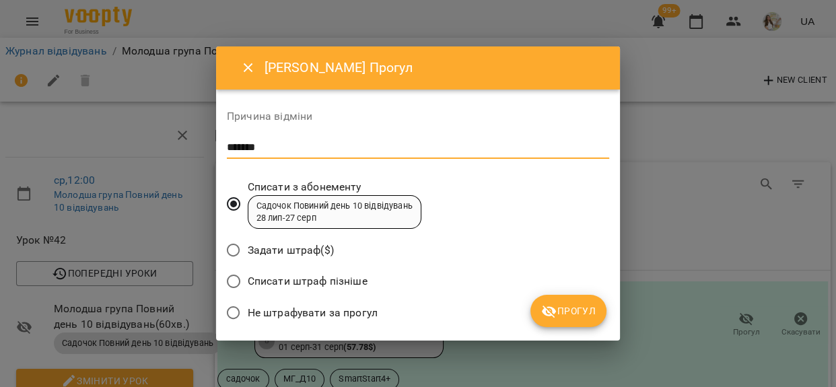
type textarea "*******"
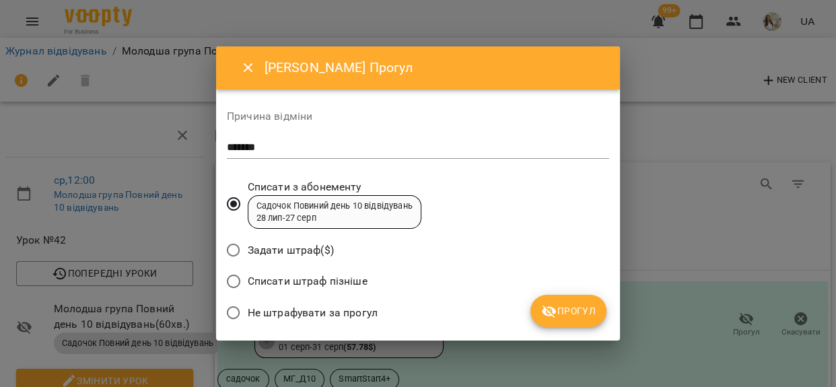
click at [356, 311] on span "Не штрафувати за прогул" at bounding box center [313, 313] width 130 height 16
click at [553, 323] on button "Прогул" at bounding box center [569, 311] width 76 height 32
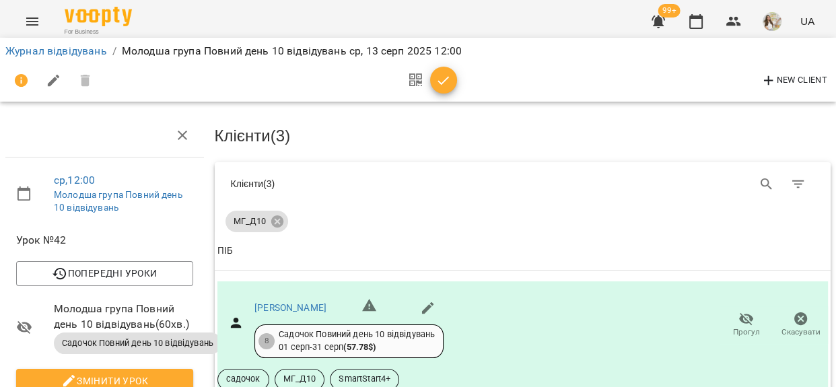
scroll to position [367, 0]
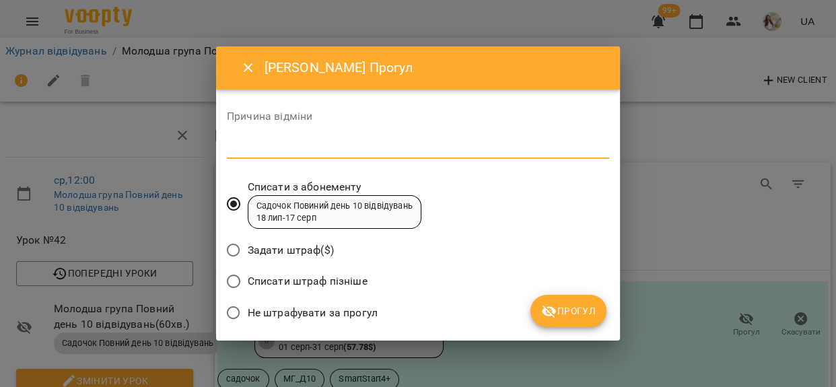
click at [384, 154] on textarea at bounding box center [418, 147] width 382 height 13
type textarea "*******"
click at [335, 305] on span "Не штрафувати за прогул" at bounding box center [313, 313] width 130 height 16
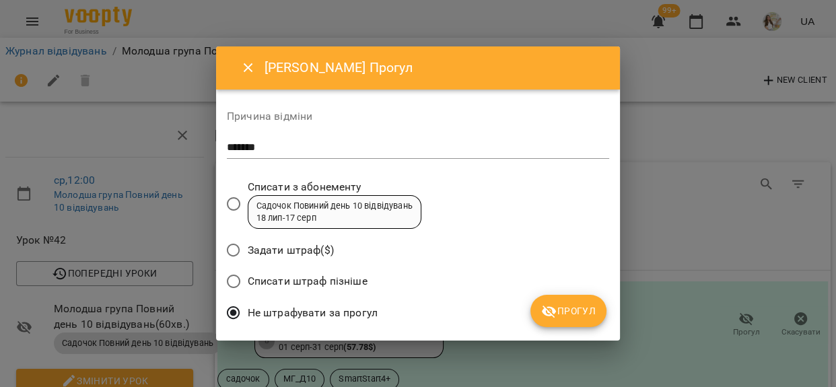
click at [540, 310] on button "Прогул" at bounding box center [569, 311] width 76 height 32
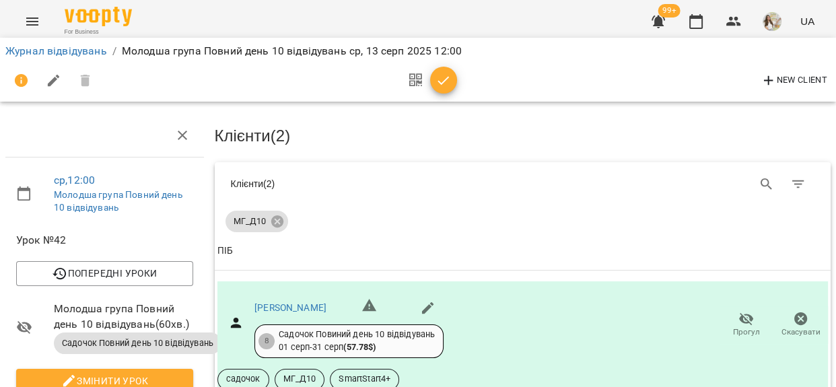
scroll to position [48, 0]
click at [446, 77] on icon "button" at bounding box center [444, 81] width 16 height 16
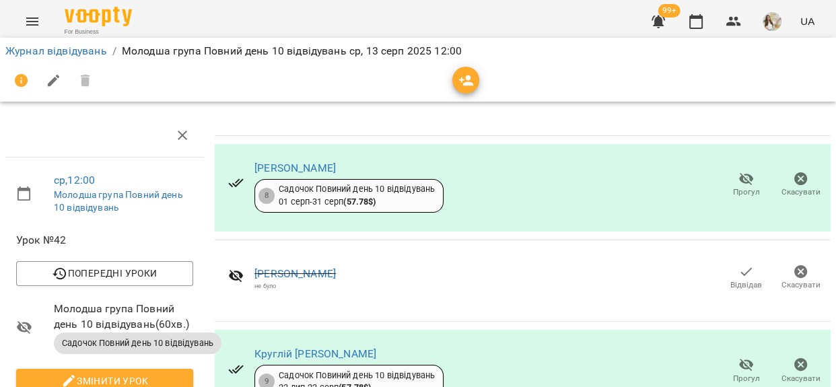
scroll to position [0, 0]
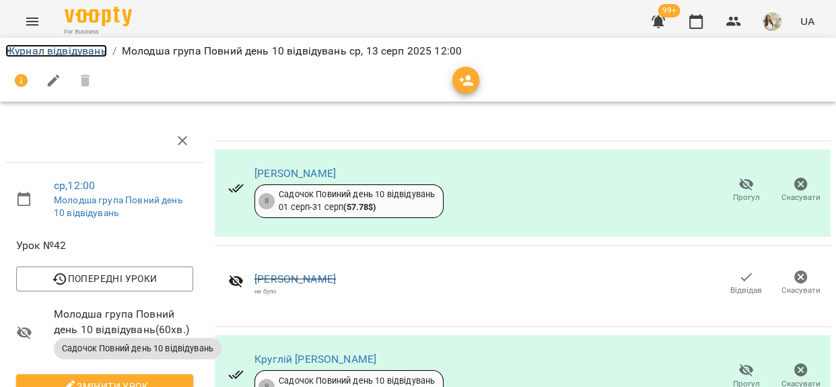
click at [74, 52] on link "Журнал відвідувань" at bounding box center [56, 50] width 102 height 13
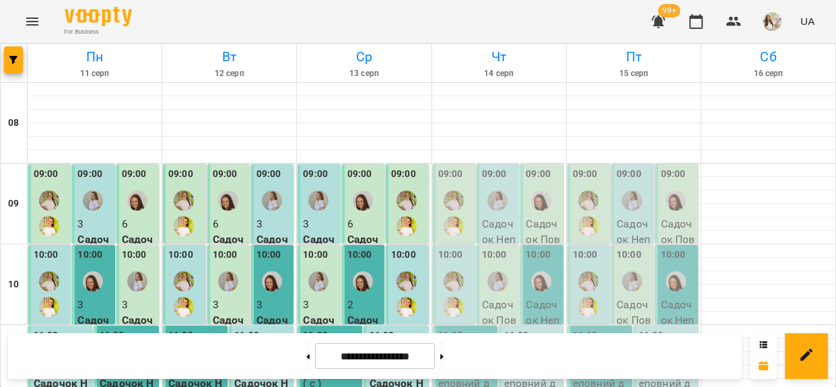
click at [213, 182] on div "09:00" at bounding box center [225, 176] width 25 height 18
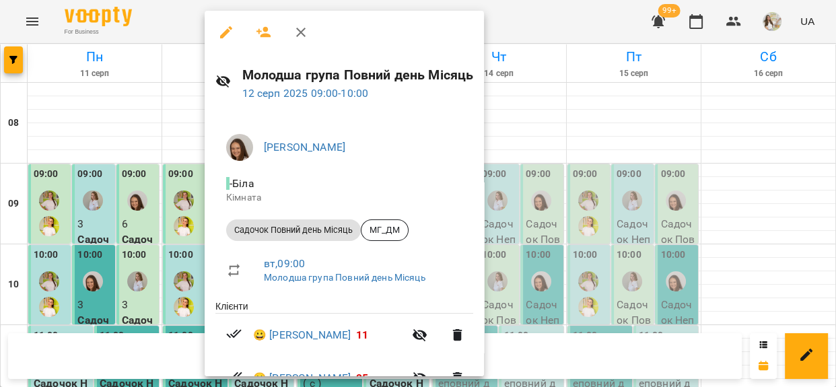
click at [182, 23] on div at bounding box center [418, 193] width 836 height 387
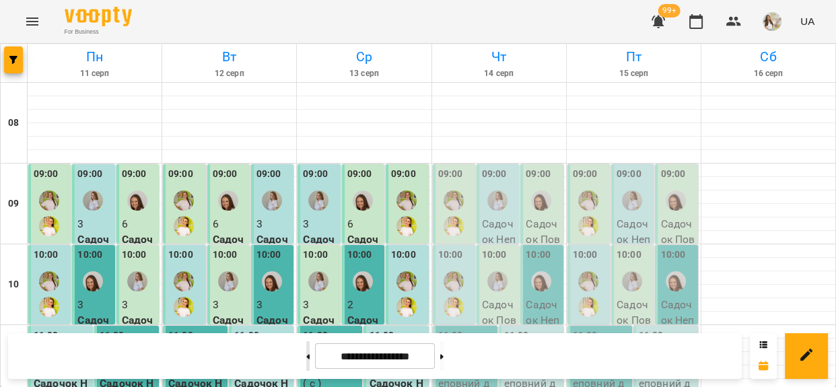
click at [306, 364] on button at bounding box center [307, 356] width 3 height 30
type input "**********"
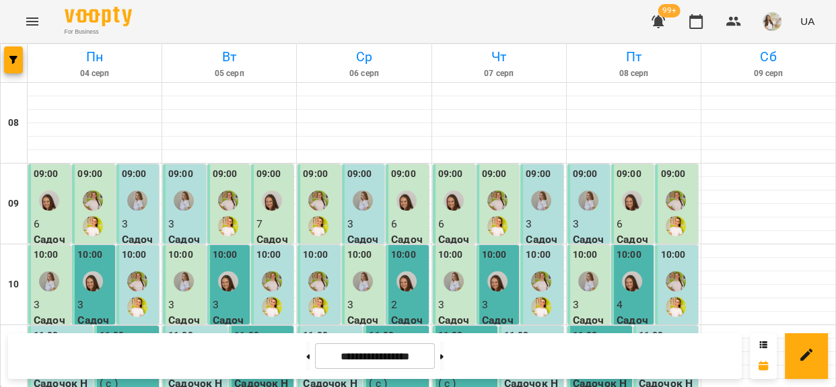
click at [263, 178] on label "09:00" at bounding box center [269, 174] width 25 height 15
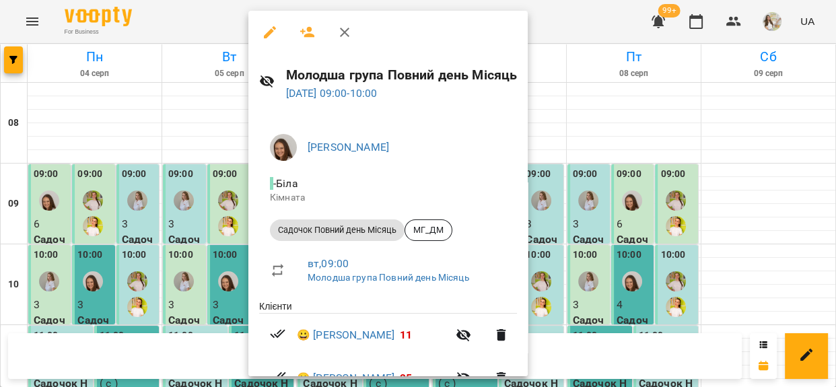
click at [226, 29] on div at bounding box center [418, 193] width 836 height 387
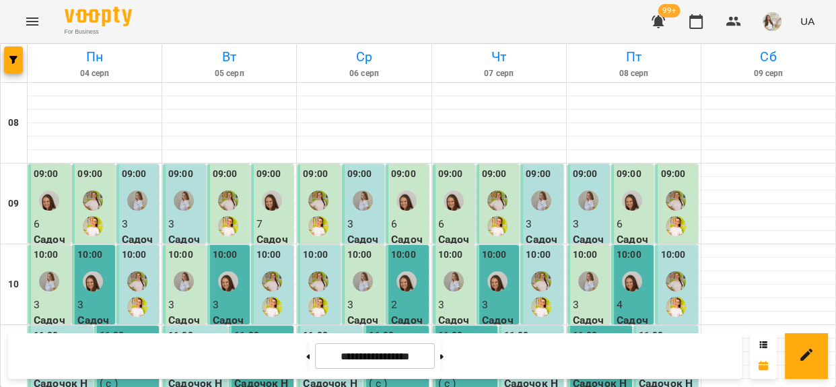
click at [393, 178] on label "09:00" at bounding box center [403, 174] width 25 height 15
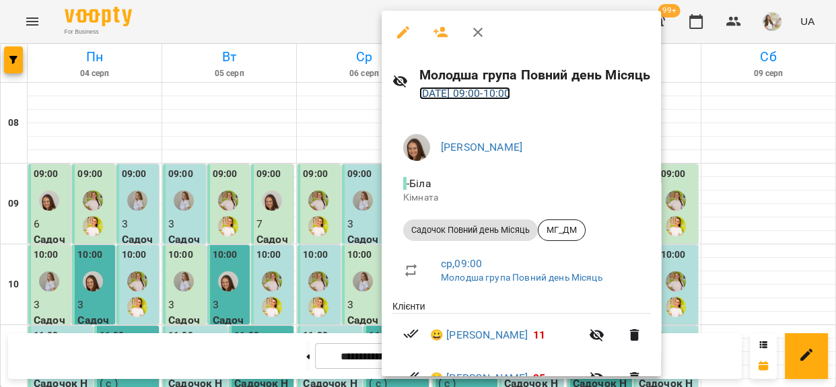
click at [496, 90] on link "06 серп 2025 09:00 - 10:00" at bounding box center [466, 93] width 92 height 13
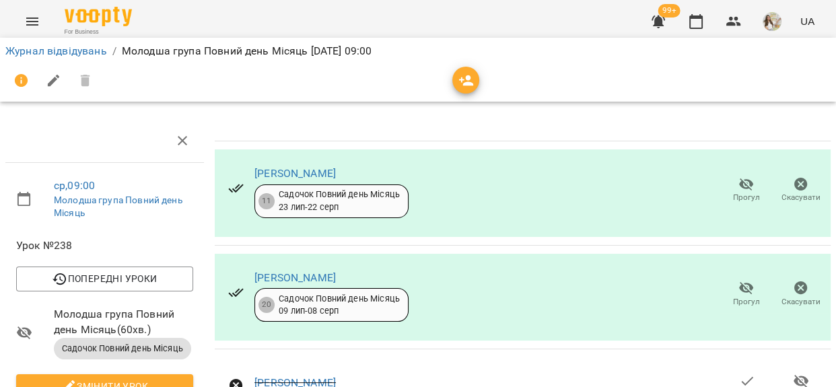
click at [469, 88] on icon "button" at bounding box center [467, 81] width 16 height 16
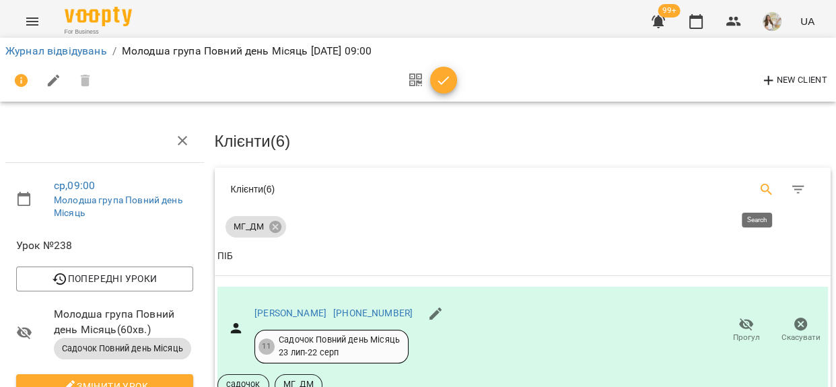
click at [759, 178] on button "Search" at bounding box center [767, 190] width 32 height 32
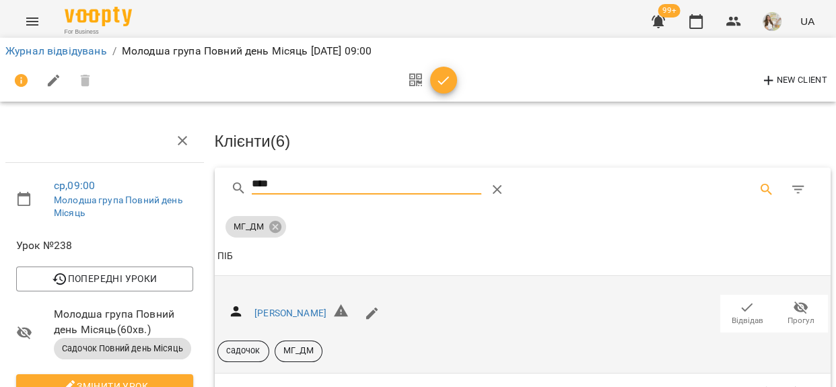
type input "****"
click at [739, 315] on span "Відвідав" at bounding box center [748, 320] width 32 height 11
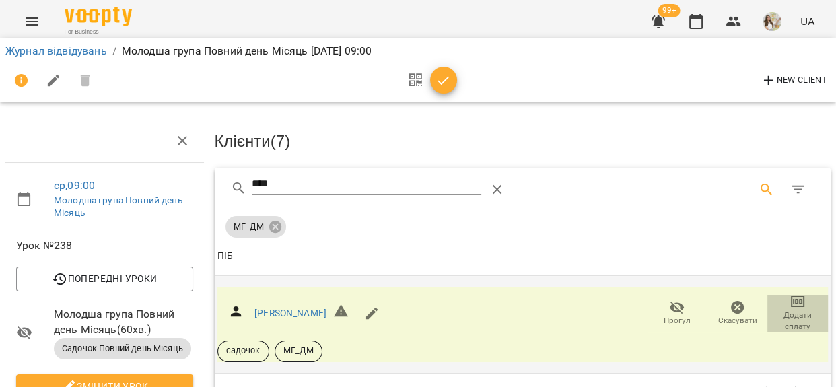
click at [782, 310] on span "Додати сплату" at bounding box center [798, 321] width 44 height 23
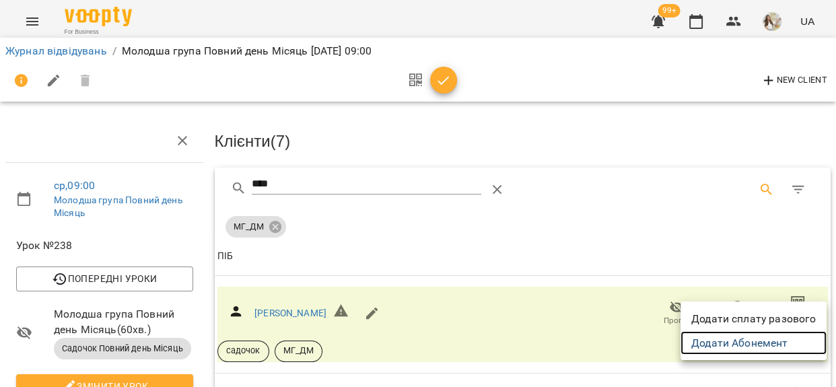
click at [770, 343] on link "Додати Абонемент" at bounding box center [754, 343] width 146 height 24
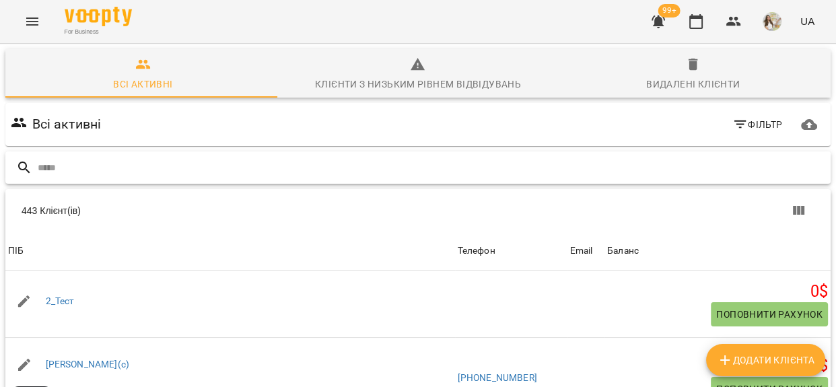
click at [136, 170] on input "text" at bounding box center [432, 168] width 788 height 22
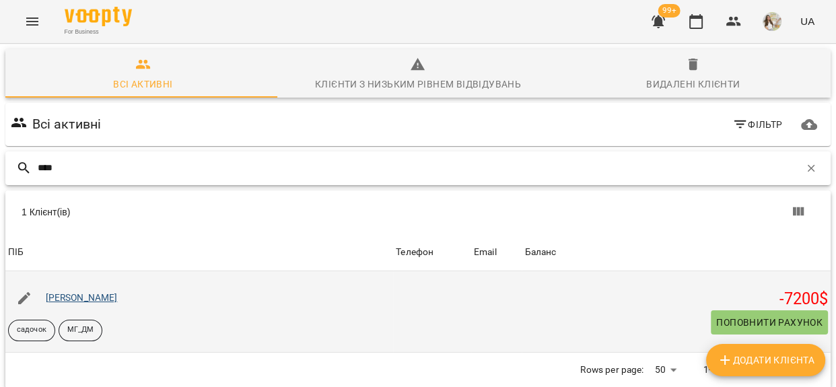
type input "****"
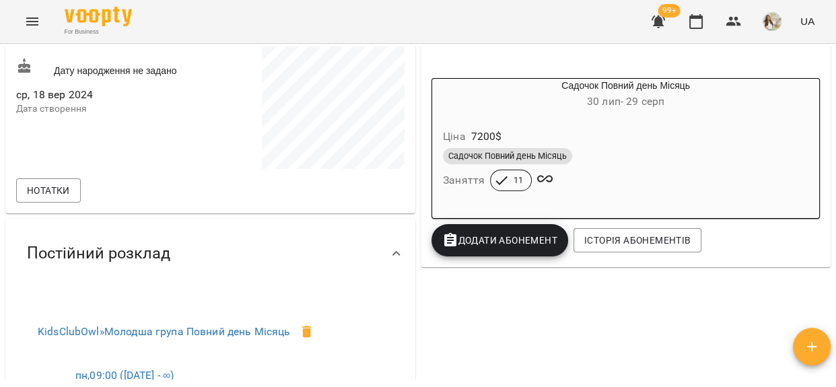
scroll to position [306, 0]
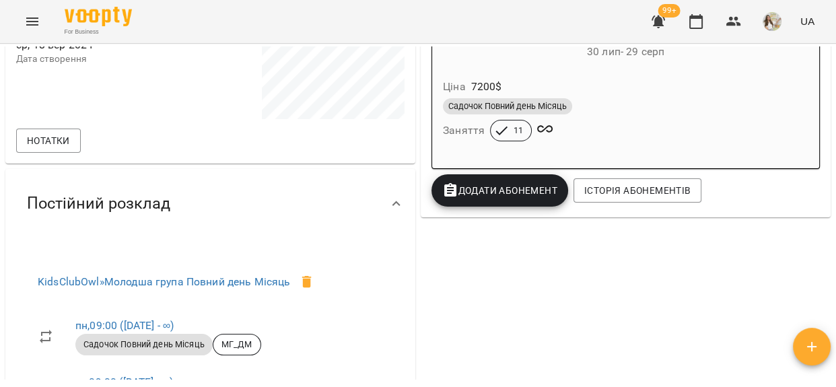
click at [603, 124] on div "Садочок Повний день Місяць Заняття 11" at bounding box center [625, 120] width 371 height 48
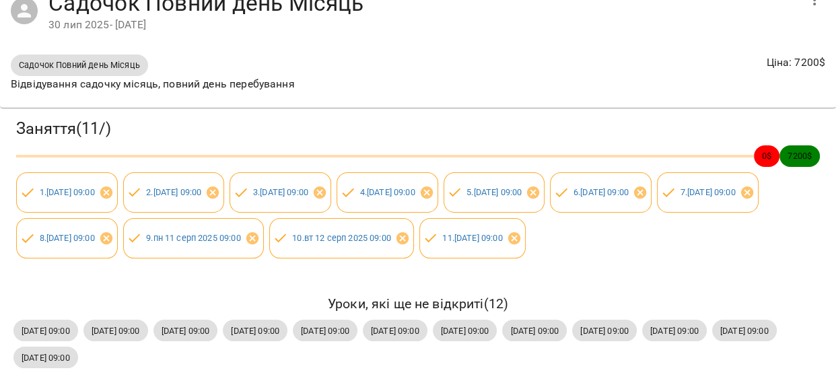
scroll to position [0, 0]
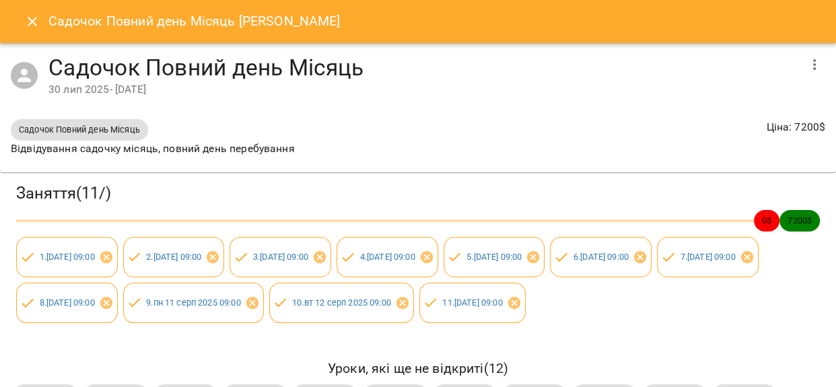
click at [22, 16] on button "Close" at bounding box center [32, 21] width 32 height 32
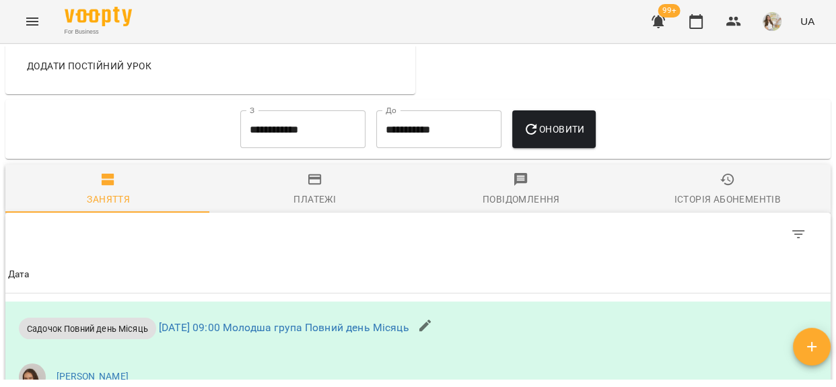
scroll to position [869, 0]
click at [302, 143] on input "**********" at bounding box center [302, 129] width 125 height 38
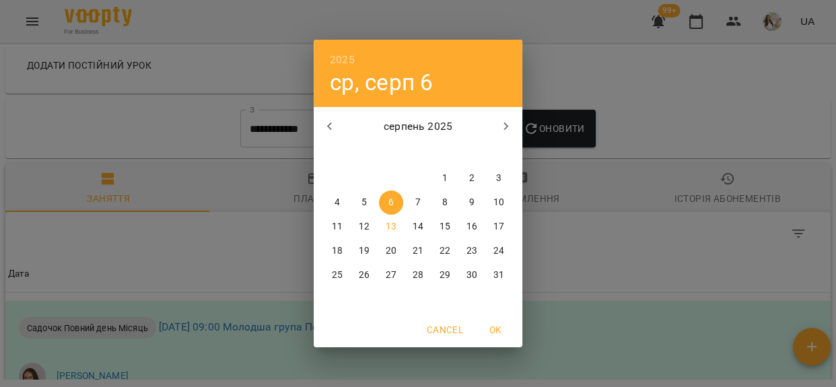
click at [335, 123] on icon "button" at bounding box center [330, 127] width 16 height 16
click at [359, 175] on span "1" at bounding box center [364, 178] width 24 height 13
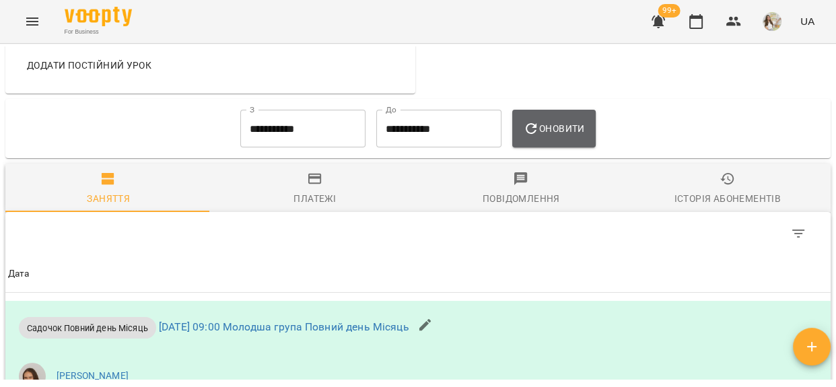
drag, startPoint x: 577, startPoint y: 135, endPoint x: 457, endPoint y: 172, distance: 125.4
click at [578, 135] on span "Оновити" at bounding box center [553, 129] width 61 height 16
click at [349, 200] on span "Платежі" at bounding box center [315, 189] width 191 height 36
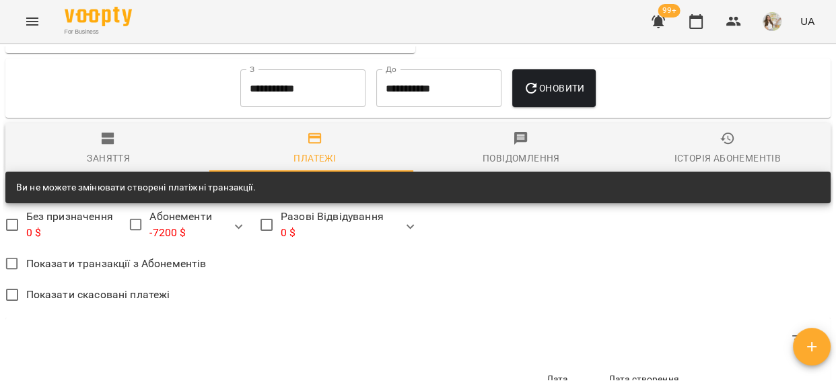
scroll to position [808, 0]
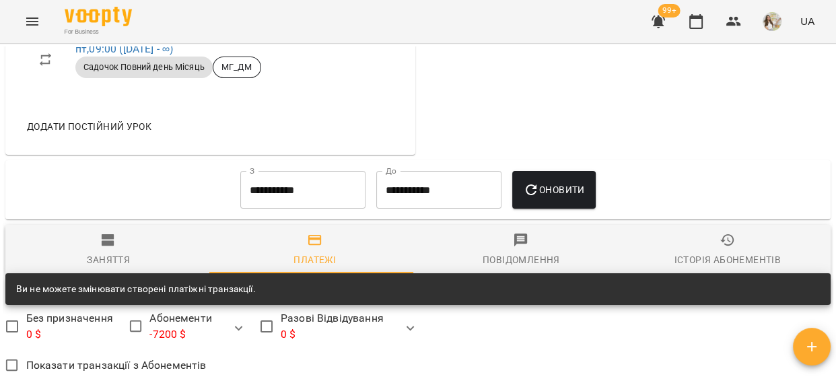
click at [275, 200] on input "**********" at bounding box center [302, 190] width 125 height 38
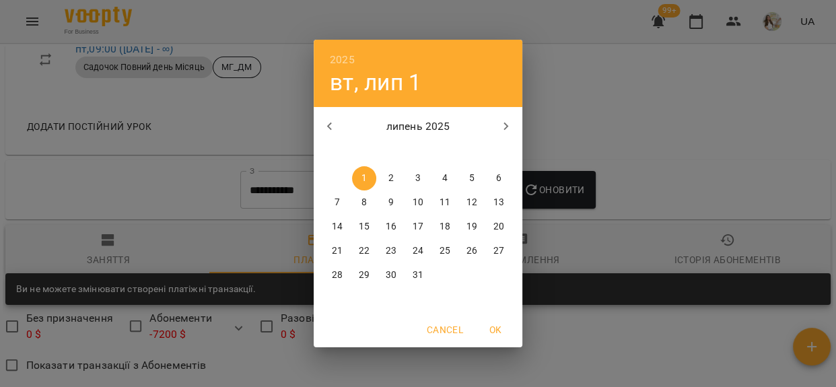
click at [331, 129] on icon "button" at bounding box center [330, 127] width 16 height 16
click at [502, 179] on span "1" at bounding box center [499, 178] width 24 height 13
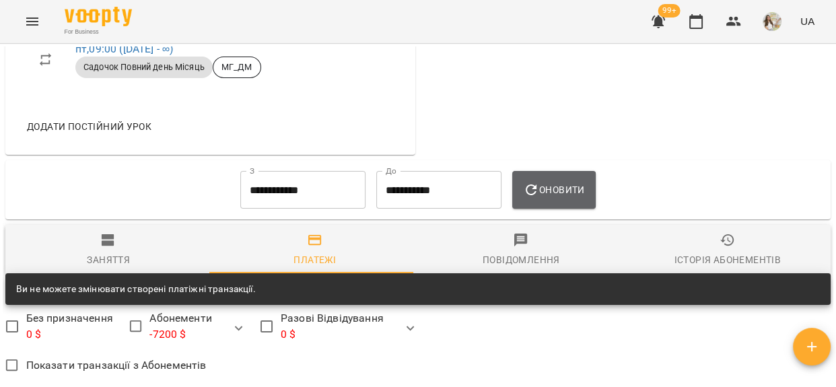
click at [539, 194] on icon "button" at bounding box center [531, 190] width 16 height 16
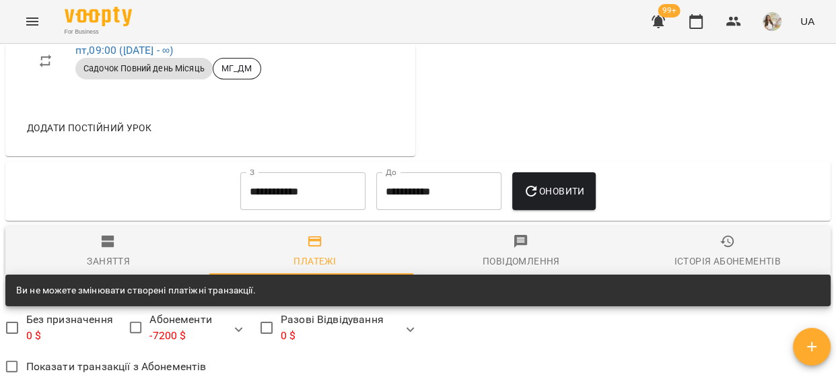
scroll to position [747, 0]
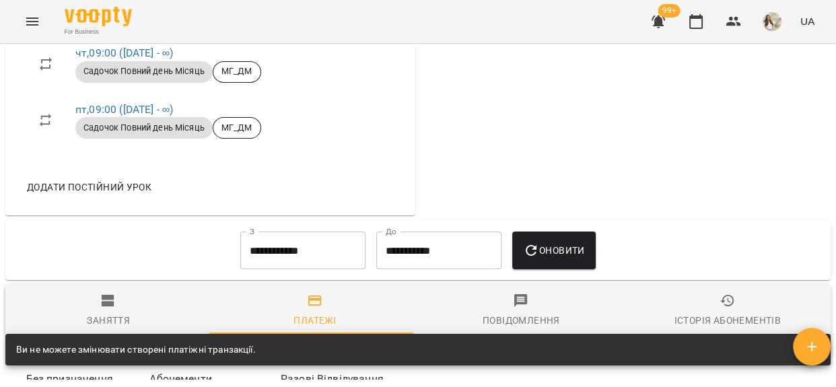
click at [299, 263] on input "**********" at bounding box center [302, 251] width 125 height 38
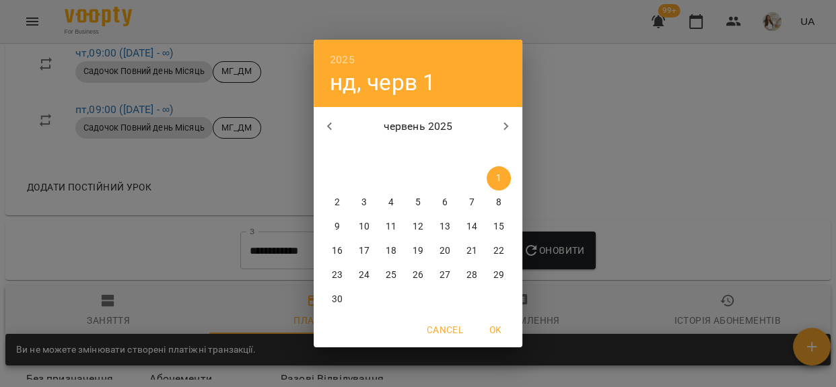
click at [335, 119] on button "button" at bounding box center [330, 126] width 32 height 32
click at [410, 175] on span "1" at bounding box center [418, 178] width 24 height 13
type input "**********"
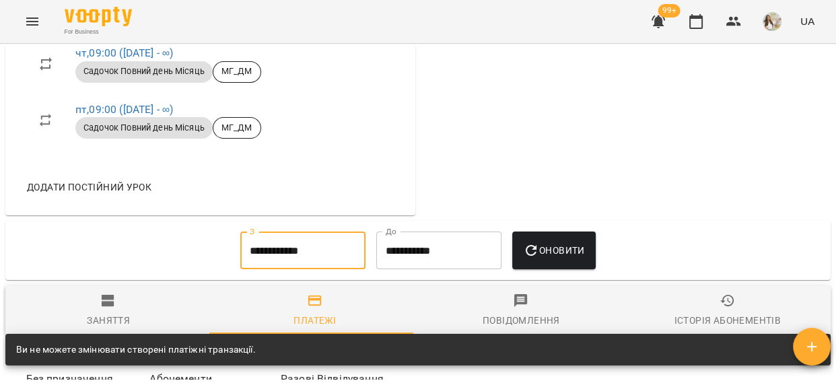
click at [552, 259] on span "Оновити" at bounding box center [553, 250] width 61 height 16
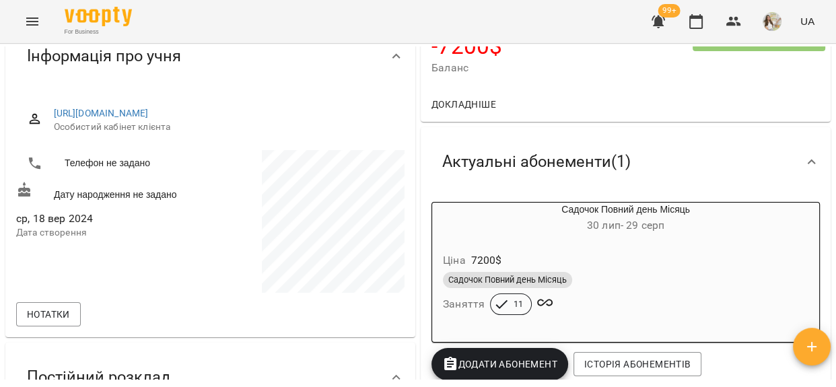
scroll to position [0, 0]
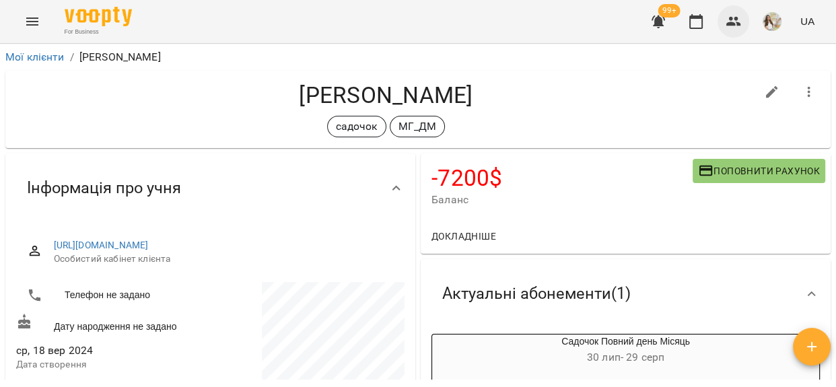
click at [739, 26] on icon "button" at bounding box center [734, 21] width 15 height 9
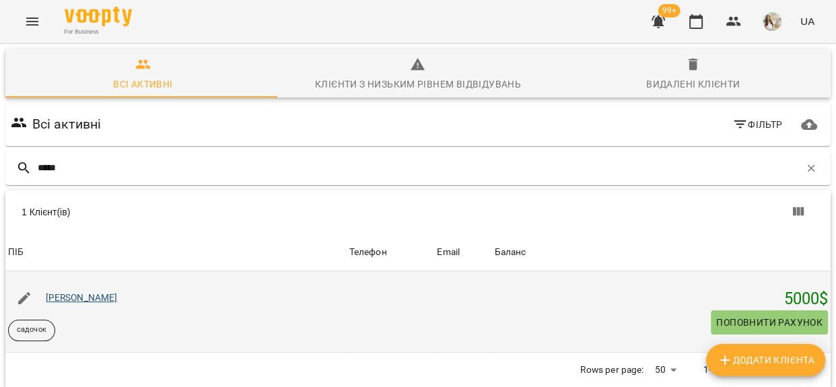
type input "*****"
click at [83, 299] on link "Гичко Григорій" at bounding box center [82, 297] width 72 height 11
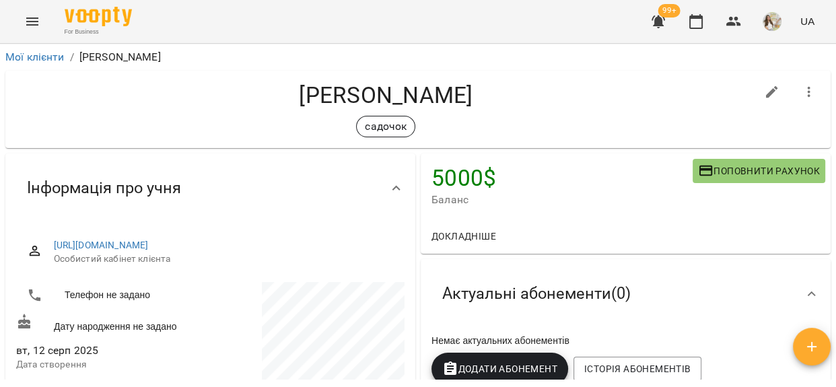
click at [756, 94] on button "button" at bounding box center [772, 92] width 32 height 32
select select "**"
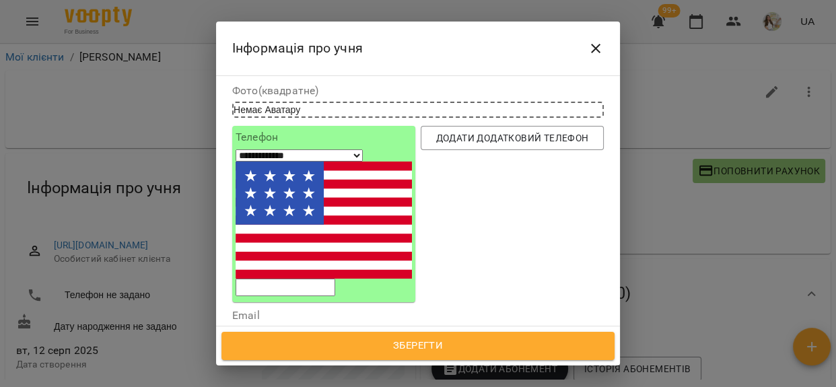
scroll to position [122, 0]
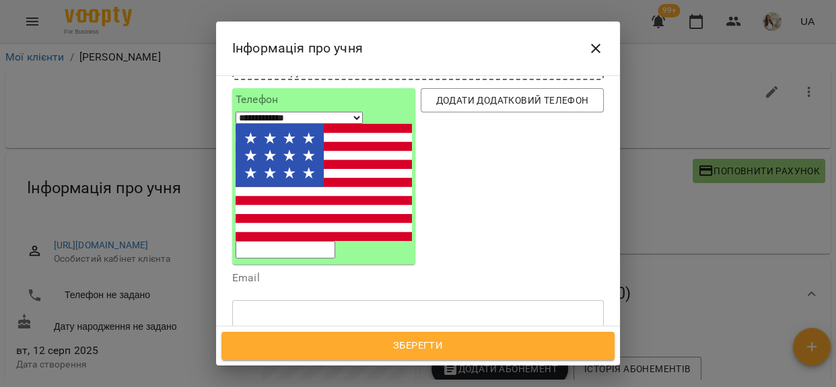
click at [316, 371] on div "садочок" at bounding box center [393, 382] width 321 height 22
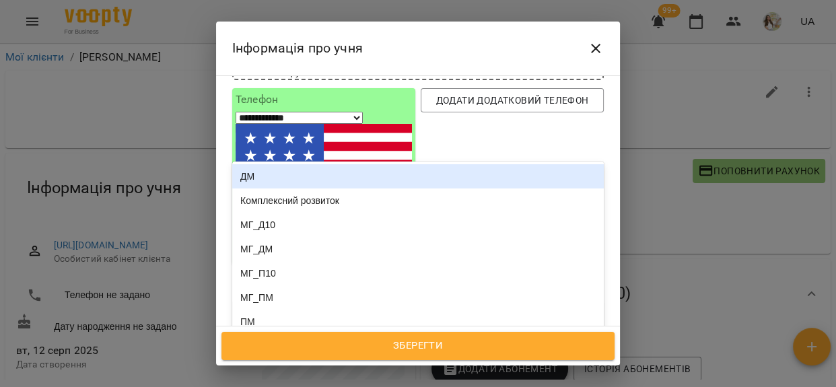
type input "**"
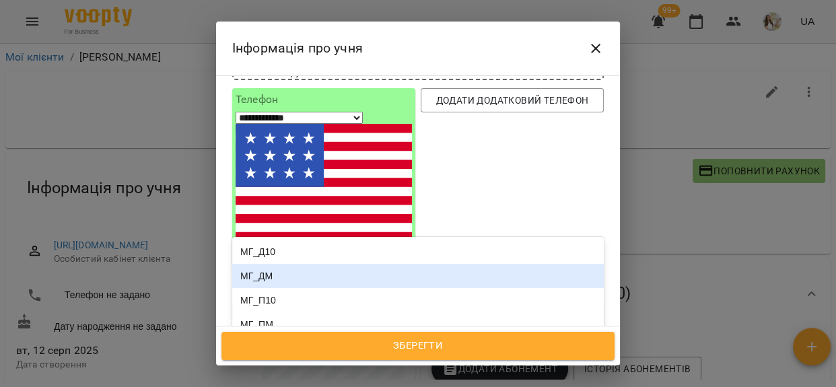
click at [292, 264] on div "МГ_ДМ" at bounding box center [418, 276] width 372 height 24
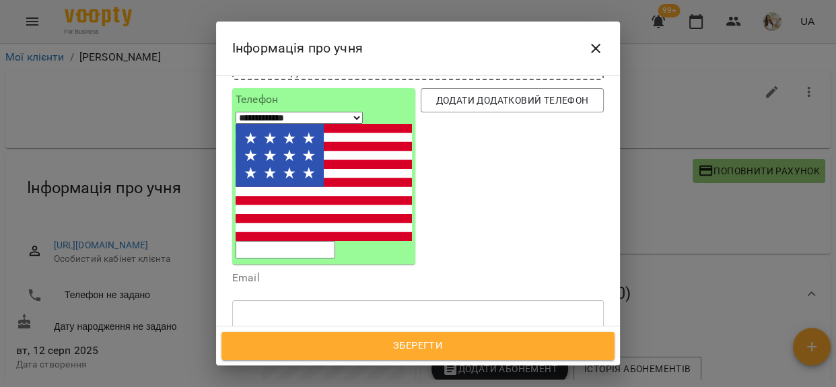
click at [373, 351] on span "Зберегти" at bounding box center [418, 346] width 364 height 18
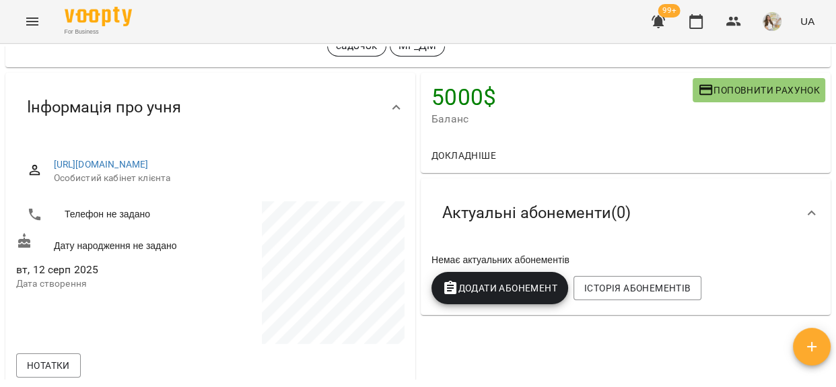
scroll to position [183, 0]
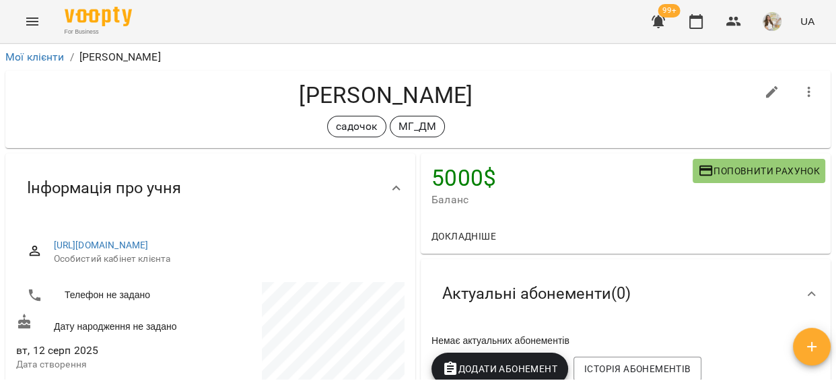
click at [492, 364] on span "Додати Абонемент" at bounding box center [499, 369] width 115 height 16
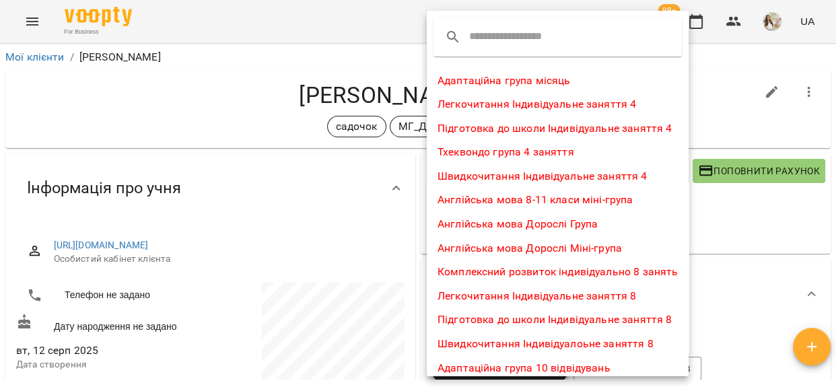
click at [506, 29] on input "text" at bounding box center [522, 37] width 106 height 22
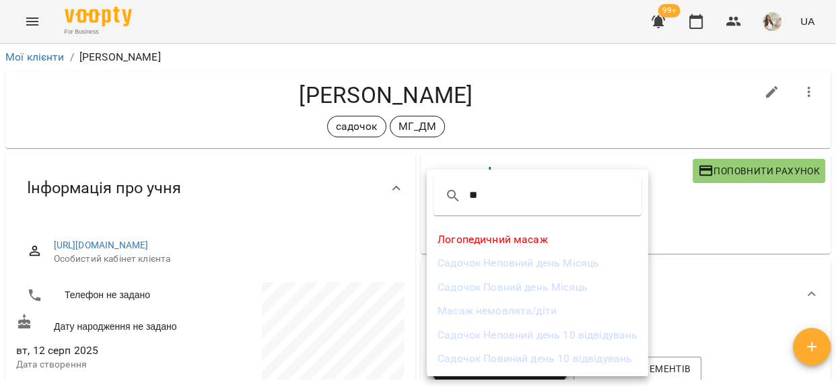
type input "**"
click at [518, 284] on li "Садочок Повний день Місяць" at bounding box center [538, 287] width 222 height 24
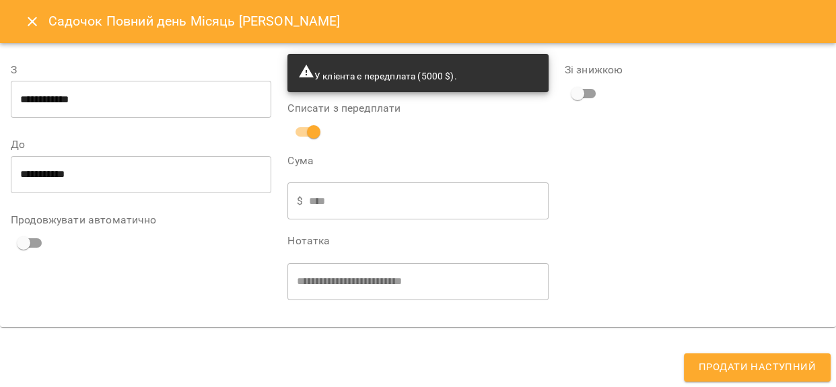
type input "**********"
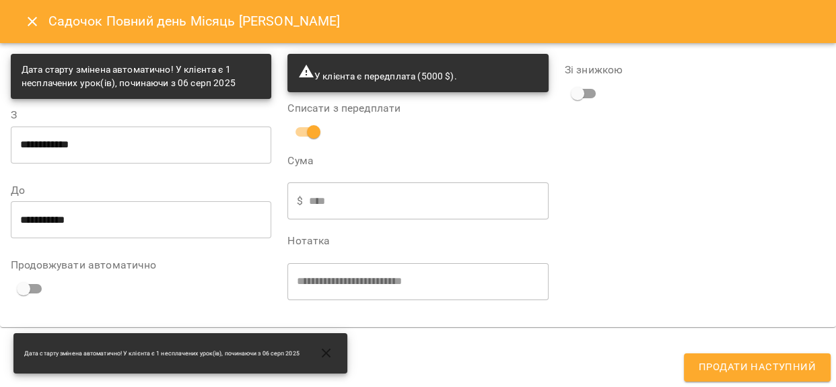
scroll to position [7, 0]
click at [94, 145] on input "**********" at bounding box center [141, 145] width 261 height 38
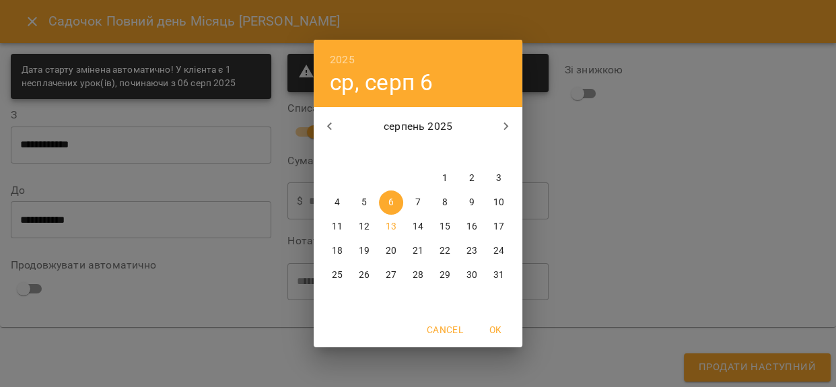
click at [364, 205] on p "5" at bounding box center [364, 202] width 5 height 13
type input "**********"
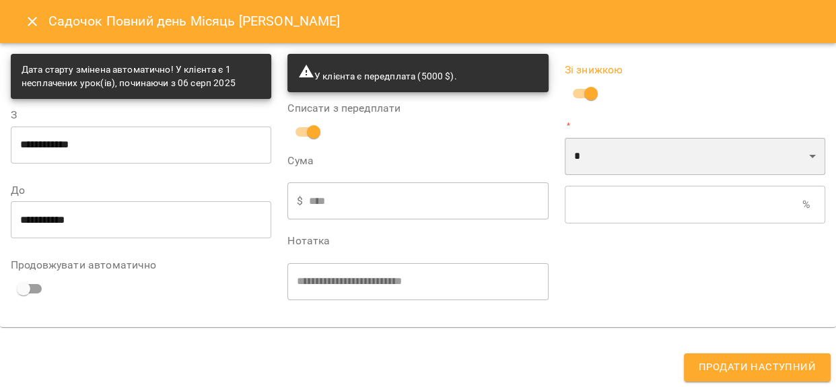
click at [638, 161] on select "* *" at bounding box center [695, 156] width 261 height 38
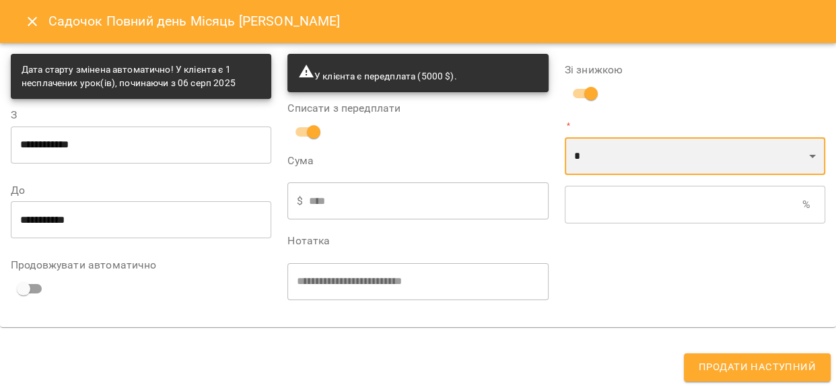
select select "*****"
click at [565, 137] on select "* *" at bounding box center [695, 156] width 261 height 38
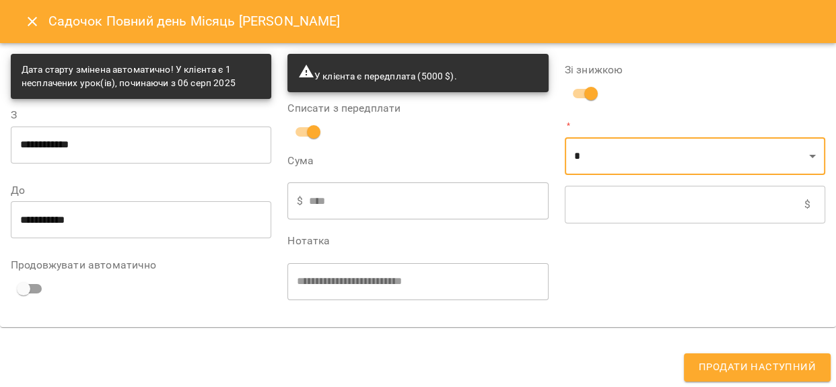
click at [599, 197] on input "text" at bounding box center [685, 205] width 240 height 38
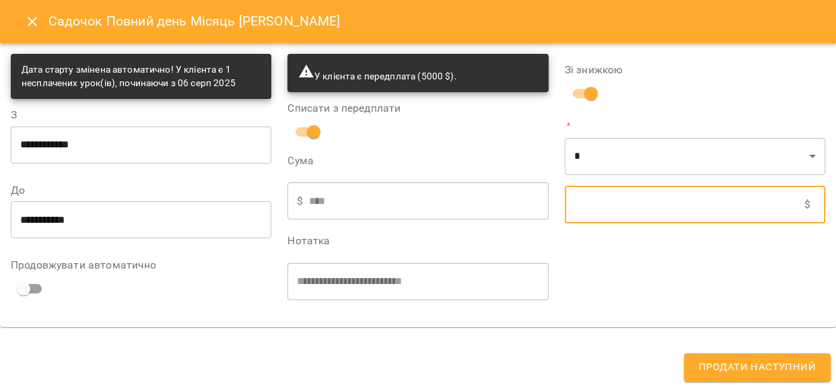
type input "****"
type input "*"
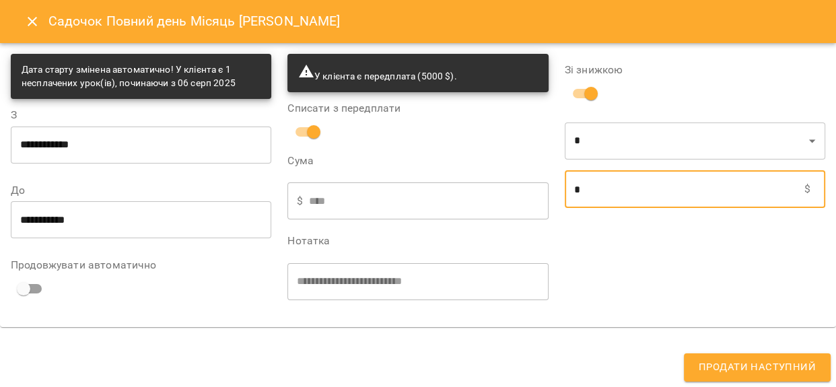
type input "****"
type input "**"
type input "****"
type input "***"
type input "****"
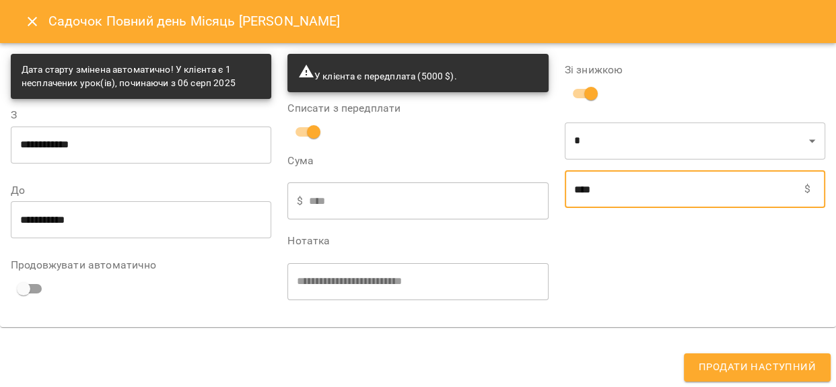
type input "****"
click at [728, 362] on span "Продати наступний" at bounding box center [757, 368] width 117 height 18
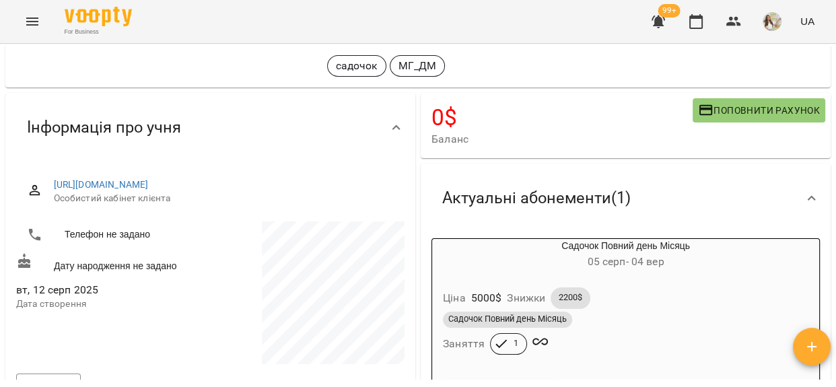
scroll to position [129, 0]
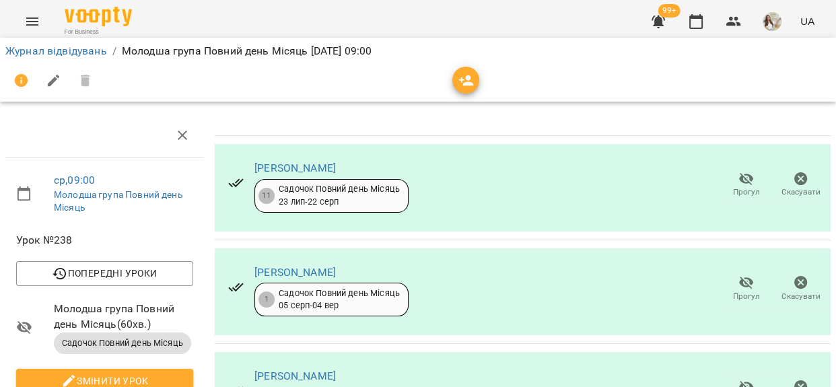
scroll to position [122, 0]
click at [91, 51] on link "Журнал відвідувань" at bounding box center [56, 50] width 102 height 13
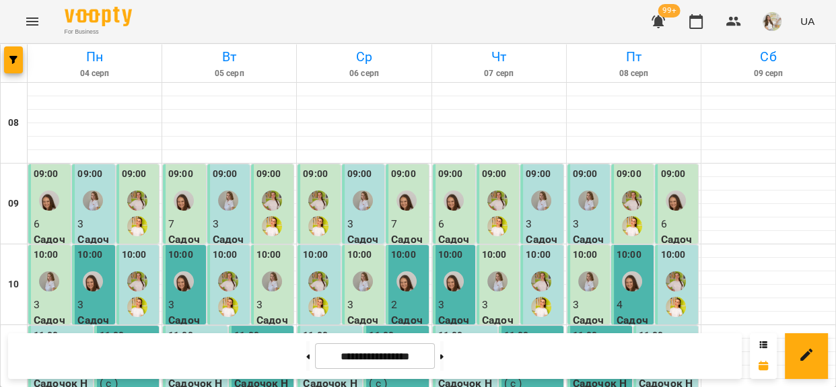
click at [391, 207] on div at bounding box center [406, 200] width 31 height 31
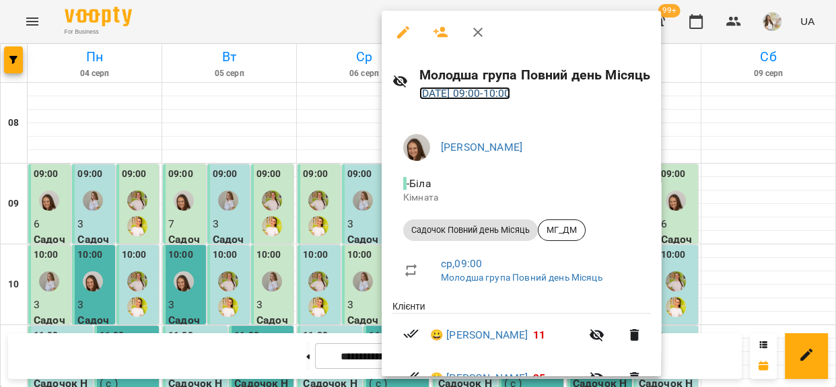
click at [481, 96] on link "[DATE] 09:00 - 10:00" at bounding box center [466, 93] width 92 height 13
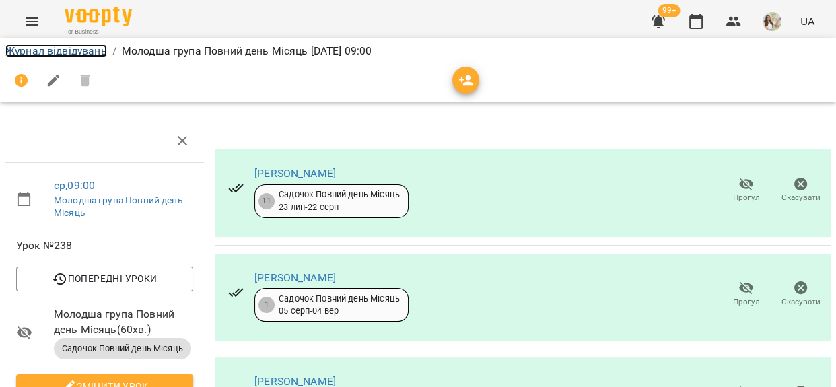
click at [64, 51] on link "Журнал відвідувань" at bounding box center [56, 50] width 102 height 13
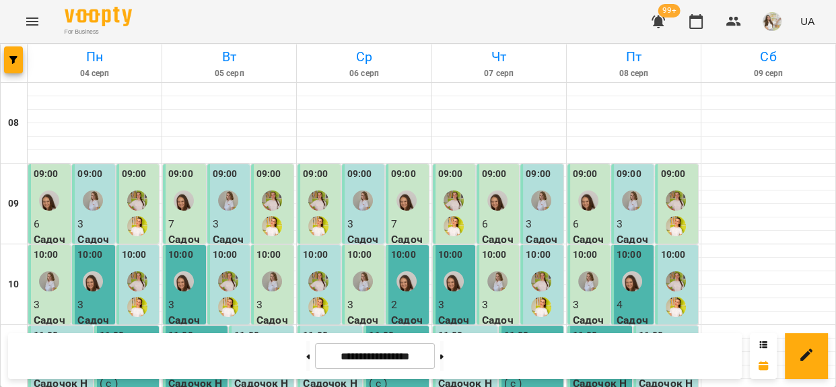
click at [180, 218] on p "7" at bounding box center [185, 224] width 34 height 16
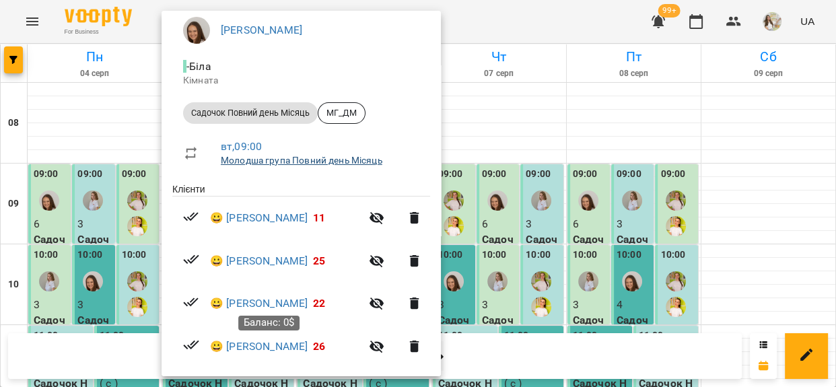
scroll to position [49, 0]
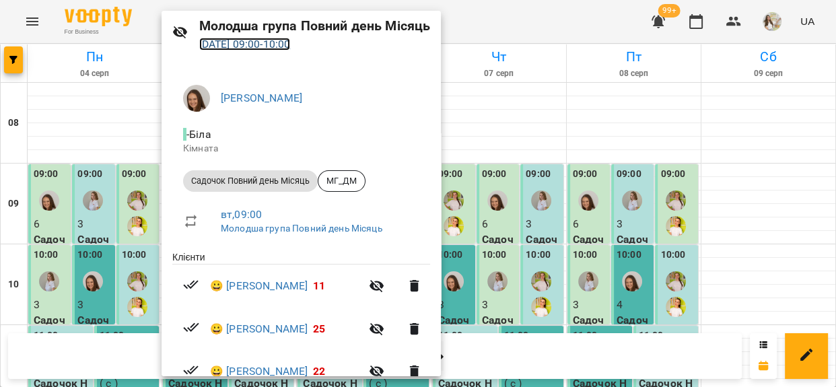
click at [259, 46] on link "[DATE] 09:00 - 10:00" at bounding box center [245, 44] width 92 height 13
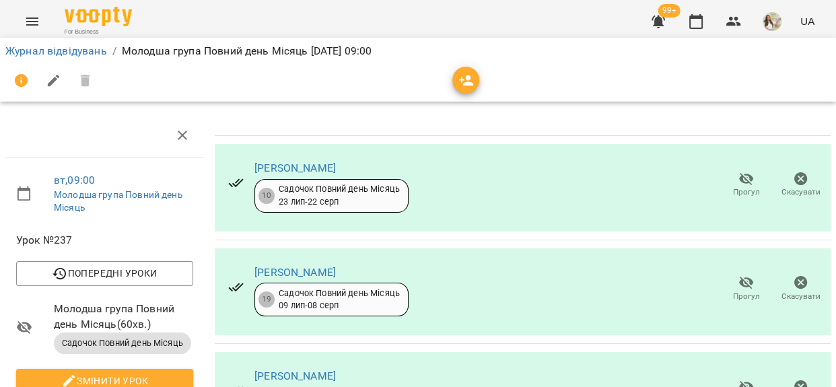
scroll to position [501, 0]
click at [68, 53] on link "Журнал відвідувань" at bounding box center [56, 50] width 102 height 13
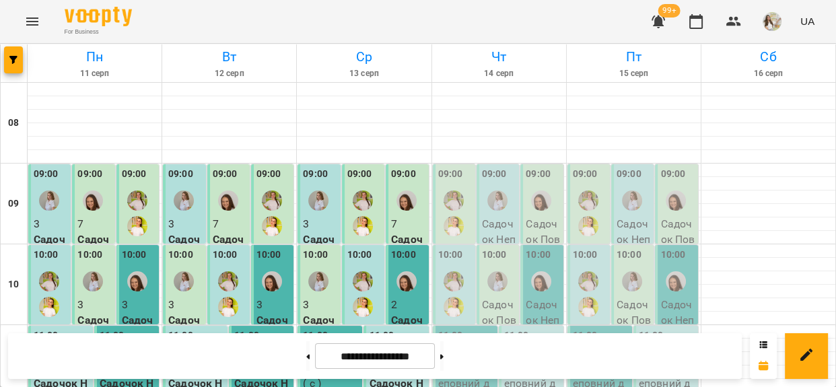
scroll to position [428, 0]
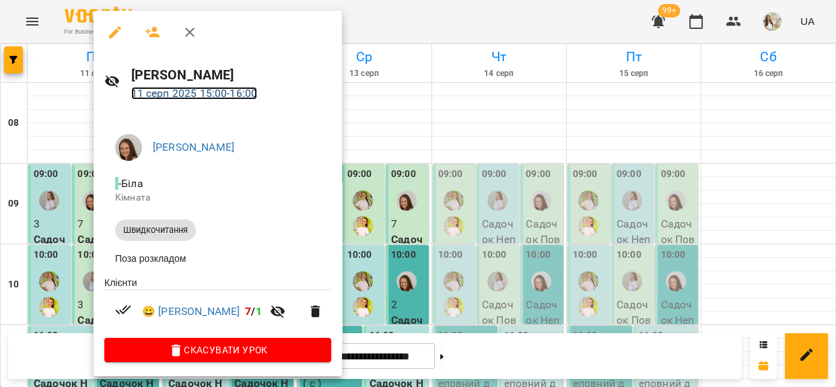
click at [223, 92] on link "[DATE] 15:00 - 16:00" at bounding box center [194, 93] width 127 height 13
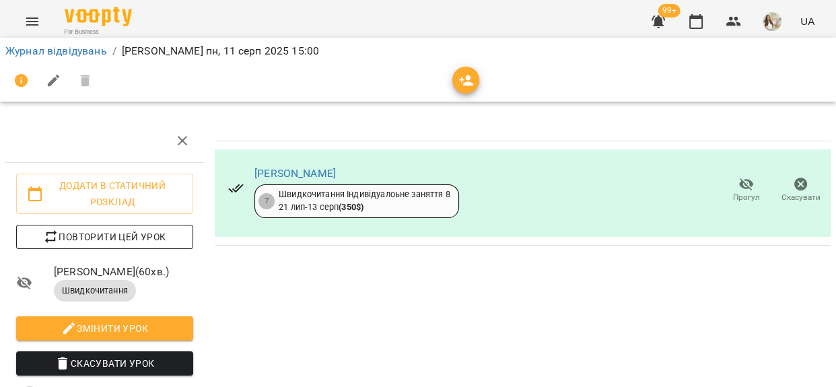
click at [80, 228] on button "Повторити цей урок" at bounding box center [104, 237] width 177 height 24
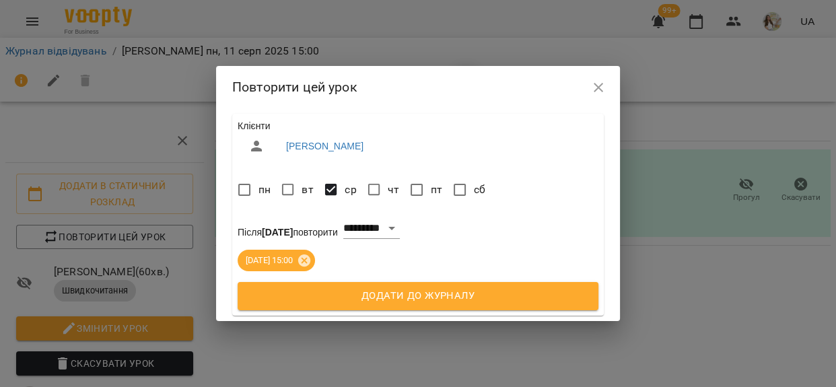
click at [317, 295] on span "Додати до журналу" at bounding box center [418, 297] width 331 height 18
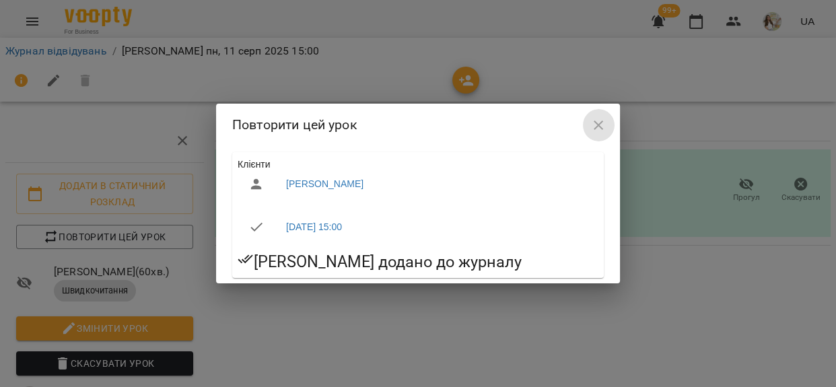
click at [591, 121] on icon "button" at bounding box center [599, 125] width 16 height 16
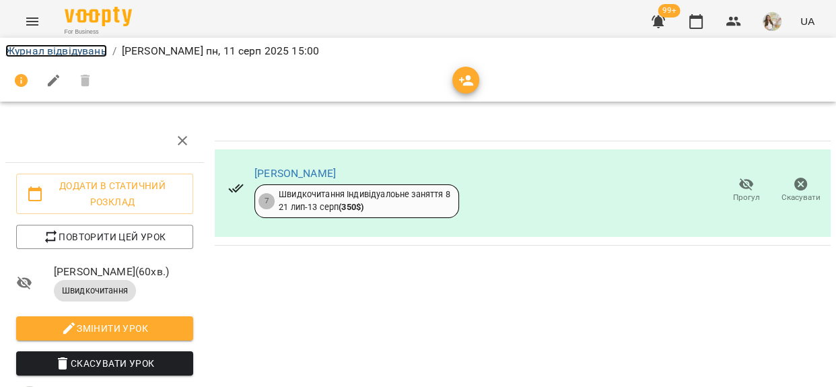
click at [42, 46] on link "Журнал відвідувань" at bounding box center [56, 50] width 102 height 13
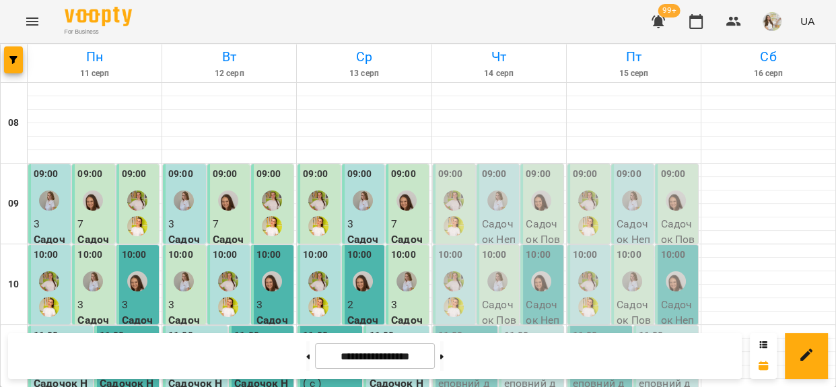
scroll to position [490, 0]
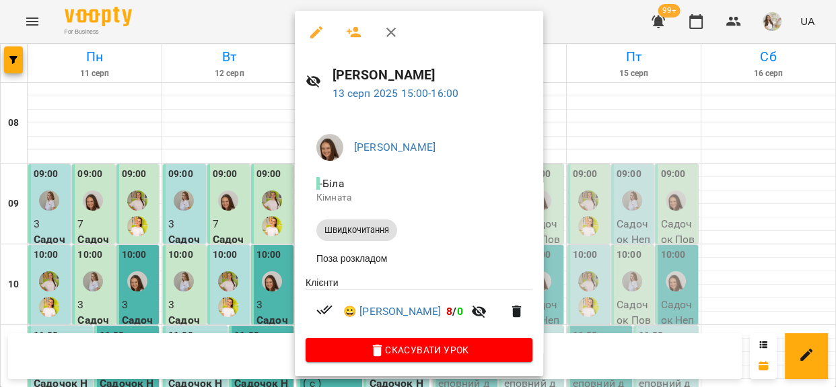
click at [589, 25] on div at bounding box center [418, 193] width 836 height 387
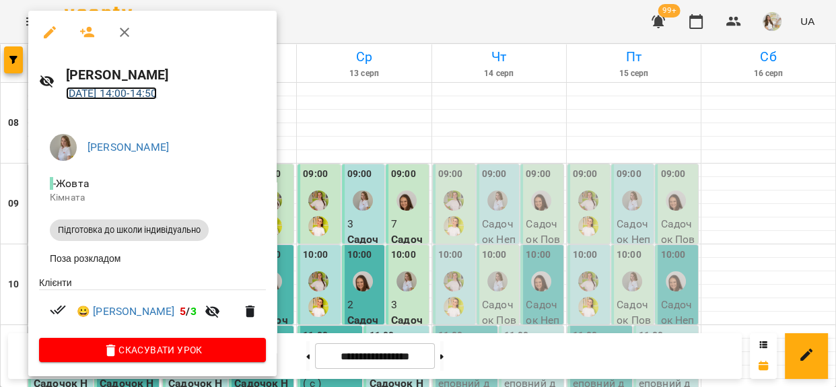
click at [141, 95] on link "11 серп 2025 14:00 - 14:50" at bounding box center [112, 93] width 92 height 13
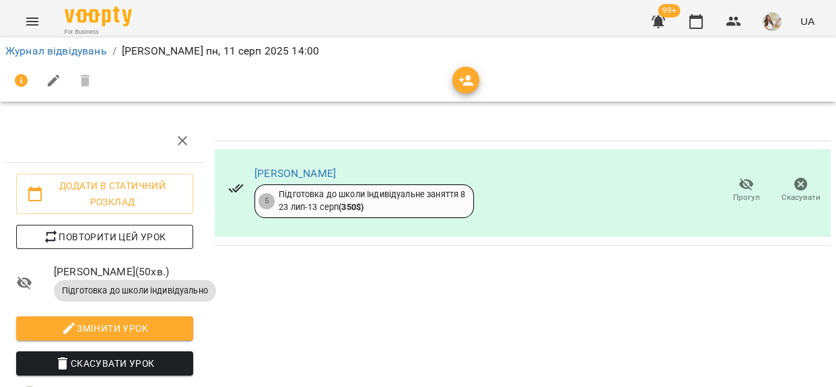
click at [154, 236] on span "Повторити цей урок" at bounding box center [105, 237] width 156 height 16
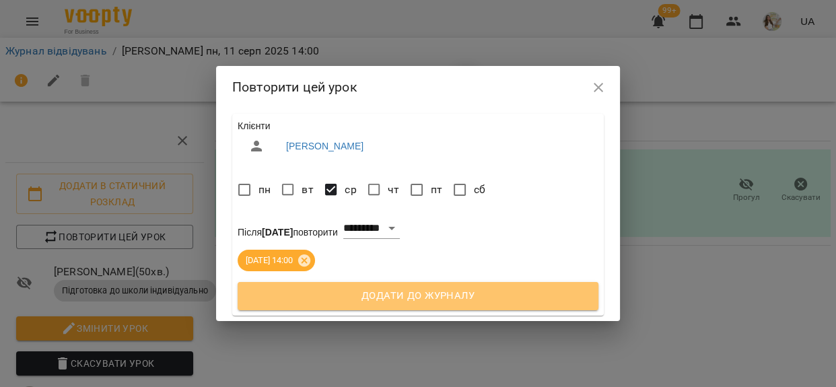
click at [311, 302] on span "Додати до журналу" at bounding box center [418, 297] width 331 height 18
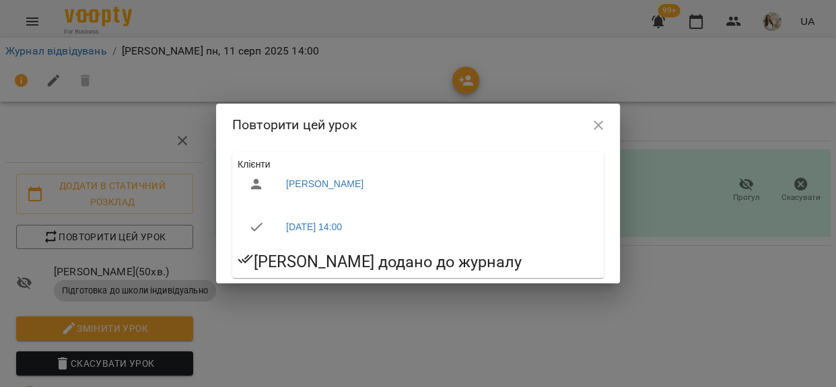
click at [598, 129] on icon "button" at bounding box center [599, 125] width 16 height 16
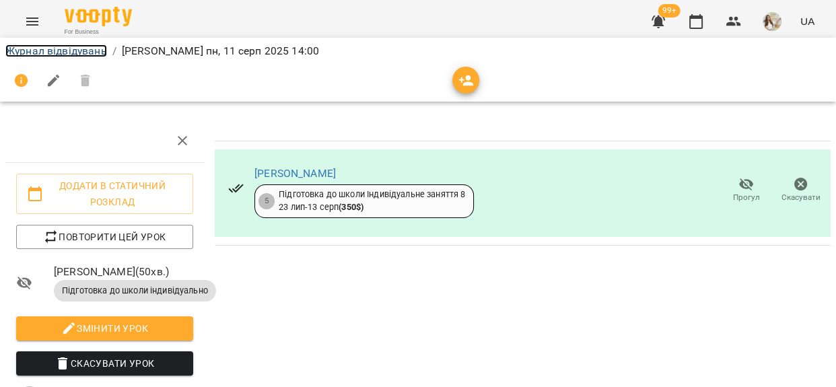
click at [49, 53] on link "Журнал відвідувань" at bounding box center [56, 50] width 102 height 13
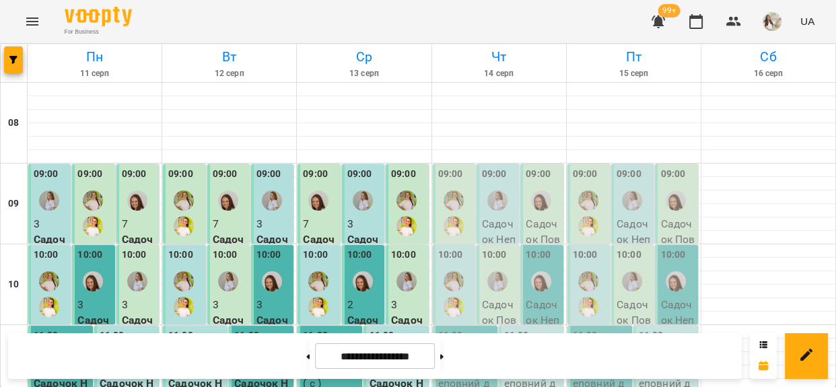
scroll to position [428, 0]
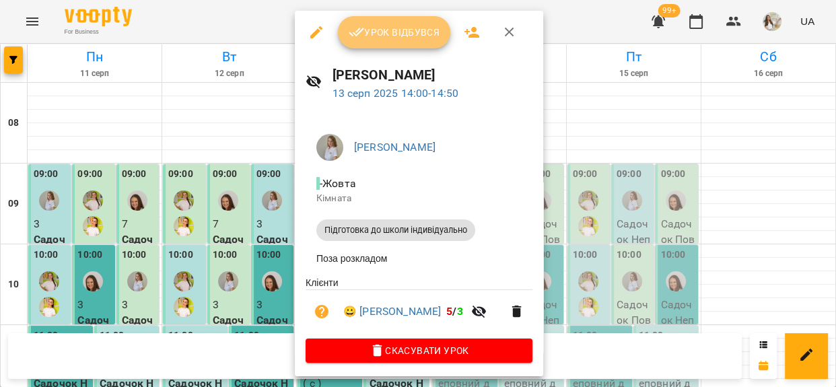
click at [389, 39] on span "Урок відбувся" at bounding box center [395, 32] width 92 height 16
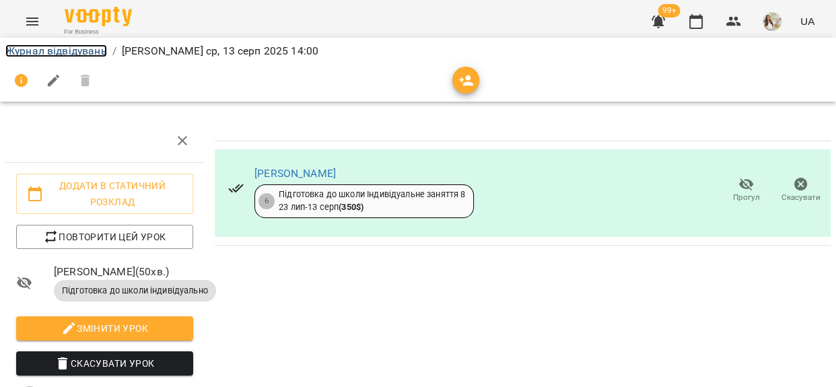
click at [70, 48] on link "Журнал відвідувань" at bounding box center [56, 50] width 102 height 13
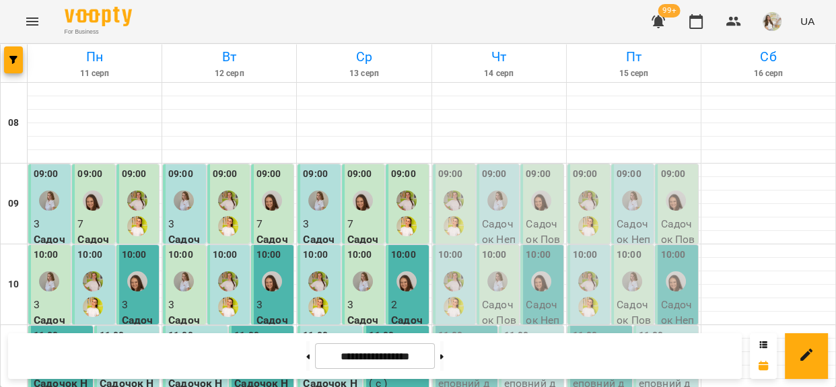
scroll to position [428, 0]
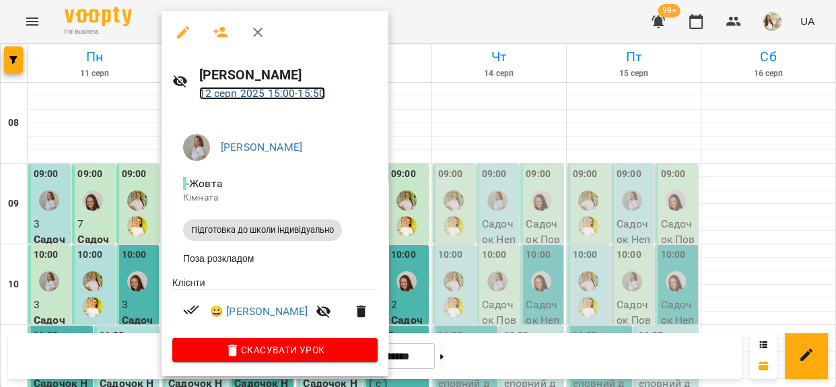
click at [266, 88] on link "12 серп 2025 15:00 - 15:50" at bounding box center [262, 93] width 127 height 13
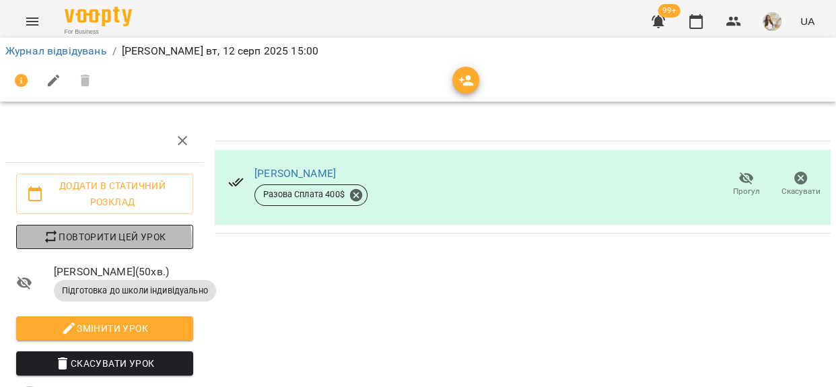
click at [77, 242] on span "Повторити цей урок" at bounding box center [105, 237] width 156 height 16
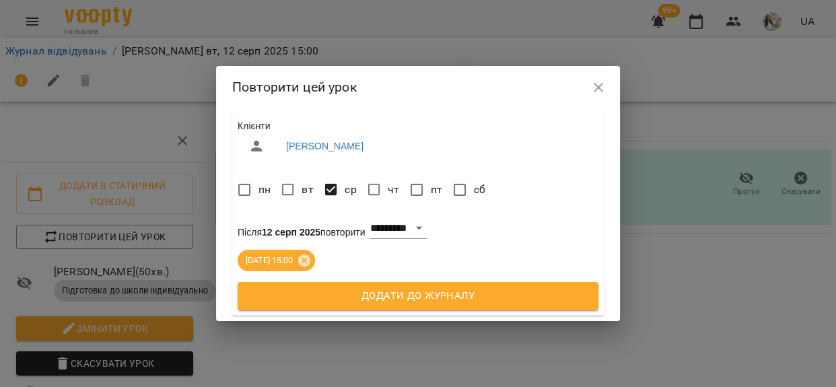
click at [347, 302] on span "Додати до журналу" at bounding box center [418, 297] width 331 height 18
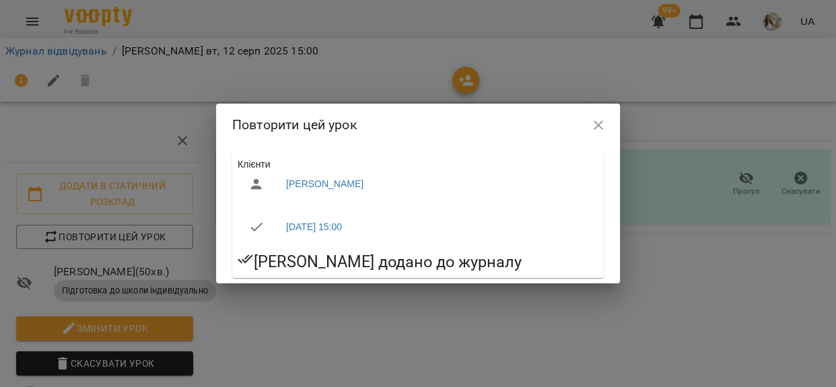
click at [597, 125] on icon "button" at bounding box center [599, 125] width 16 height 16
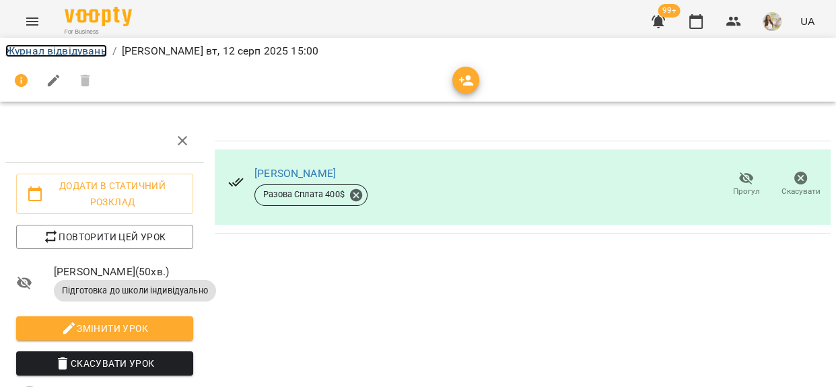
click at [87, 52] on link "Журнал відвідувань" at bounding box center [56, 50] width 102 height 13
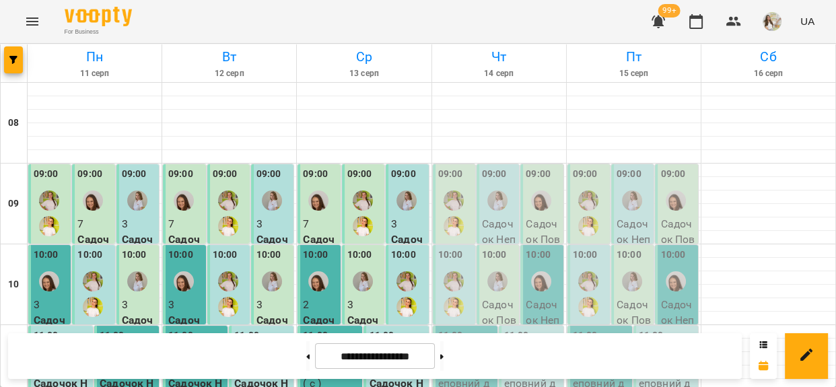
scroll to position [428, 0]
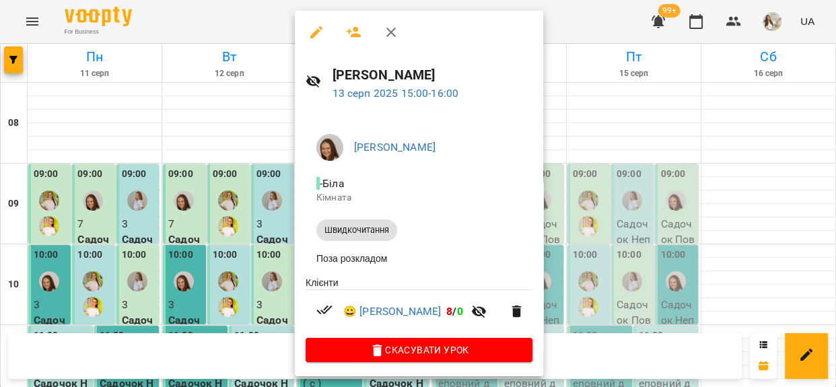
click at [383, 252] on li "Поза розкладом" at bounding box center [419, 258] width 227 height 24
click at [590, 21] on div at bounding box center [418, 193] width 836 height 387
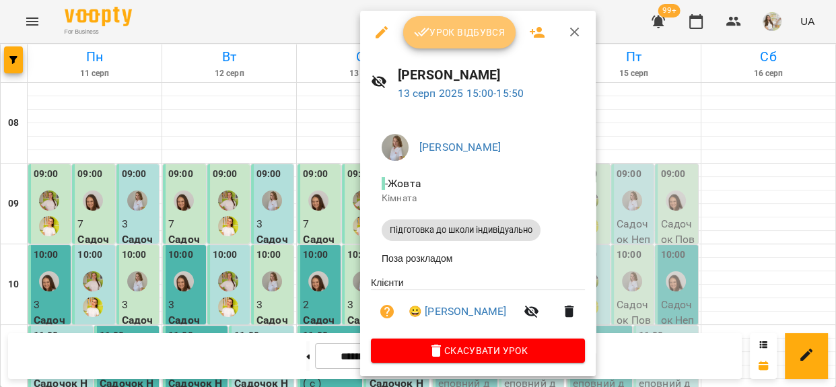
click at [467, 32] on span "Урок відбувся" at bounding box center [460, 32] width 92 height 16
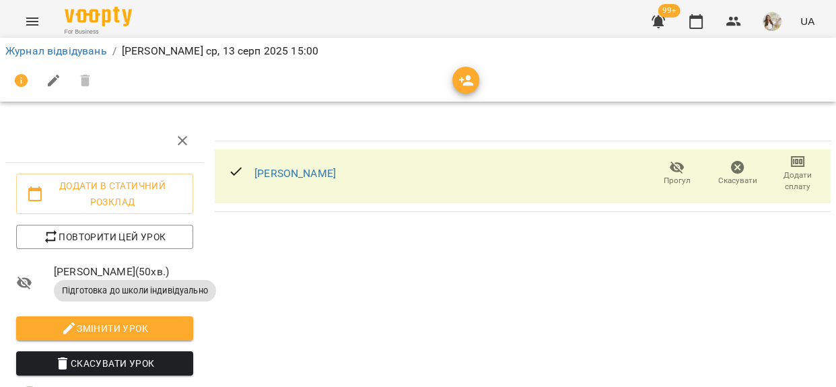
click at [787, 176] on span "Додати сплату" at bounding box center [798, 181] width 44 height 23
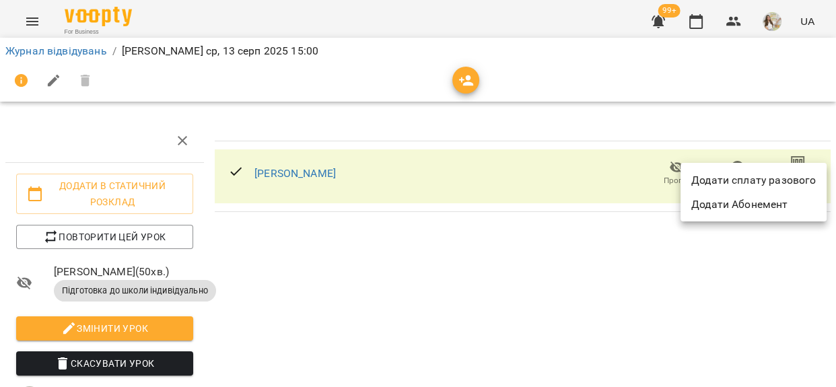
click at [787, 176] on li "Додати сплату разового" at bounding box center [754, 180] width 146 height 24
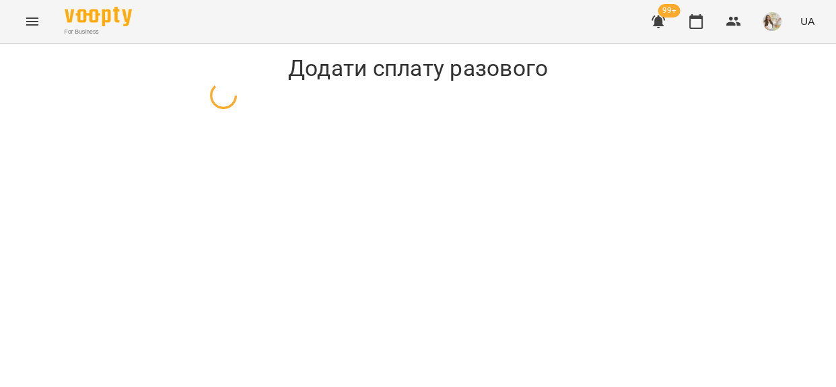
select select "**********"
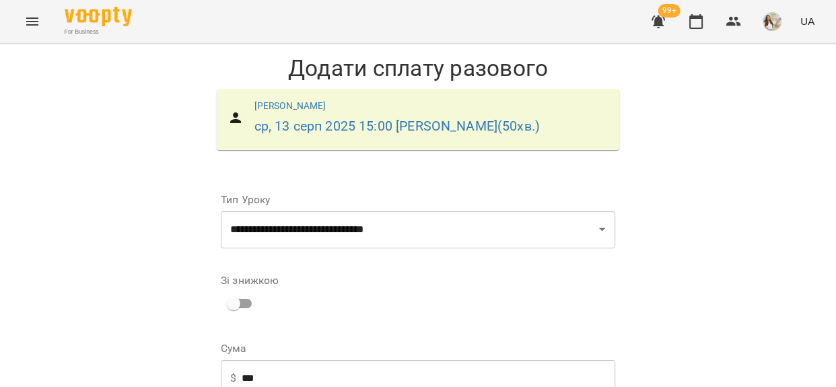
scroll to position [183, 0]
click at [242, 360] on input "***" at bounding box center [429, 379] width 374 height 38
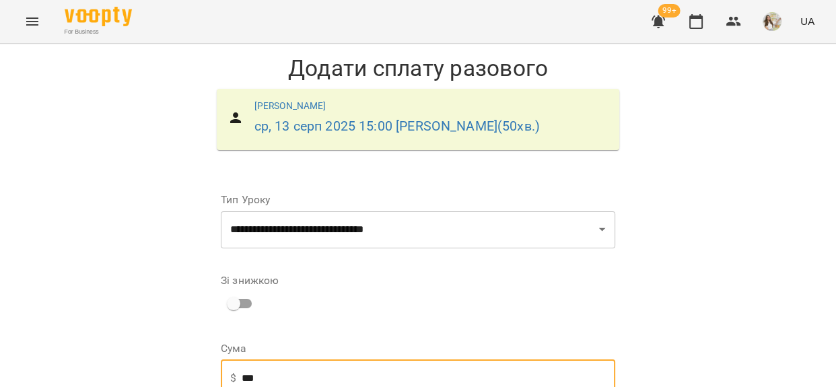
type input "***"
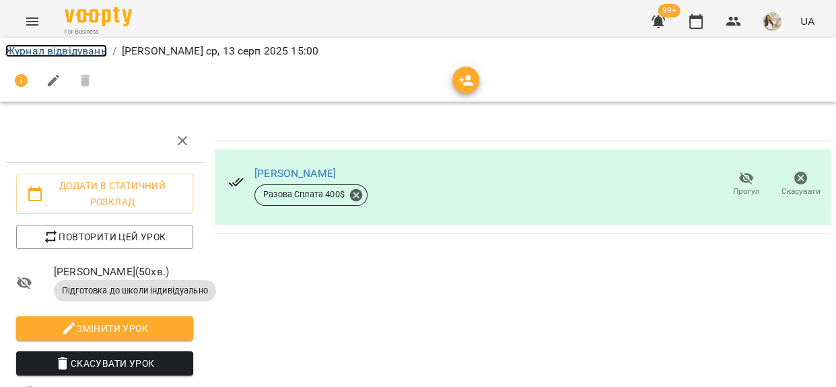
click at [74, 47] on link "Журнал відвідувань" at bounding box center [56, 50] width 102 height 13
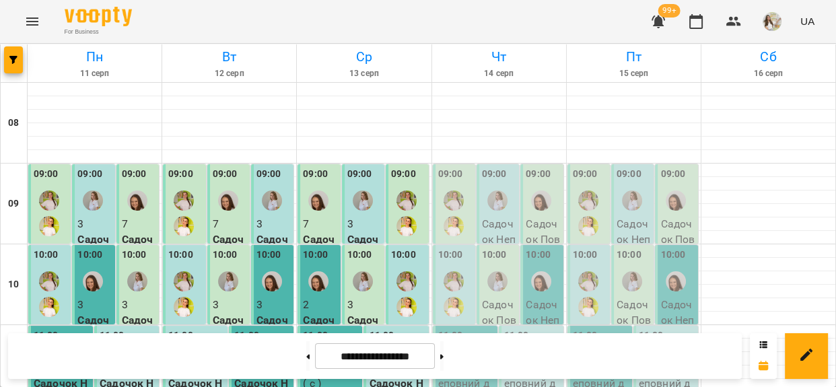
scroll to position [428, 0]
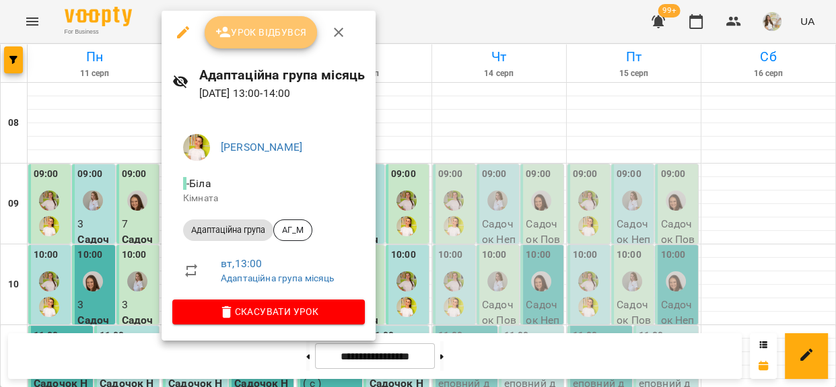
click at [246, 37] on span "Урок відбувся" at bounding box center [261, 32] width 92 height 16
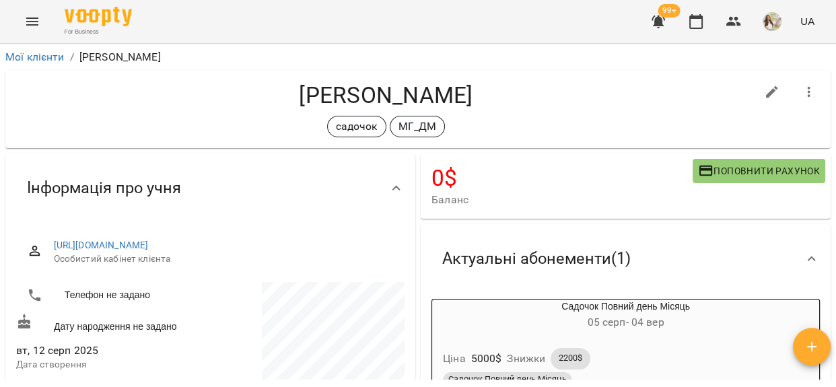
scroll to position [122, 0]
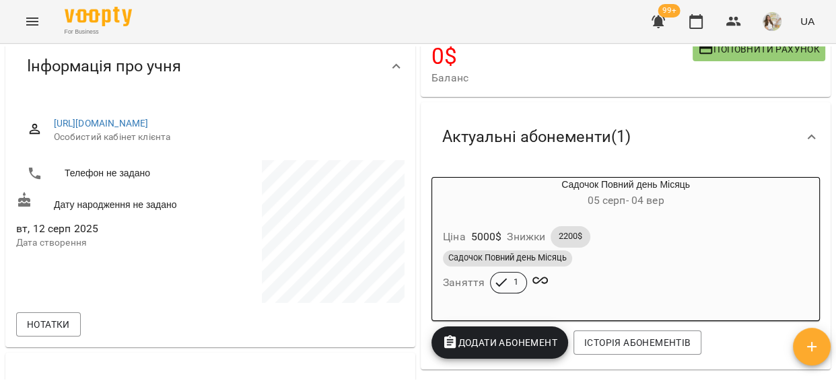
click at [647, 269] on div "Садочок Повний день Місяць" at bounding box center [625, 259] width 371 height 22
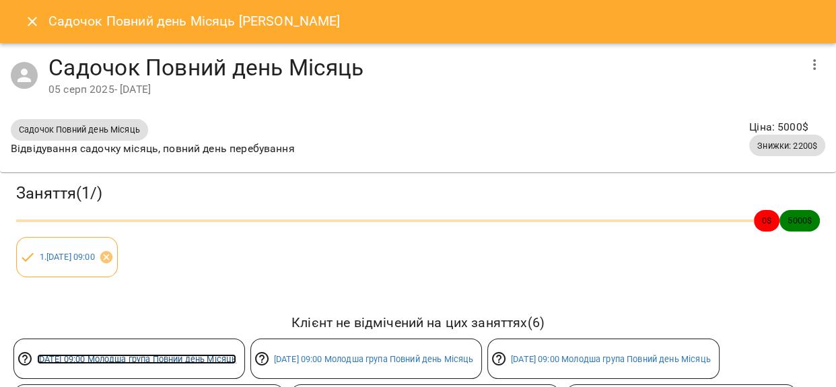
click at [53, 354] on link "[DATE] 09:00 Молодша група Повний день Місяць" at bounding box center [137, 359] width 200 height 10
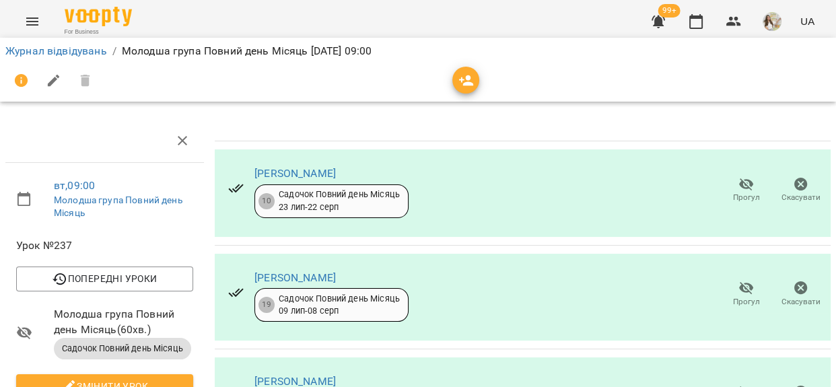
click at [465, 81] on icon "button" at bounding box center [466, 80] width 15 height 11
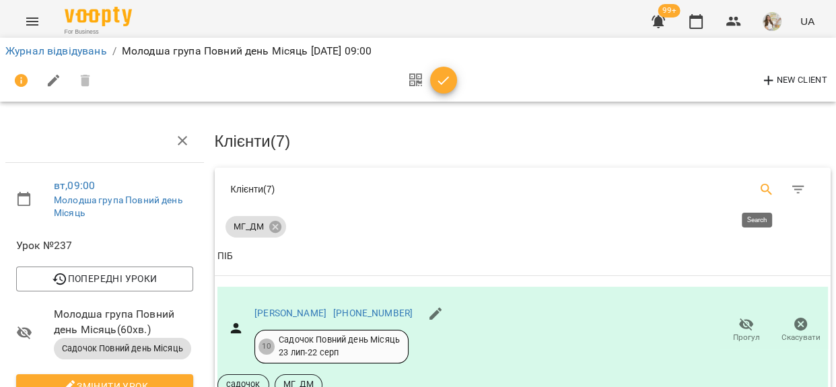
click at [759, 187] on icon "Search" at bounding box center [767, 190] width 16 height 16
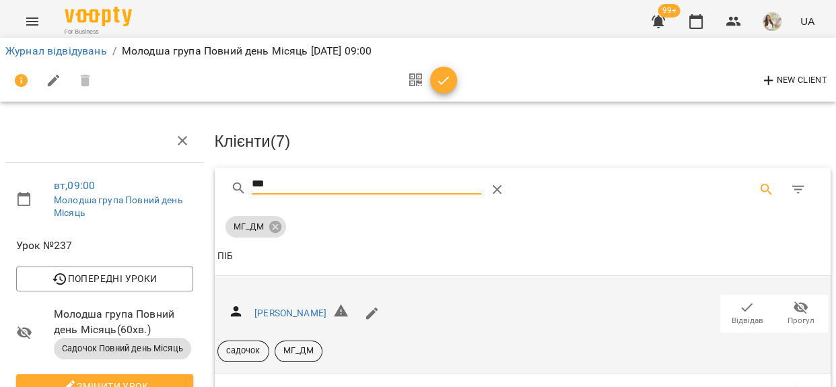
type input "***"
click at [732, 316] on span "Відвідав" at bounding box center [748, 320] width 32 height 11
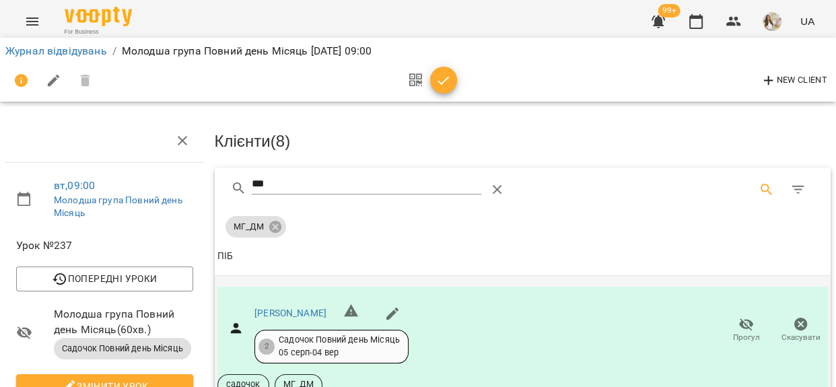
click at [443, 87] on icon "button" at bounding box center [444, 81] width 16 height 16
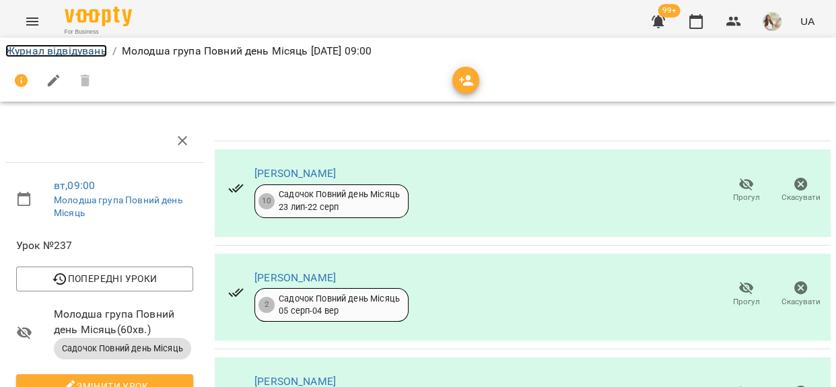
click at [94, 46] on link "Журнал відвідувань" at bounding box center [56, 50] width 102 height 13
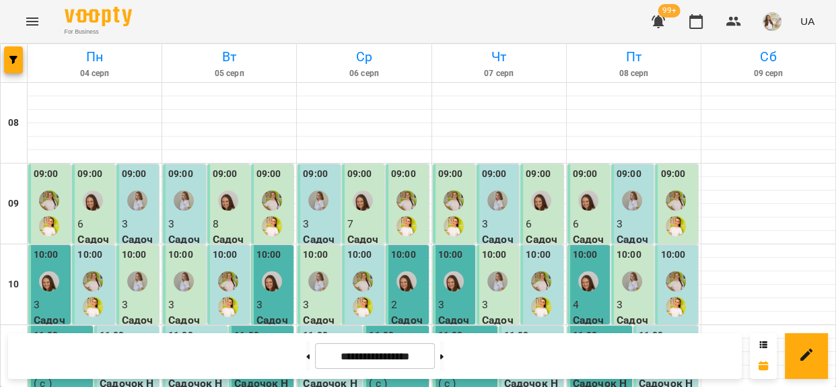
click at [537, 221] on p "6" at bounding box center [543, 224] width 34 height 16
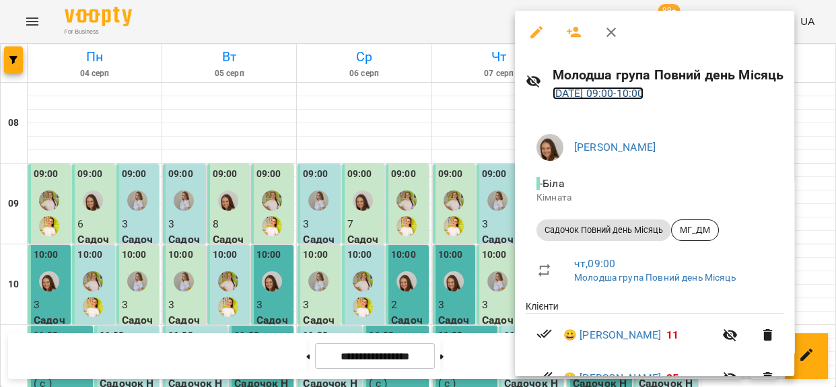
click at [615, 92] on link "[DATE] 09:00 - 10:00" at bounding box center [599, 93] width 92 height 13
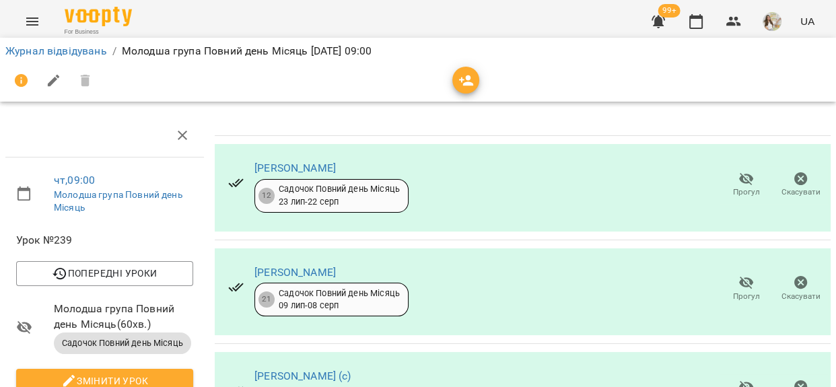
scroll to position [122, 0]
click at [450, 74] on div at bounding box center [418, 81] width 826 height 32
click at [457, 83] on span "button" at bounding box center [465, 81] width 27 height 16
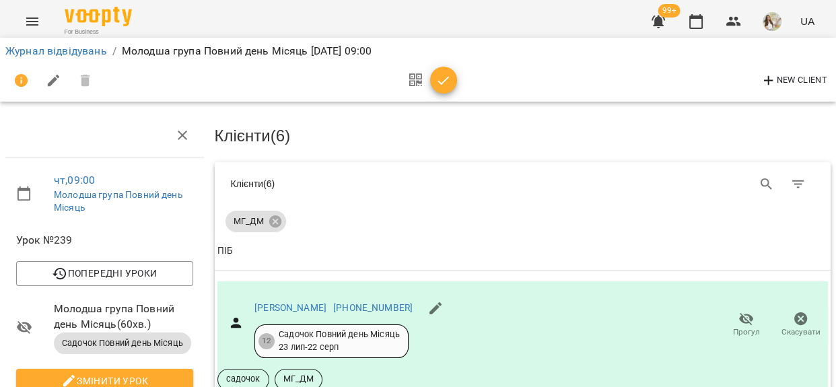
scroll to position [183, 0]
click at [446, 84] on icon "button" at bounding box center [444, 81] width 16 height 16
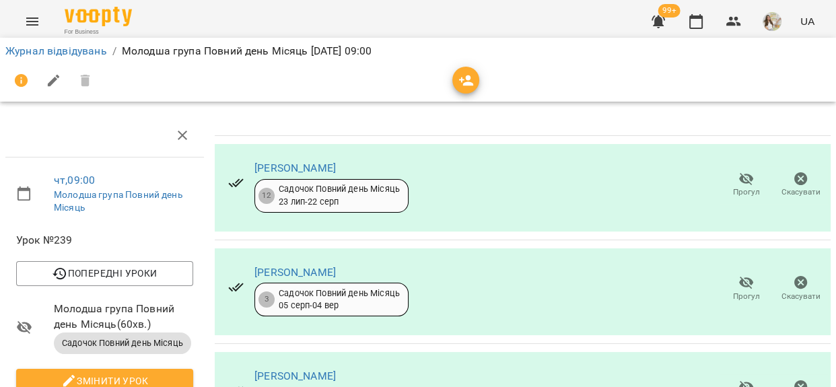
scroll to position [0, 0]
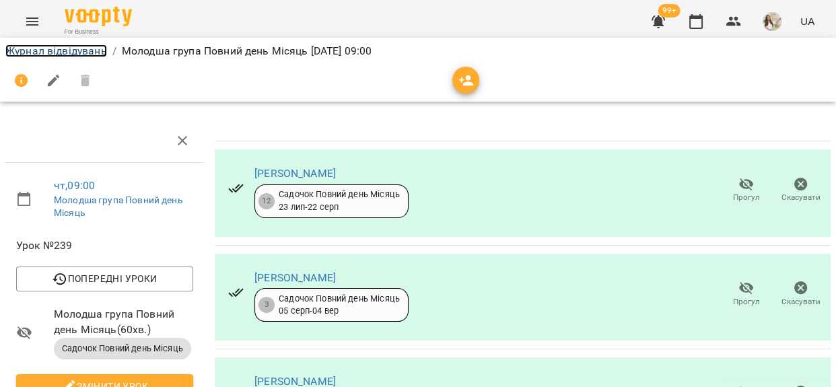
click at [79, 53] on link "Журнал відвідувань" at bounding box center [56, 50] width 102 height 13
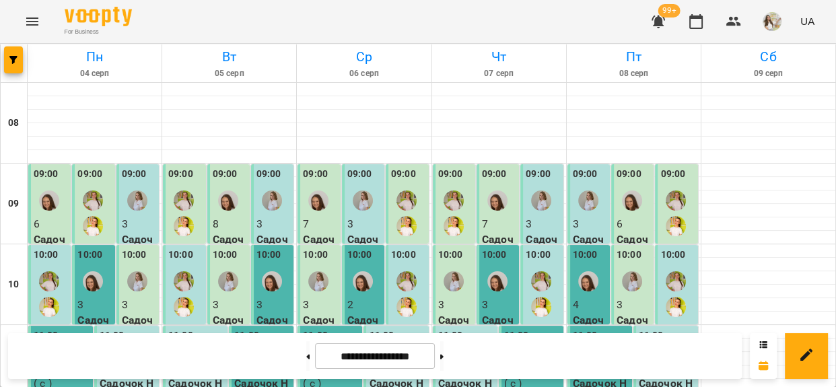
click at [494, 226] on p "7" at bounding box center [499, 224] width 34 height 16
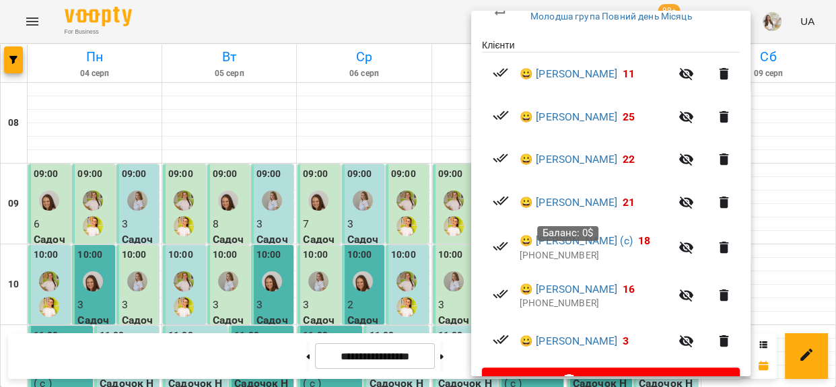
scroll to position [294, 0]
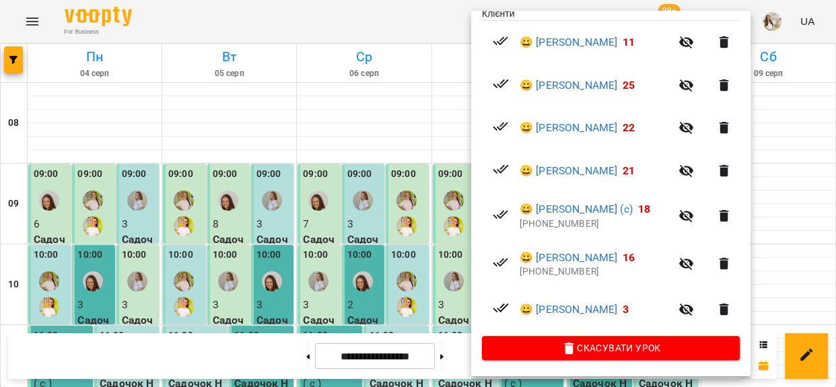
drag, startPoint x: 417, startPoint y: 27, endPoint x: 468, endPoint y: 67, distance: 64.3
click at [417, 27] on div at bounding box center [418, 193] width 836 height 387
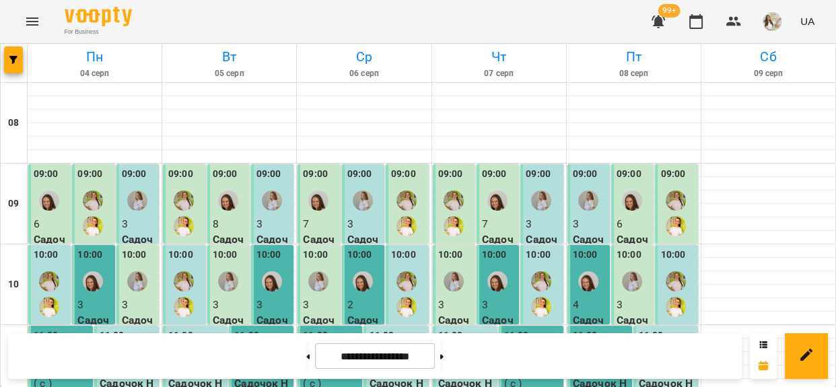
click at [636, 215] on div at bounding box center [632, 200] width 31 height 31
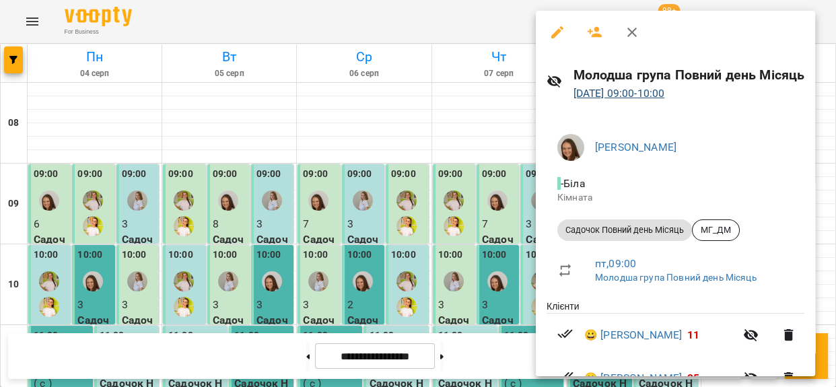
scroll to position [0, 0]
click at [610, 92] on link "08 серп 2025 09:00 - 10:00" at bounding box center [620, 93] width 92 height 13
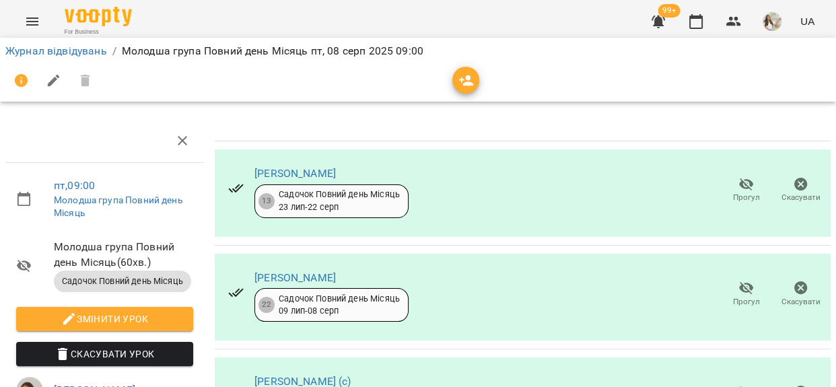
click at [468, 77] on icon "button" at bounding box center [466, 80] width 15 height 11
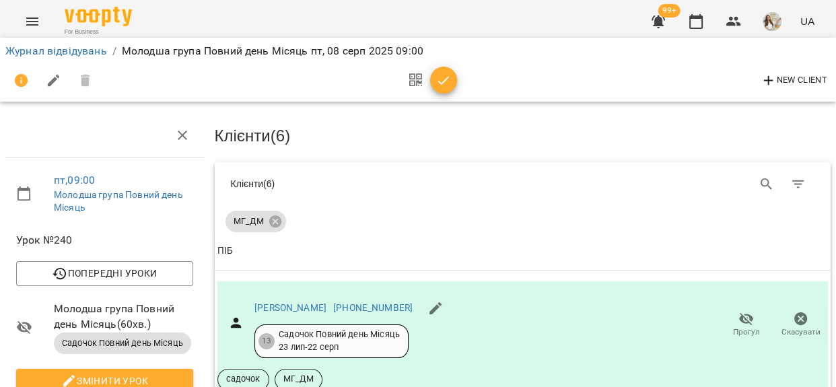
scroll to position [183, 0]
click at [438, 83] on icon "button" at bounding box center [444, 81] width 16 height 16
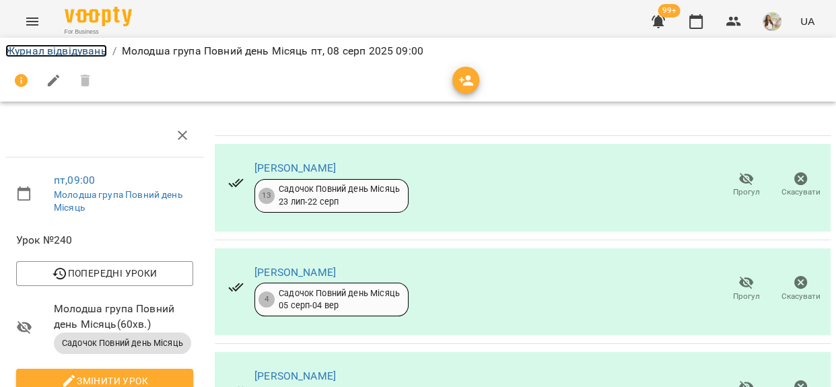
click at [73, 46] on link "Журнал відвідувань" at bounding box center [56, 50] width 102 height 13
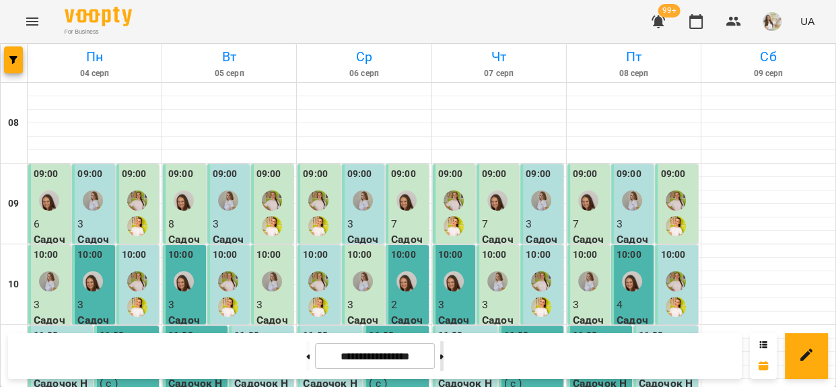
click at [444, 359] on icon at bounding box center [441, 356] width 3 height 5
type input "**********"
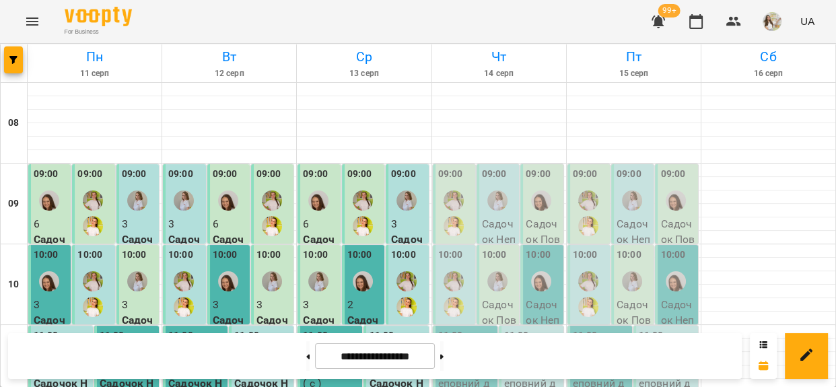
click at [42, 188] on div at bounding box center [49, 200] width 31 height 31
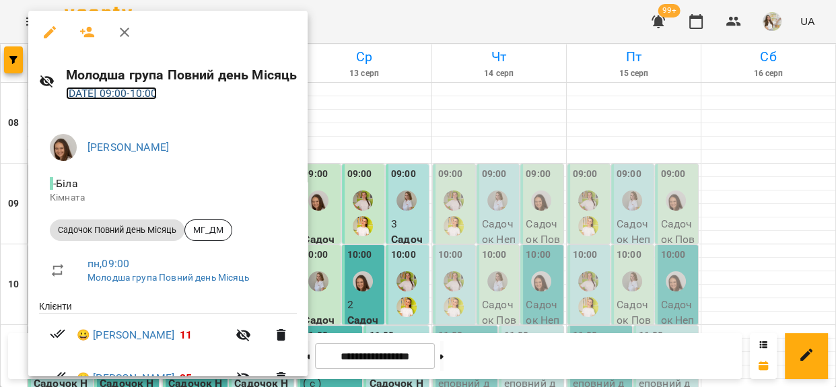
click at [121, 96] on link "11 серп 2025 09:00 - 10:00" at bounding box center [112, 93] width 92 height 13
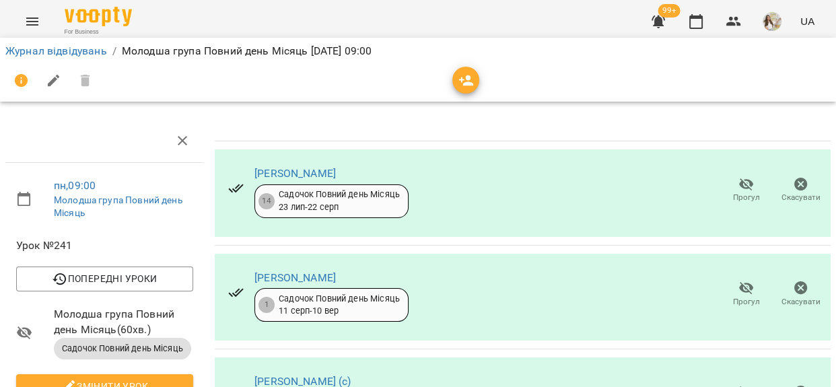
click at [472, 87] on icon "button" at bounding box center [467, 81] width 16 height 16
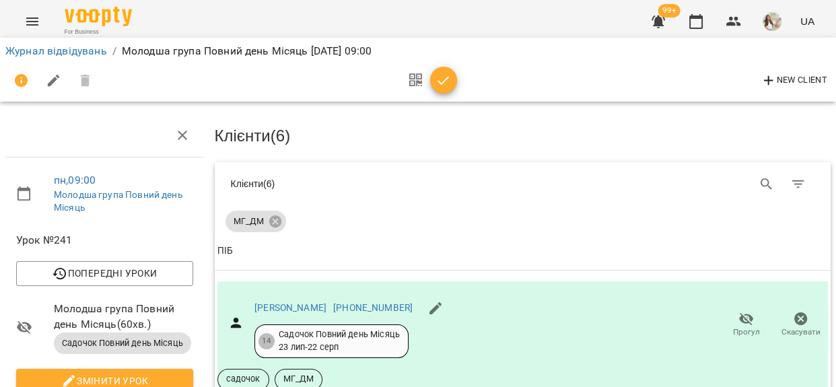
scroll to position [183, 0]
click at [455, 78] on span "button" at bounding box center [443, 81] width 27 height 16
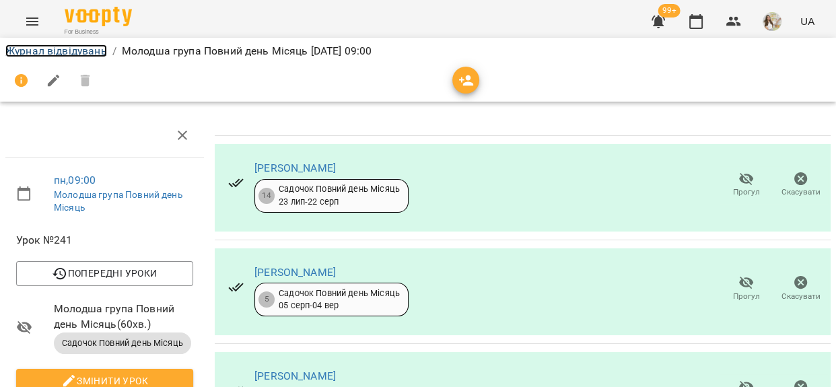
click at [100, 51] on link "Журнал відвідувань" at bounding box center [56, 50] width 102 height 13
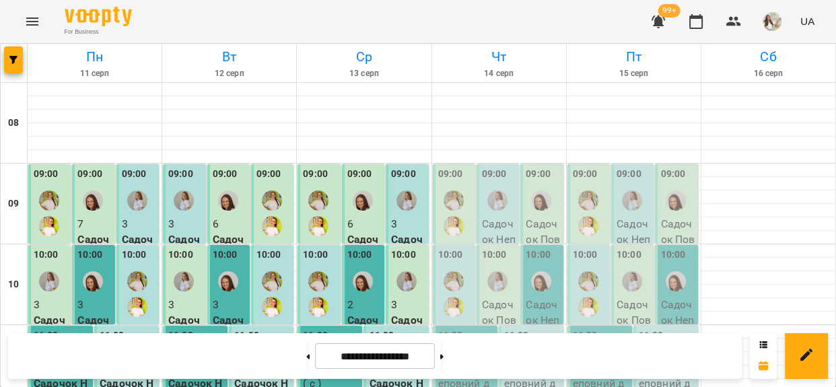
click at [230, 182] on div "09:00" at bounding box center [225, 176] width 25 height 18
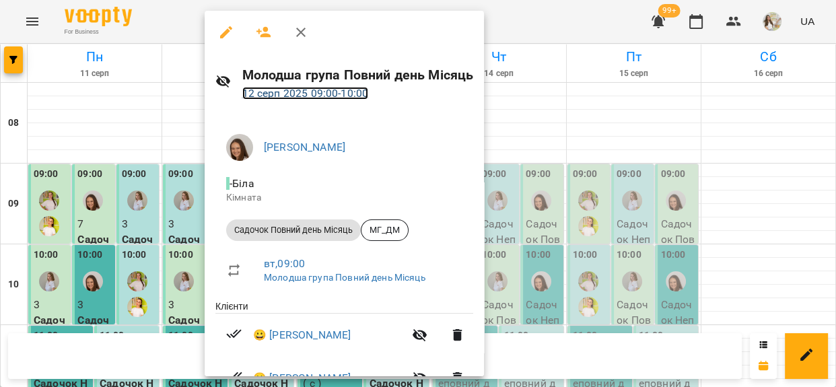
click at [311, 96] on link "12 серп 2025 09:00 - 10:00" at bounding box center [305, 93] width 127 height 13
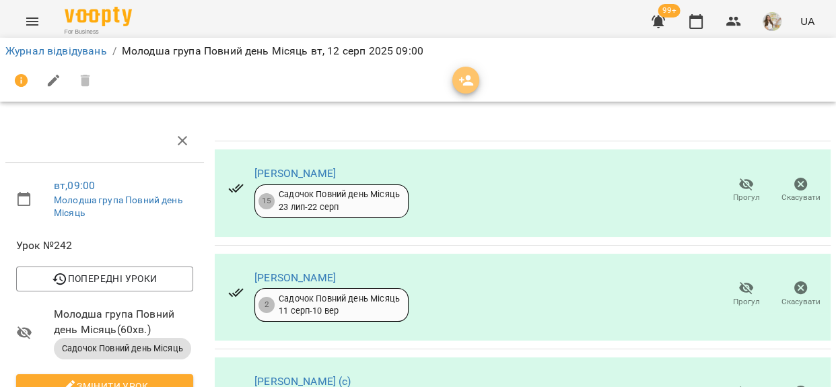
click at [463, 86] on icon "button" at bounding box center [467, 81] width 16 height 16
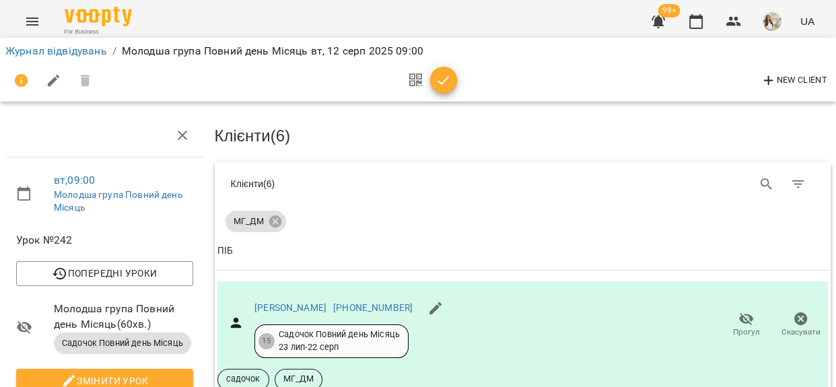
scroll to position [122, 0]
click at [446, 79] on icon "button" at bounding box center [443, 80] width 11 height 9
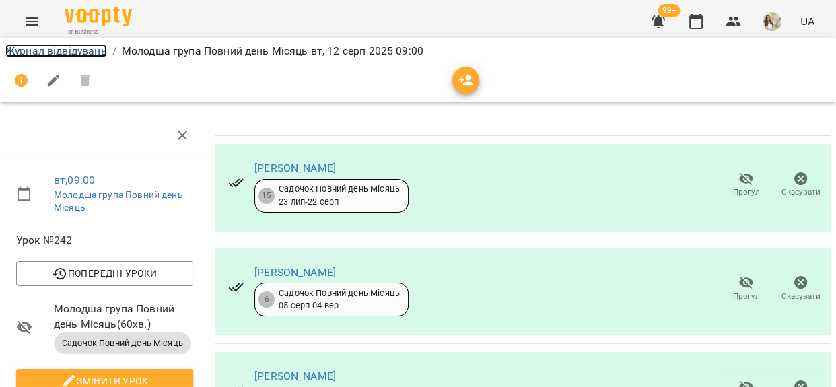
click at [89, 51] on link "Журнал відвідувань" at bounding box center [56, 50] width 102 height 13
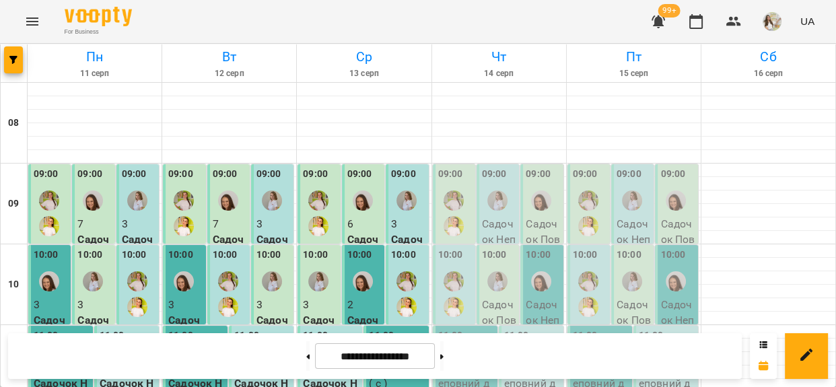
click at [230, 207] on img "Душанова Катерина" at bounding box center [228, 201] width 20 height 20
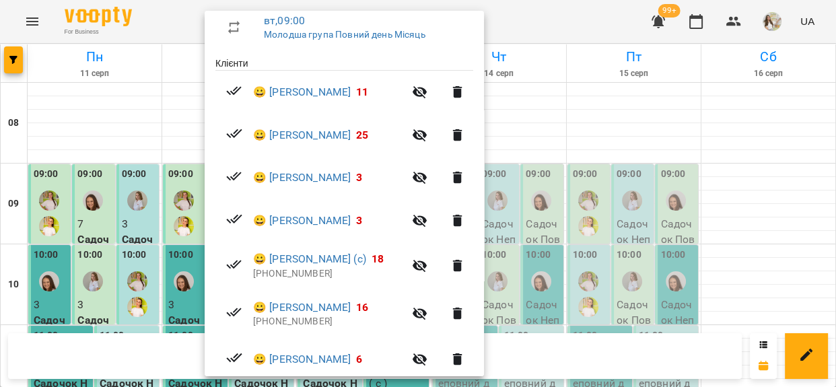
scroll to position [244, 0]
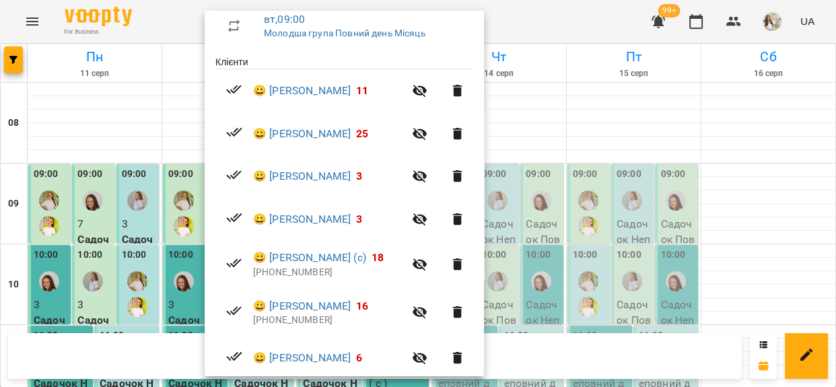
click at [512, 28] on div at bounding box center [418, 193] width 836 height 387
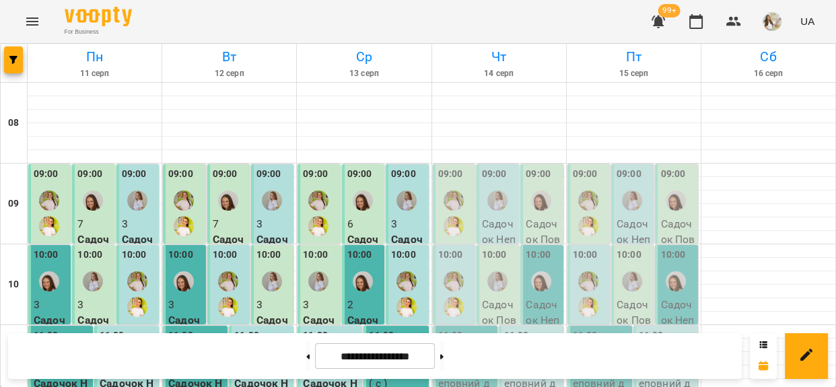
click at [370, 209] on div at bounding box center [362, 200] width 31 height 31
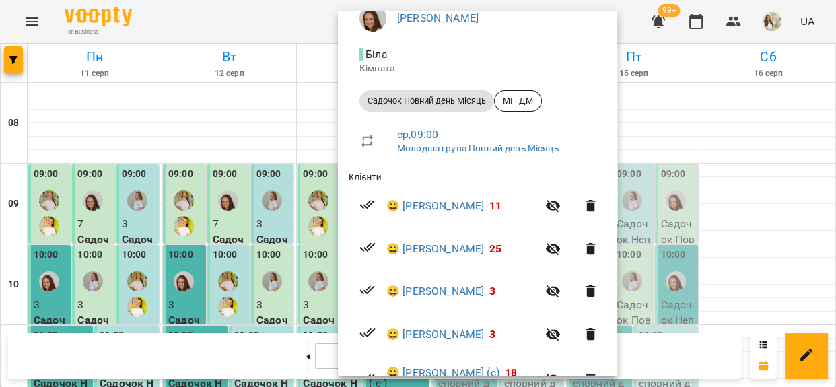
scroll to position [7, 0]
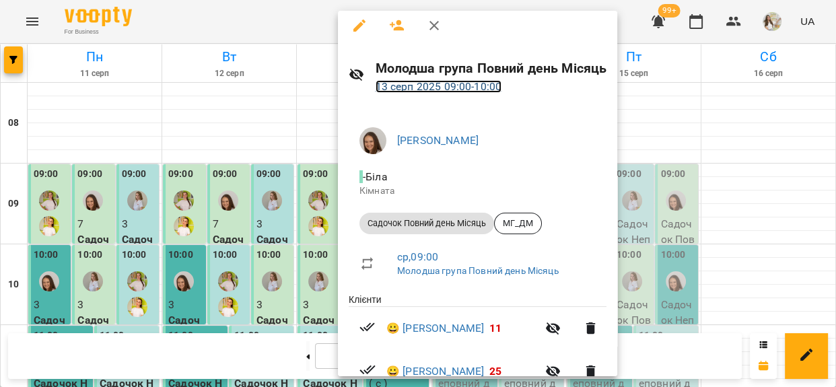
click at [426, 87] on link "13 серп 2025 09:00 - 10:00" at bounding box center [439, 86] width 127 height 13
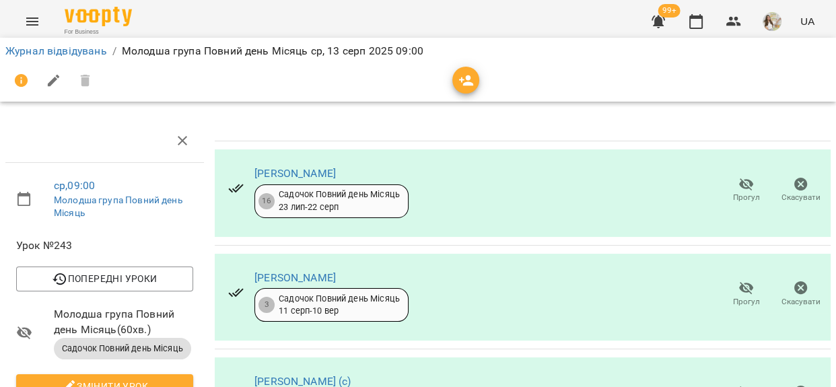
click at [470, 98] on div at bounding box center [418, 81] width 831 height 38
click at [465, 82] on icon "button" at bounding box center [466, 80] width 15 height 11
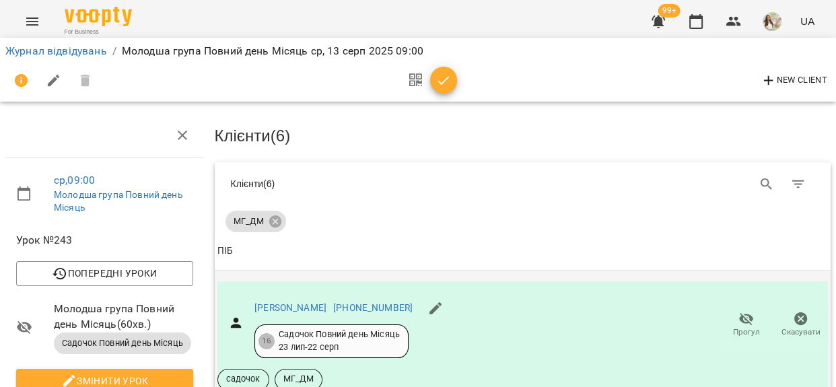
scroll to position [122, 0]
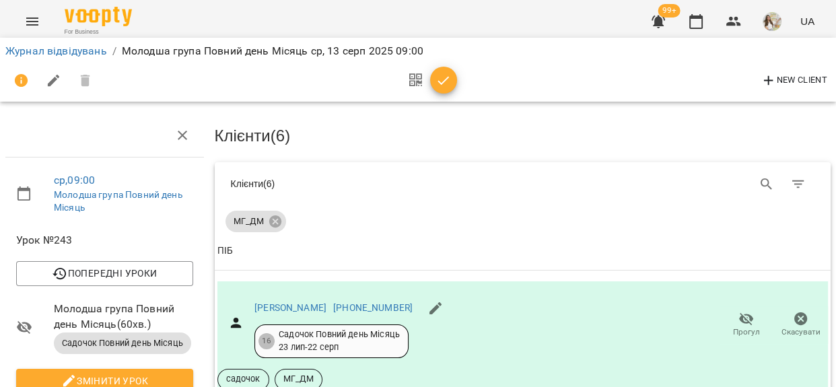
click at [448, 83] on icon "button" at bounding box center [444, 81] width 16 height 16
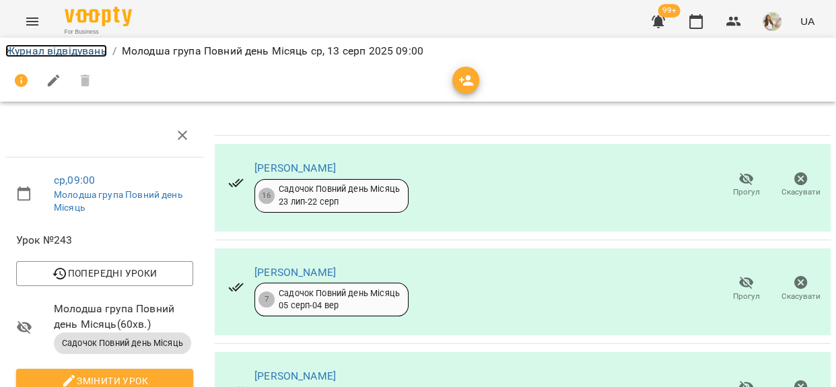
click at [96, 51] on link "Журнал відвідувань" at bounding box center [56, 50] width 102 height 13
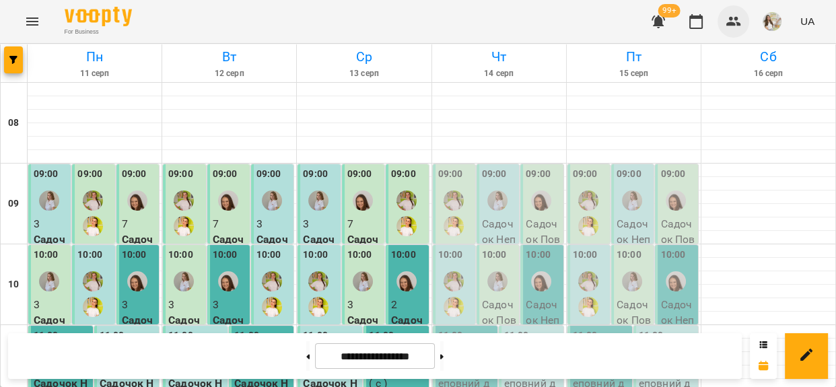
click at [735, 32] on button "button" at bounding box center [734, 21] width 32 height 32
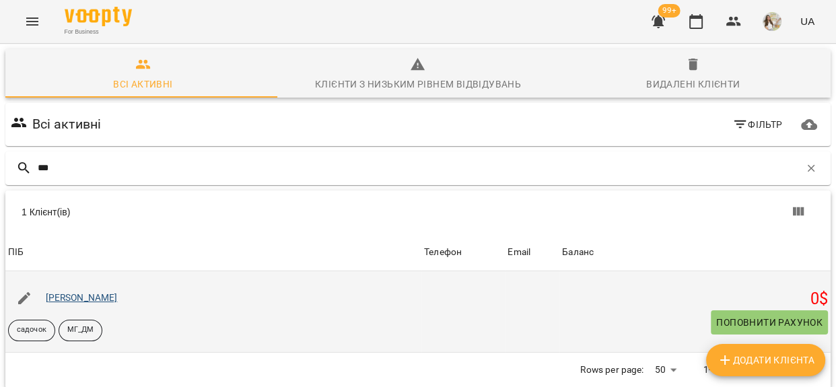
type input "***"
click at [69, 296] on link "Гичко Григорій" at bounding box center [82, 297] width 72 height 11
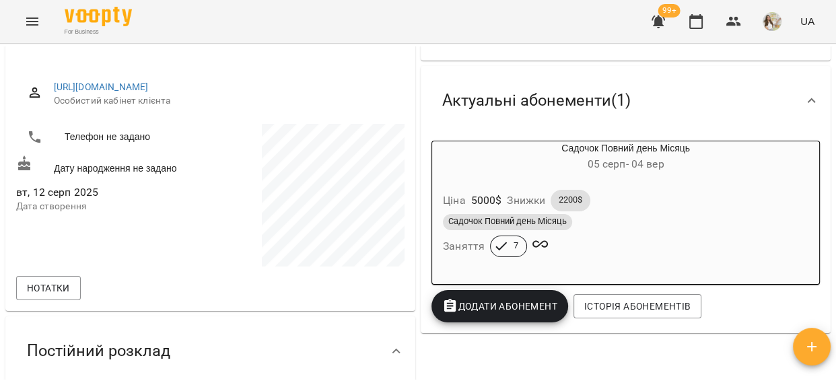
scroll to position [244, 0]
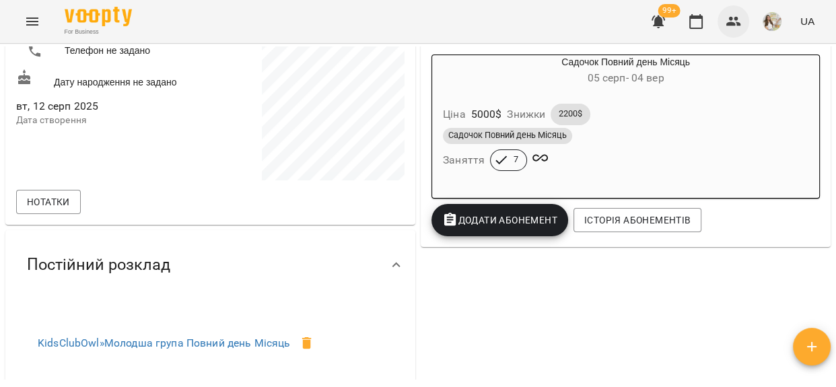
click at [731, 23] on icon "button" at bounding box center [734, 21] width 15 height 9
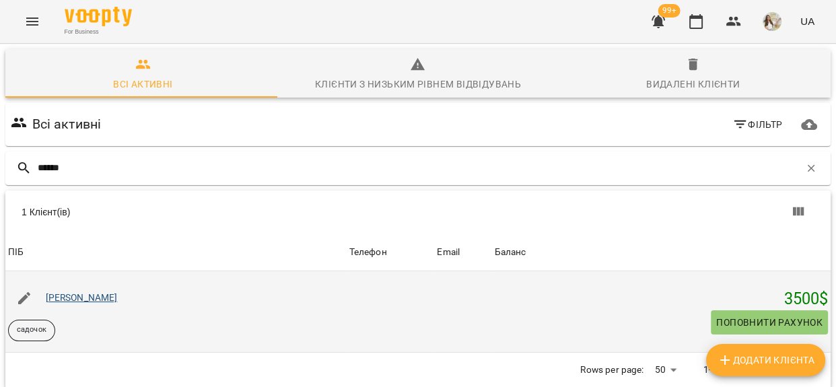
type input "******"
click at [96, 302] on link "[PERSON_NAME]" at bounding box center [82, 297] width 72 height 11
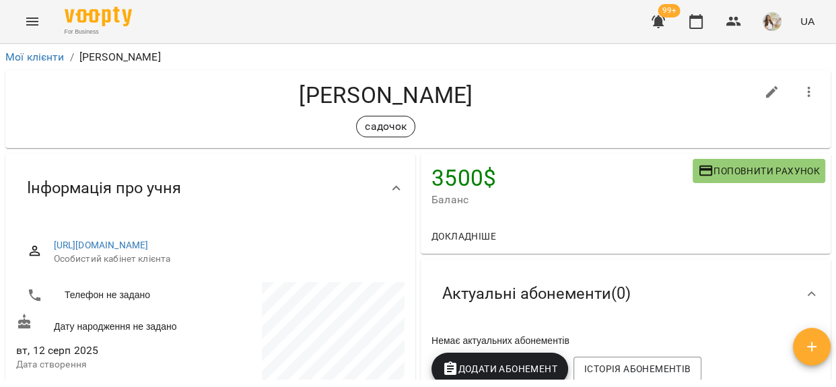
click at [756, 93] on button "button" at bounding box center [772, 92] width 32 height 32
select select "**"
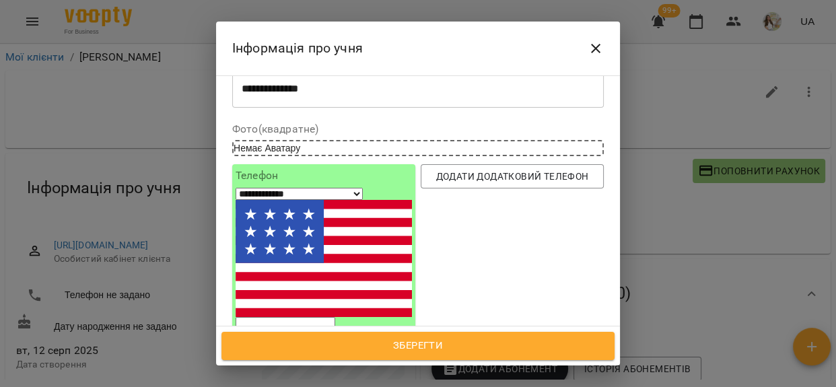
scroll to position [122, 0]
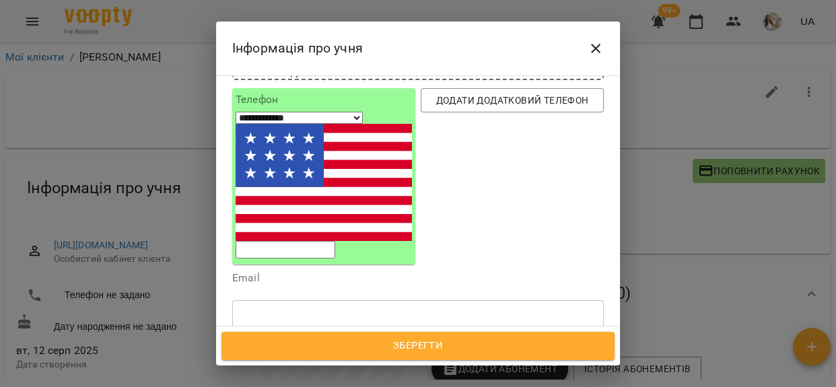
click at [331, 371] on div "садочок" at bounding box center [393, 382] width 321 height 22
type input "*"
type input "****"
click at [316, 337] on div "Додати АГ_М" at bounding box center [418, 349] width 372 height 24
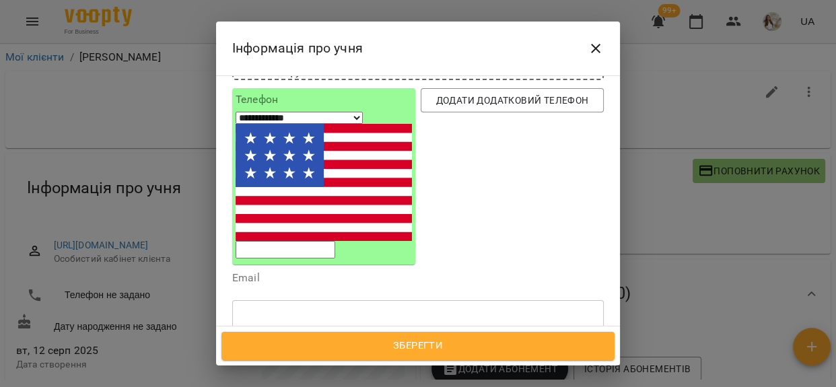
click at [412, 345] on span "Зберегти" at bounding box center [418, 346] width 364 height 18
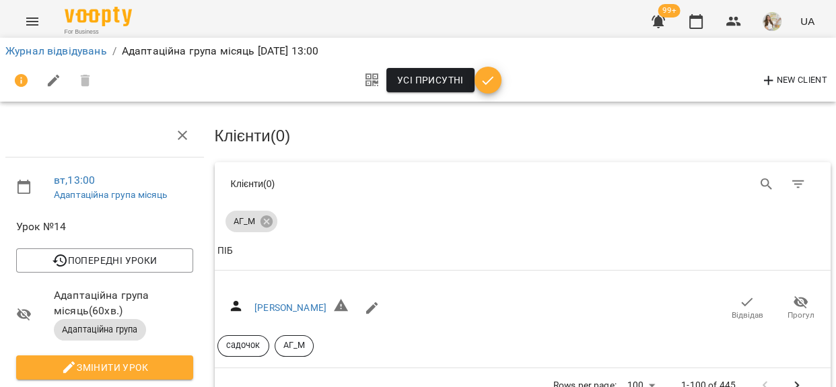
scroll to position [38, 0]
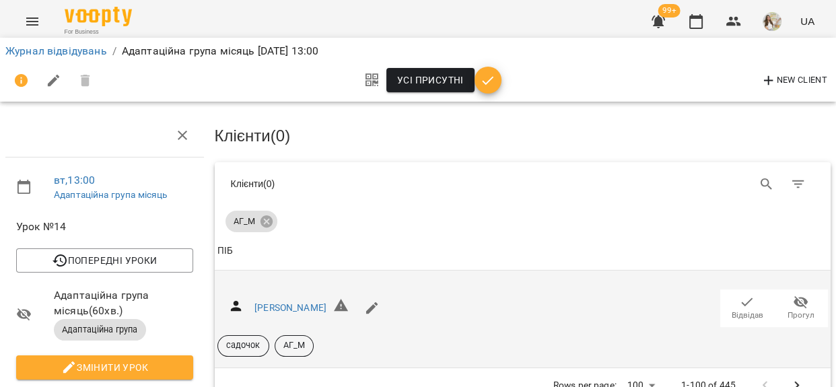
click at [729, 294] on span "Відвідав" at bounding box center [748, 307] width 38 height 27
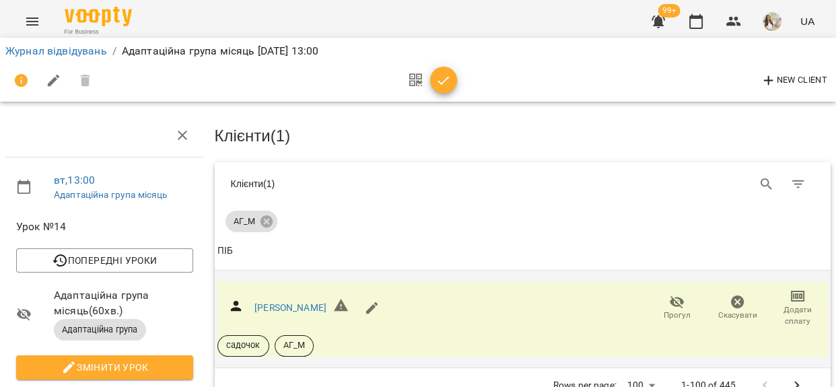
click at [795, 304] on span "Додати сплату" at bounding box center [798, 315] width 44 height 23
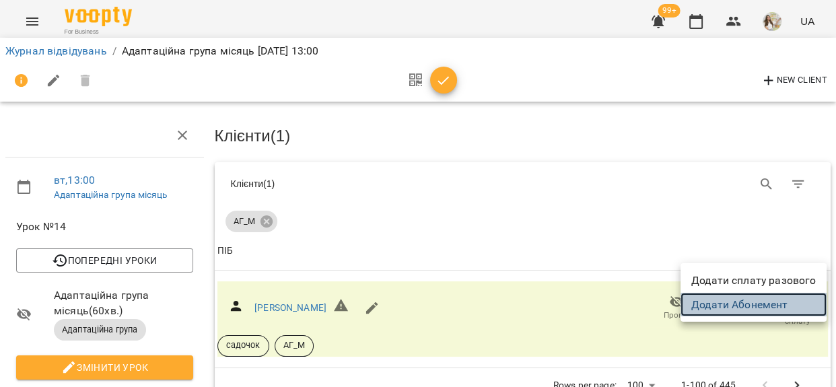
click at [774, 298] on link "Додати Абонемент" at bounding box center [754, 305] width 146 height 24
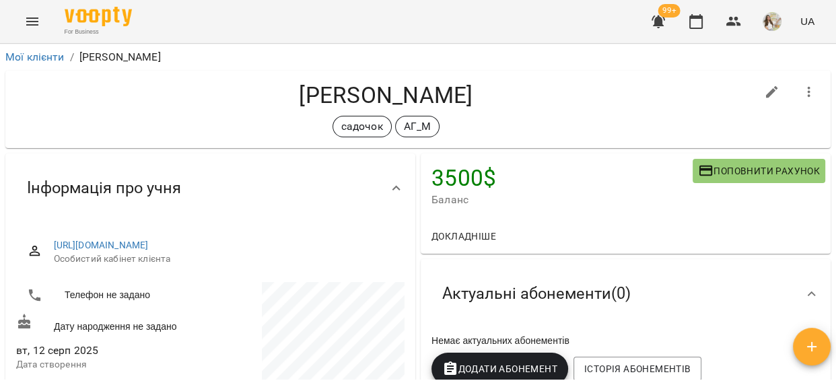
scroll to position [122, 0]
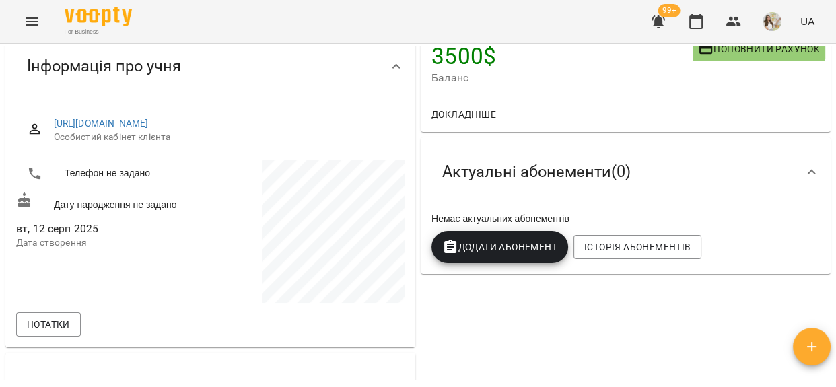
click at [492, 244] on span "Додати Абонемент" at bounding box center [499, 247] width 115 height 16
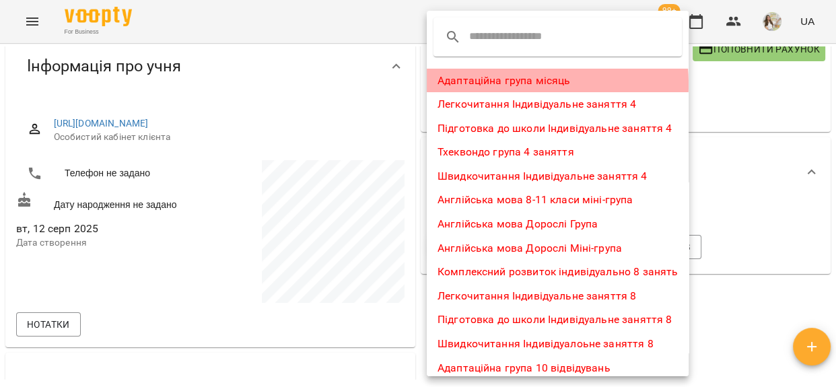
click at [485, 84] on li "Адаптаційна група місяць" at bounding box center [558, 81] width 262 height 24
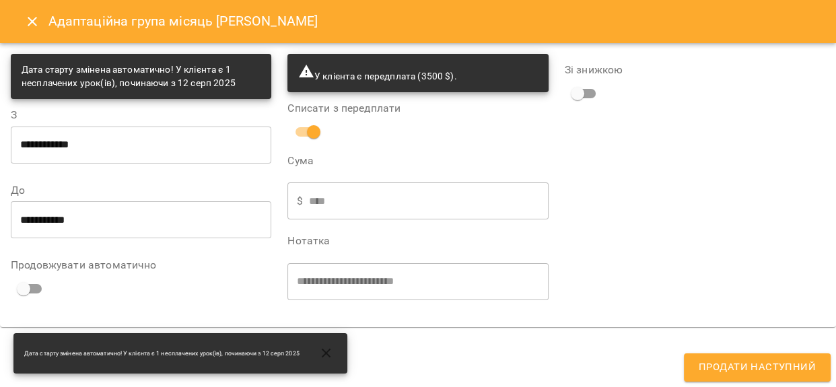
click at [720, 365] on span "Продати наступний" at bounding box center [757, 368] width 117 height 18
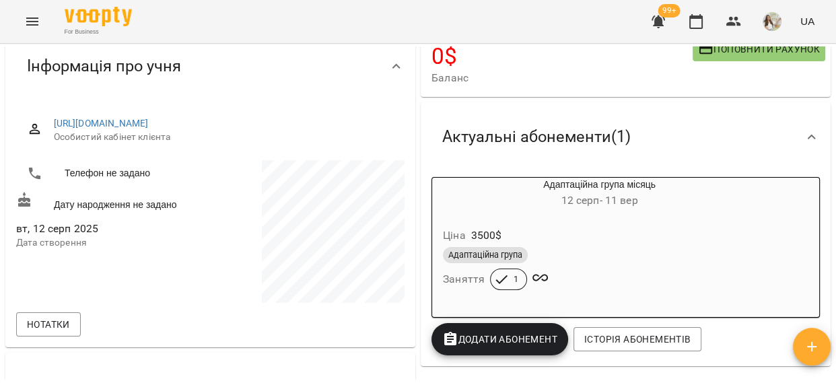
scroll to position [0, 0]
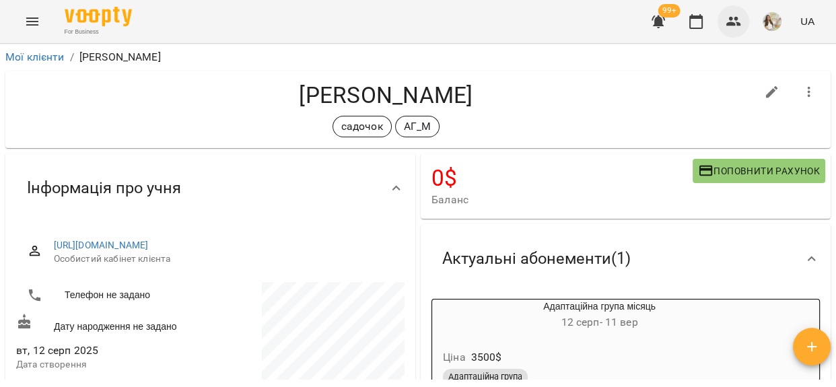
click at [730, 20] on icon "button" at bounding box center [734, 21] width 16 height 16
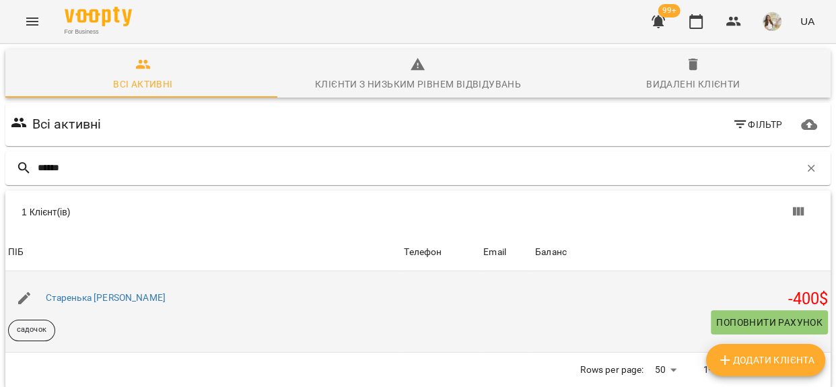
type input "******"
click at [716, 323] on span "Поповнити рахунок" at bounding box center [769, 322] width 106 height 16
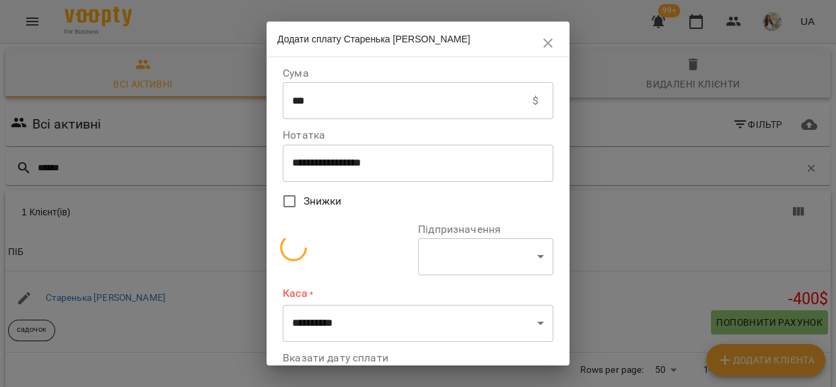
select select "**********"
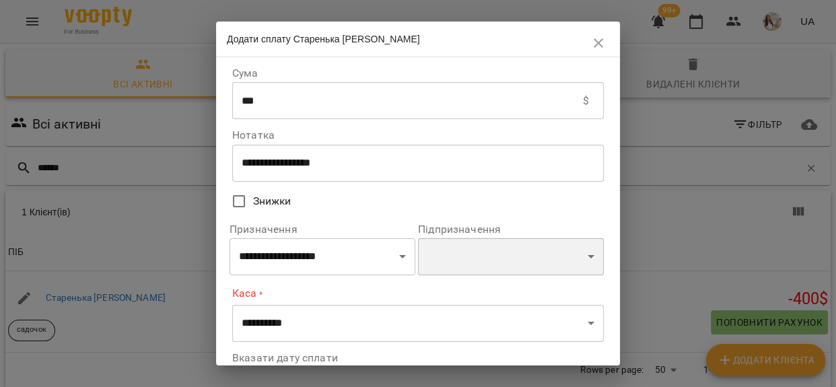
click at [463, 264] on select "**********" at bounding box center [511, 257] width 186 height 38
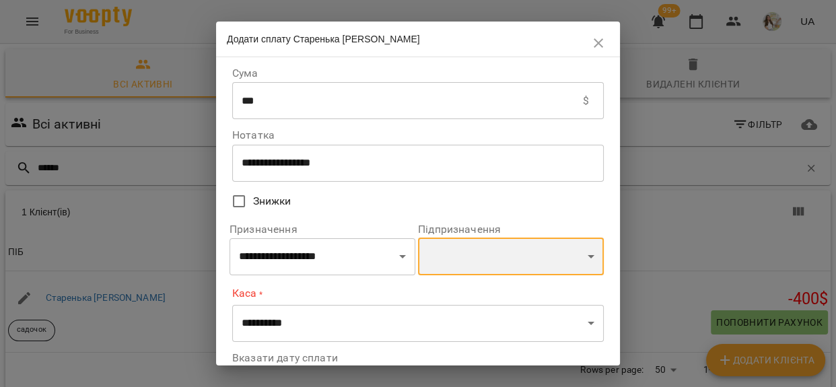
select select "**********"
click at [418, 240] on select "**********" at bounding box center [511, 257] width 186 height 38
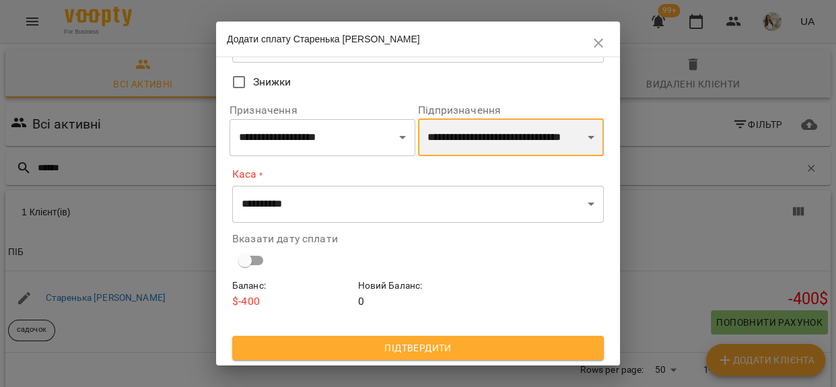
scroll to position [121, 0]
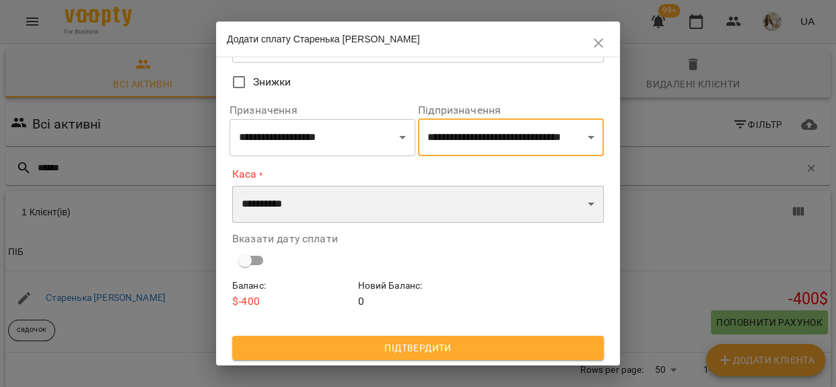
click at [313, 216] on select "**********" at bounding box center [418, 205] width 372 height 38
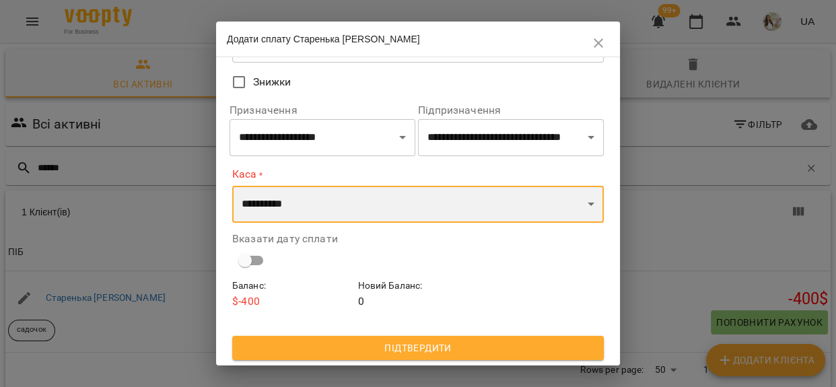
select select "**********"
click at [232, 186] on select "**********" at bounding box center [418, 205] width 372 height 38
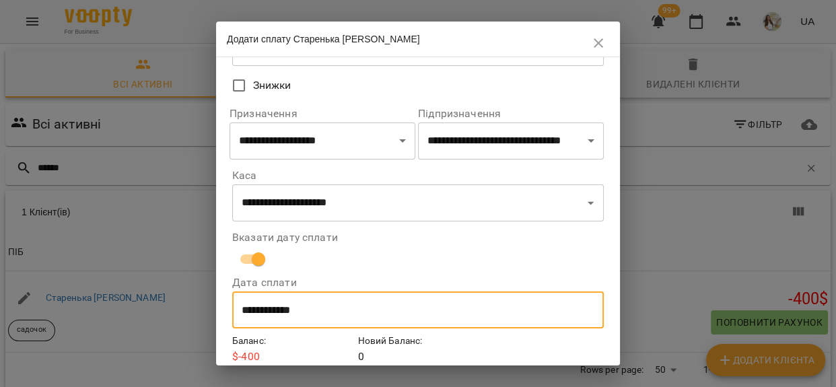
click at [308, 306] on input "**********" at bounding box center [418, 311] width 372 height 38
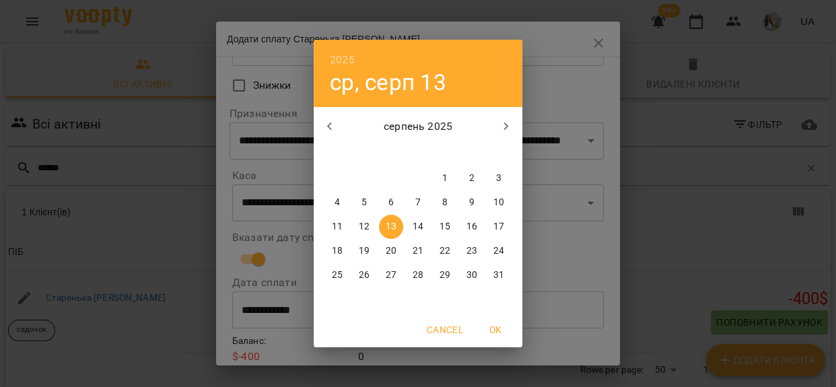
click at [366, 227] on p "12" at bounding box center [364, 226] width 11 height 13
type input "**********"
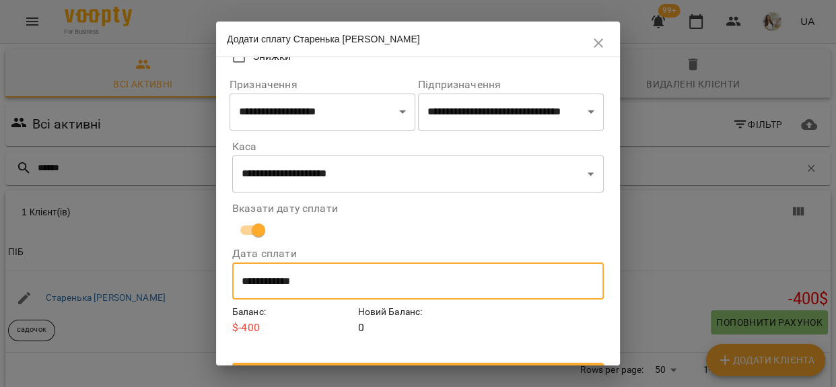
scroll to position [172, 0]
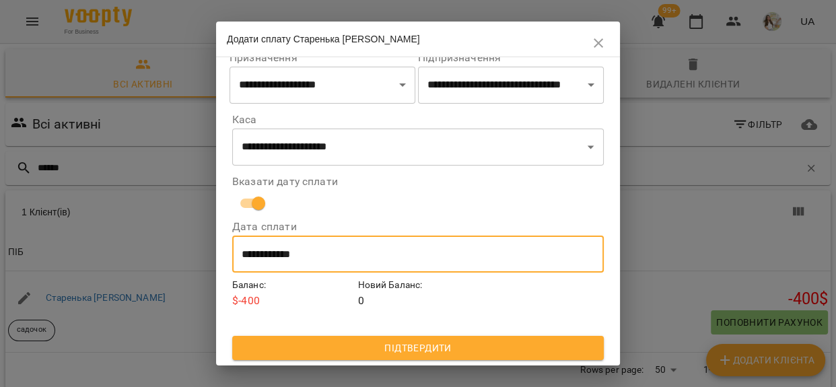
click at [369, 347] on span "Підтвердити" at bounding box center [418, 348] width 350 height 16
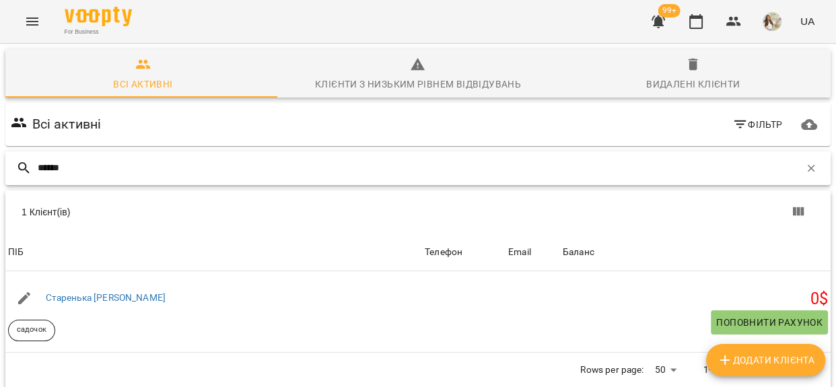
drag, startPoint x: 72, startPoint y: 167, endPoint x: 16, endPoint y: 173, distance: 56.2
click at [16, 173] on div "******" at bounding box center [418, 169] width 826 height 34
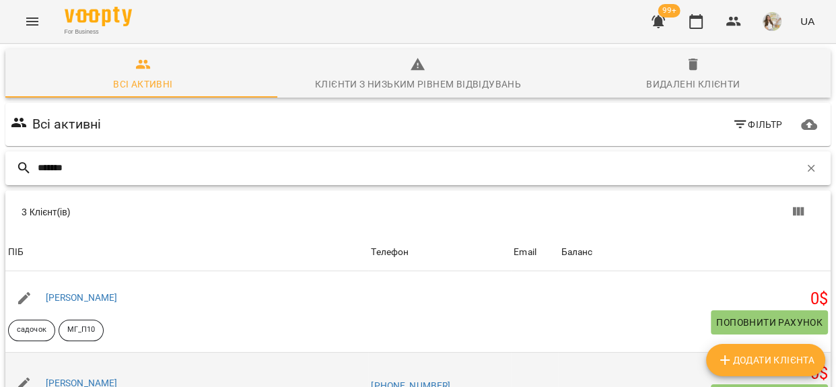
scroll to position [196, 0]
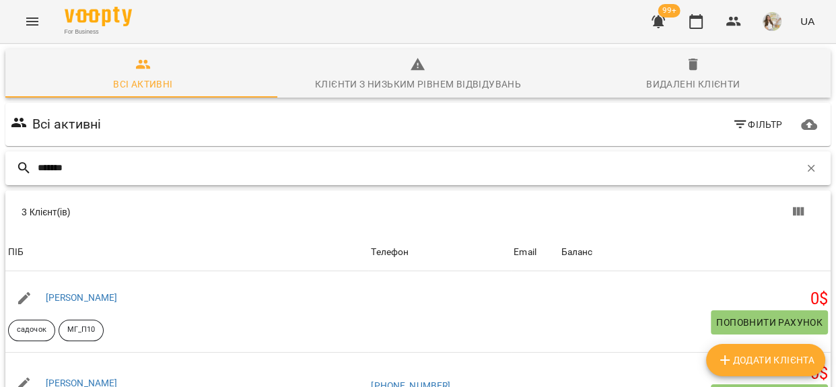
type input "*******"
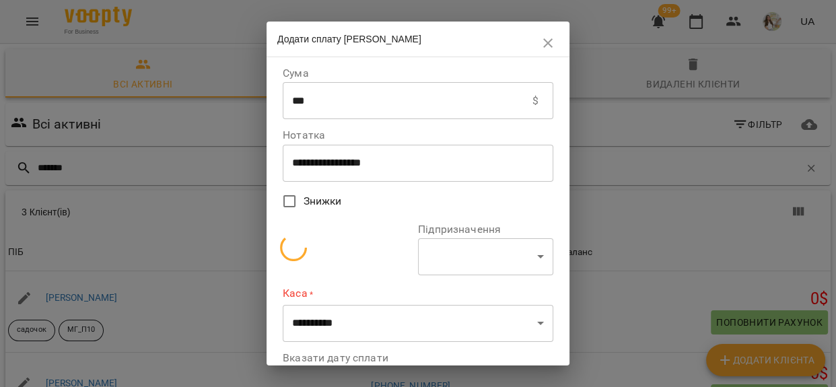
select select "**********"
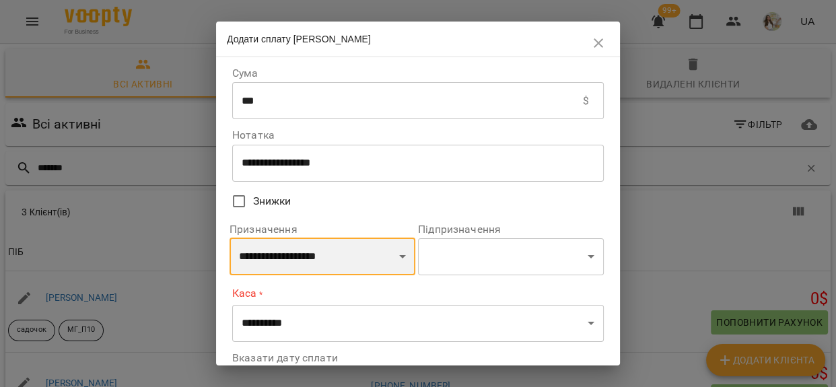
click at [303, 263] on select "**********" at bounding box center [323, 257] width 186 height 38
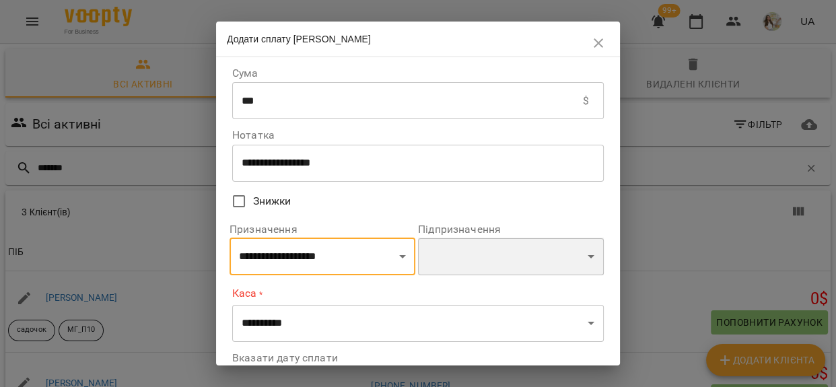
click at [479, 248] on select "**********" at bounding box center [511, 257] width 186 height 38
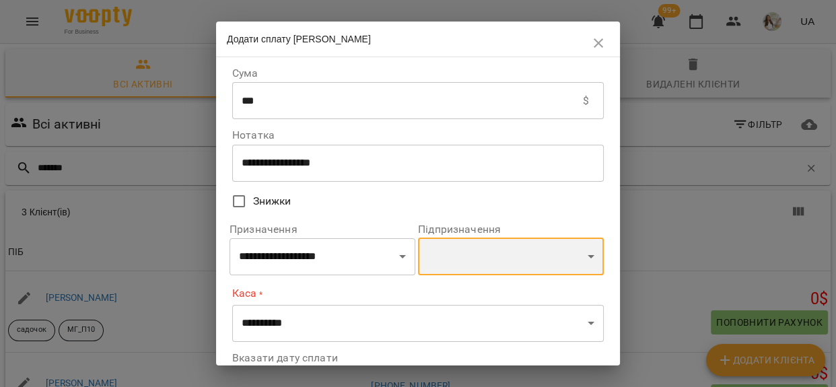
select select "**********"
click at [418, 240] on select "**********" at bounding box center [511, 257] width 186 height 38
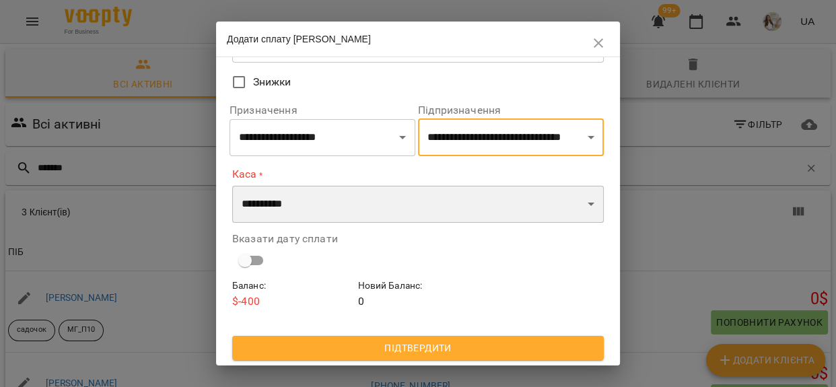
click at [271, 200] on select "**********" at bounding box center [418, 205] width 372 height 38
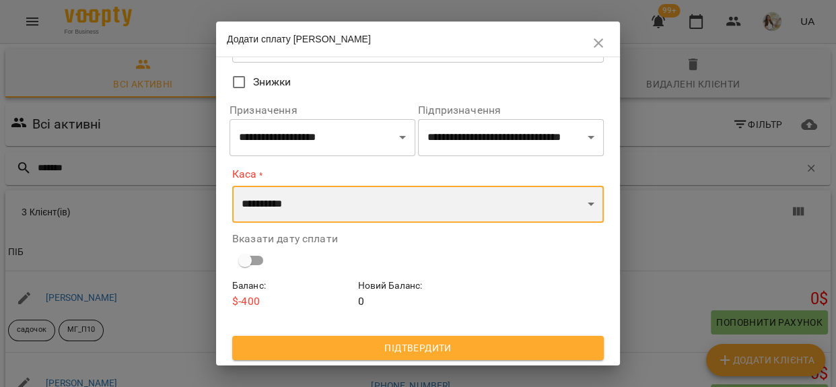
select select "**********"
click at [232, 186] on select "**********" at bounding box center [418, 205] width 372 height 38
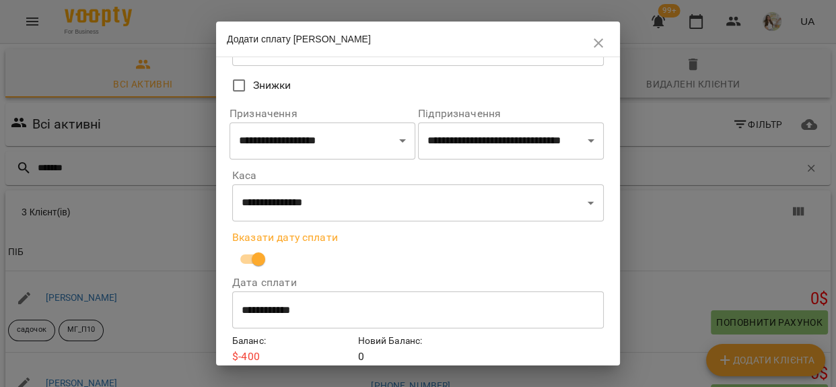
click at [302, 310] on input "**********" at bounding box center [418, 311] width 372 height 38
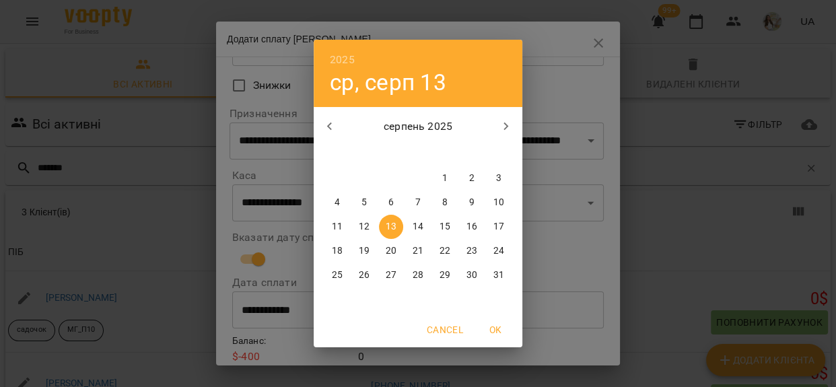
click at [395, 226] on p "13" at bounding box center [391, 226] width 11 height 13
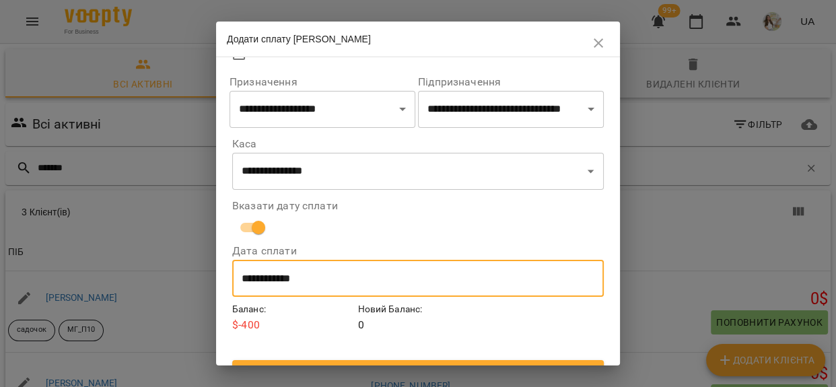
scroll to position [172, 0]
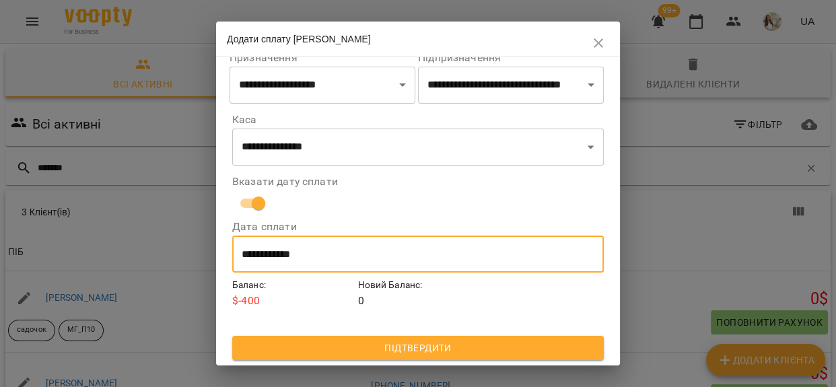
click at [391, 352] on span "Підтвердити" at bounding box center [418, 348] width 350 height 16
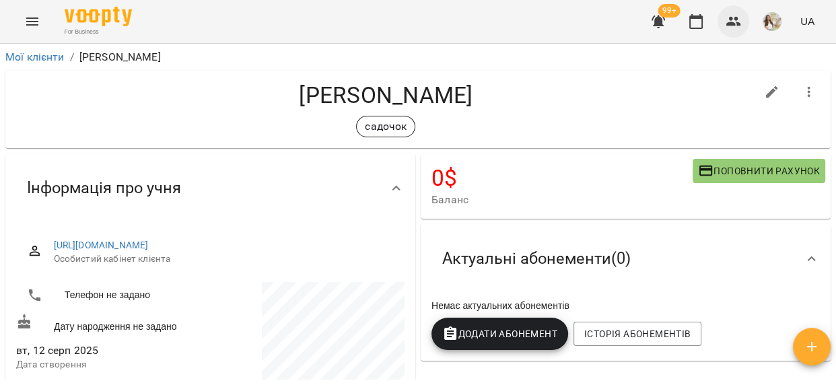
click at [725, 18] on button "button" at bounding box center [734, 21] width 32 height 32
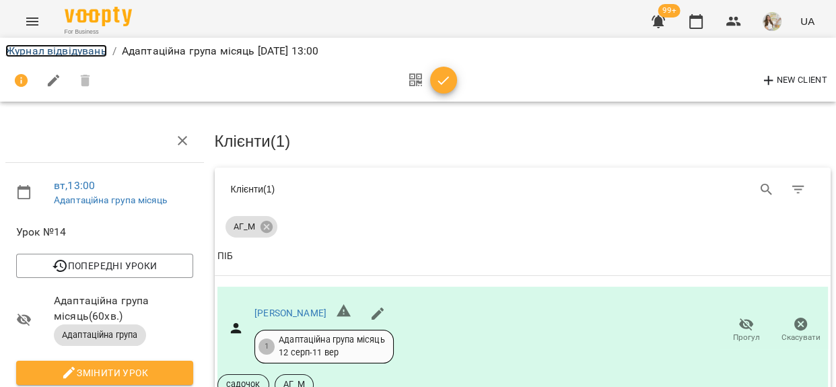
click at [88, 47] on link "Журнал відвідувань" at bounding box center [56, 50] width 102 height 13
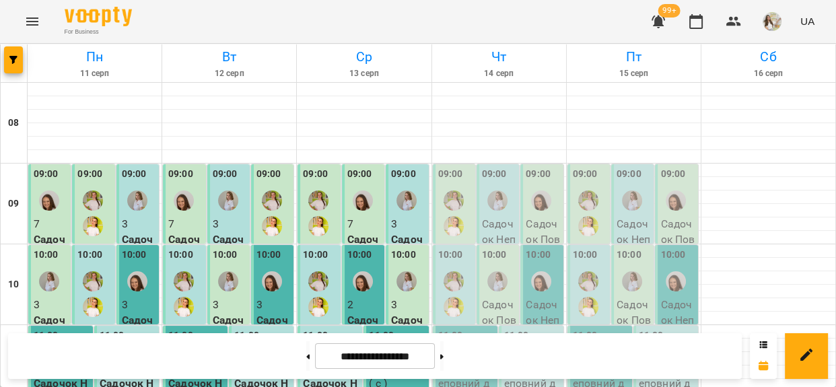
scroll to position [367, 0]
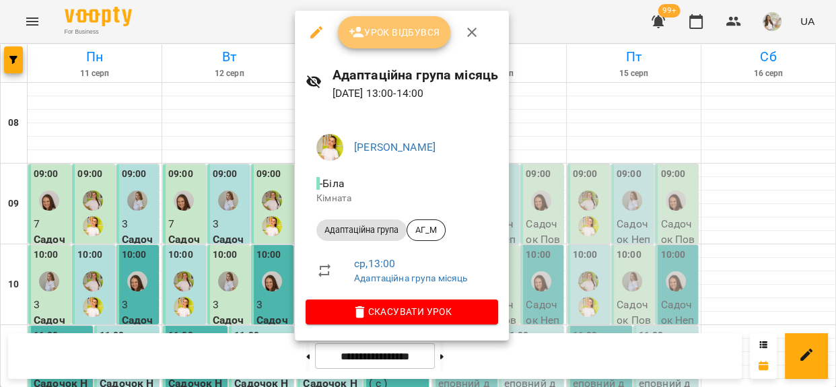
click at [386, 43] on button "Урок відбувся" at bounding box center [394, 32] width 113 height 32
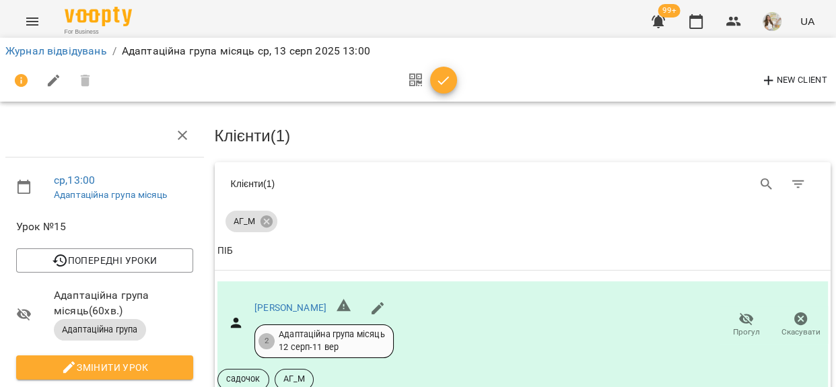
scroll to position [183, 0]
click at [448, 82] on icon "button" at bounding box center [444, 81] width 16 height 16
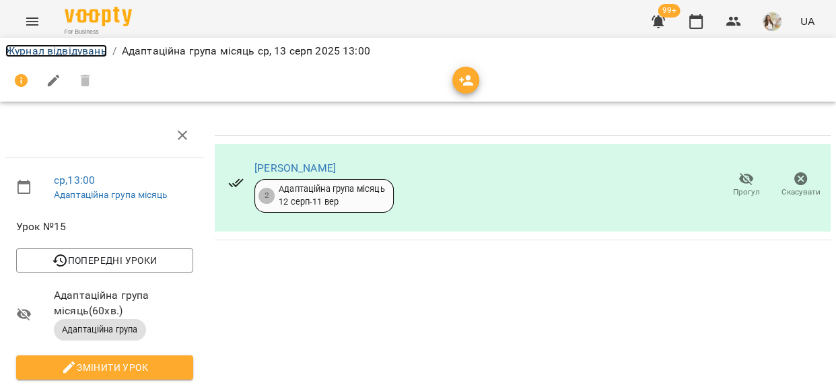
click at [92, 47] on link "Журнал відвідувань" at bounding box center [56, 50] width 102 height 13
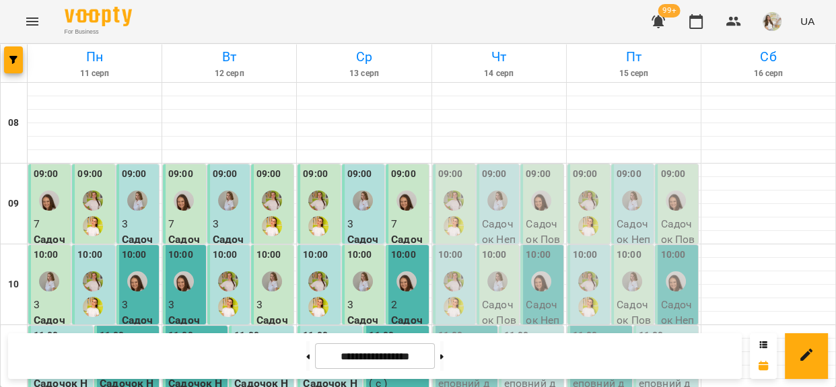
scroll to position [367, 0]
